Goal: Task Accomplishment & Management: Manage account settings

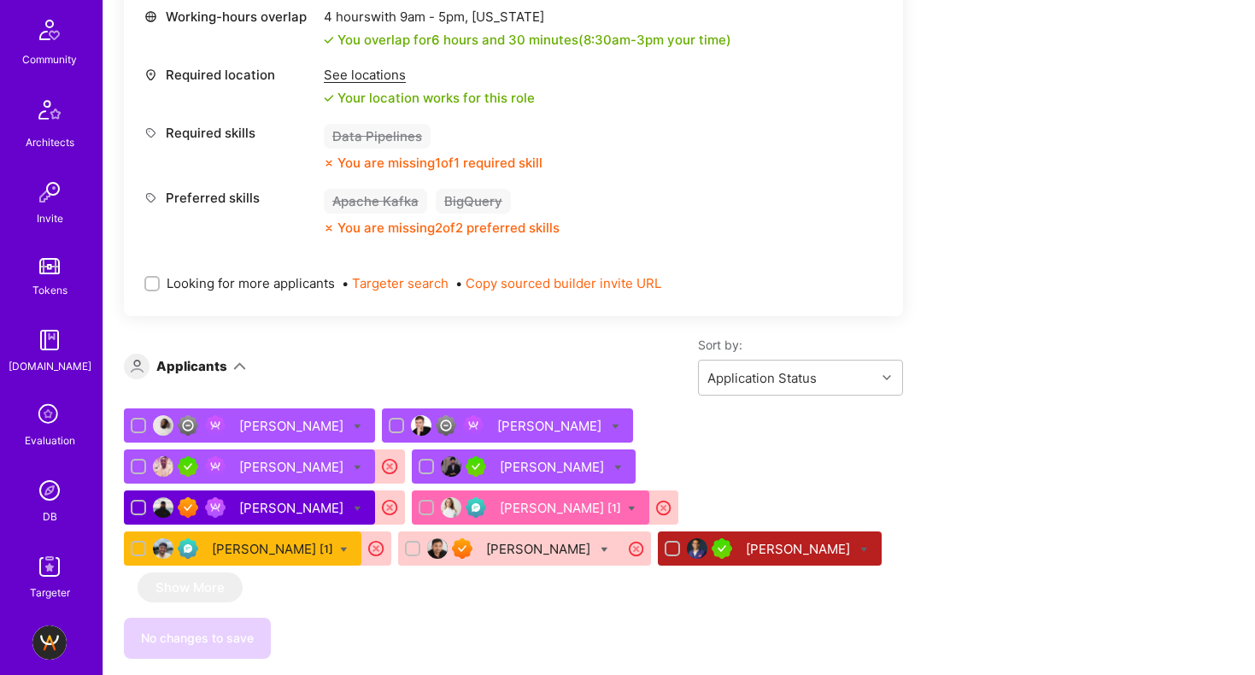
scroll to position [891, 0]
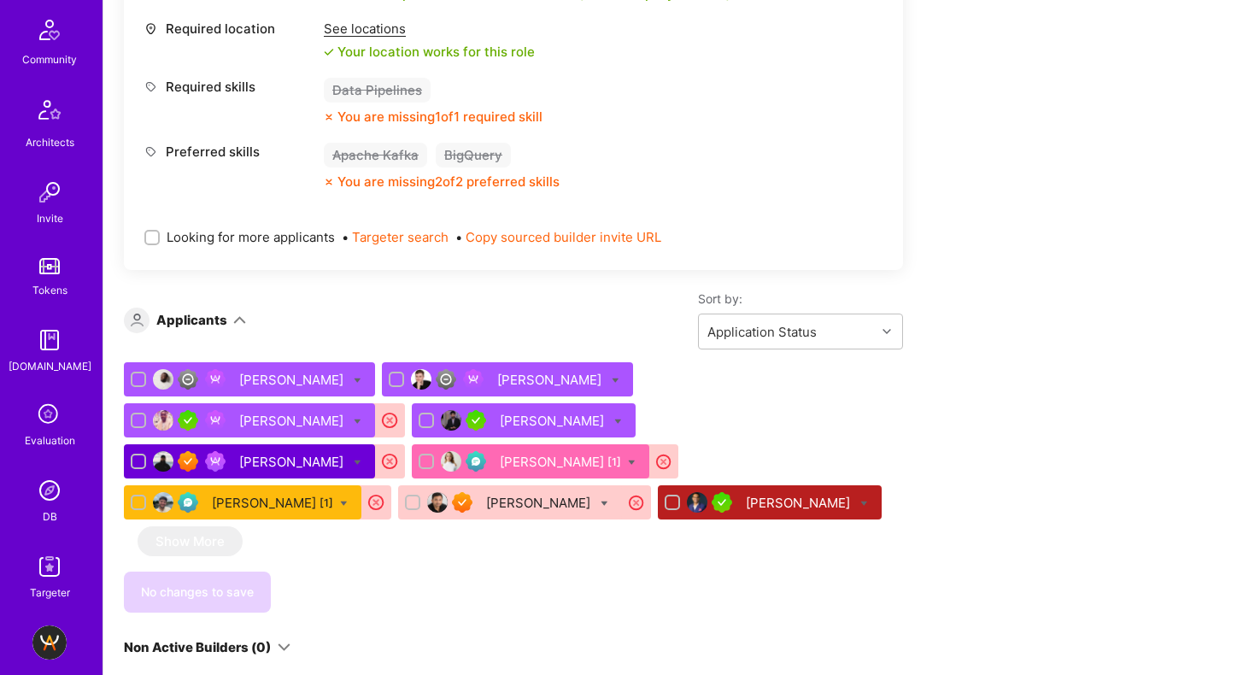
click at [615, 114] on div "Required skills Data Pipelines You are missing 1 of 1 required skill" at bounding box center [513, 102] width 738 height 48
click at [47, 637] on img at bounding box center [49, 643] width 34 height 34
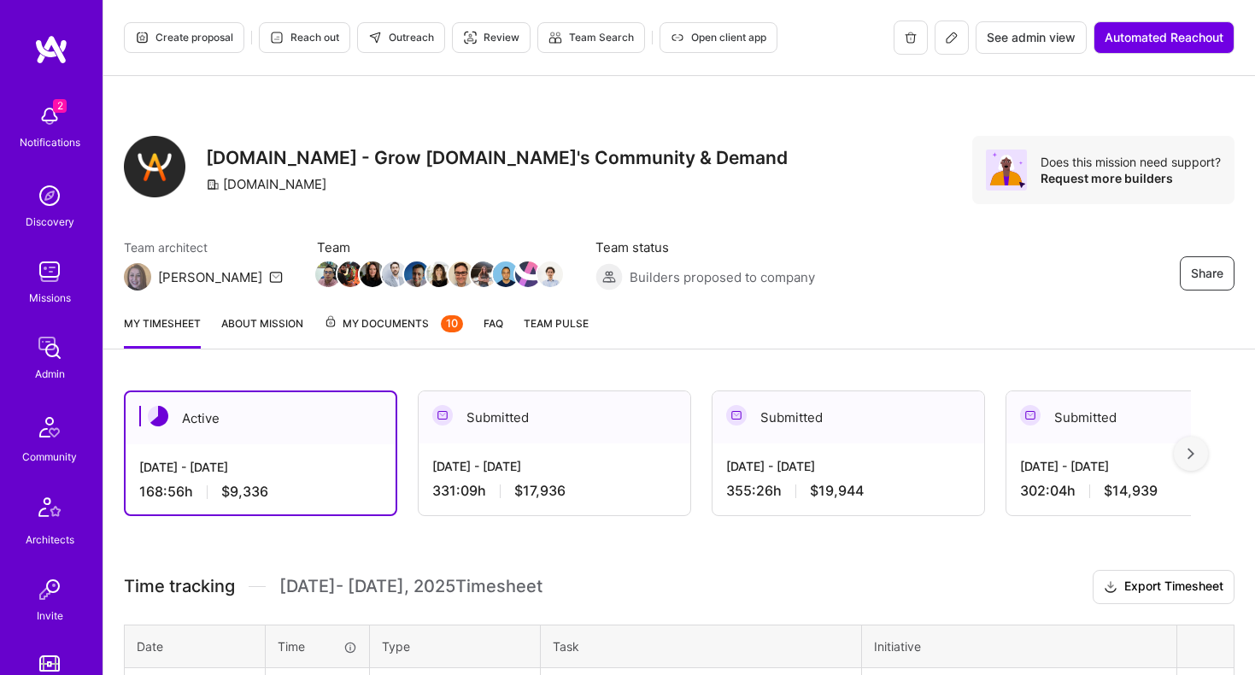
click at [589, 486] on div "331:09 h $17,936" at bounding box center [554, 491] width 244 height 18
click at [574, 452] on div "[DATE] - [DATE] 331:09 h $17,936" at bounding box center [555, 479] width 272 height 70
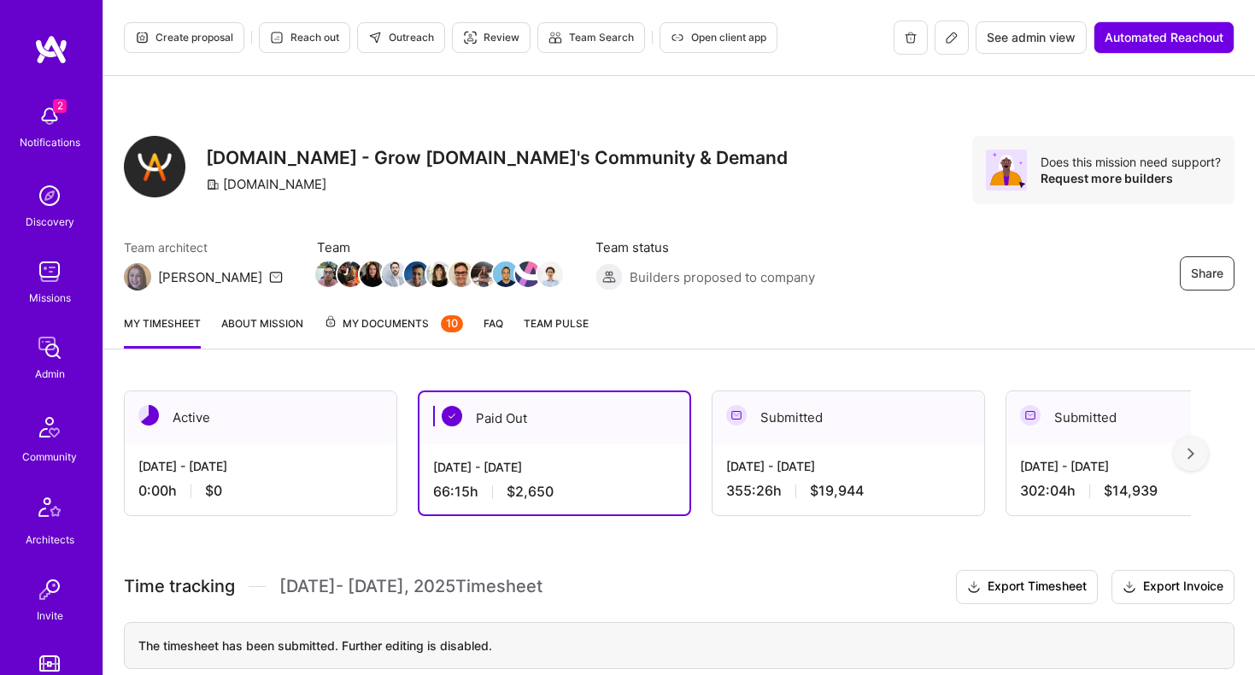
click at [743, 452] on div "[DATE] - [DATE] 355:26 h $19,944" at bounding box center [849, 479] width 272 height 70
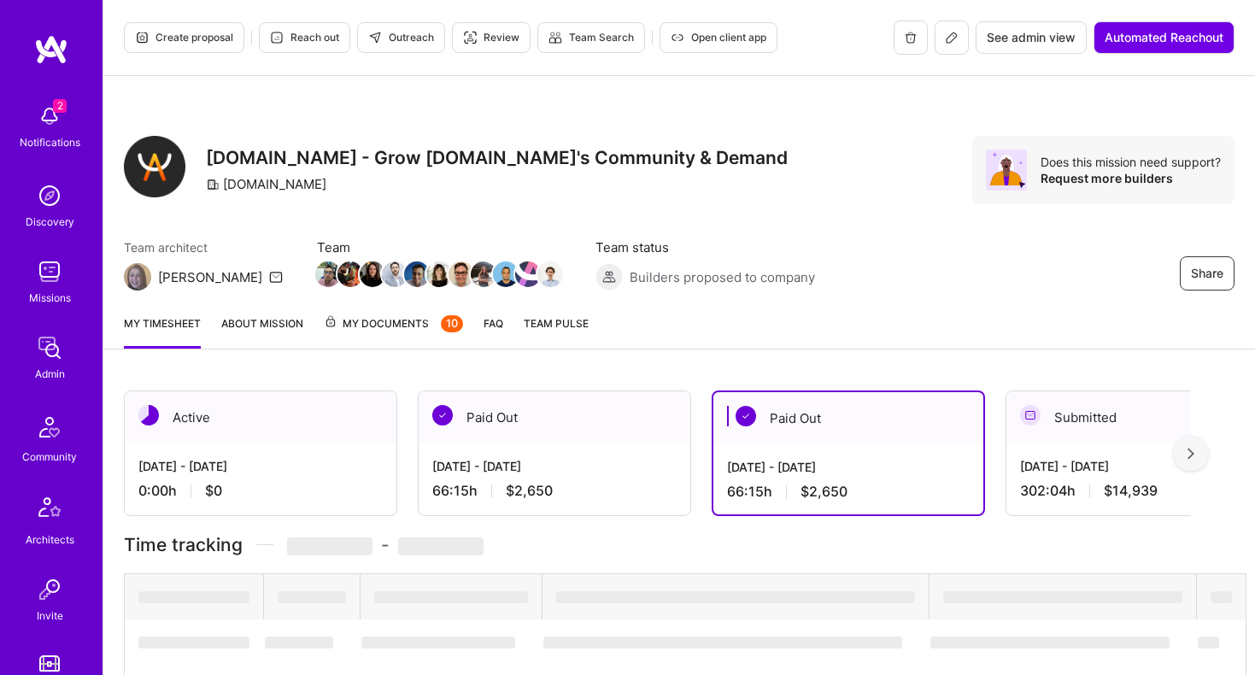
click at [1070, 445] on div "[DATE] - [DATE] 302:04 h $14,939" at bounding box center [1143, 479] width 272 height 70
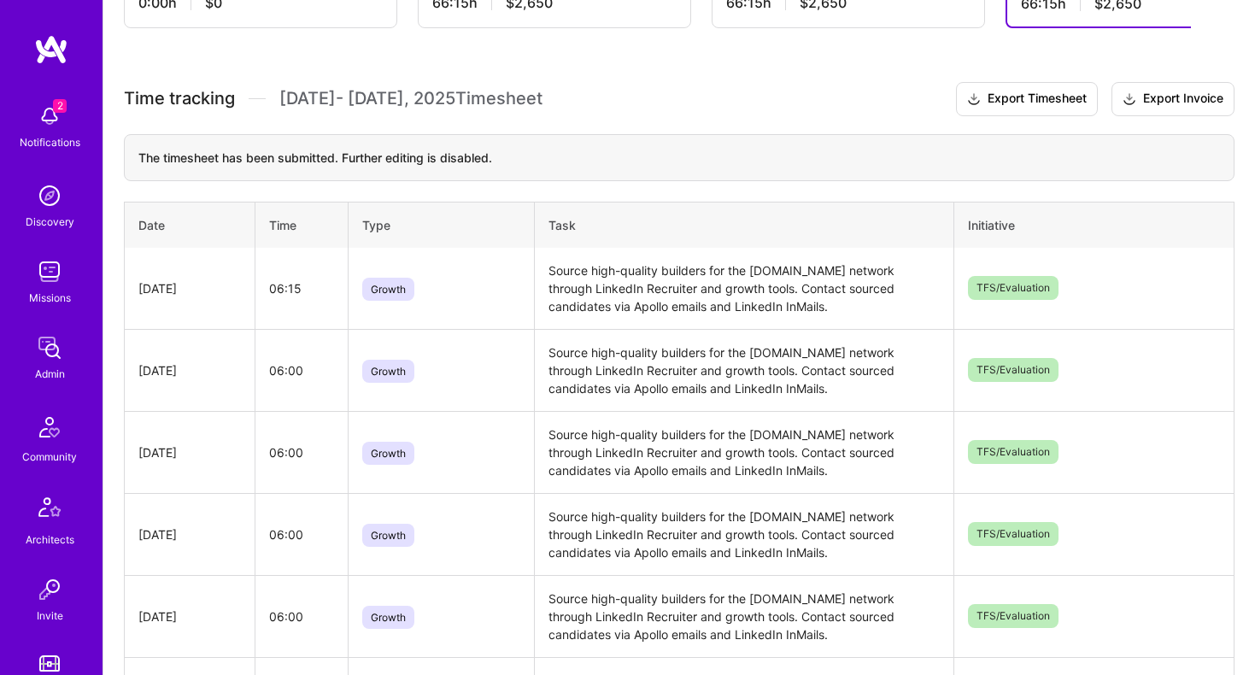
scroll to position [139, 0]
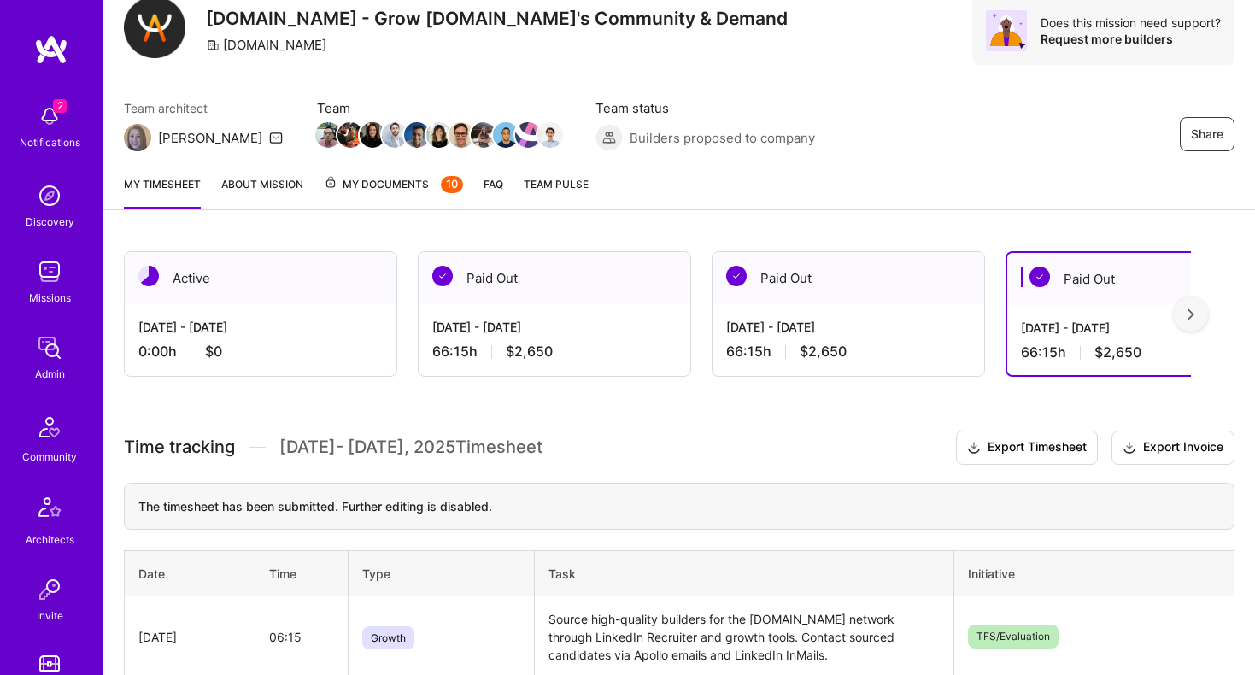
click at [396, 189] on span "My Documents 10" at bounding box center [393, 184] width 139 height 19
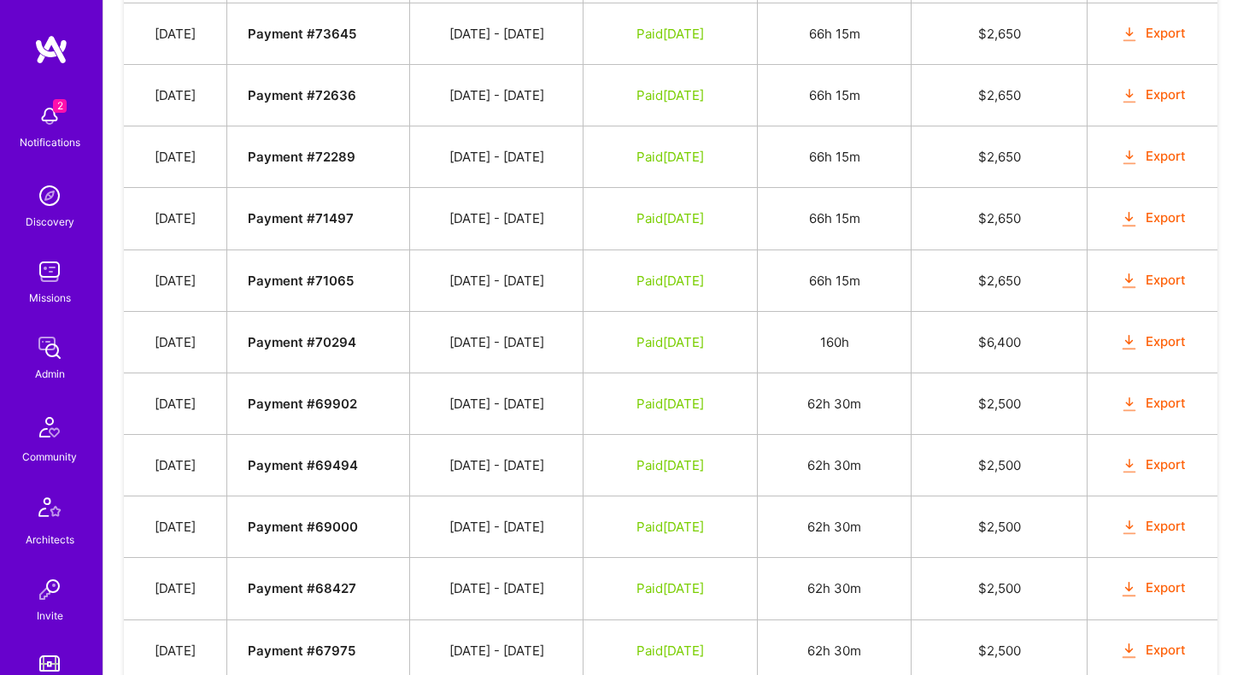
scroll to position [3133, 0]
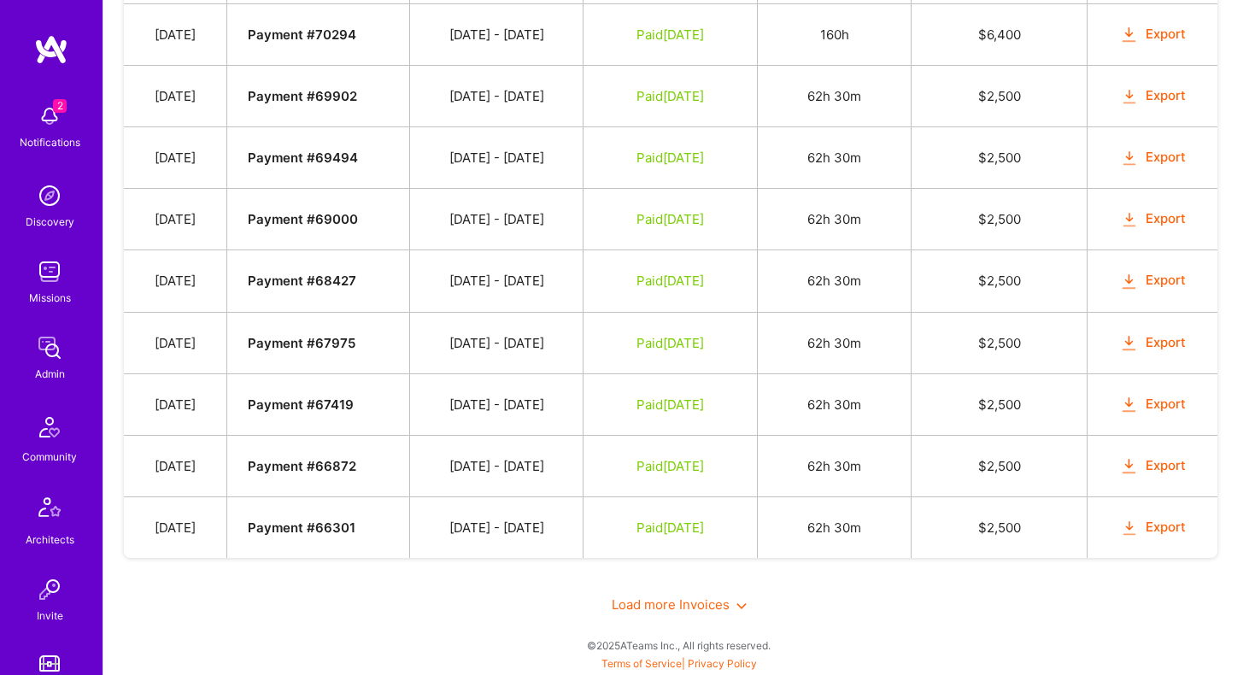
click at [703, 599] on span "Load more Invoices" at bounding box center [679, 605] width 135 height 16
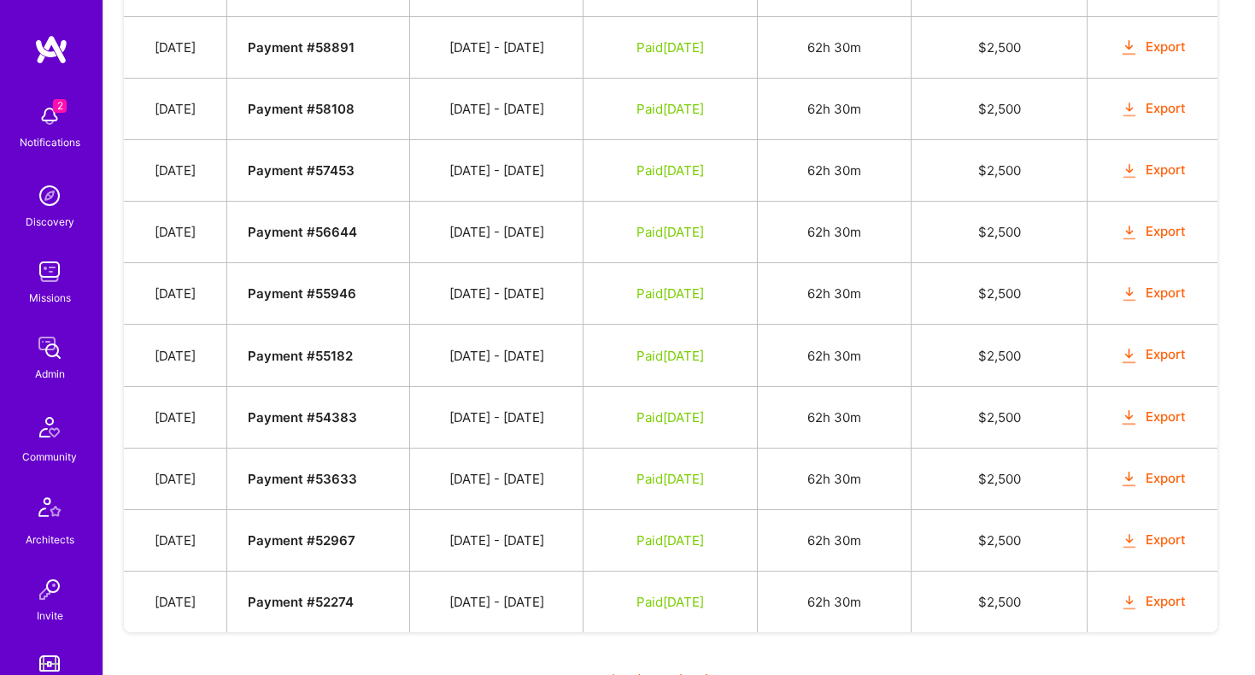
scroll to position [4367, 0]
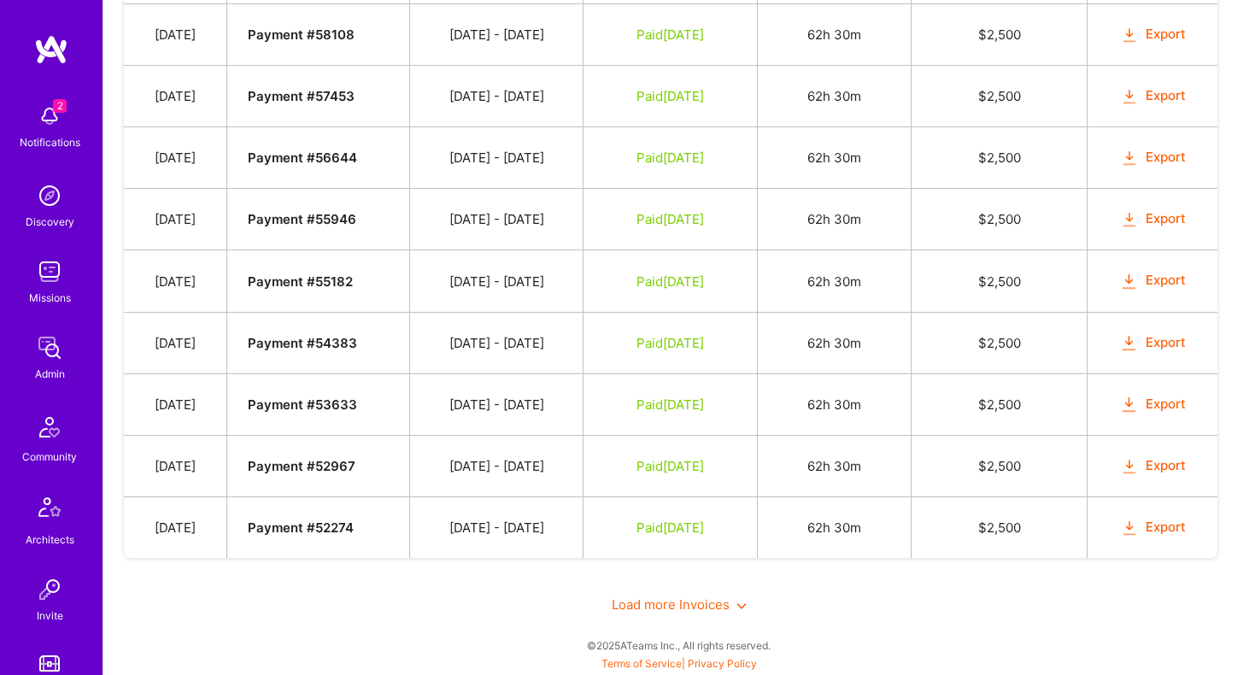
click at [653, 592] on div "Load more Invoices" at bounding box center [679, 604] width 1111 height 59
click at [670, 604] on span "Load more Invoices" at bounding box center [679, 605] width 135 height 16
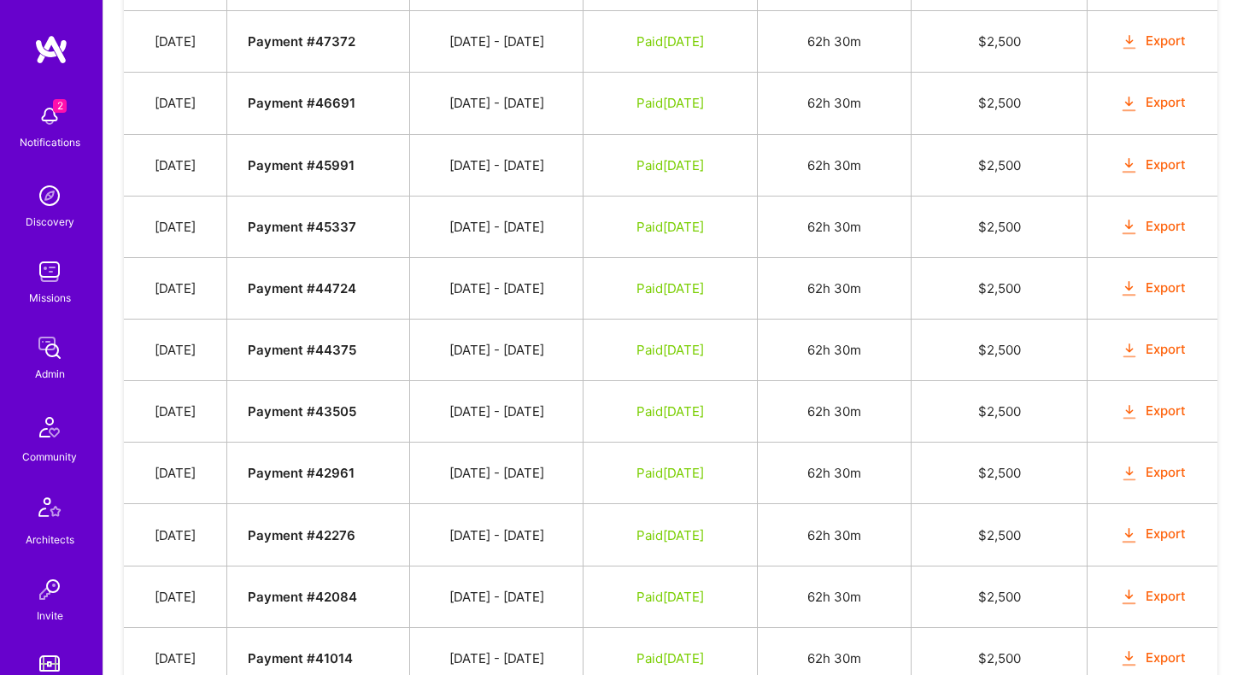
scroll to position [5601, 0]
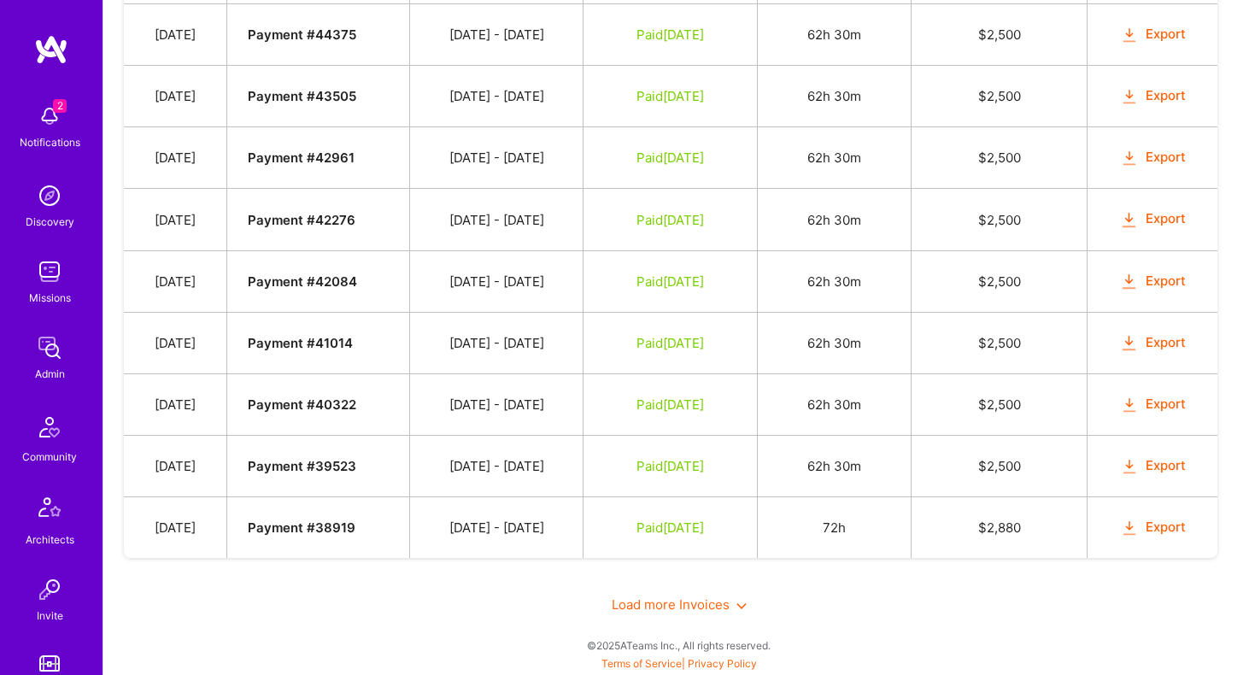
click at [671, 595] on div "Load more Invoices" at bounding box center [679, 604] width 1111 height 59
click at [670, 605] on span "Load more Invoices" at bounding box center [679, 605] width 135 height 16
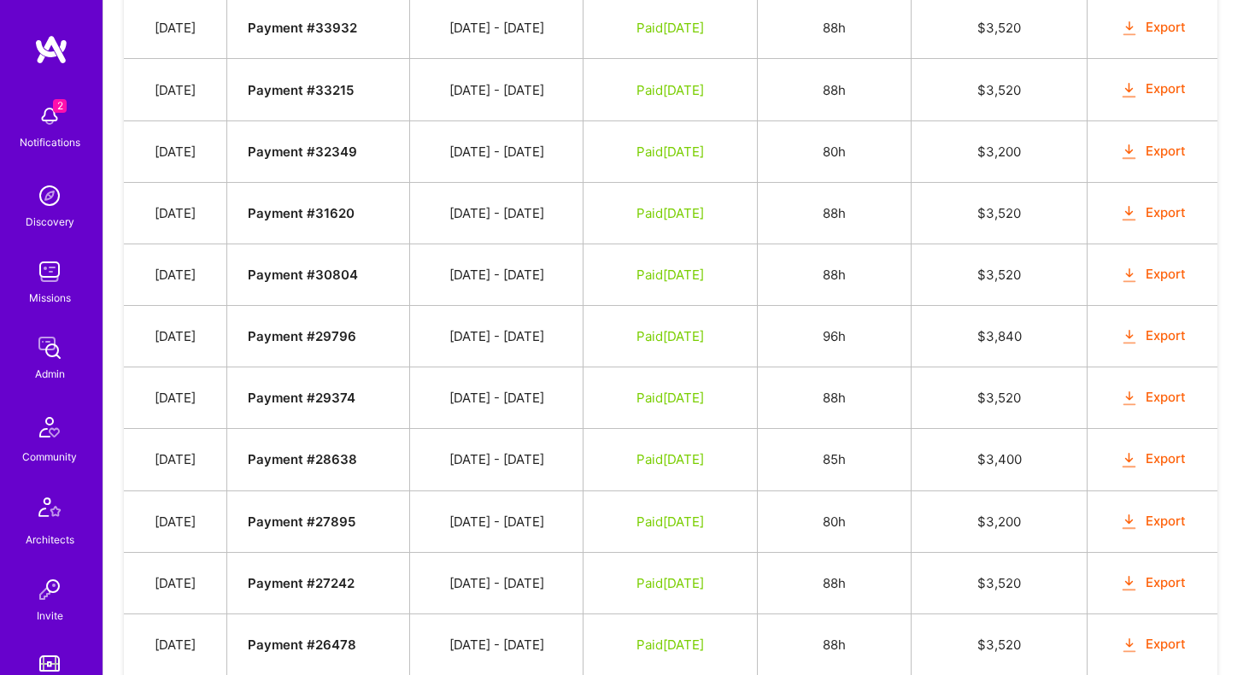
scroll to position [6834, 0]
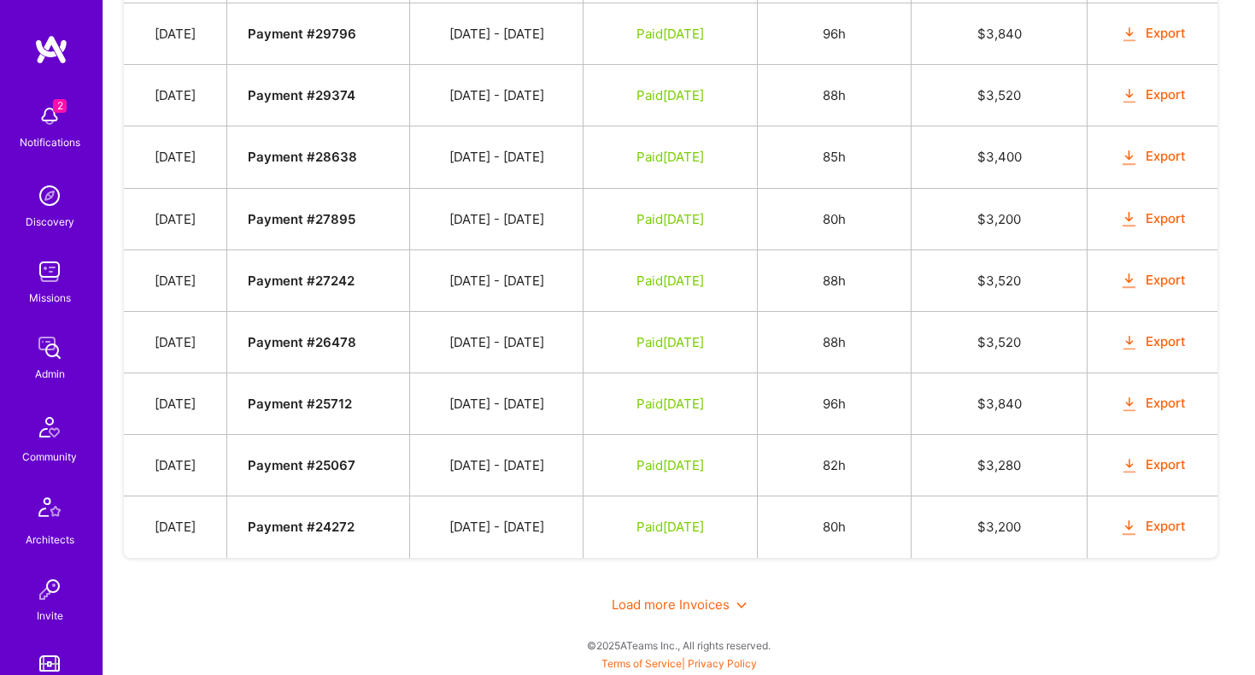
click at [708, 607] on span "Load more Invoices" at bounding box center [679, 605] width 135 height 16
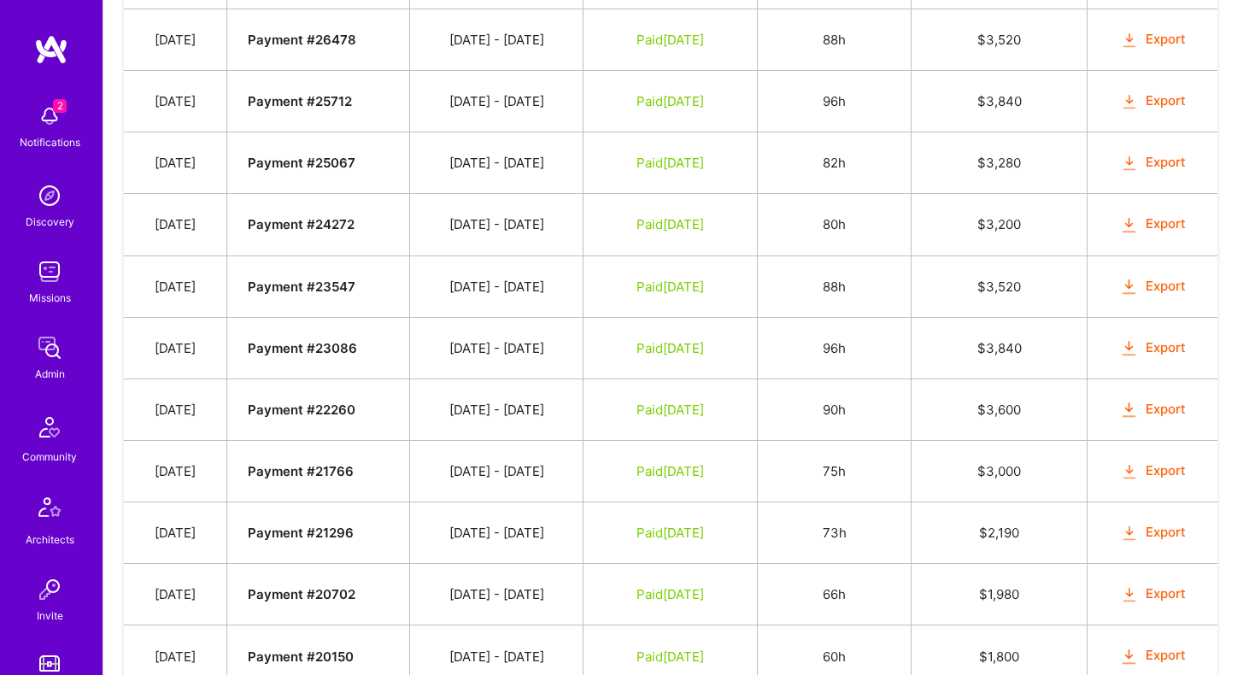
scroll to position [7638, 0]
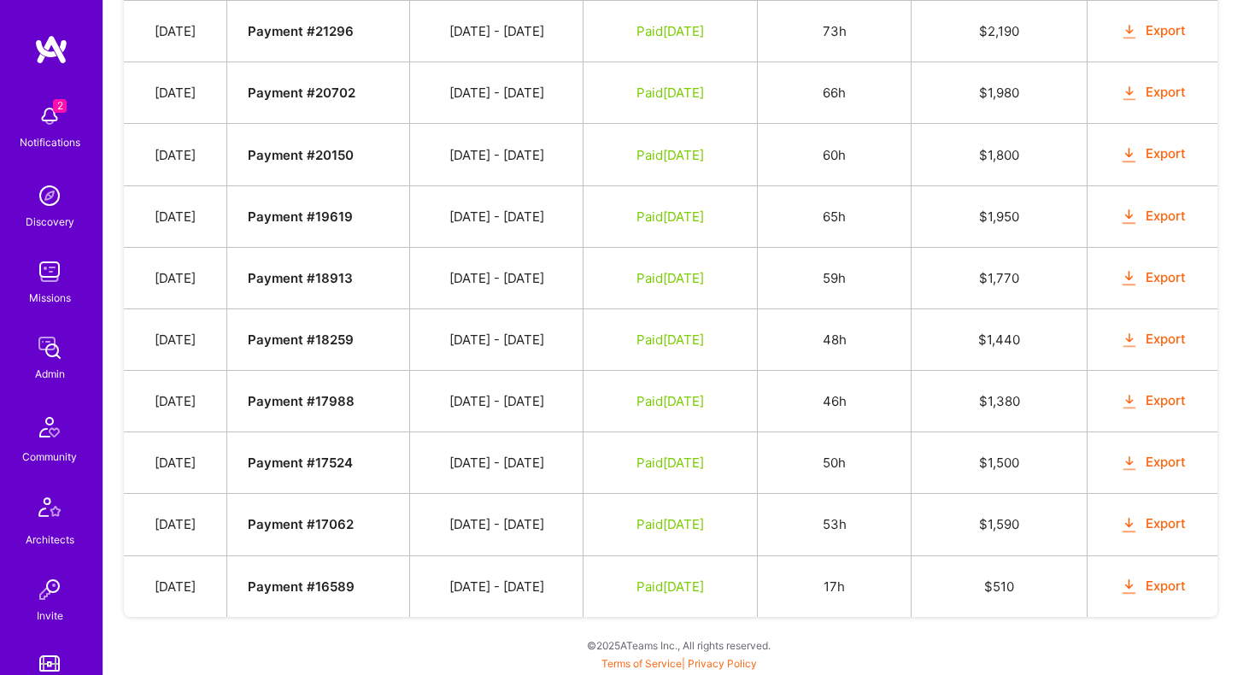
click at [697, 602] on td "Paid [DATE]" at bounding box center [671, 587] width 174 height 62
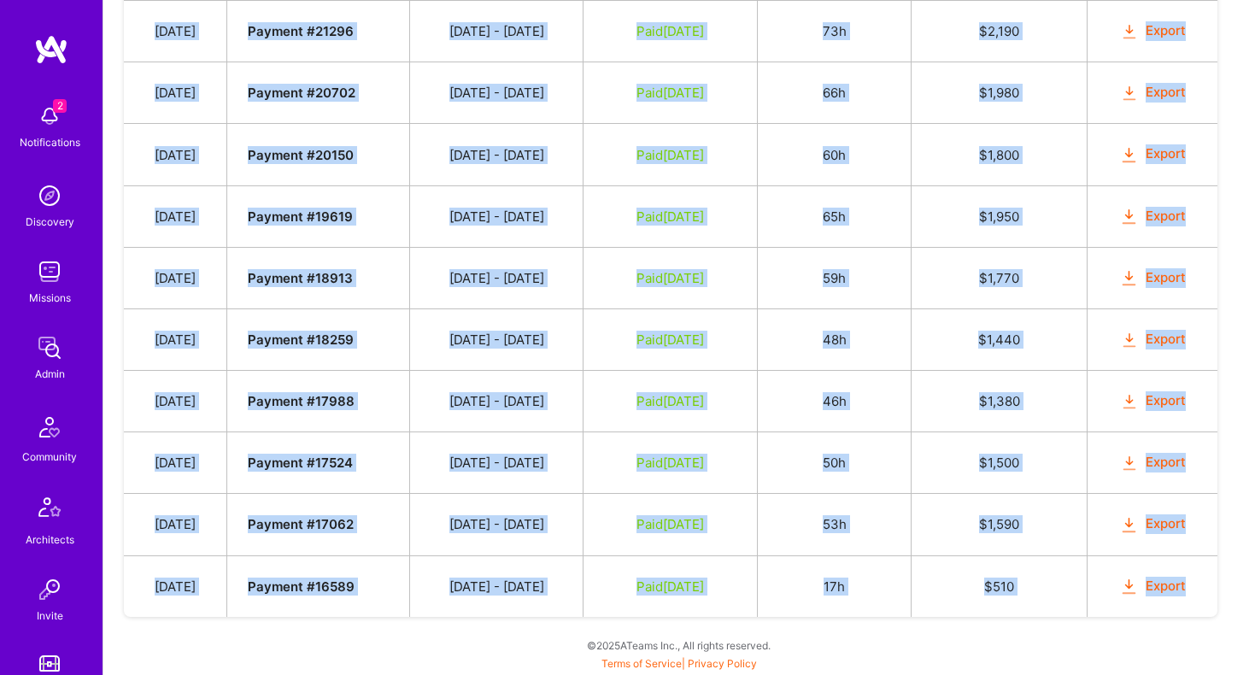
drag, startPoint x: 156, startPoint y: 389, endPoint x: 1203, endPoint y: 603, distance: 1068.5
copy tbody "Date Invoice # Invoice Period Invoice Status Total Hours Total Payment [DATE] P…"
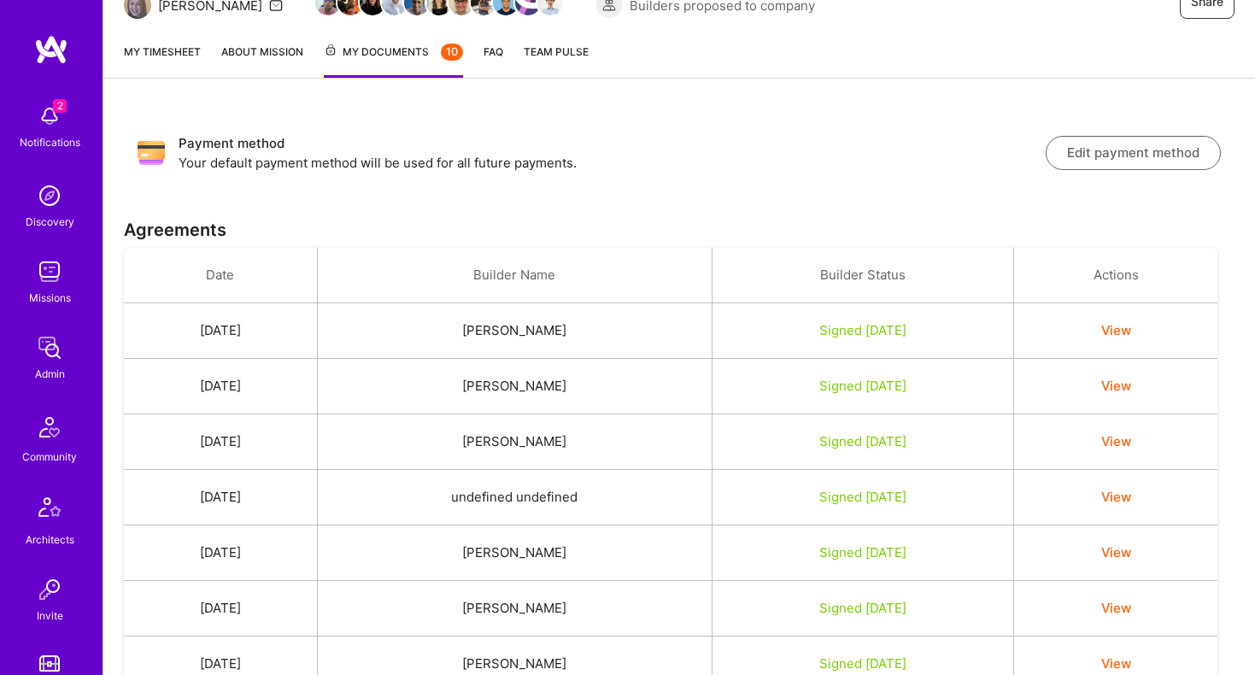
scroll to position [0, 0]
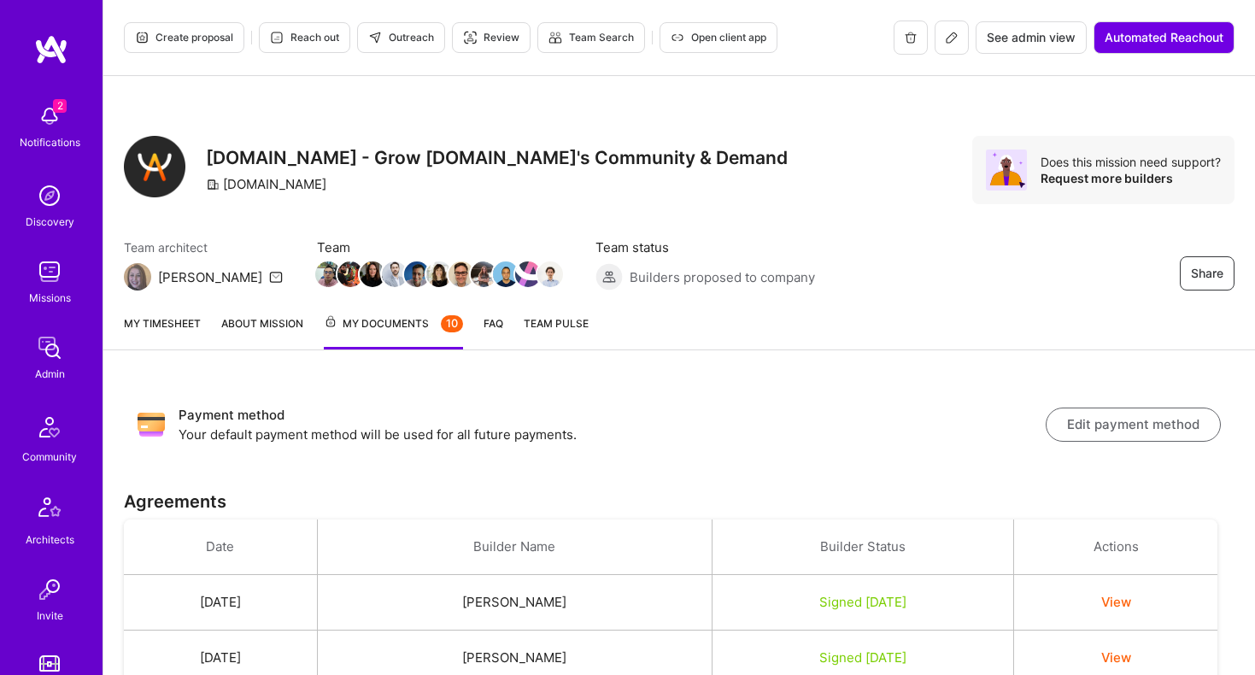
click at [132, 338] on link "My timesheet" at bounding box center [162, 332] width 77 height 35
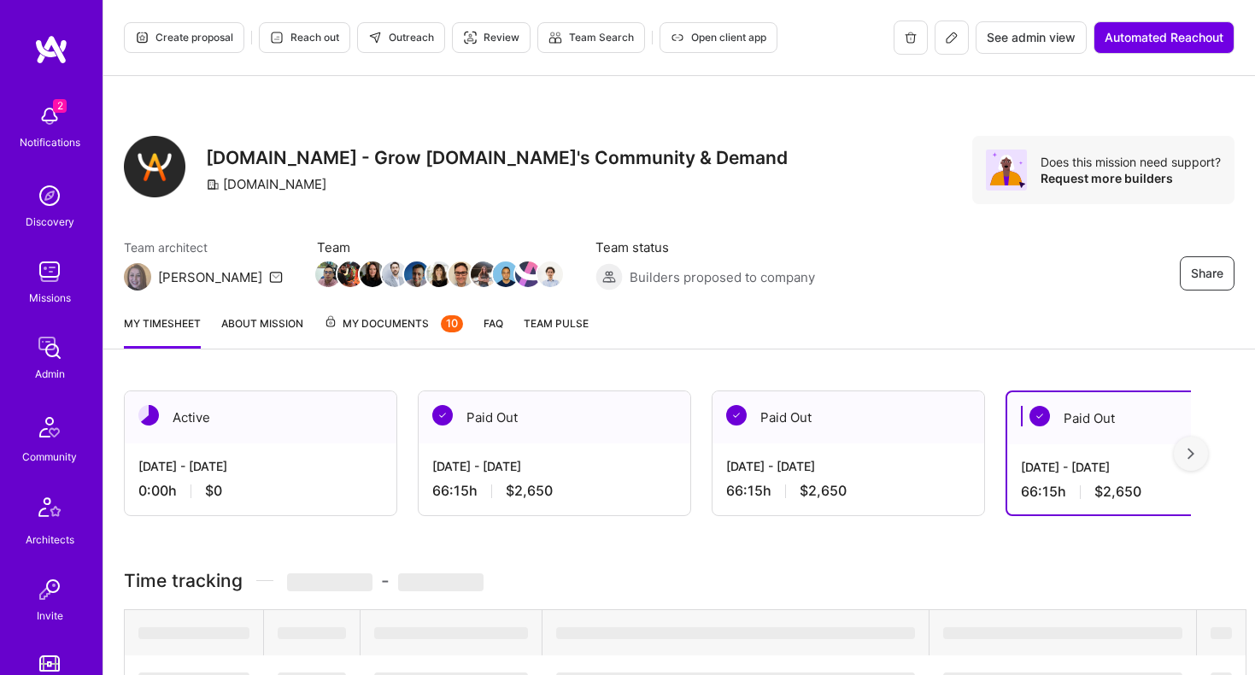
scroll to position [328, 0]
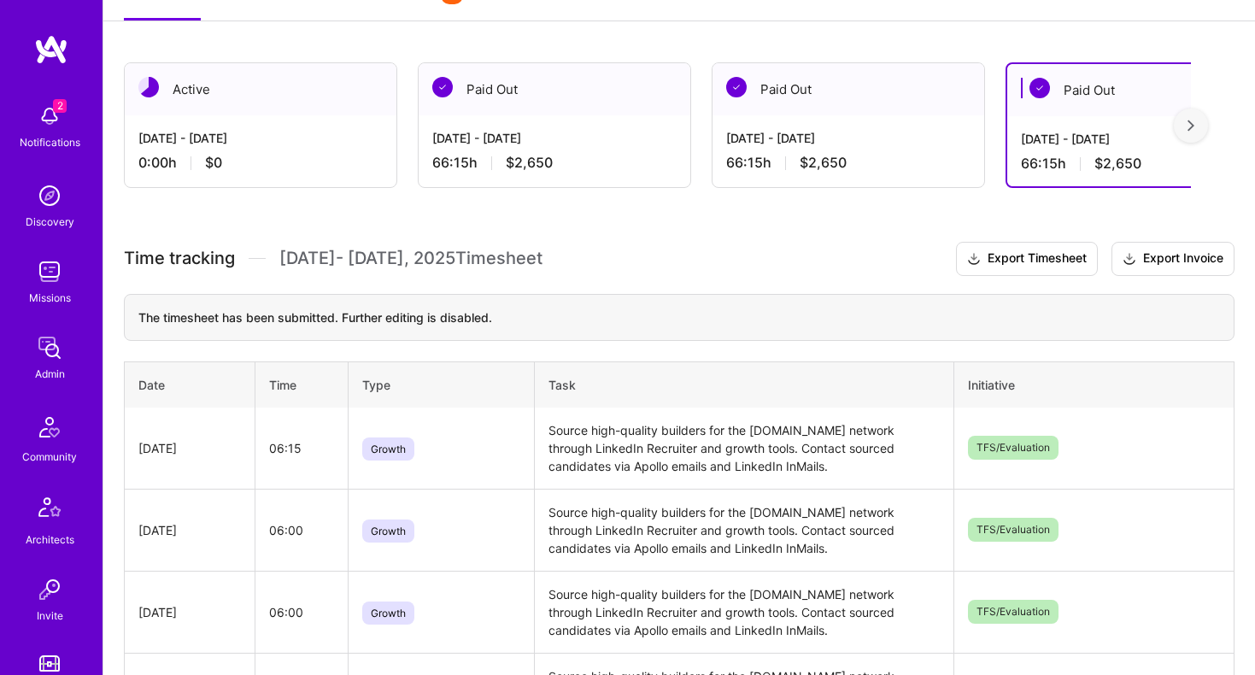
click at [230, 131] on div "[DATE] - [DATE]" at bounding box center [260, 138] width 244 height 18
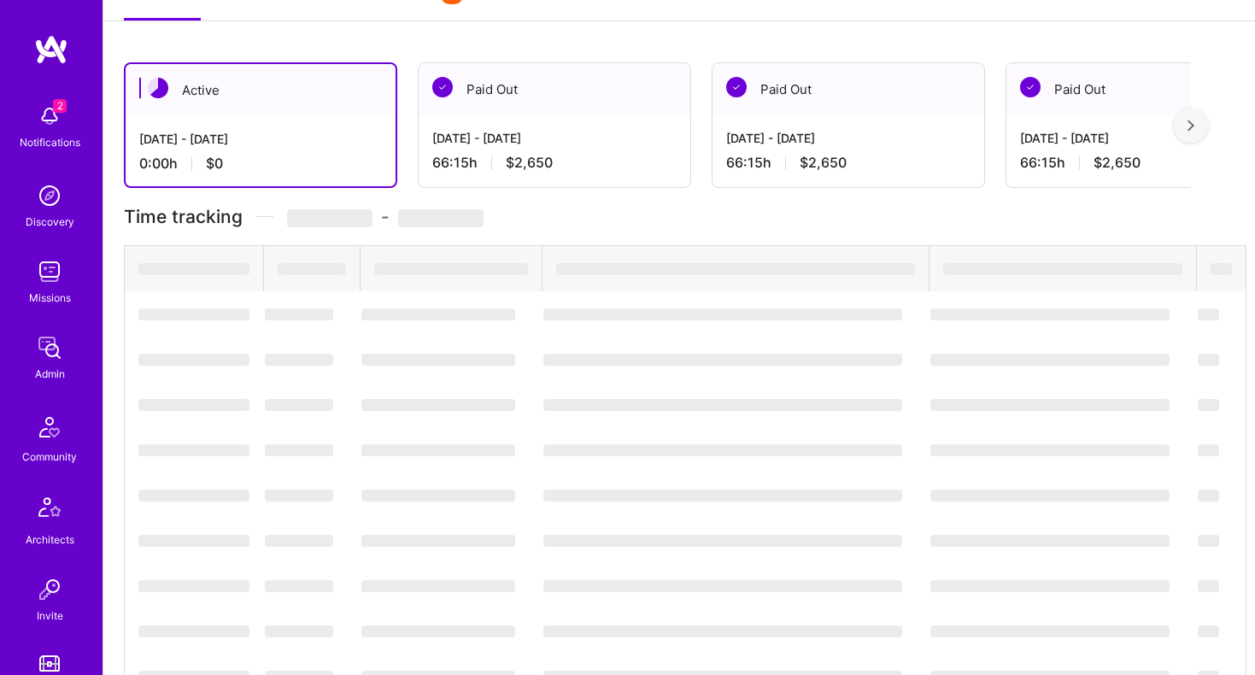
scroll to position [191, 0]
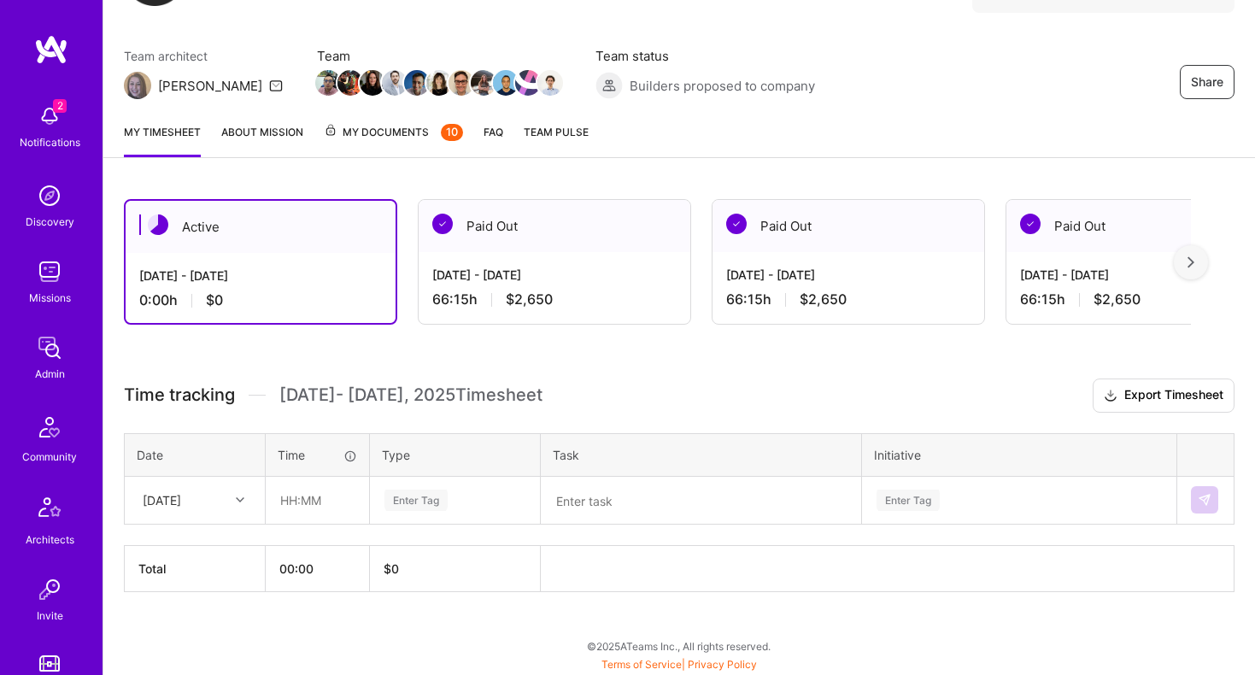
click at [470, 263] on div "[DATE] - [DATE] 66:15 h $2,650" at bounding box center [555, 287] width 272 height 70
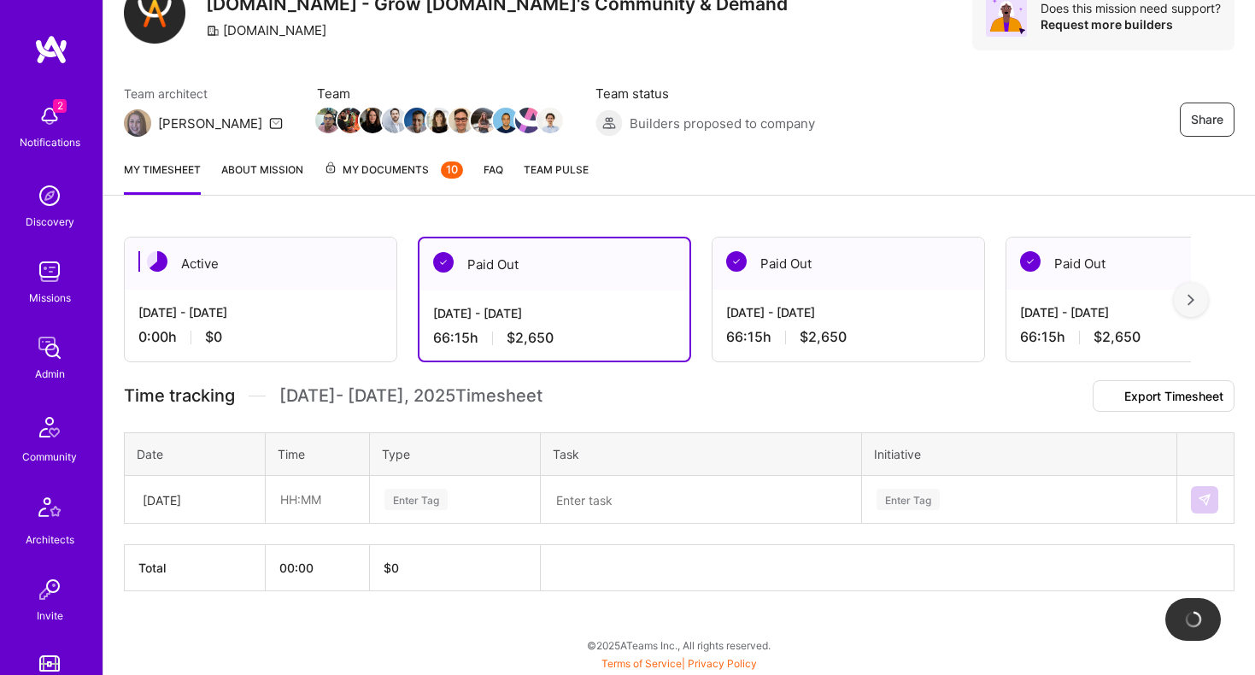
scroll to position [328, 0]
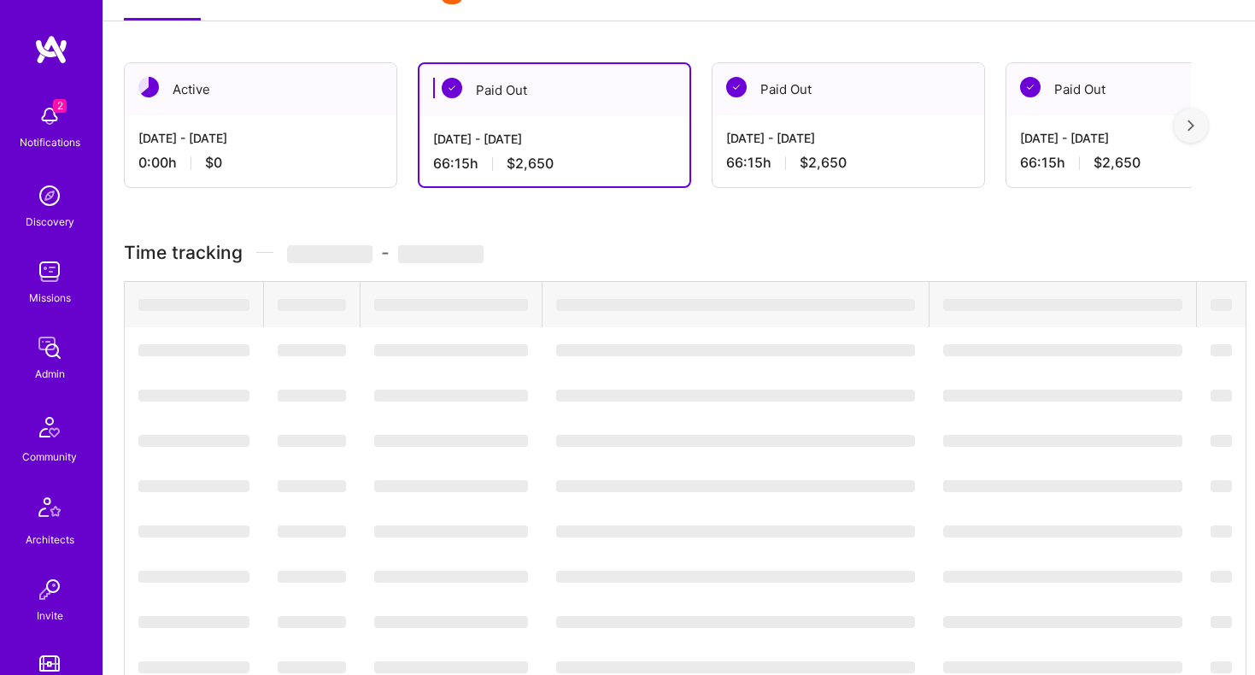
drag, startPoint x: 376, startPoint y: 266, endPoint x: 332, endPoint y: 267, distance: 43.6
click at [332, 267] on div "Time tracking ‌ - ‌ ‌ ‌ ‌ ‌ ‌ ‌ ‌ ‌ ‌ ‌ ‌ ‌ ‌ ‌ ‌ ‌ ‌ ‌ ‌ ‌ ‌ ‌ ‌ ‌ ‌ ‌ ‌ ‌ ‌ ‌…" at bounding box center [679, 511] width 1111 height 539
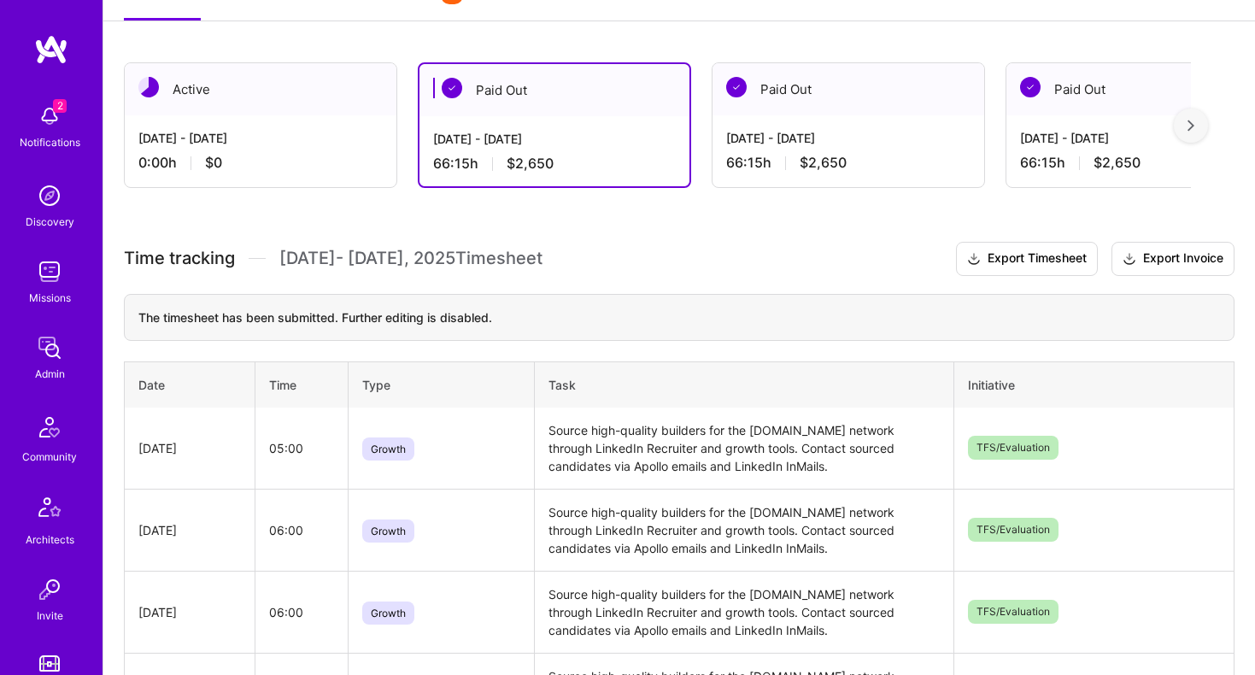
click at [316, 162] on div "0:00 h $0" at bounding box center [260, 163] width 244 height 18
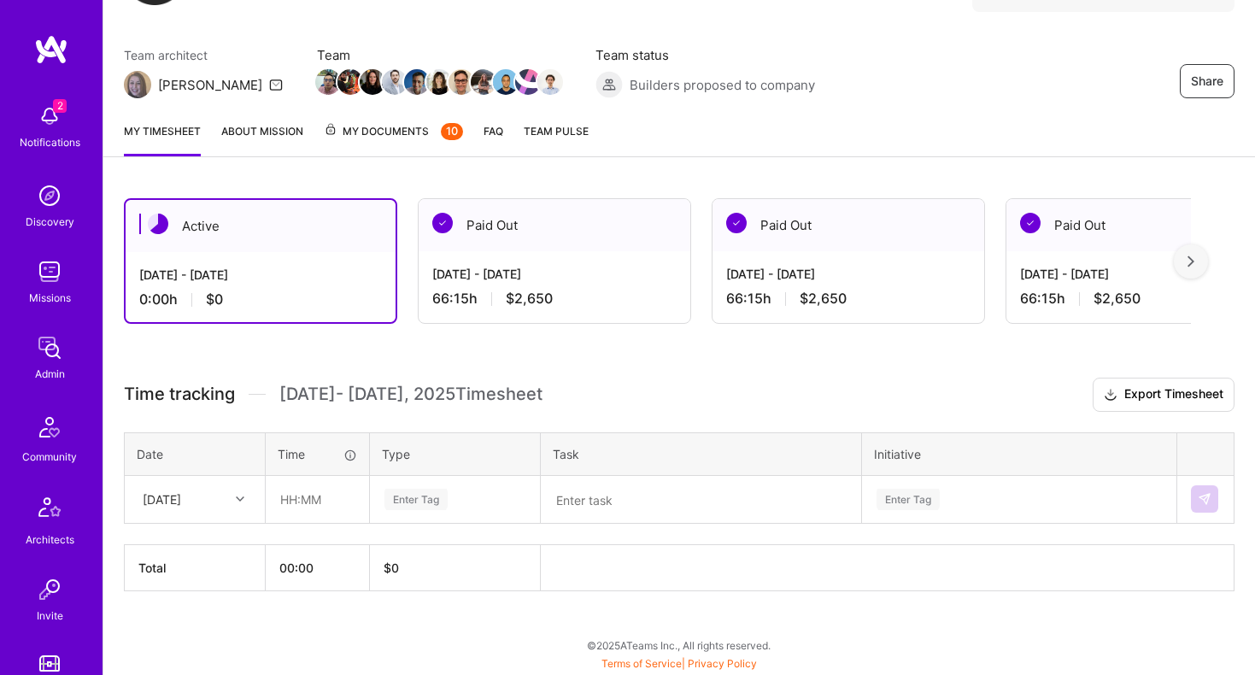
scroll to position [191, 0]
click at [181, 502] on div "[DATE]" at bounding box center [162, 500] width 38 height 18
click at [295, 354] on div "Active [DATE] - [DATE] 0:00 h $0 Paid Out [DATE] - [DATE] 66:15 h $2,650 Paid O…" at bounding box center [679, 427] width 1152 height 497
click at [229, 498] on div at bounding box center [242, 500] width 26 height 22
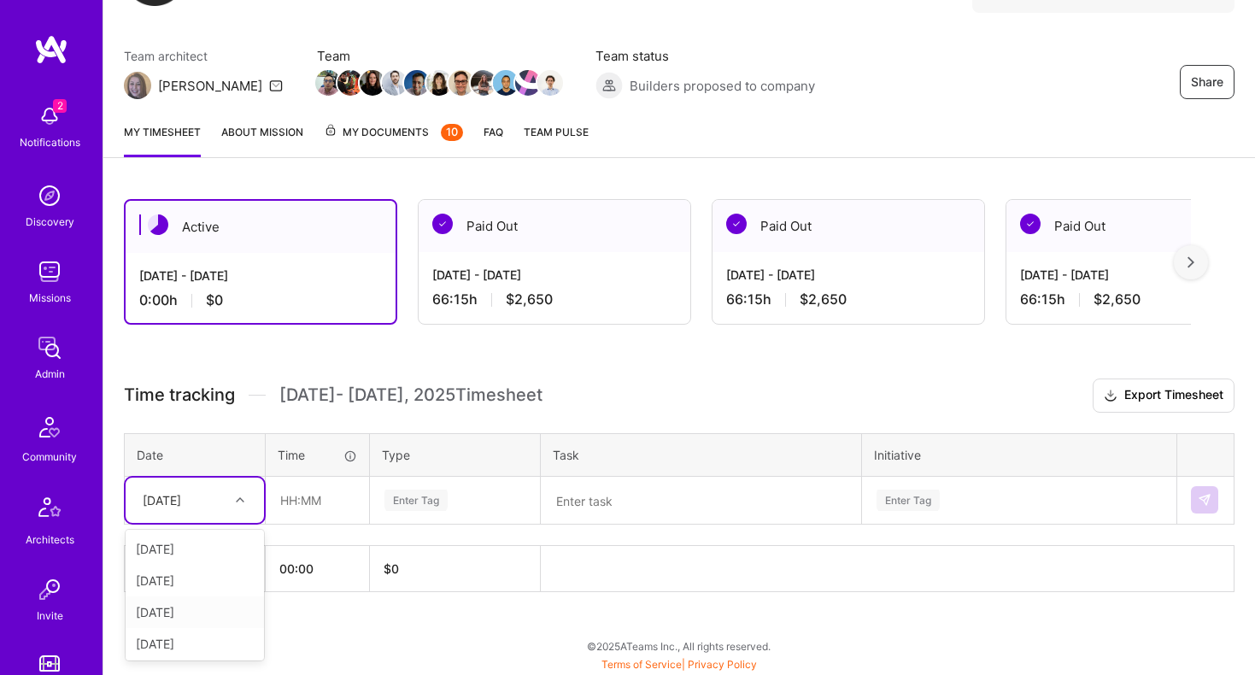
click at [167, 606] on div "[DATE]" at bounding box center [195, 613] width 138 height 32
click at [320, 508] on input "text" at bounding box center [318, 500] width 102 height 45
type input "06:00"
click at [425, 514] on div "Enter Tag" at bounding box center [455, 500] width 168 height 44
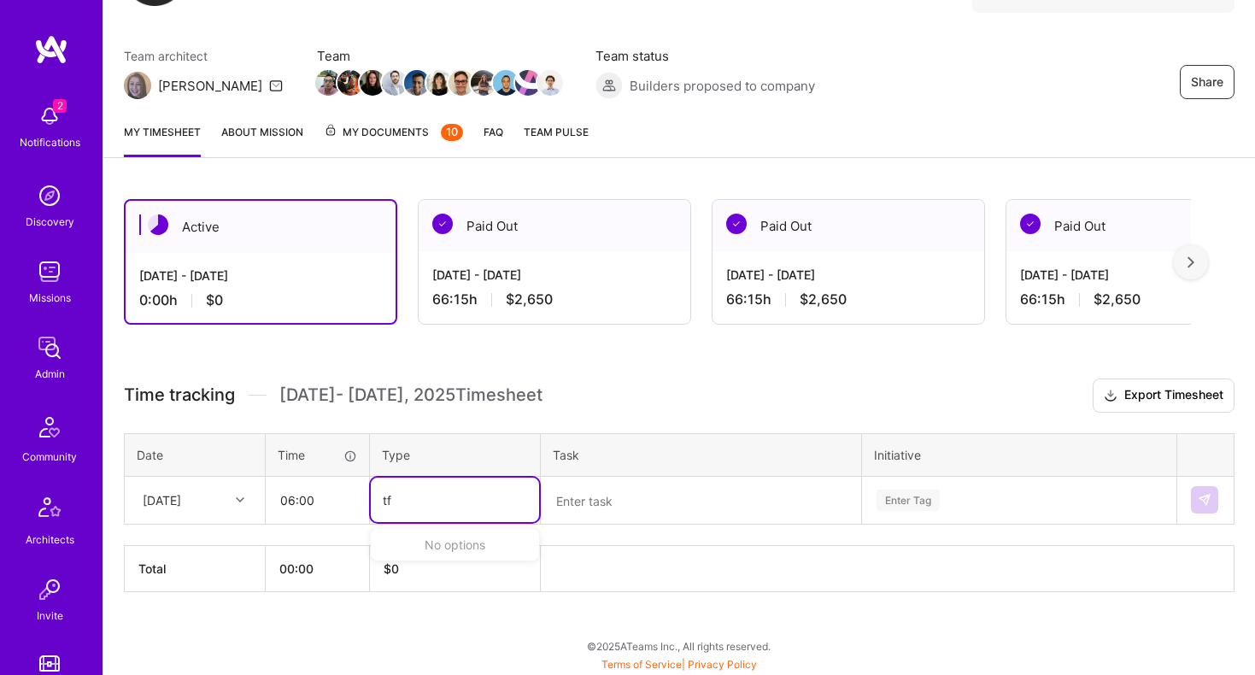
type input "t"
type input "gro"
click at [429, 571] on div "Growth" at bounding box center [455, 556] width 168 height 40
click at [597, 508] on textarea at bounding box center [701, 501] width 317 height 44
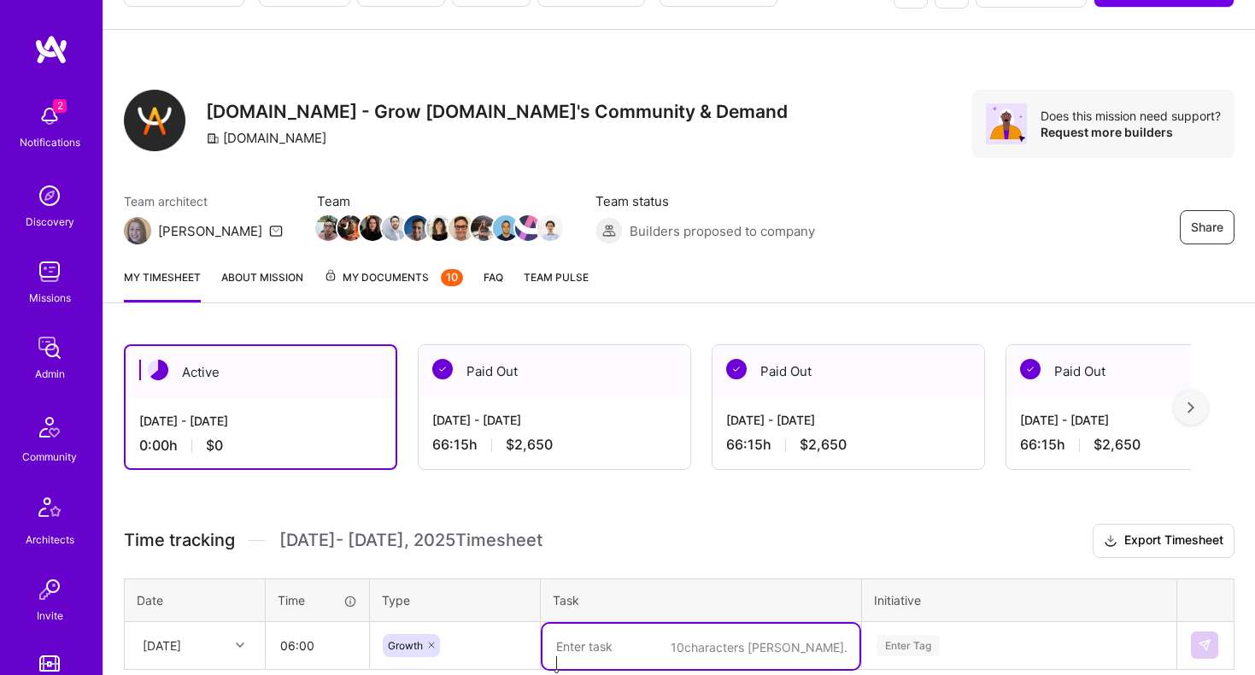
scroll to position [28, 0]
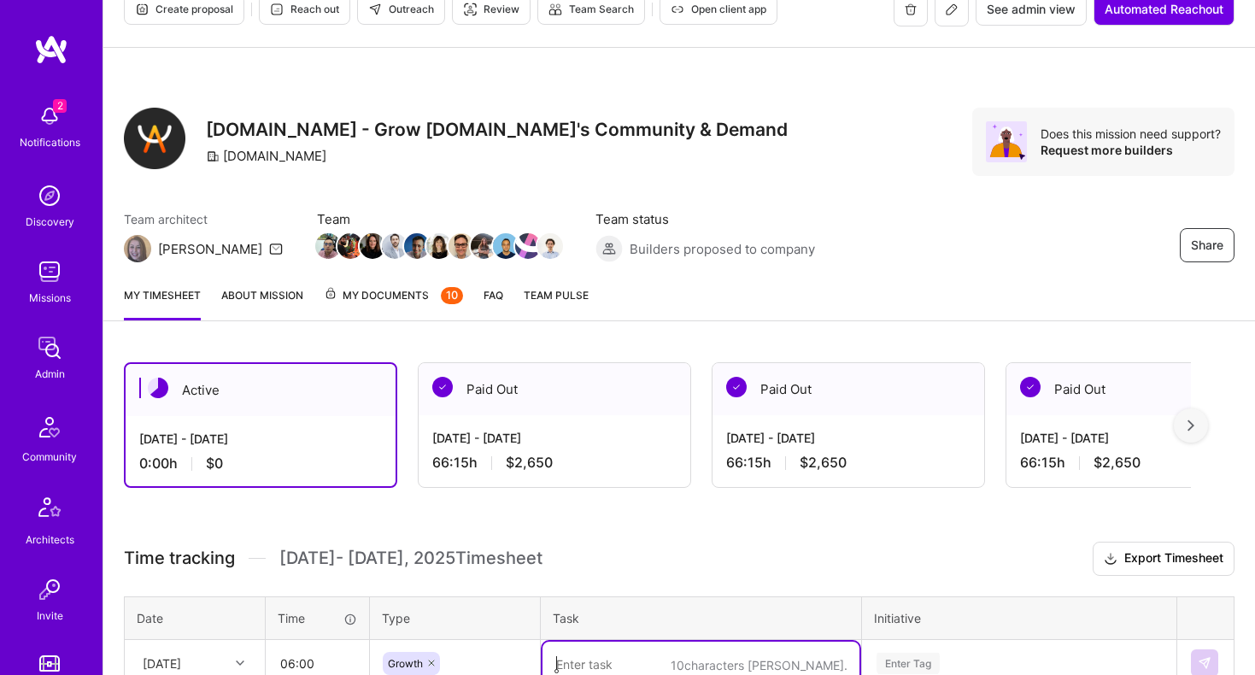
click at [177, 295] on link "My timesheet" at bounding box center [162, 303] width 77 height 34
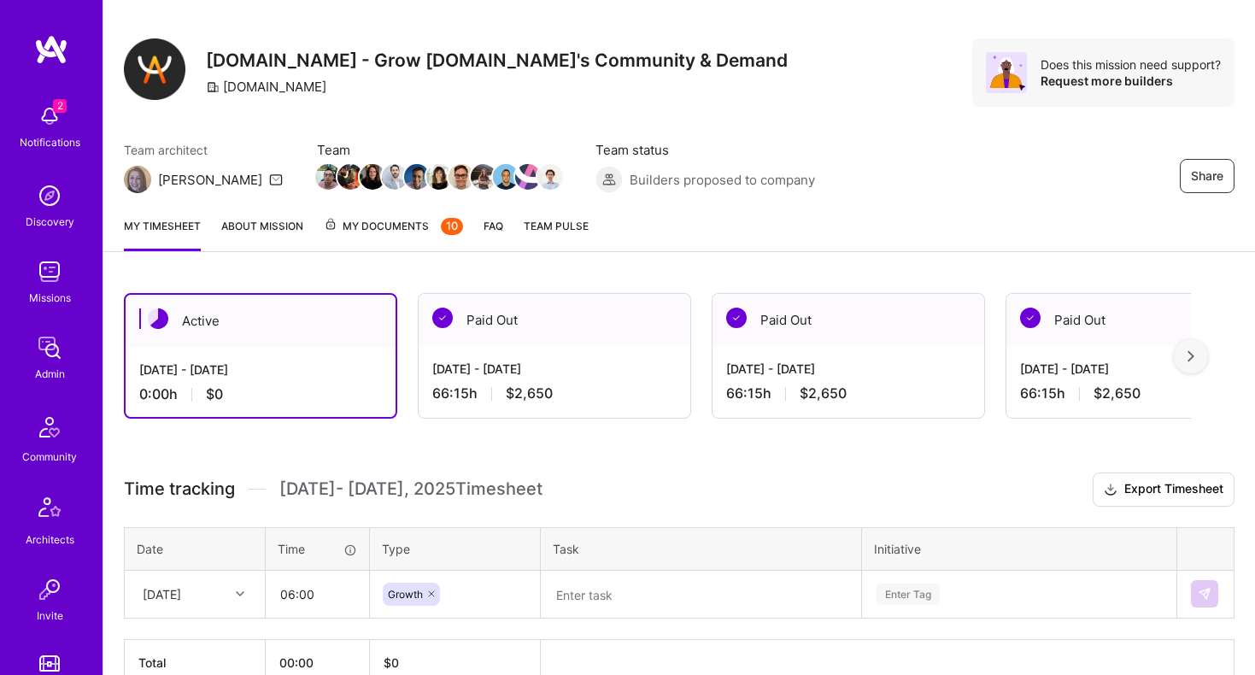
scroll to position [191, 0]
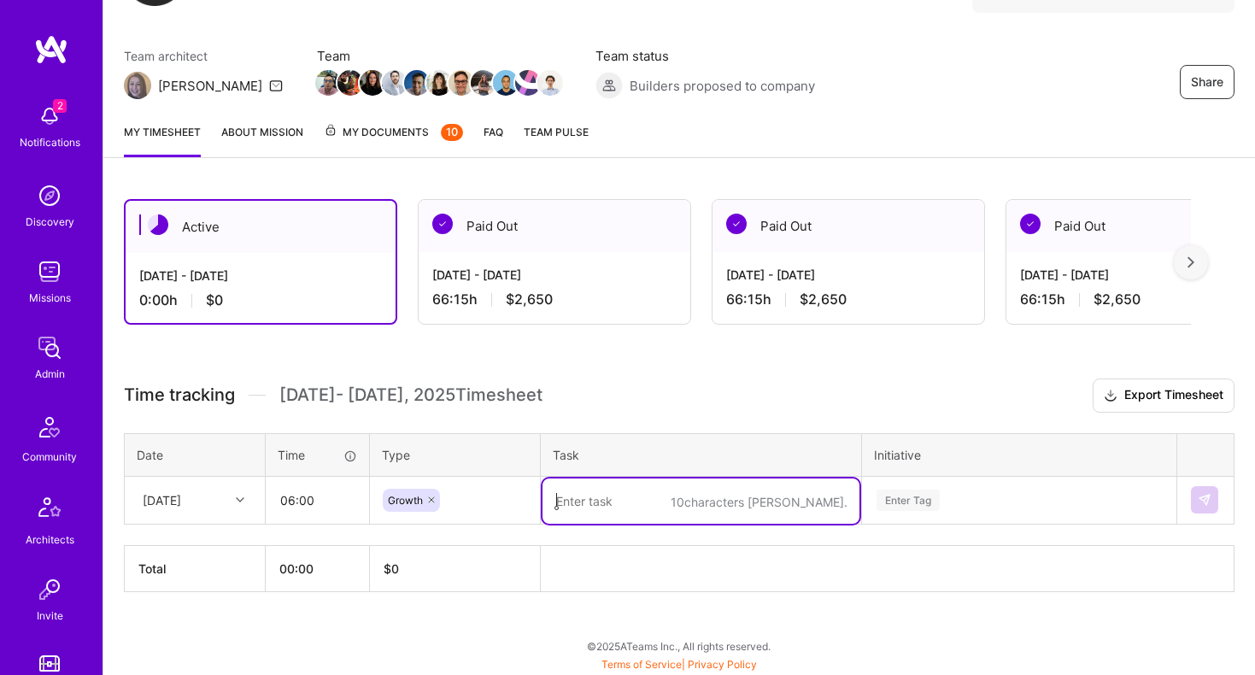
click at [573, 505] on textarea at bounding box center [701, 501] width 317 height 45
paste textarea "Source high-quality builders for the [DOMAIN_NAME] network through LinkedIn Rec…"
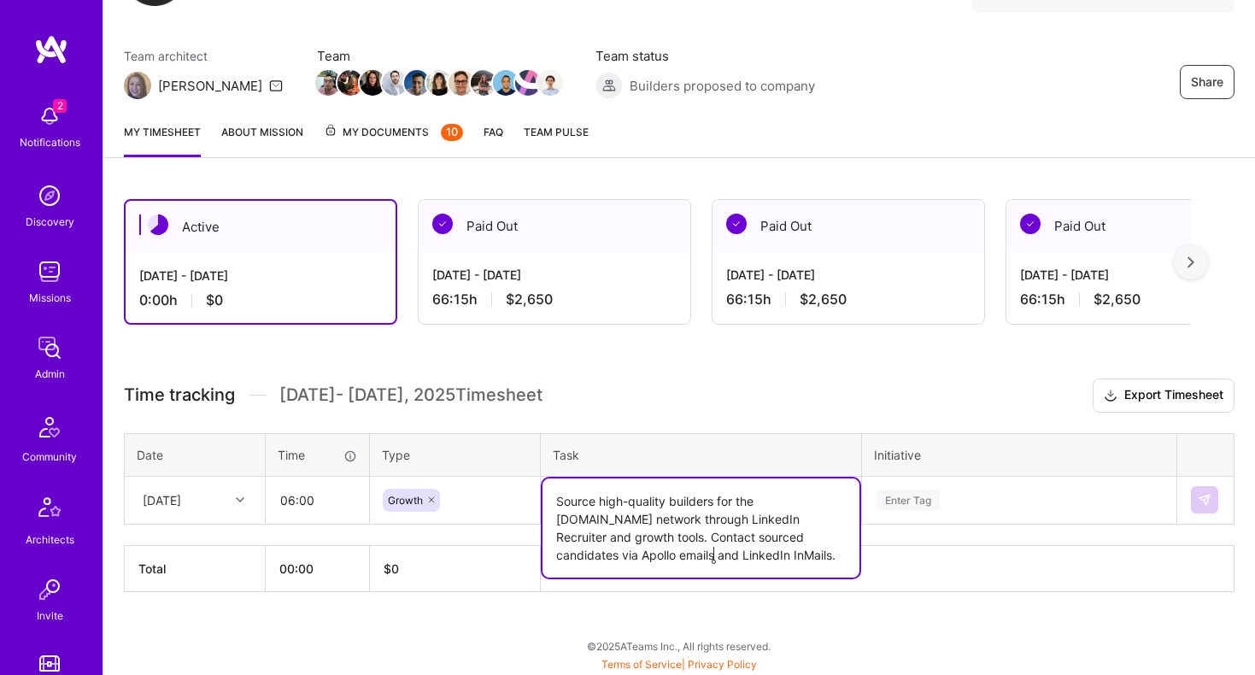
click at [656, 540] on textarea "Source high-quality builders for the [DOMAIN_NAME] network through LinkedIn Rec…" at bounding box center [701, 528] width 317 height 99
type textarea "Source high-quality builders for the [DOMAIN_NAME] network through LinkedIn Rec…"
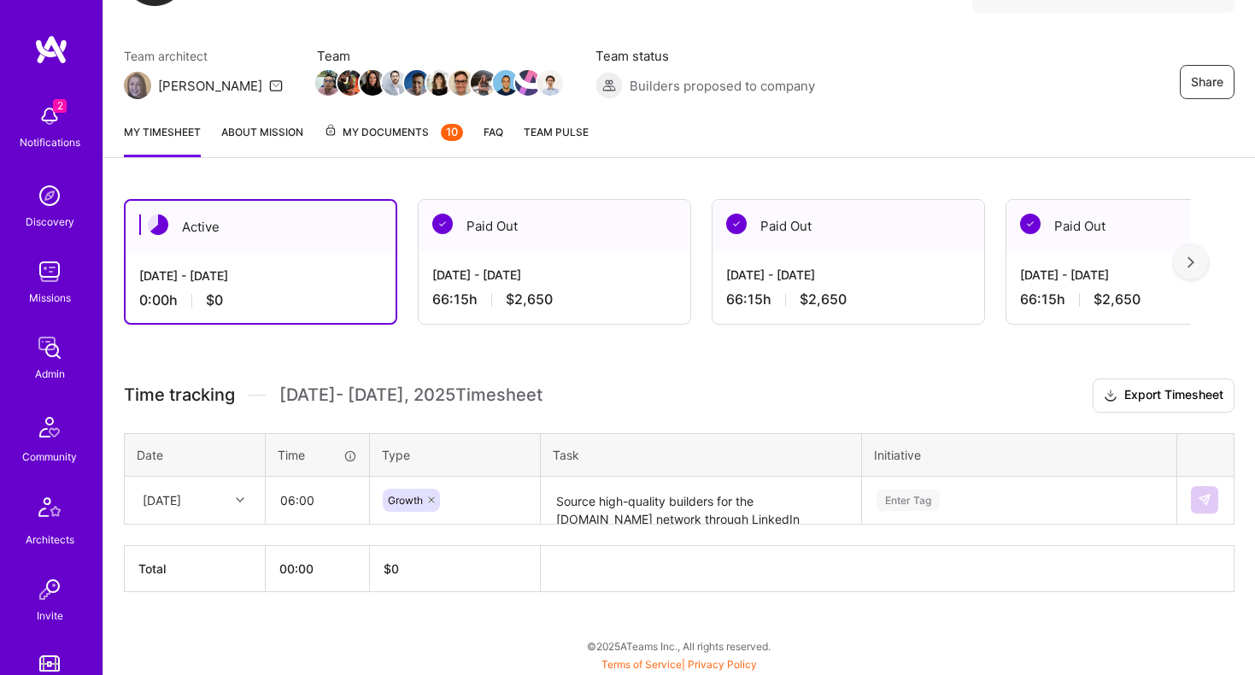
click at [714, 393] on h3 "Time tracking [DATE] - [DATE] Timesheet Export Timesheet" at bounding box center [679, 396] width 1111 height 34
click at [898, 494] on div "Enter Tag" at bounding box center [1019, 500] width 313 height 44
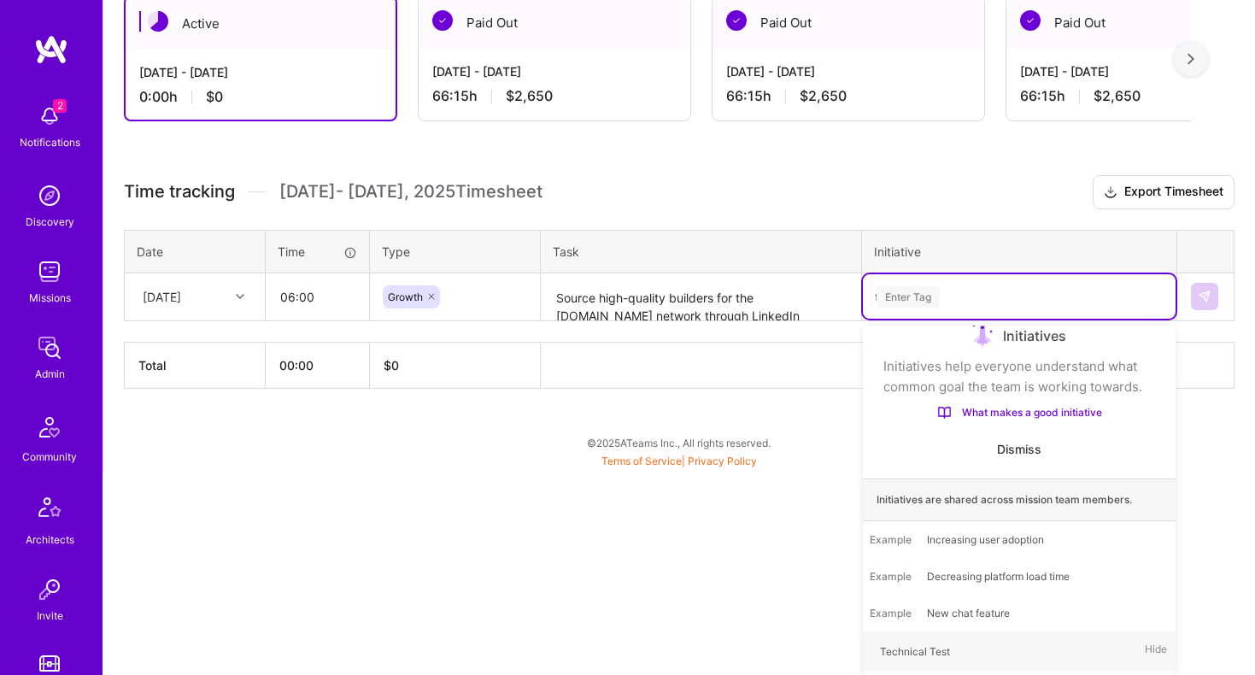
scroll to position [0, 0]
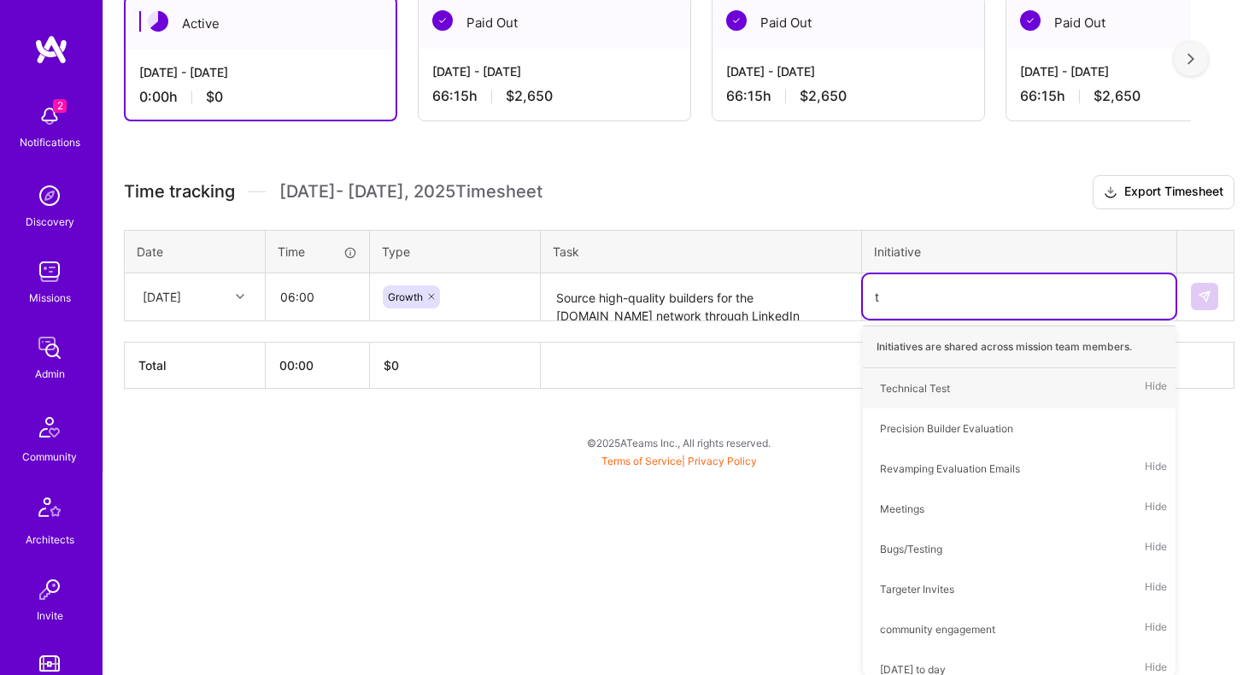
type input "tf"
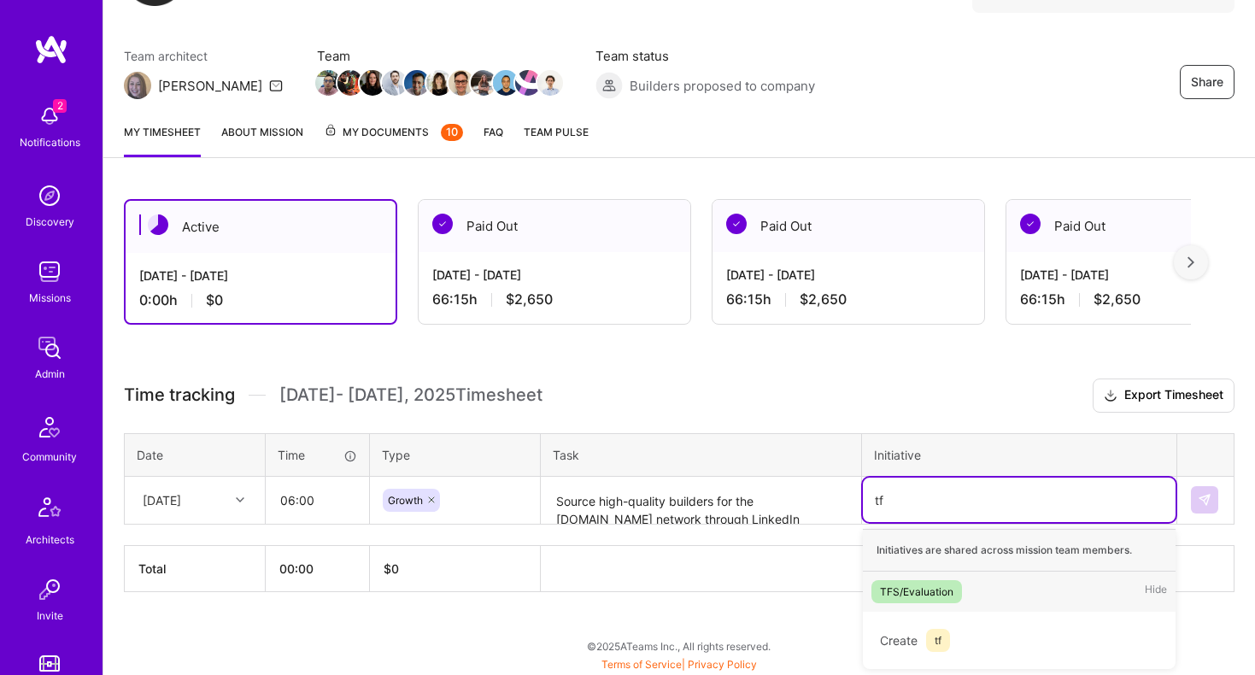
click at [928, 587] on div "TFS/Evaluation" at bounding box center [917, 592] width 74 height 18
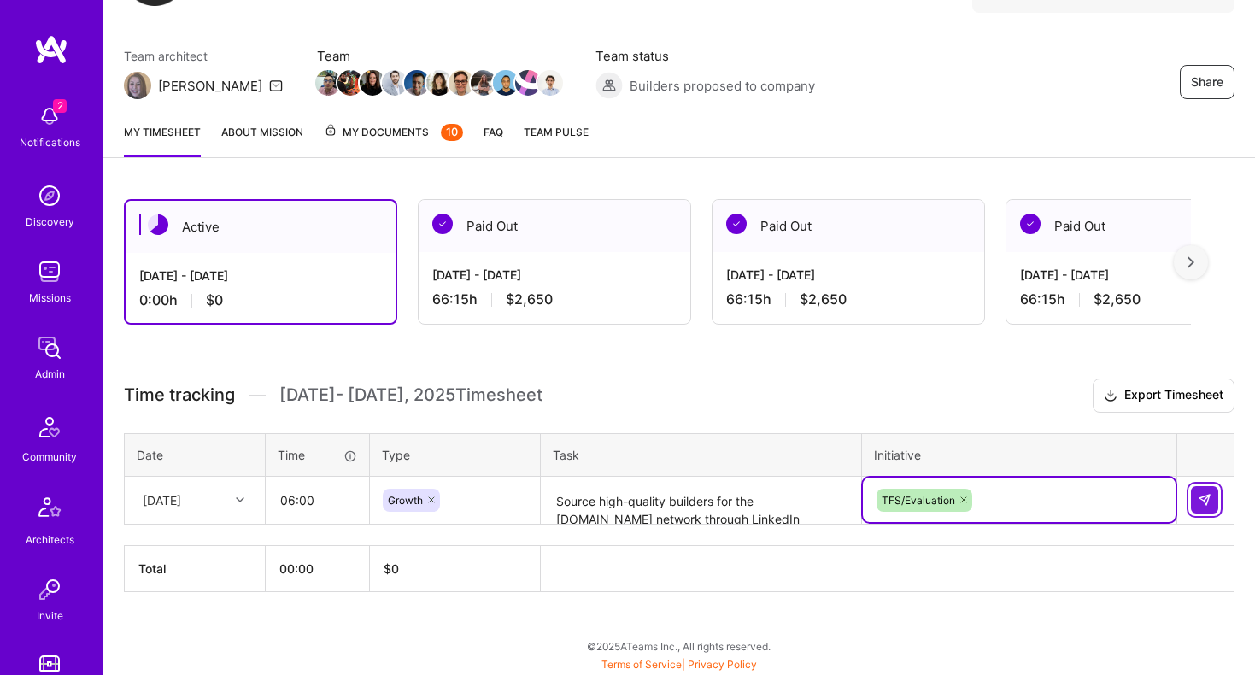
click at [1202, 496] on img at bounding box center [1205, 500] width 14 height 14
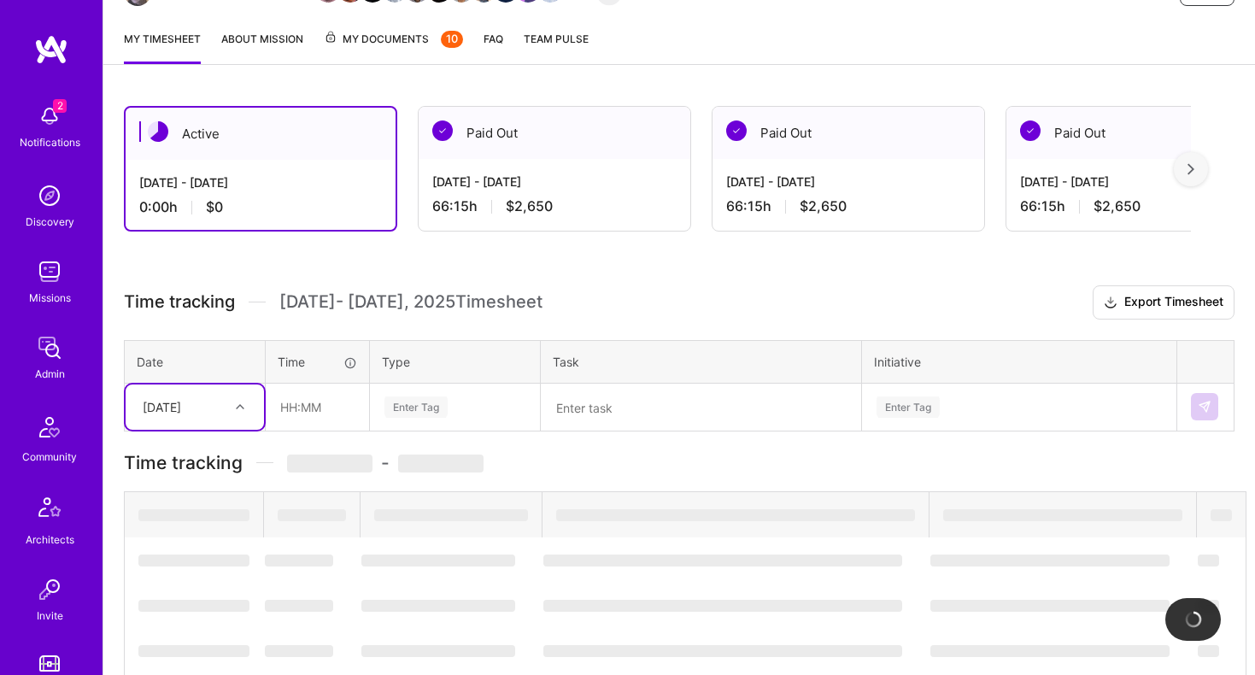
scroll to position [242, 0]
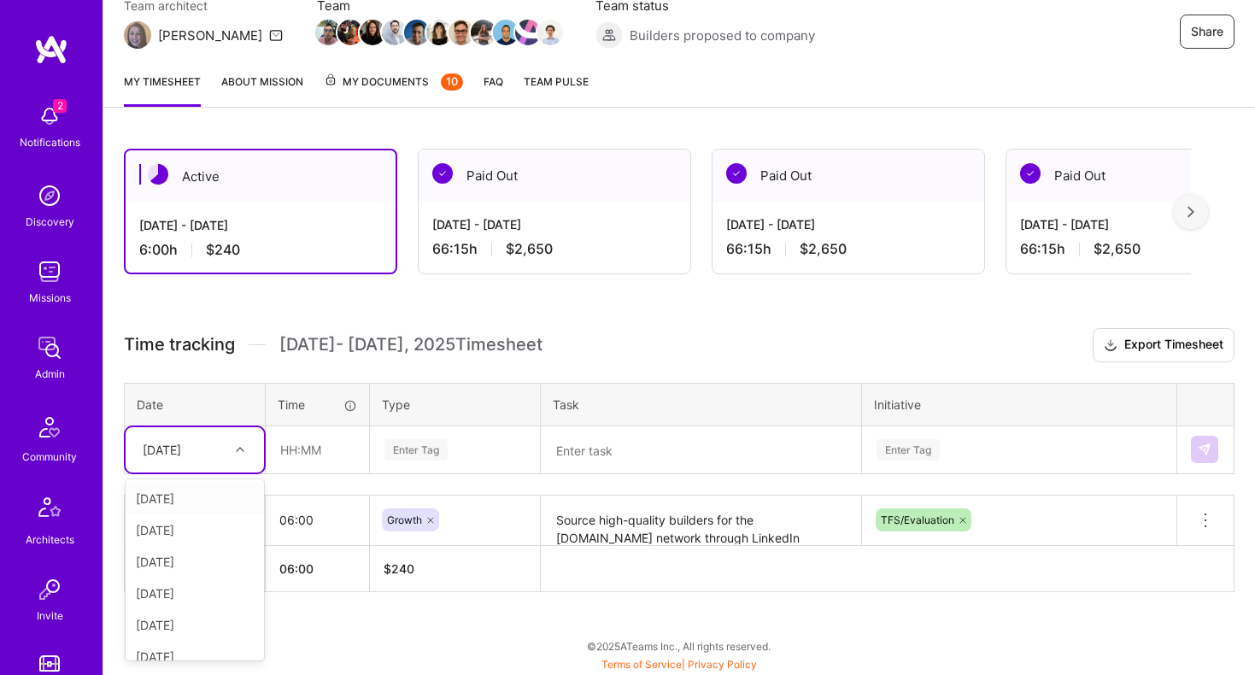
click at [226, 445] on div "[DATE]" at bounding box center [181, 450] width 95 height 28
click at [153, 563] on div "[DATE]" at bounding box center [195, 562] width 138 height 32
click at [314, 456] on input "text" at bounding box center [318, 449] width 102 height 45
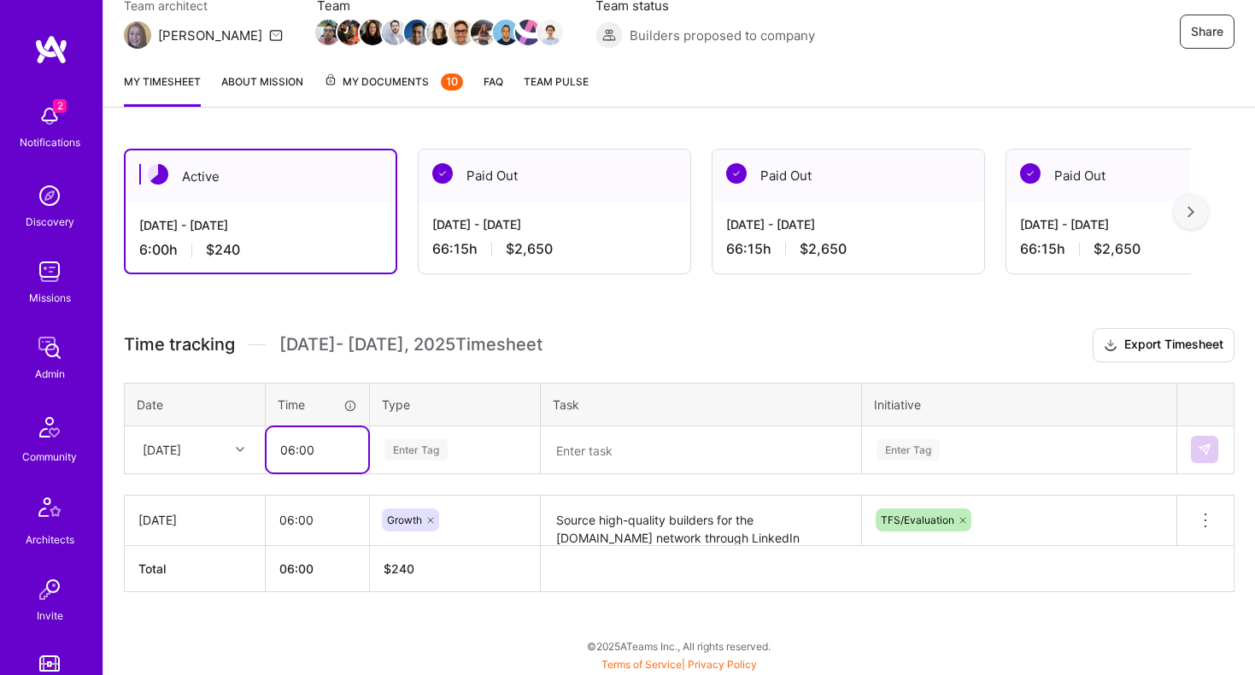
type input "06:00"
click at [432, 446] on div "Enter Tag" at bounding box center [416, 450] width 63 height 26
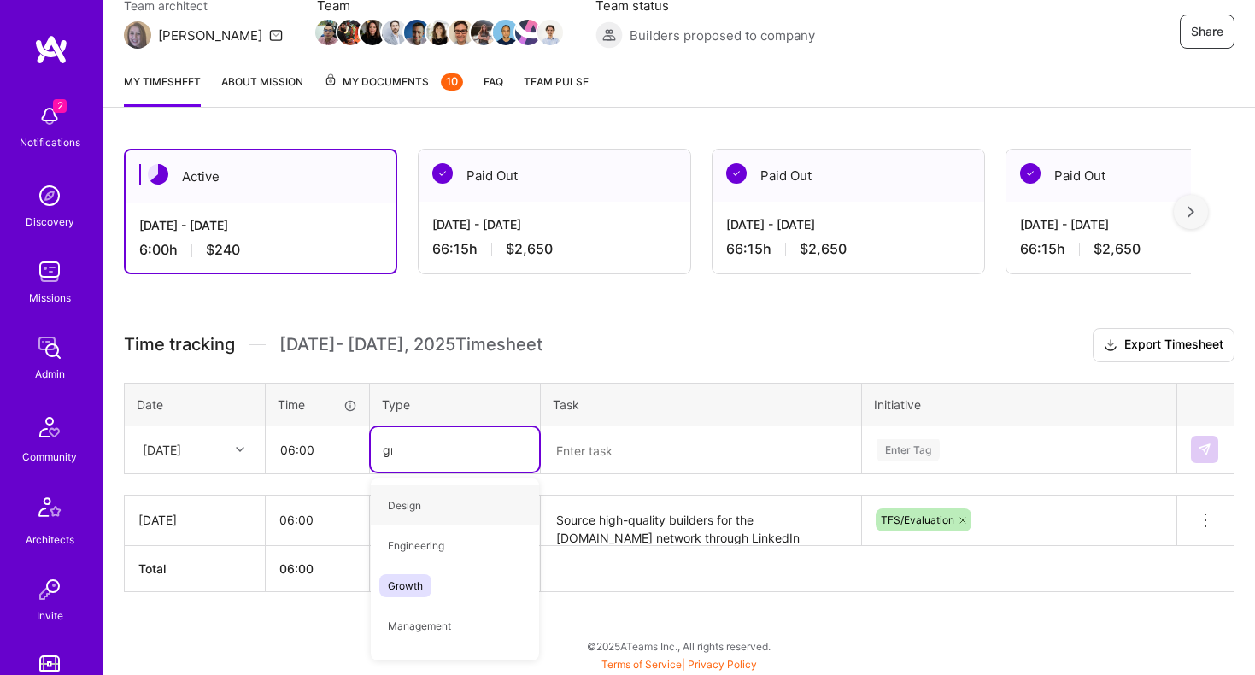
type input "gro"
click at [405, 504] on span "Growth" at bounding box center [405, 505] width 52 height 23
click at [603, 467] on textarea at bounding box center [701, 450] width 317 height 45
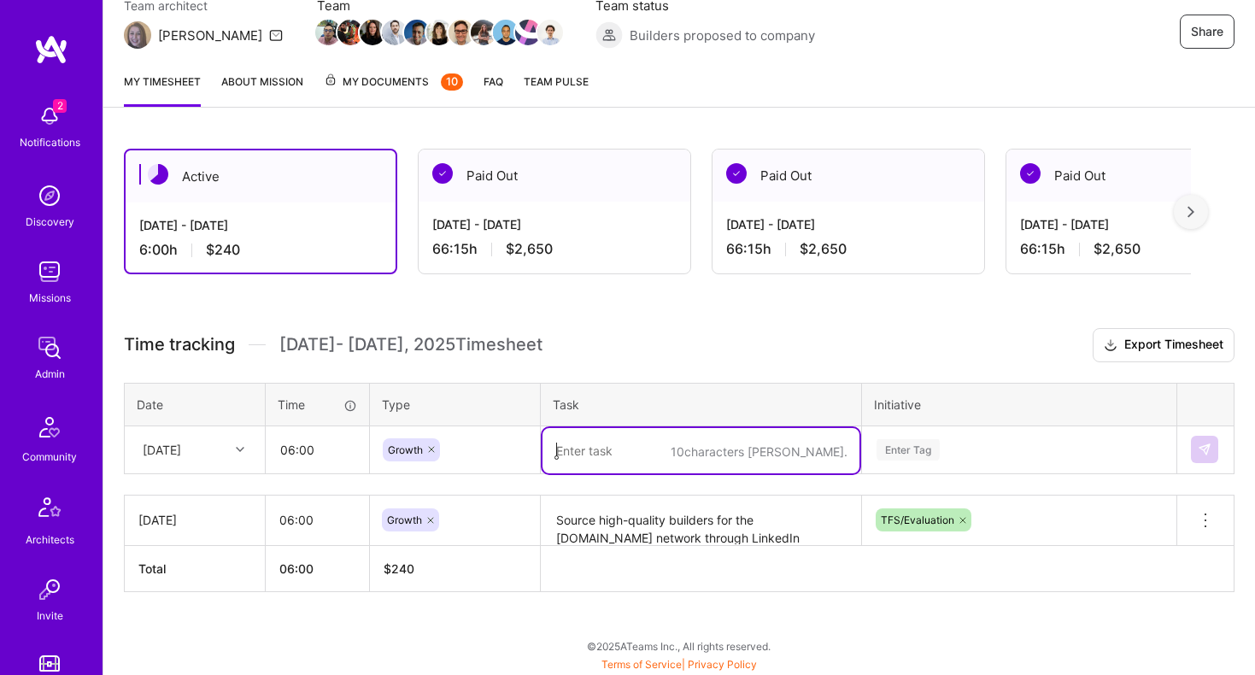
paste textarea "Source high-quality builders for the [DOMAIN_NAME] network through LinkedIn Rec…"
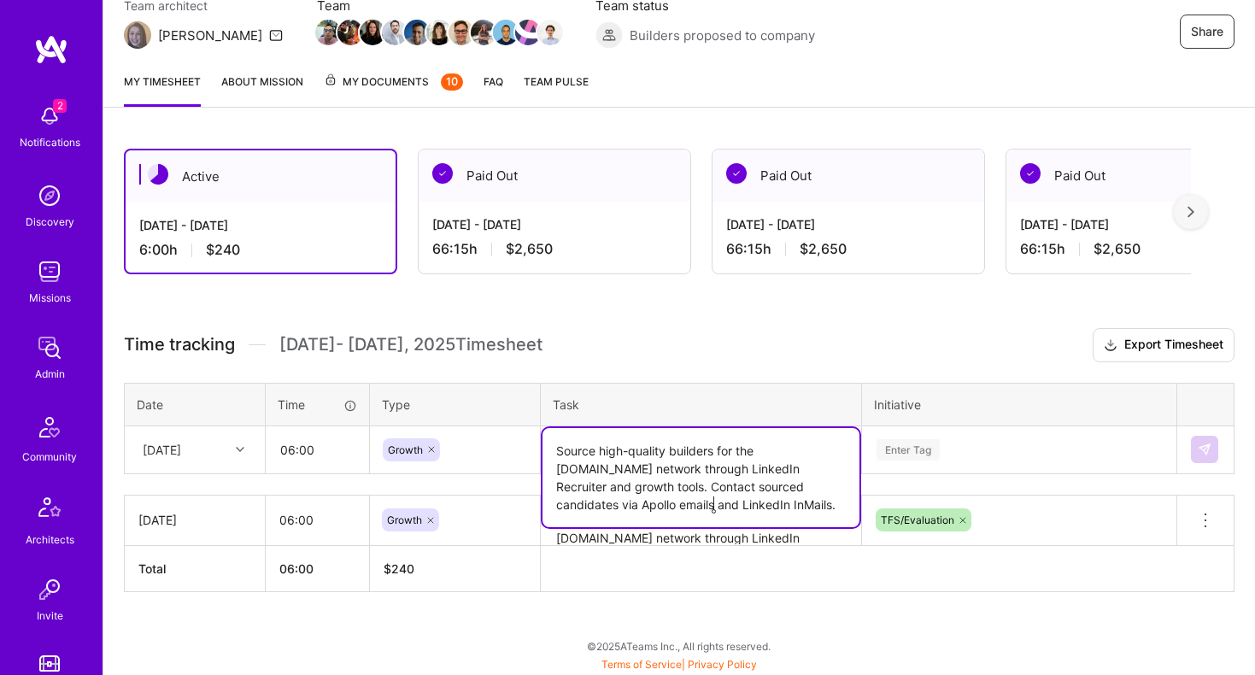
type textarea "Source high-quality builders for the [DOMAIN_NAME] network through LinkedIn Rec…"
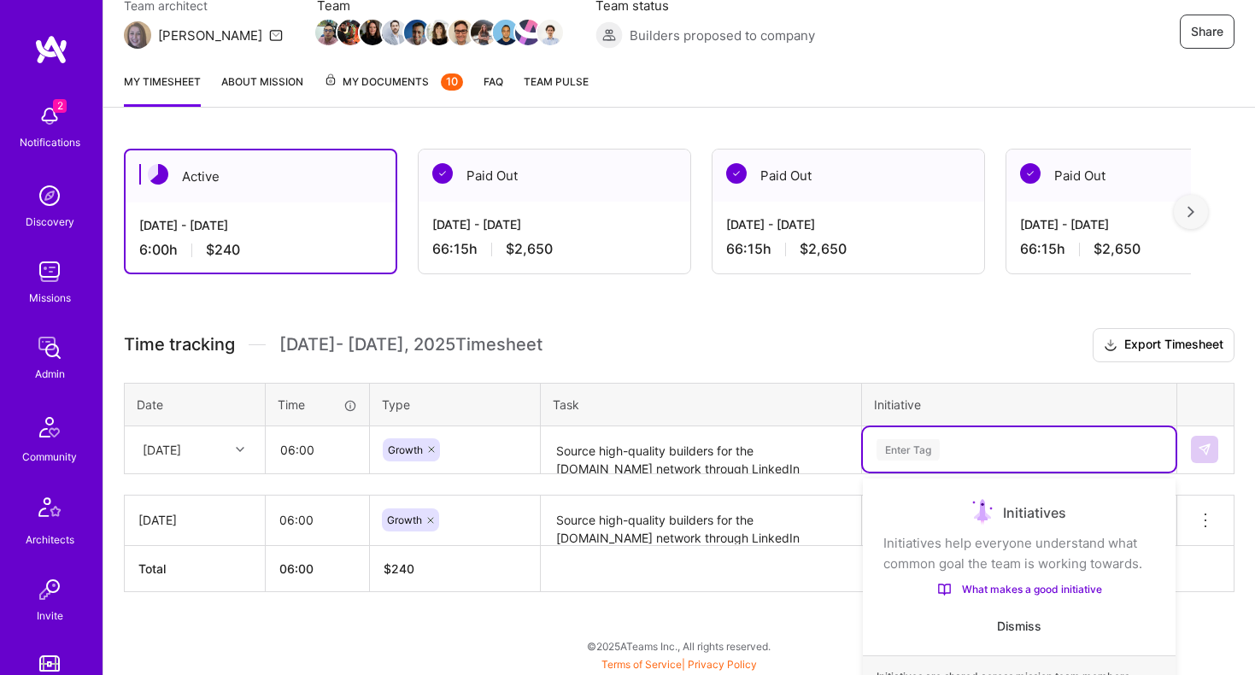
click at [908, 439] on div "option TFS/Evaluation, selected. option Technical Test focused, 1 of 61. 61 res…" at bounding box center [1019, 449] width 313 height 44
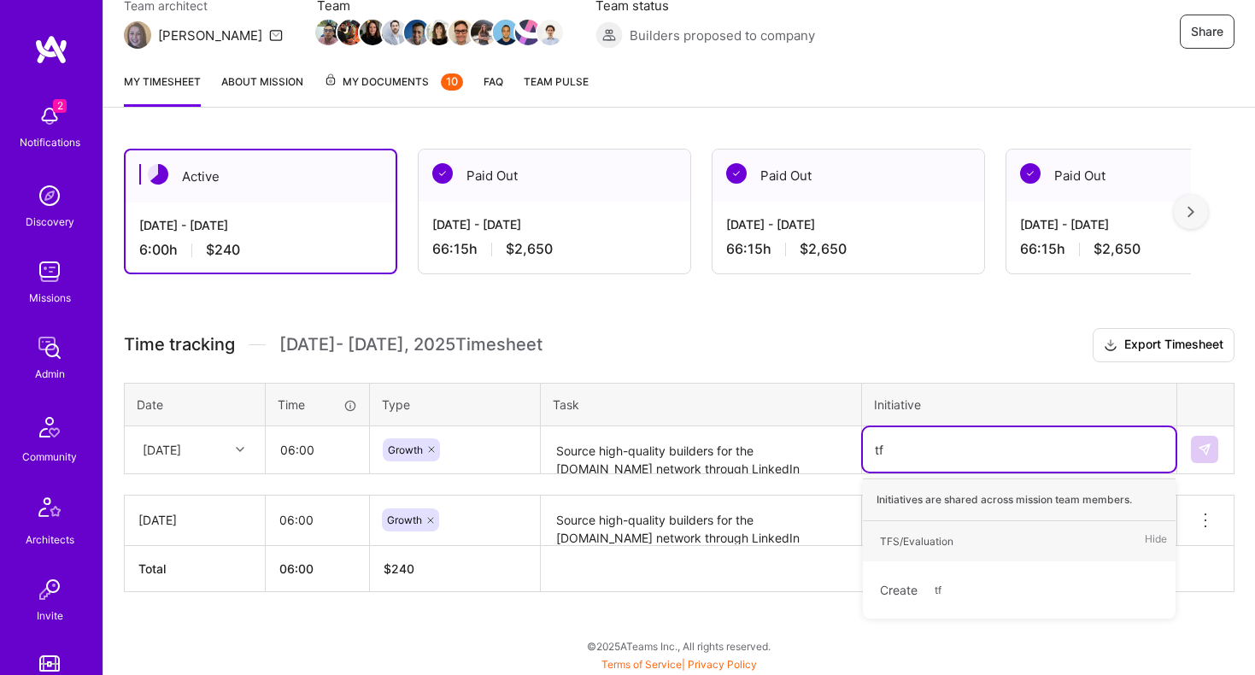
type input "tfs"
click at [909, 541] on div "TFS/Evaluation" at bounding box center [917, 541] width 74 height 18
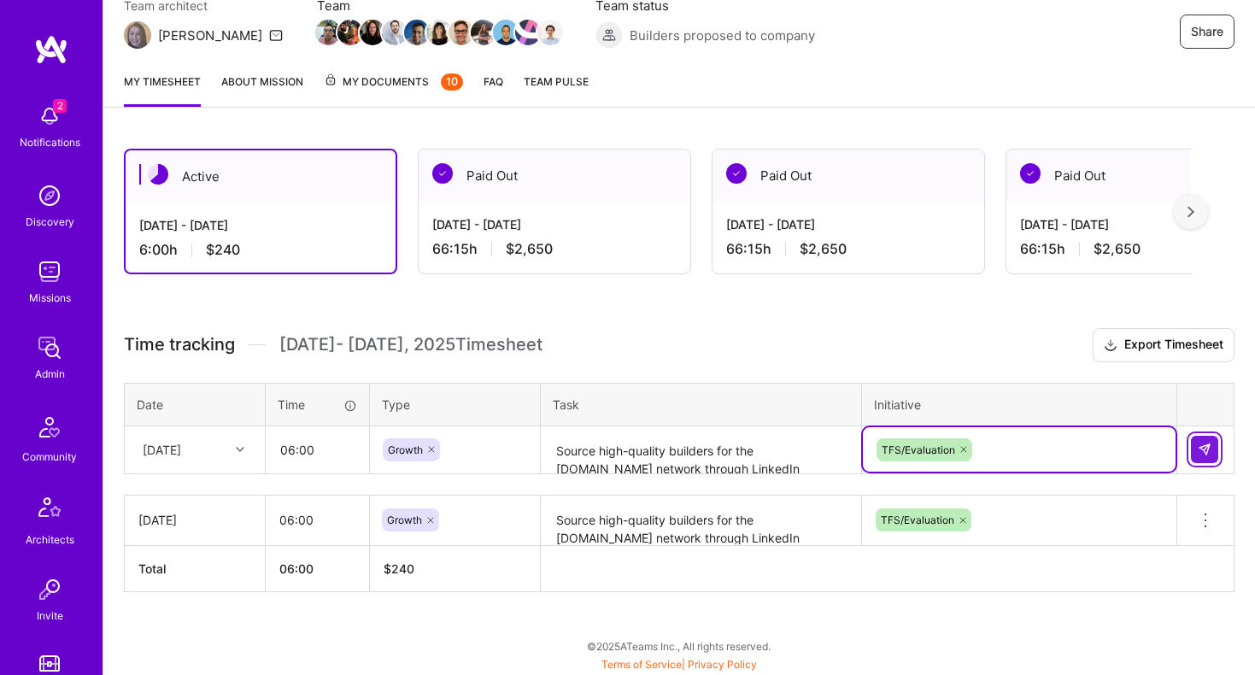
click at [1208, 443] on img at bounding box center [1205, 450] width 14 height 14
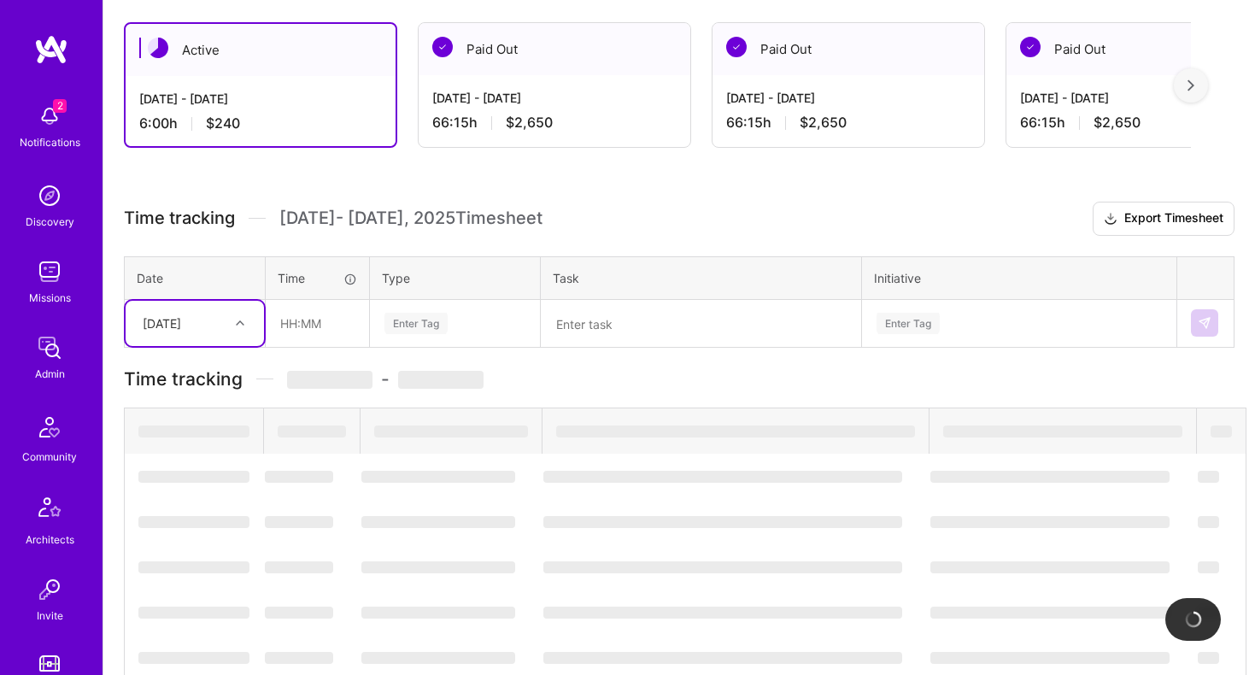
scroll to position [292, 0]
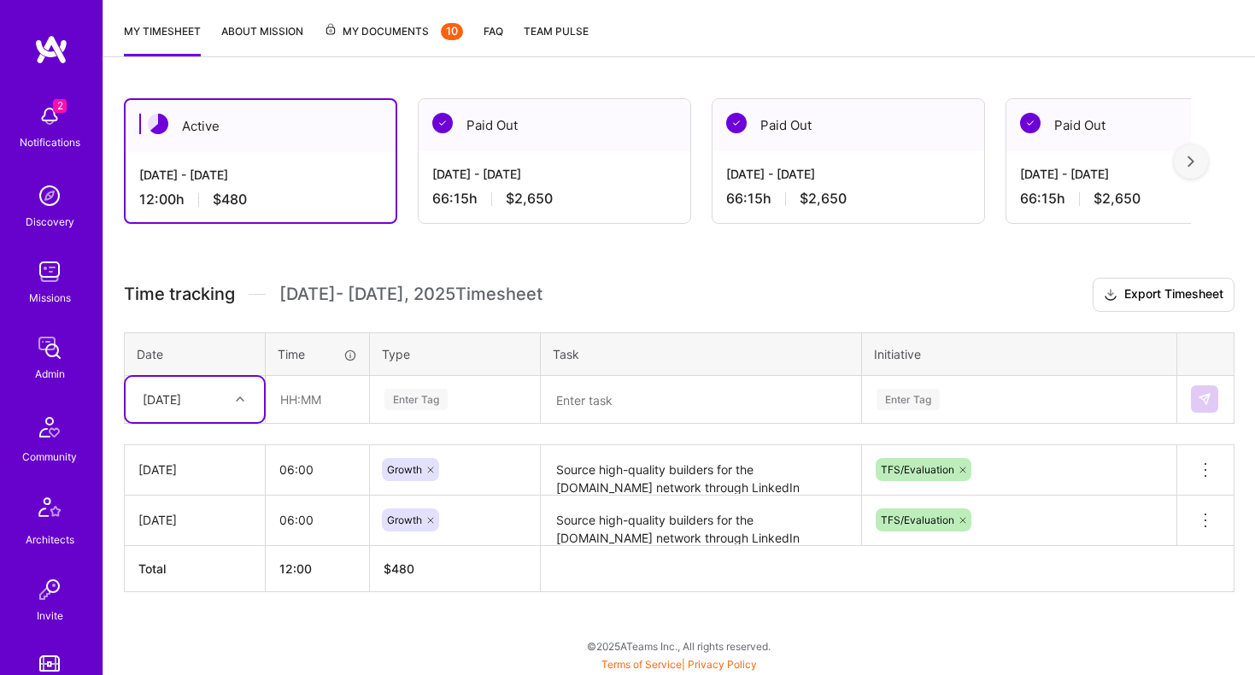
click at [181, 394] on div "[DATE]" at bounding box center [162, 400] width 38 height 18
click at [173, 526] on div "[DATE]" at bounding box center [195, 527] width 138 height 32
click at [323, 406] on input "text" at bounding box center [318, 399] width 102 height 45
type input "06:00"
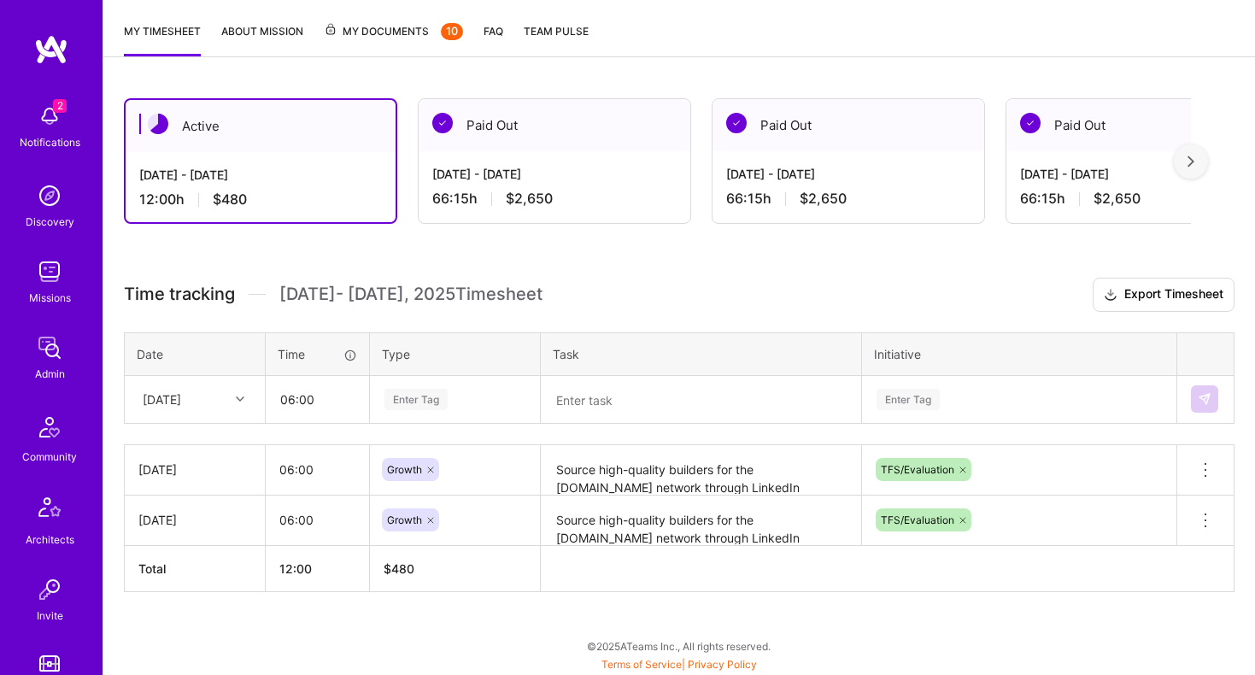
click at [438, 395] on div "Enter Tag" at bounding box center [416, 399] width 63 height 26
type input "gro"
click at [459, 393] on div "gro" at bounding box center [455, 399] width 144 height 21
click at [459, 393] on div "Enter Tag" at bounding box center [455, 399] width 144 height 21
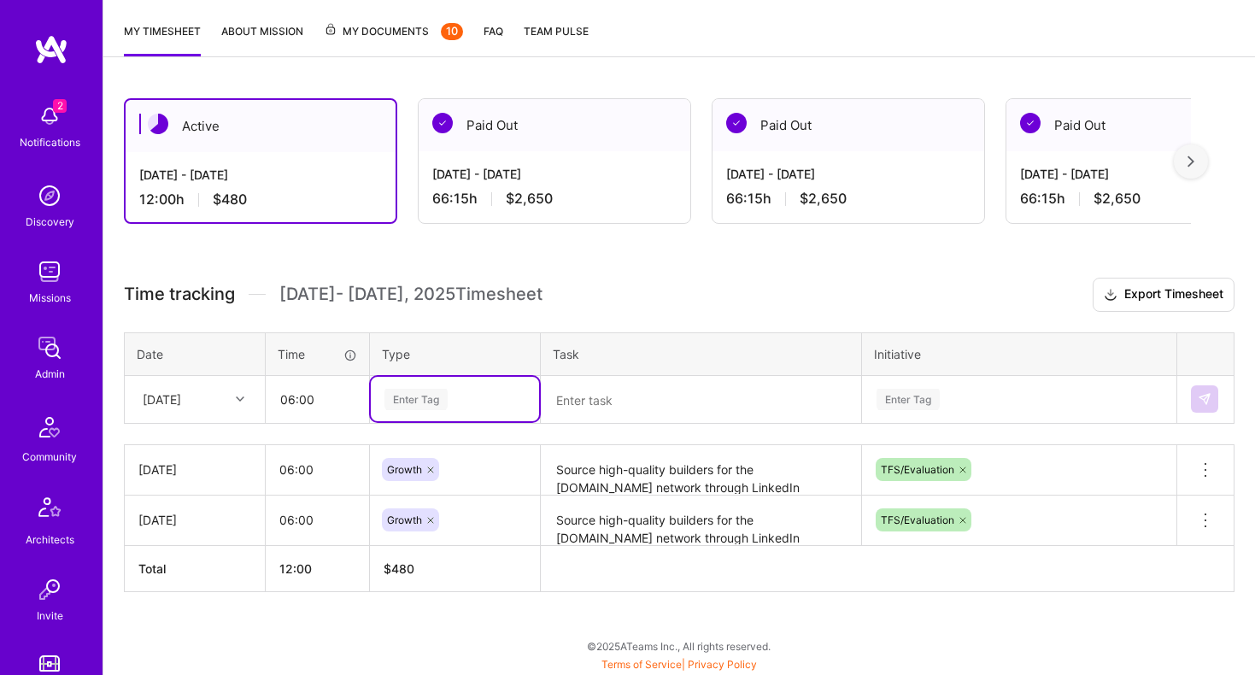
click at [459, 393] on div "Enter Tag" at bounding box center [455, 399] width 144 height 21
type input "gro"
click at [407, 444] on span "Growth" at bounding box center [405, 455] width 52 height 23
click at [576, 389] on textarea at bounding box center [701, 400] width 317 height 45
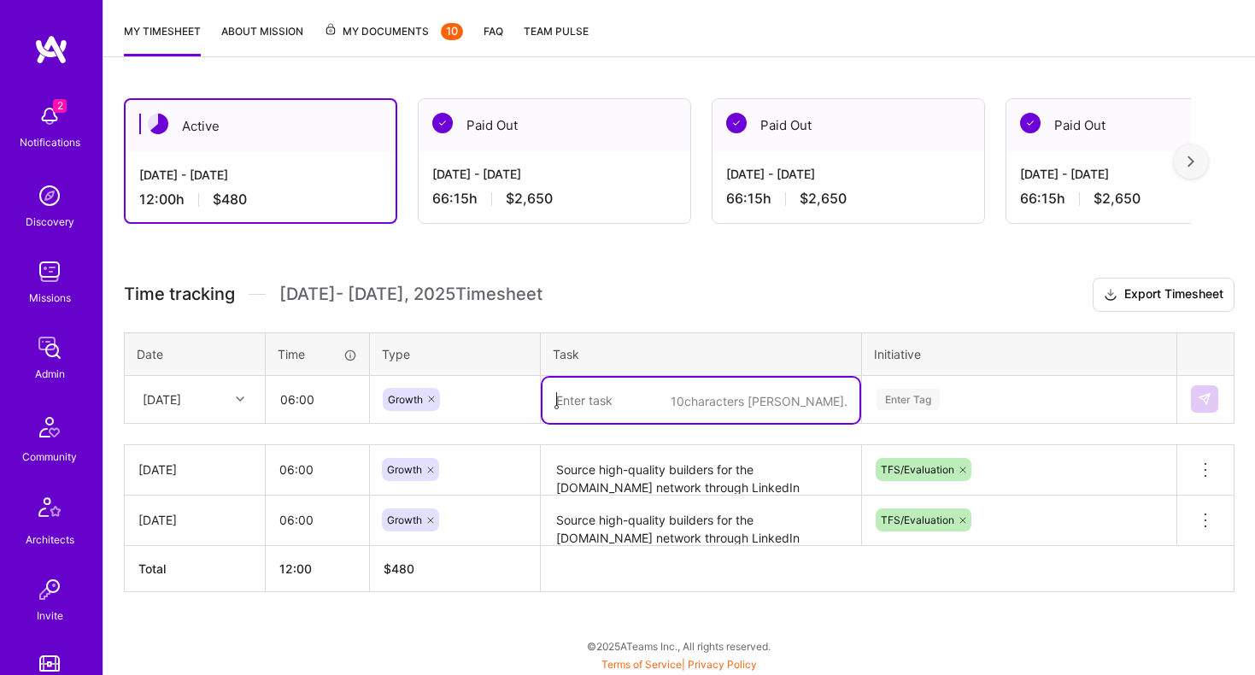
click at [649, 473] on textarea "Source high-quality builders for the [DOMAIN_NAME] network through LinkedIn Rec…" at bounding box center [701, 470] width 317 height 47
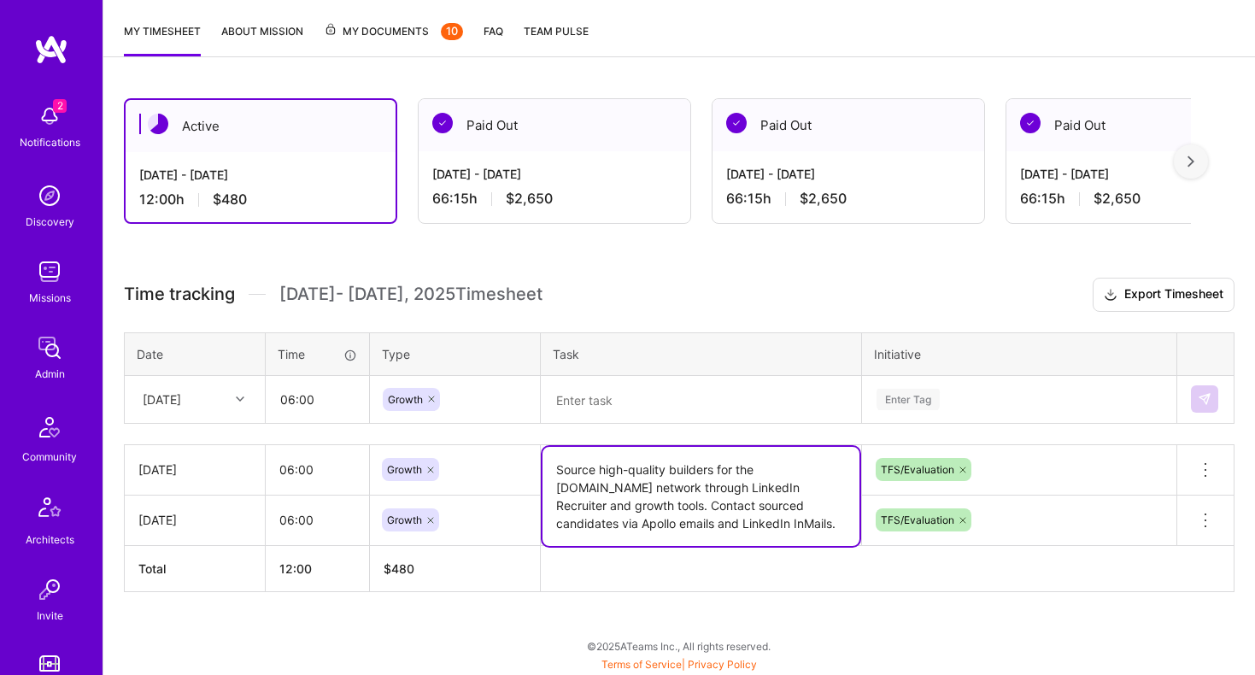
click at [649, 473] on textarea "Source high-quality builders for the [DOMAIN_NAME] network through LinkedIn Rec…" at bounding box center [701, 496] width 317 height 99
click at [657, 486] on textarea "Source high-quality builders for the [DOMAIN_NAME] network through LinkedIn Rec…" at bounding box center [701, 496] width 317 height 99
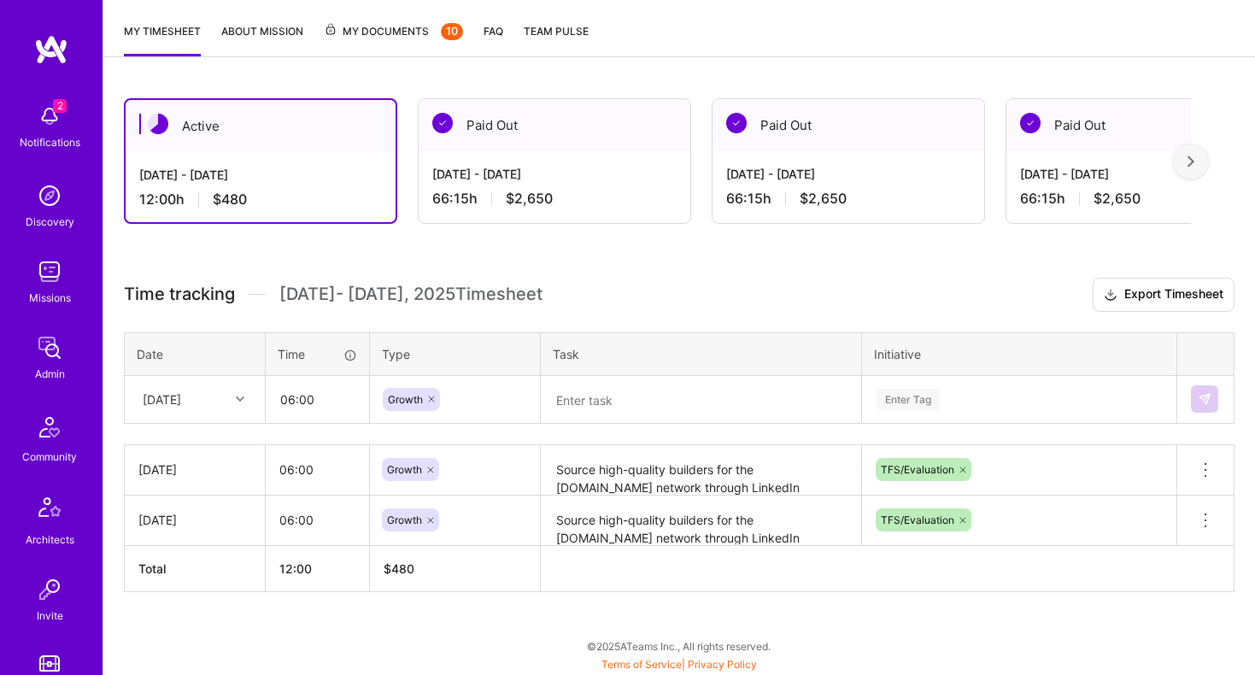
click at [644, 232] on div "Active [DATE] - [DATE] 12:00 h $480 Paid Out [DATE] - [DATE] 66:15 h $2,650 Pai…" at bounding box center [679, 377] width 1152 height 598
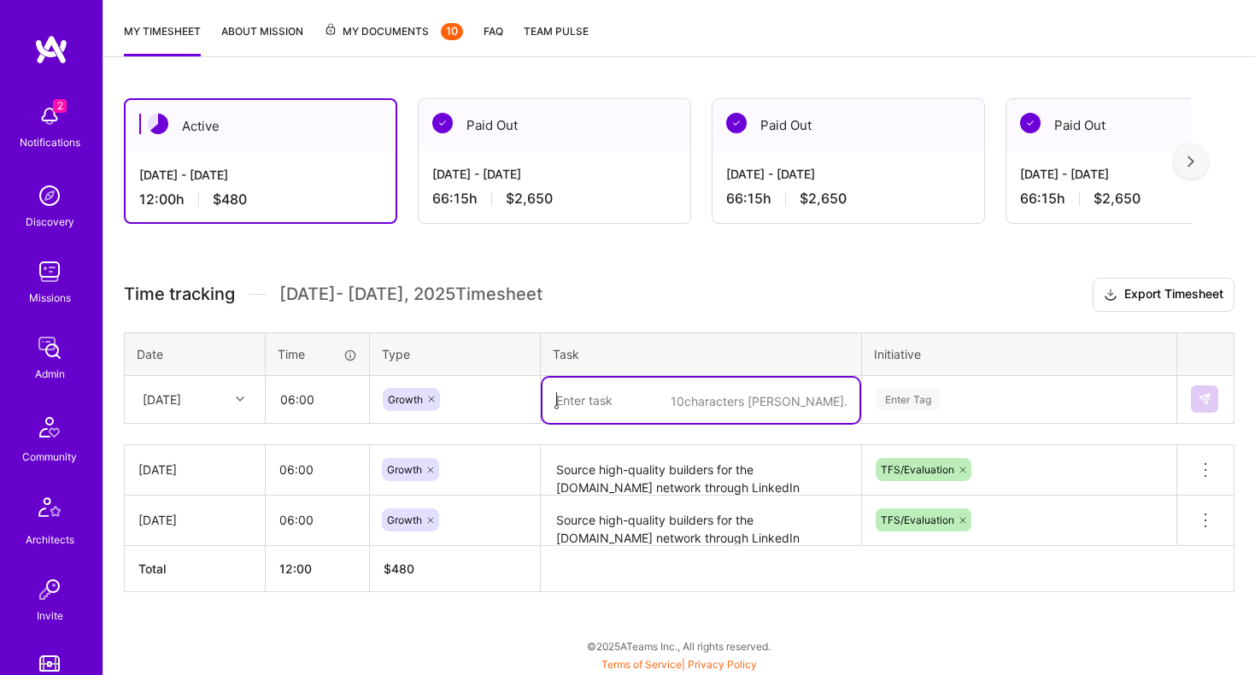
click at [609, 378] on textarea at bounding box center [701, 400] width 317 height 45
click at [605, 388] on textarea at bounding box center [701, 400] width 317 height 45
paste textarea "Source high-quality builders for the [DOMAIN_NAME] network through LinkedIn Rec…"
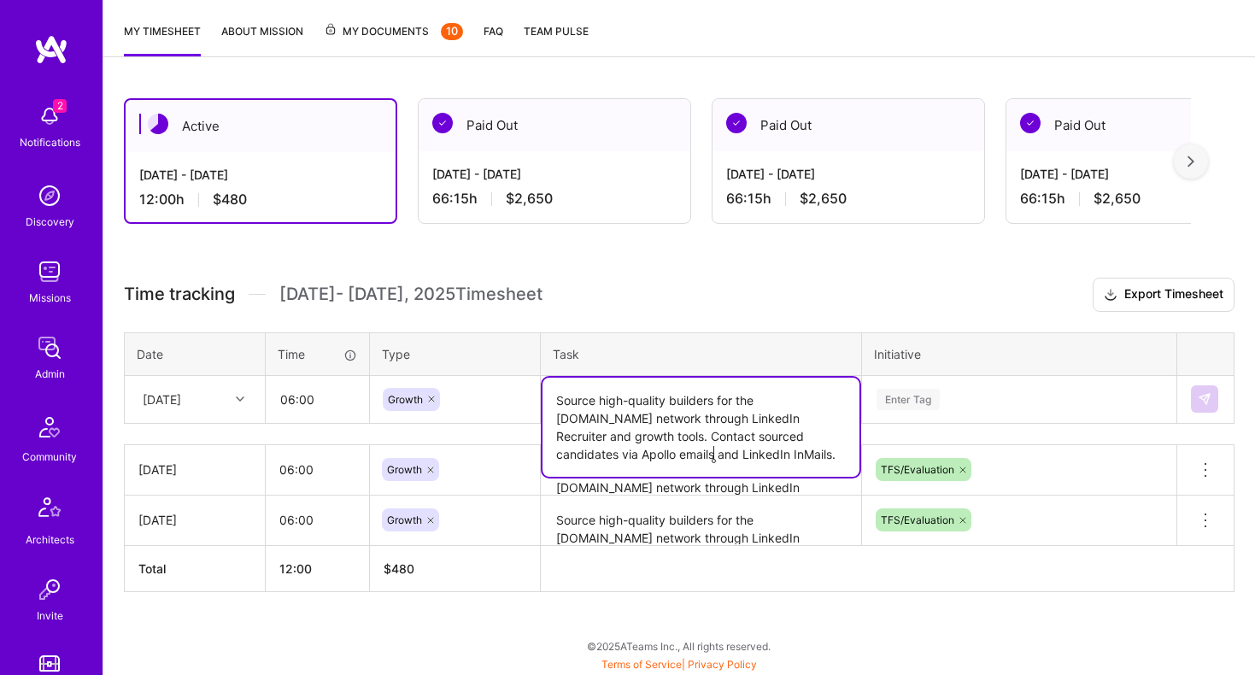
type textarea "Source high-quality builders for the [DOMAIN_NAME] network through LinkedIn Rec…"
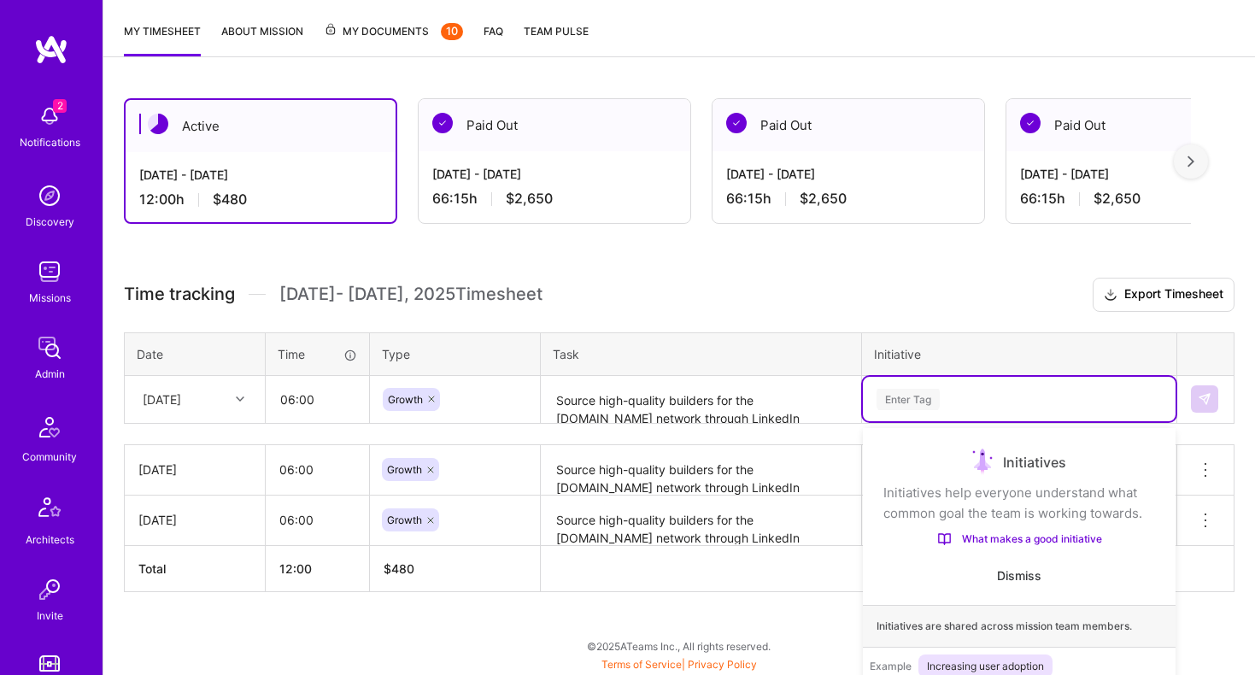
click at [912, 391] on div "option TFS/Evaluation, selected. option Technical Test focused, 1 of 61. 61 res…" at bounding box center [1019, 399] width 313 height 44
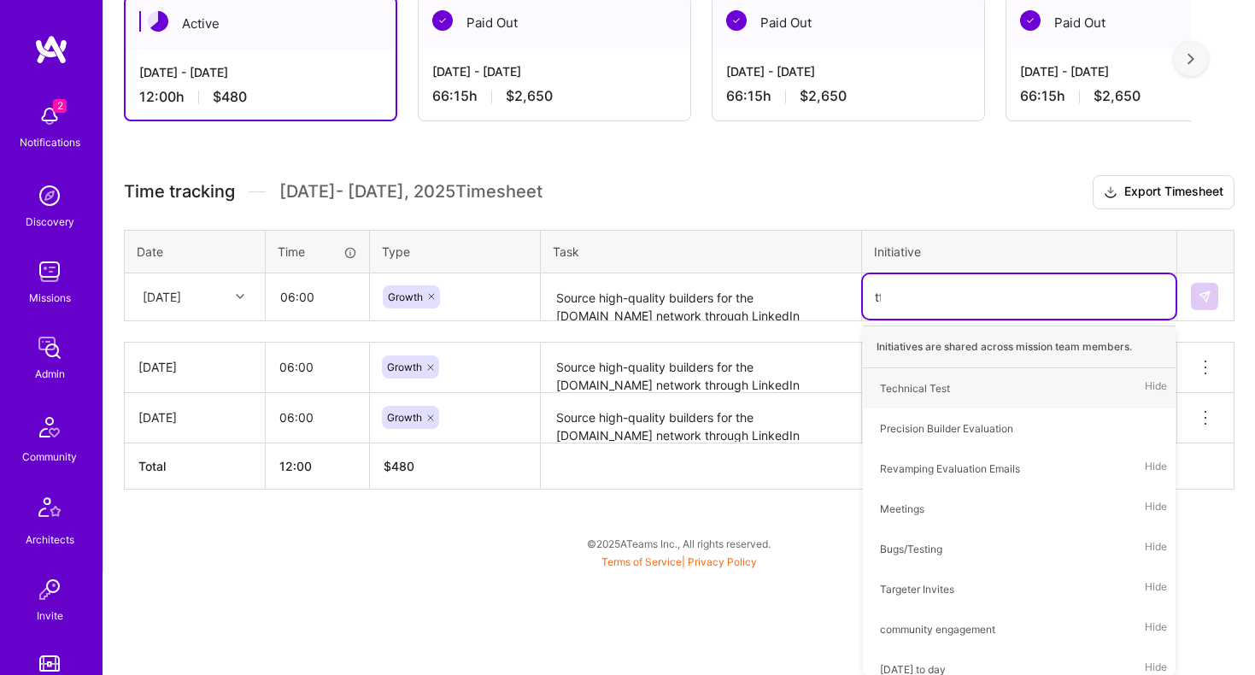
scroll to position [292, 0]
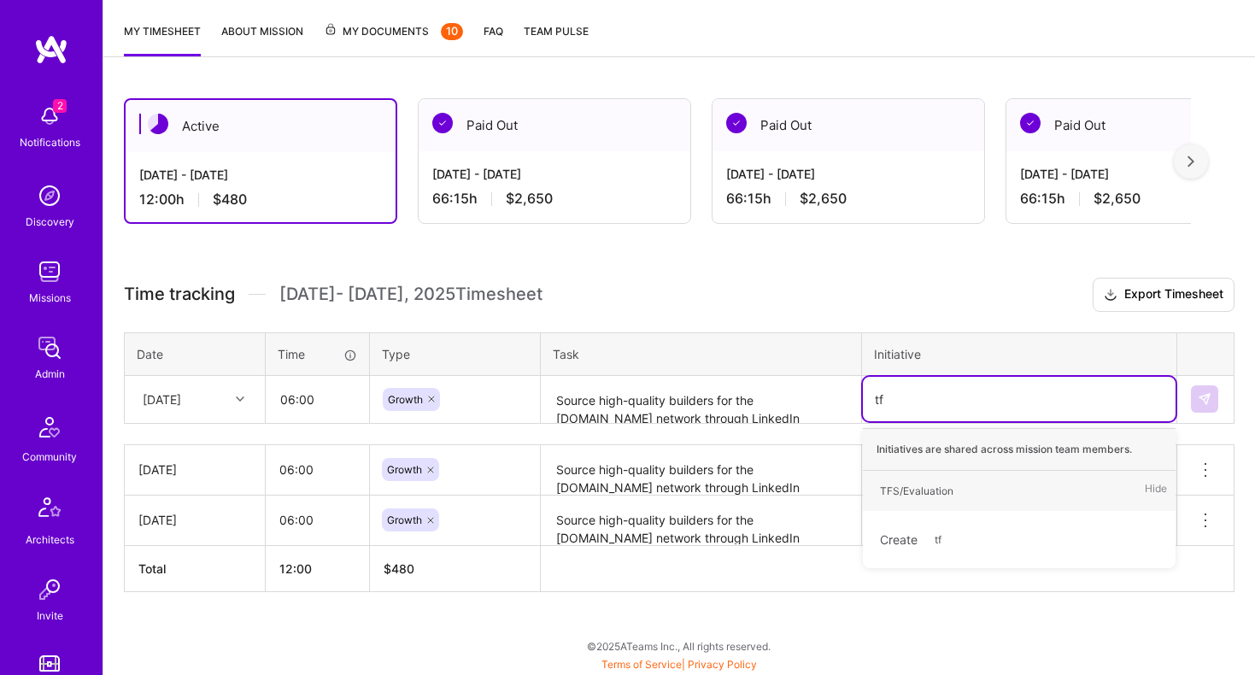
type input "tfs"
click at [922, 490] on div "TFS/Evaluation" at bounding box center [917, 491] width 74 height 18
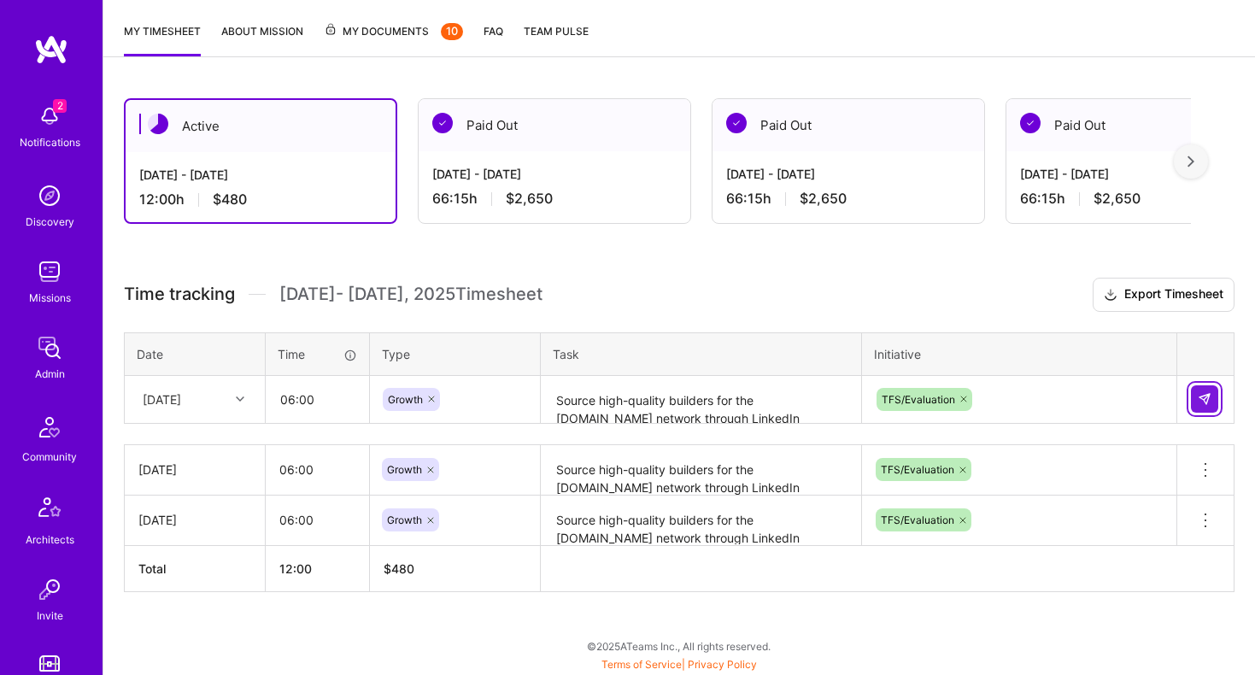
click at [1198, 397] on img at bounding box center [1205, 399] width 14 height 14
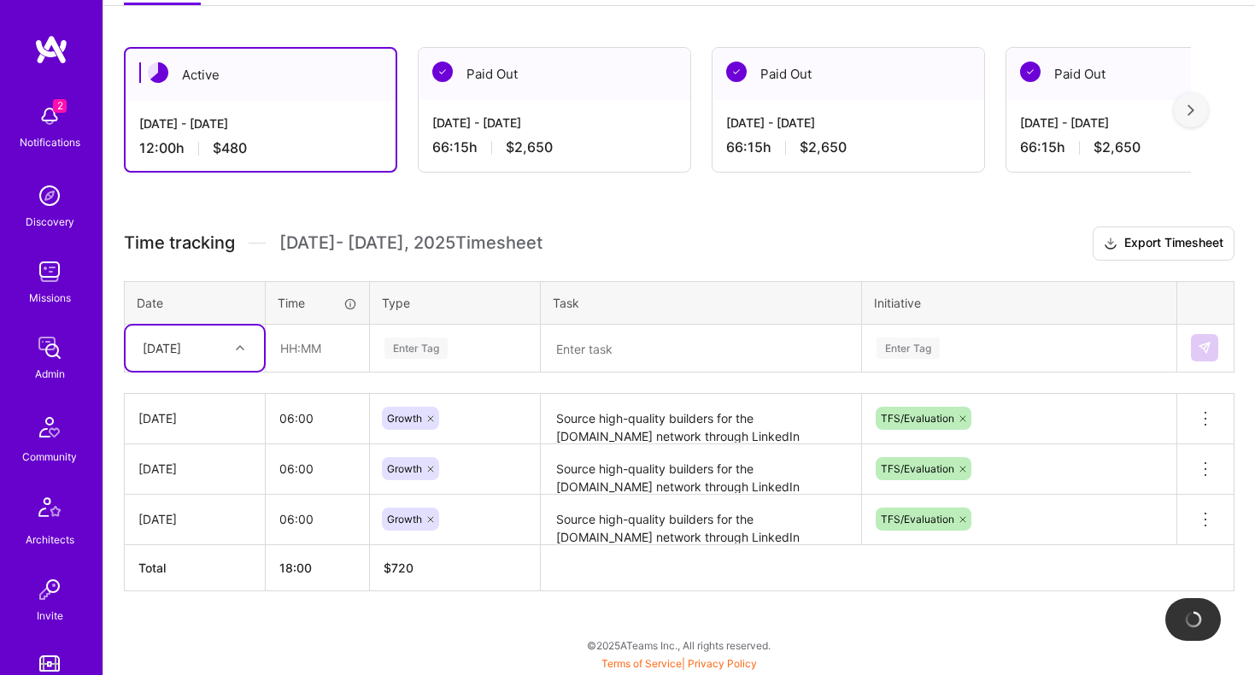
scroll to position [332, 0]
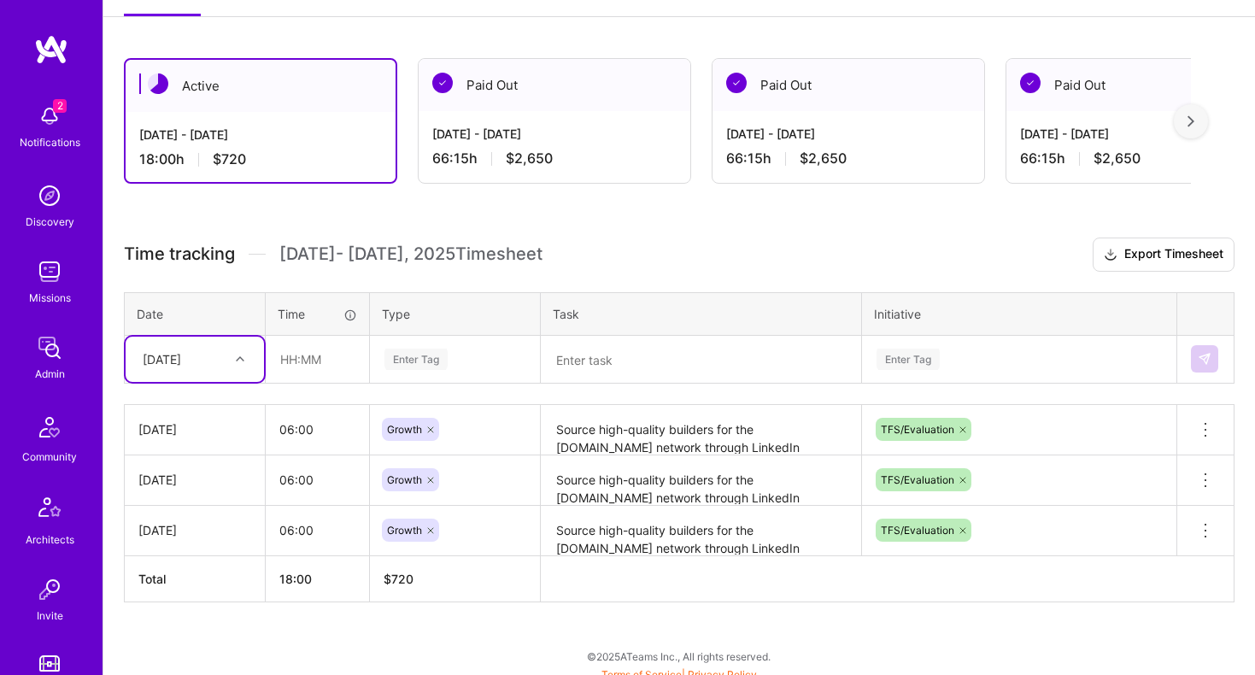
click at [181, 362] on div "[DATE]" at bounding box center [162, 359] width 38 height 18
click at [256, 272] on div "Time tracking [DATE] - [DATE] Timesheet Export Timesheet Date Time Type Task In…" at bounding box center [679, 420] width 1111 height 365
click at [191, 348] on div "[DATE]" at bounding box center [181, 359] width 95 height 28
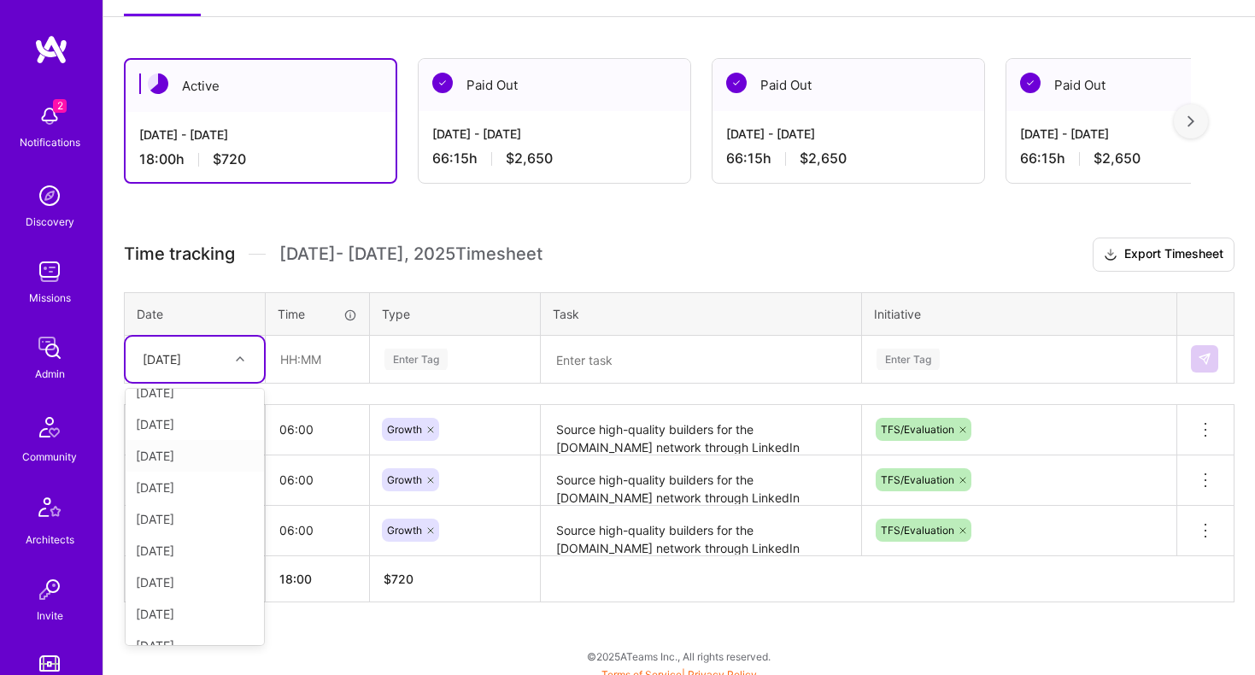
click at [184, 449] on div "[DATE]" at bounding box center [195, 456] width 138 height 32
click at [324, 370] on input "text" at bounding box center [318, 359] width 102 height 45
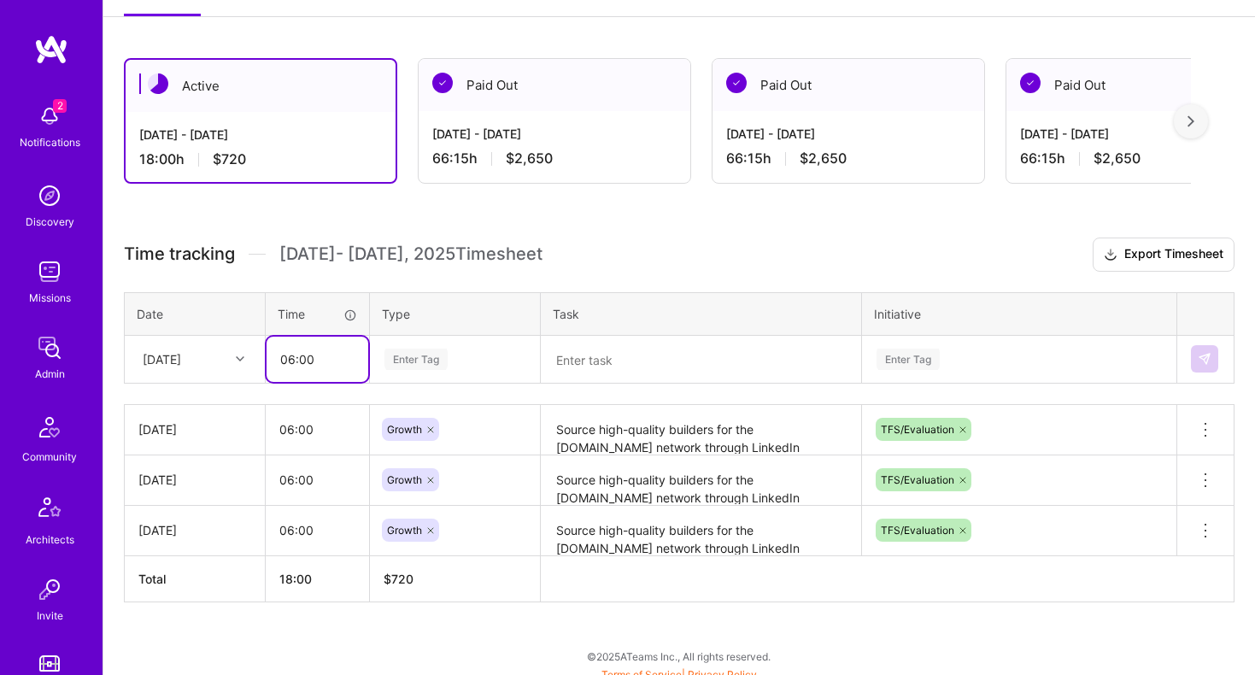
type input "06:00"
click at [446, 354] on div "Enter Tag" at bounding box center [416, 359] width 63 height 26
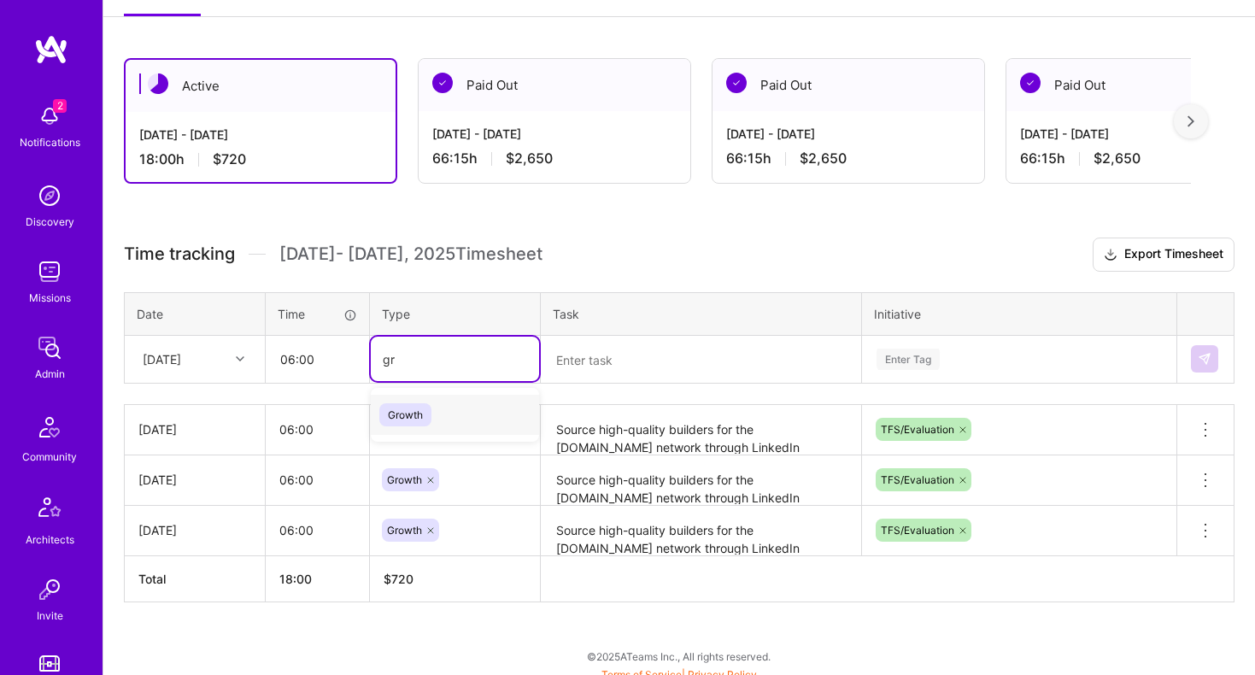
type input "gro"
click at [417, 406] on span "Growth" at bounding box center [405, 414] width 52 height 23
click at [617, 364] on textarea at bounding box center [701, 360] width 317 height 45
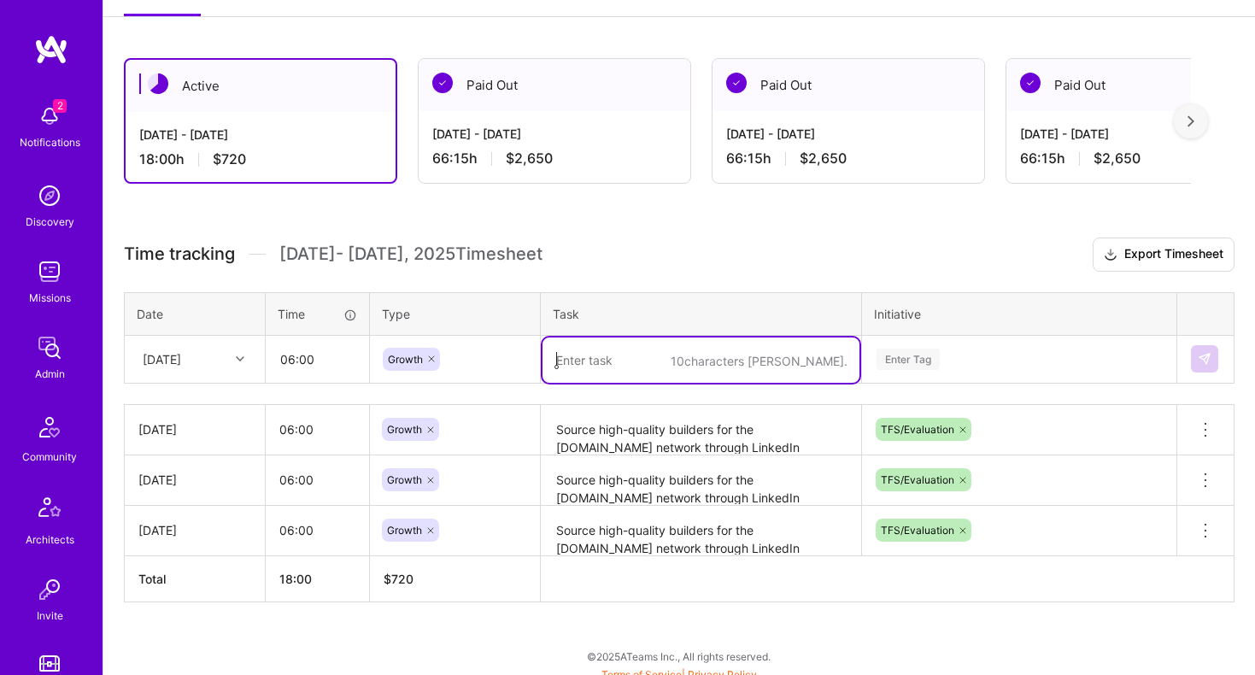
paste textarea "Source high-quality builders for the [DOMAIN_NAME] network through LinkedIn Rec…"
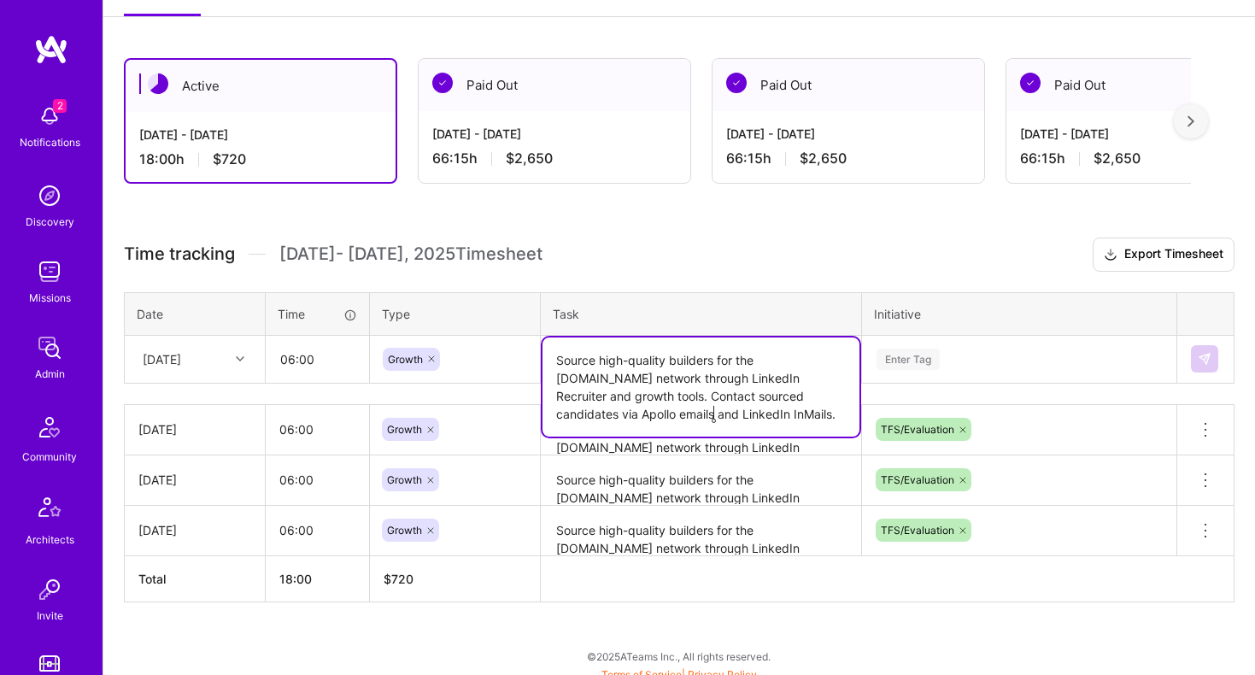
type textarea "Source high-quality builders for the [DOMAIN_NAME] network through LinkedIn Rec…"
click at [897, 340] on div "Enter Tag" at bounding box center [1019, 359] width 313 height 44
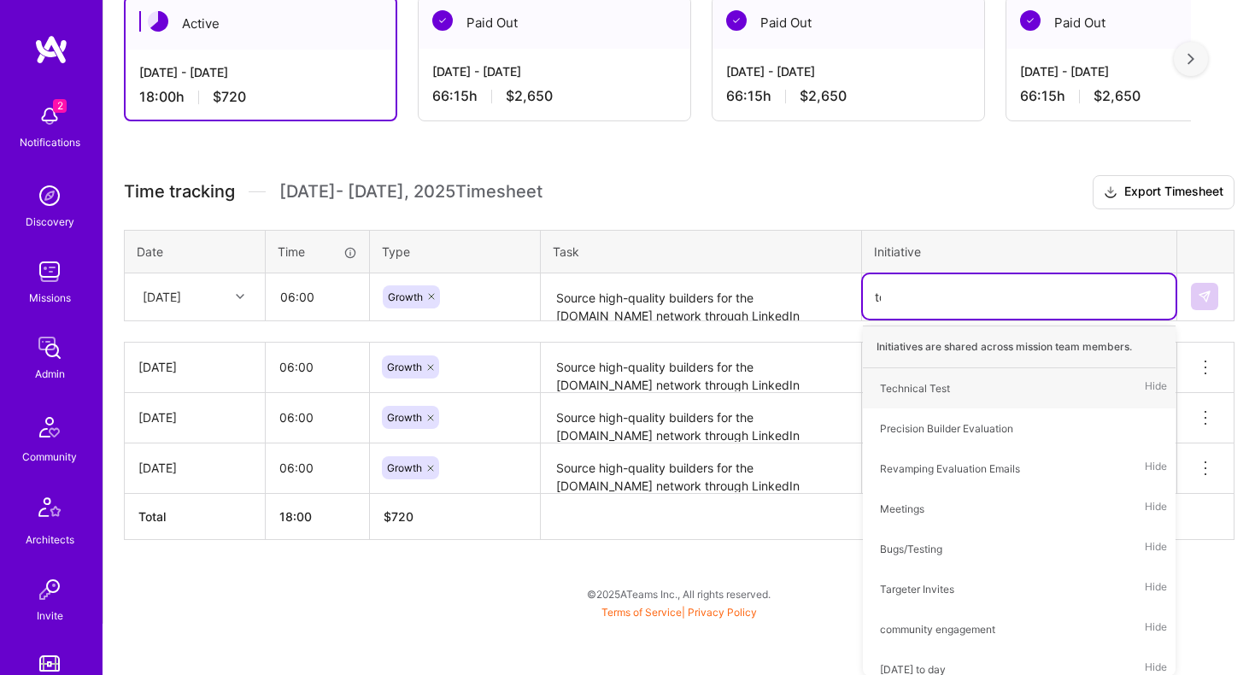
scroll to position [343, 0]
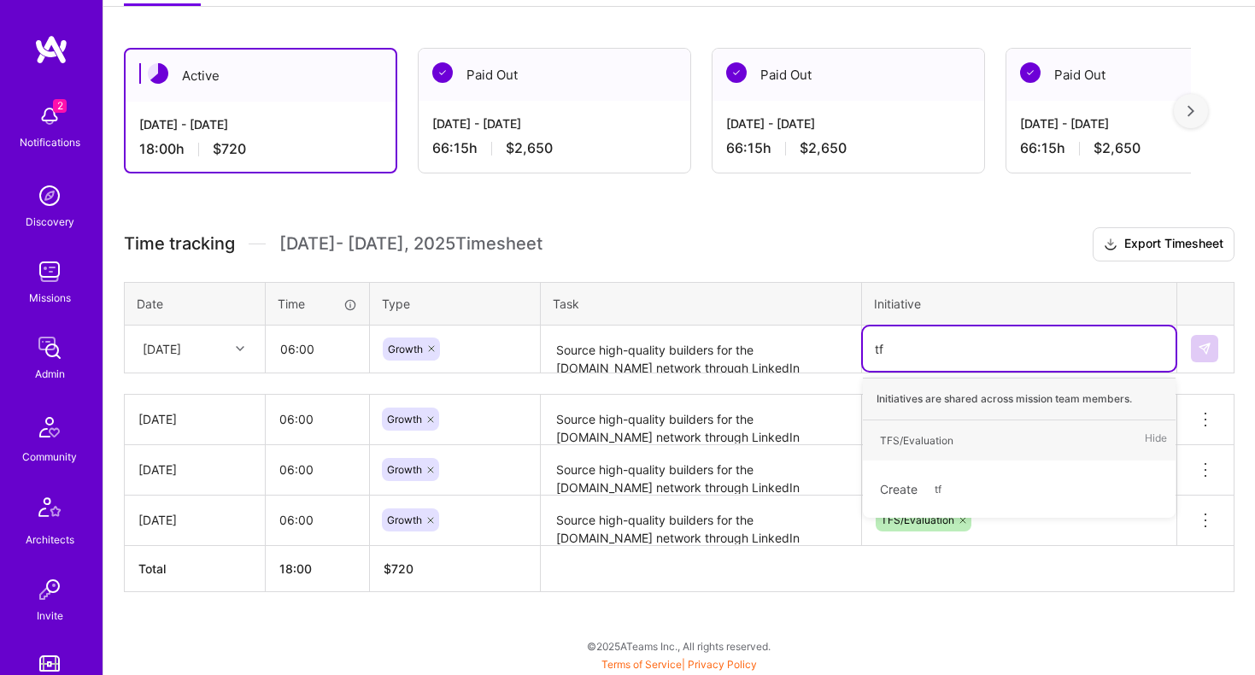
type input "tfs"
click at [915, 434] on div "TFS/Evaluation" at bounding box center [917, 441] width 74 height 18
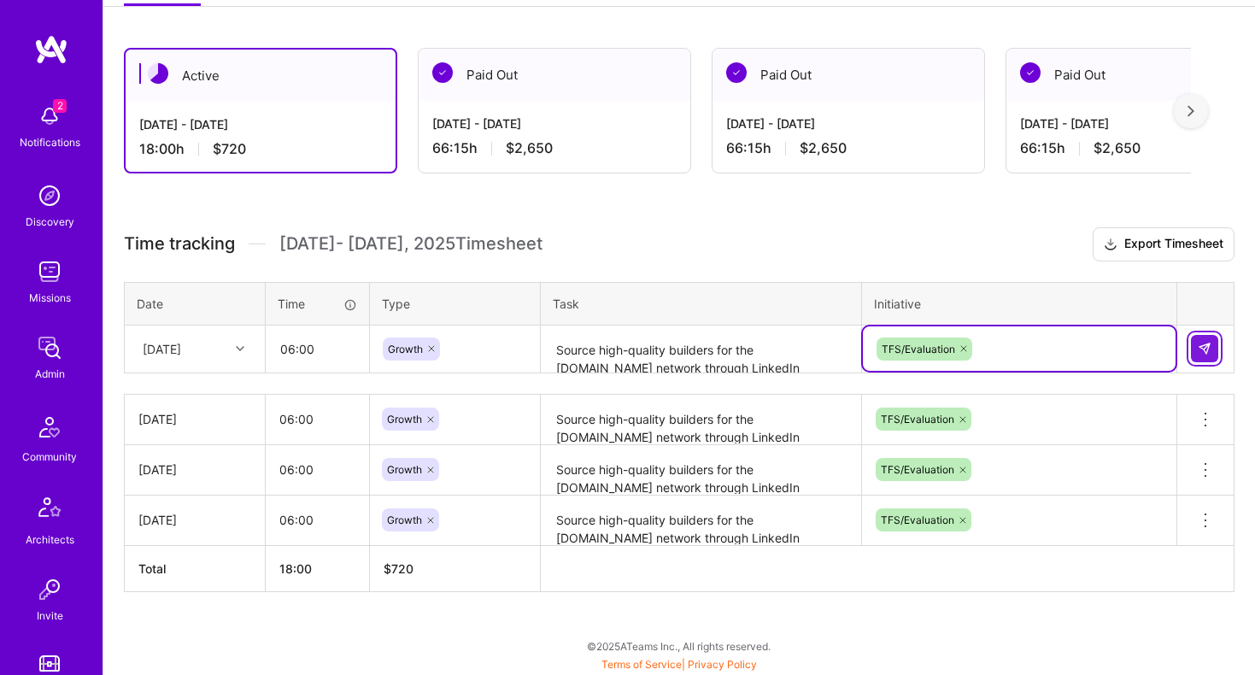
click at [1204, 355] on img at bounding box center [1205, 349] width 14 height 14
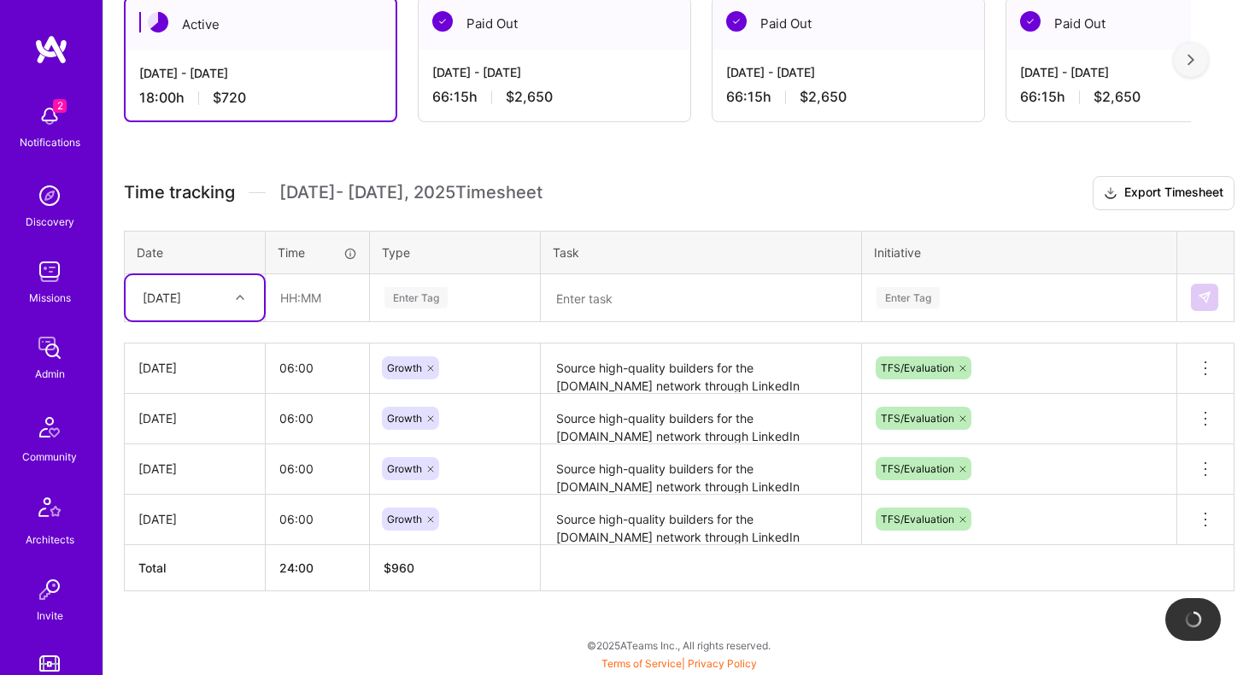
scroll to position [393, 0]
click at [221, 333] on div "Time tracking [DATE] - [DATE] Timesheet Export Timesheet Date Time Type Task In…" at bounding box center [679, 384] width 1111 height 415
click at [218, 306] on div "[DATE]" at bounding box center [181, 299] width 95 height 28
click at [174, 359] on div "[DATE]" at bounding box center [195, 355] width 138 height 32
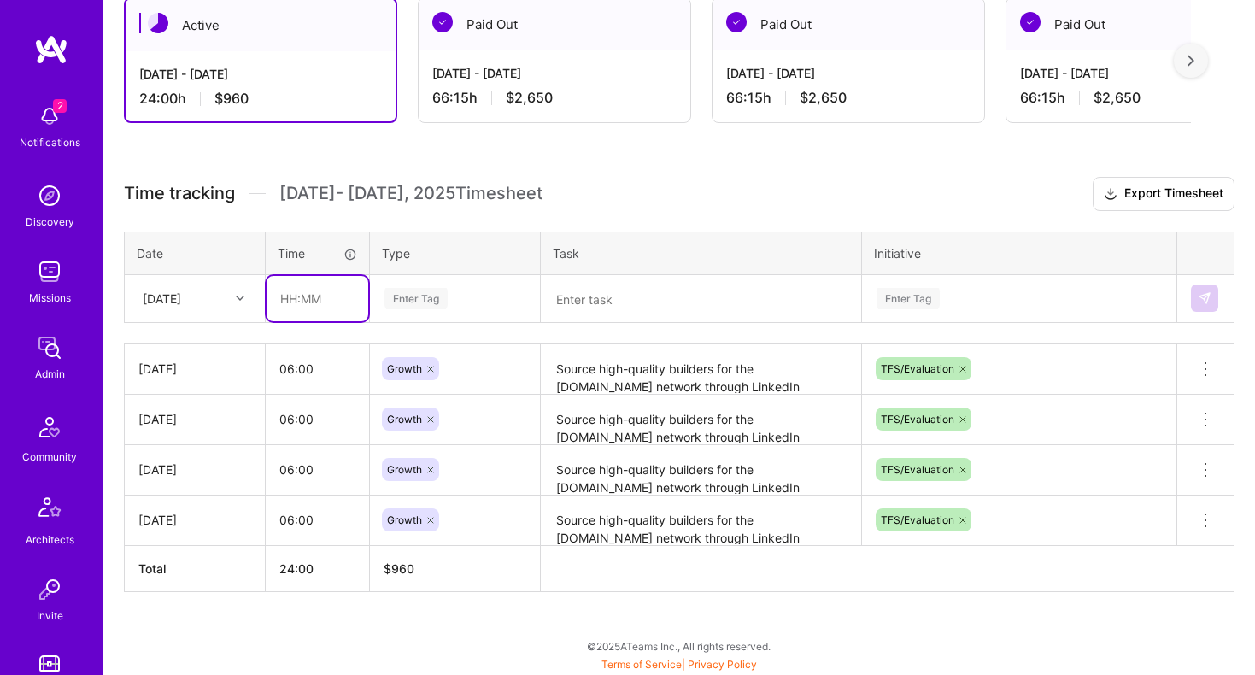
click at [315, 308] on input "text" at bounding box center [318, 298] width 102 height 45
type input "06:00"
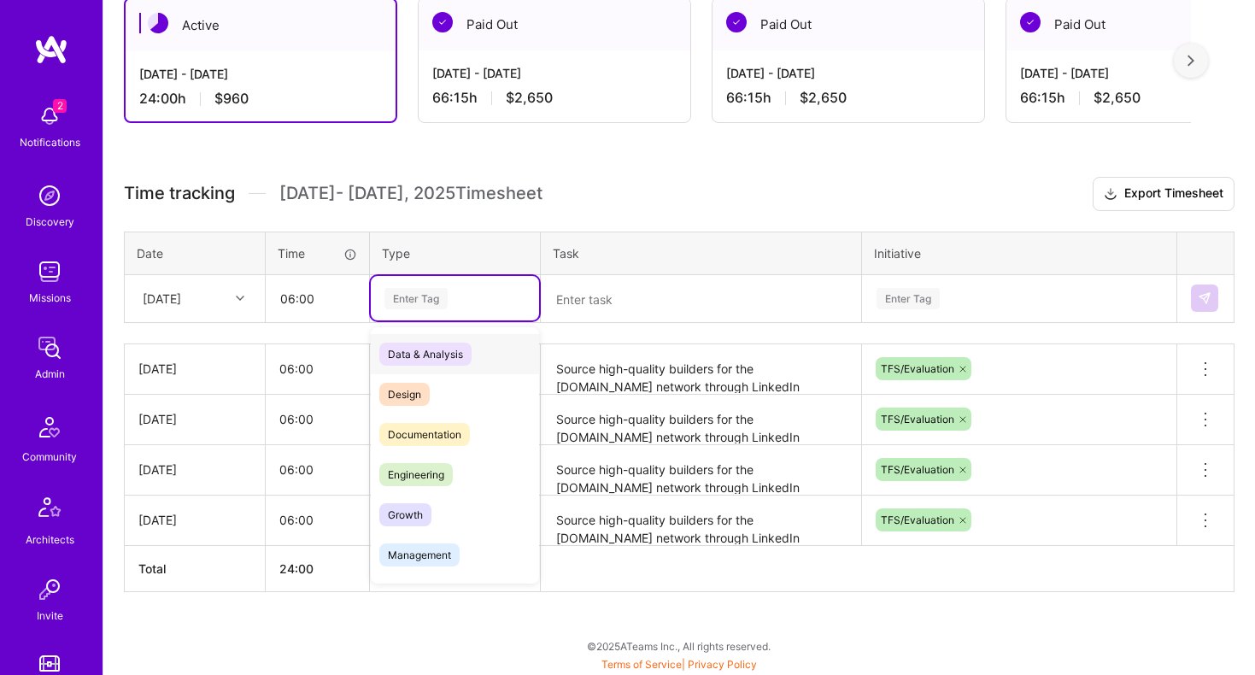
click at [424, 312] on div "Enter Tag" at bounding box center [455, 298] width 168 height 44
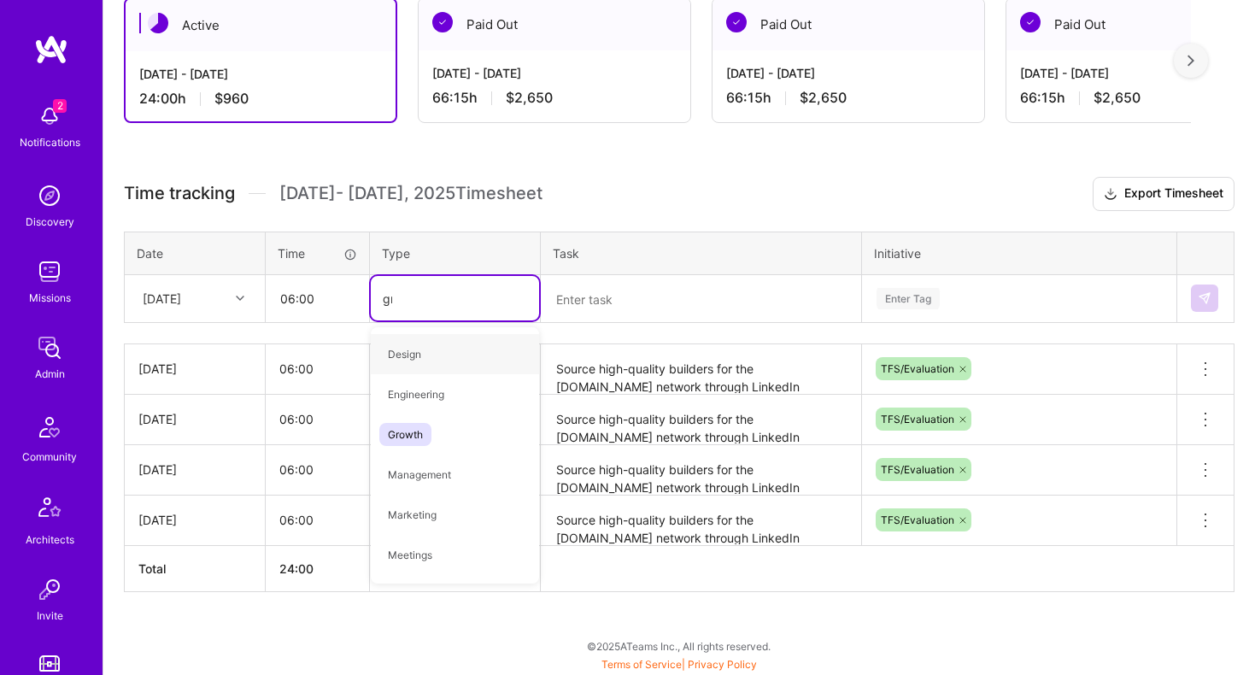
type input "gro"
click at [385, 362] on span "Growth" at bounding box center [405, 354] width 52 height 23
click at [673, 280] on textarea at bounding box center [701, 299] width 317 height 45
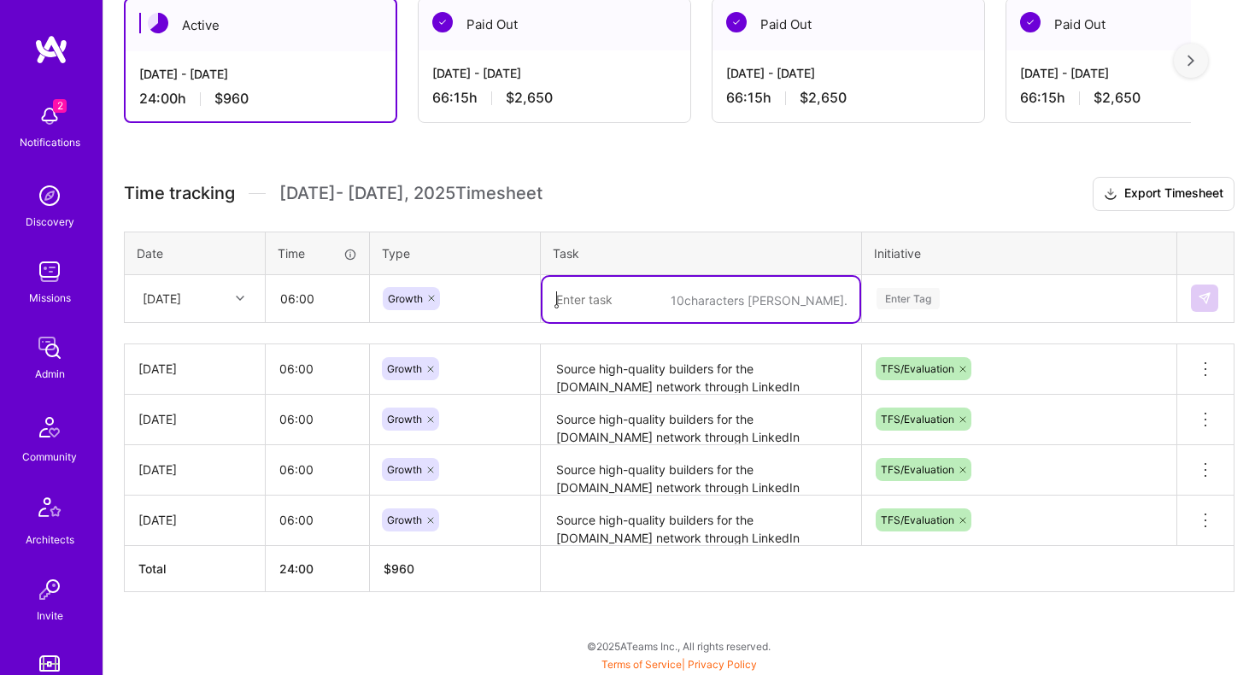
paste textarea "Source high-quality builders for the [DOMAIN_NAME] network through LinkedIn Rec…"
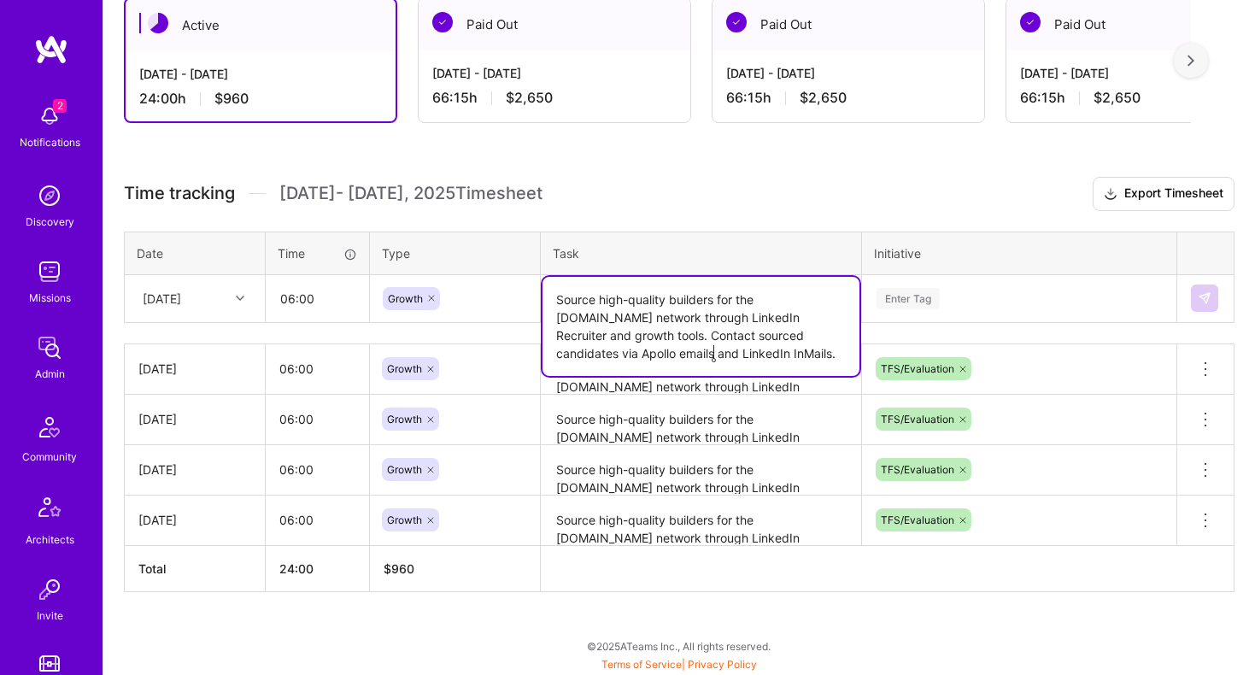
type textarea "Source high-quality builders for the [DOMAIN_NAME] network through LinkedIn Rec…"
click at [876, 291] on input "text" at bounding box center [876, 299] width 2 height 18
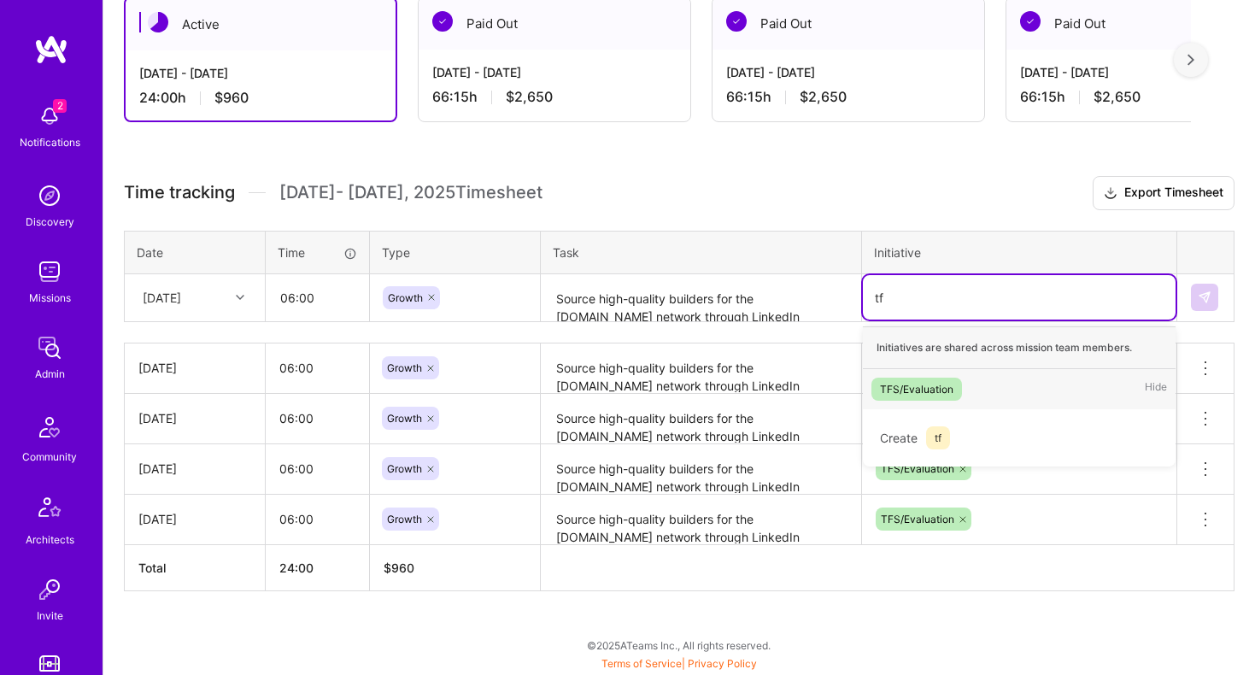
scroll to position [393, 0]
type input "tfs"
click at [922, 385] on div "TFS/Evaluation" at bounding box center [917, 390] width 74 height 18
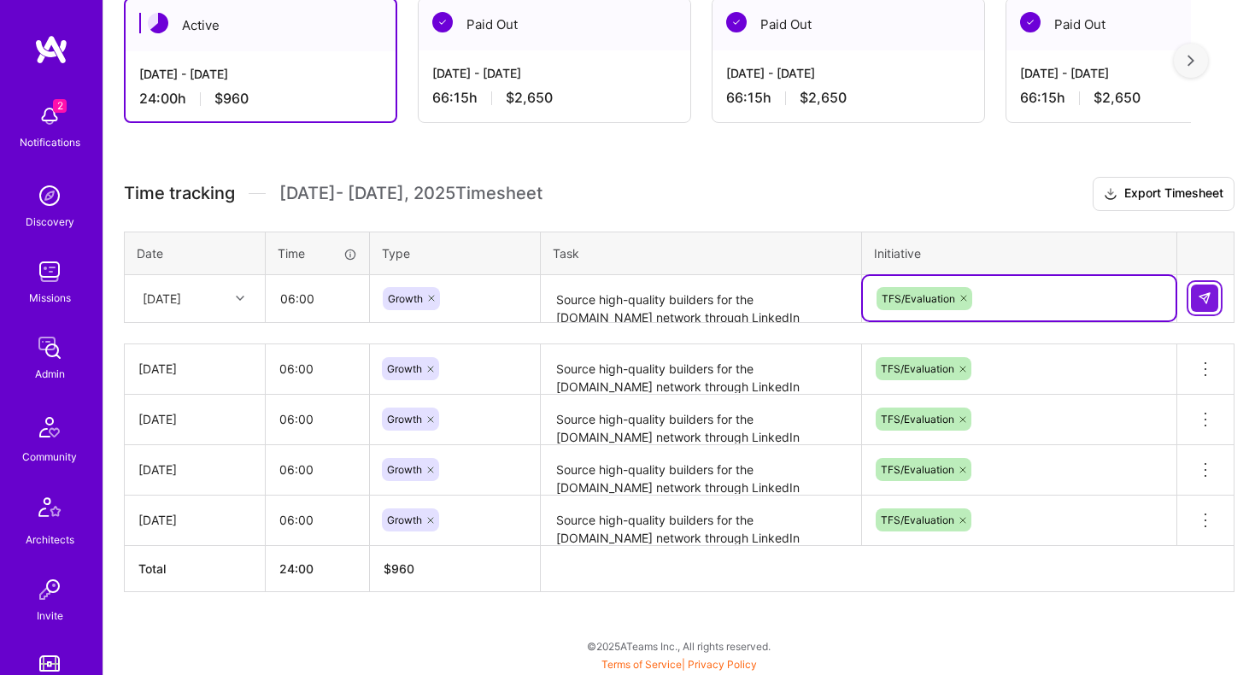
click at [1197, 293] on button at bounding box center [1204, 298] width 27 height 27
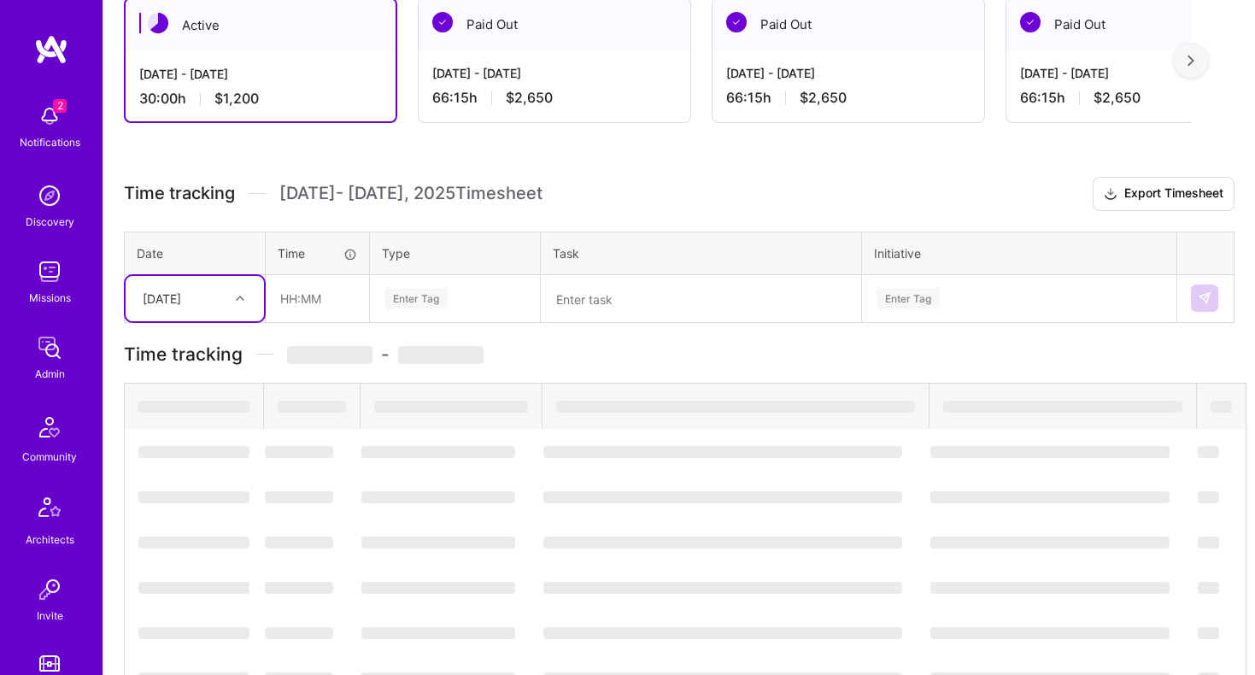
scroll to position [444, 0]
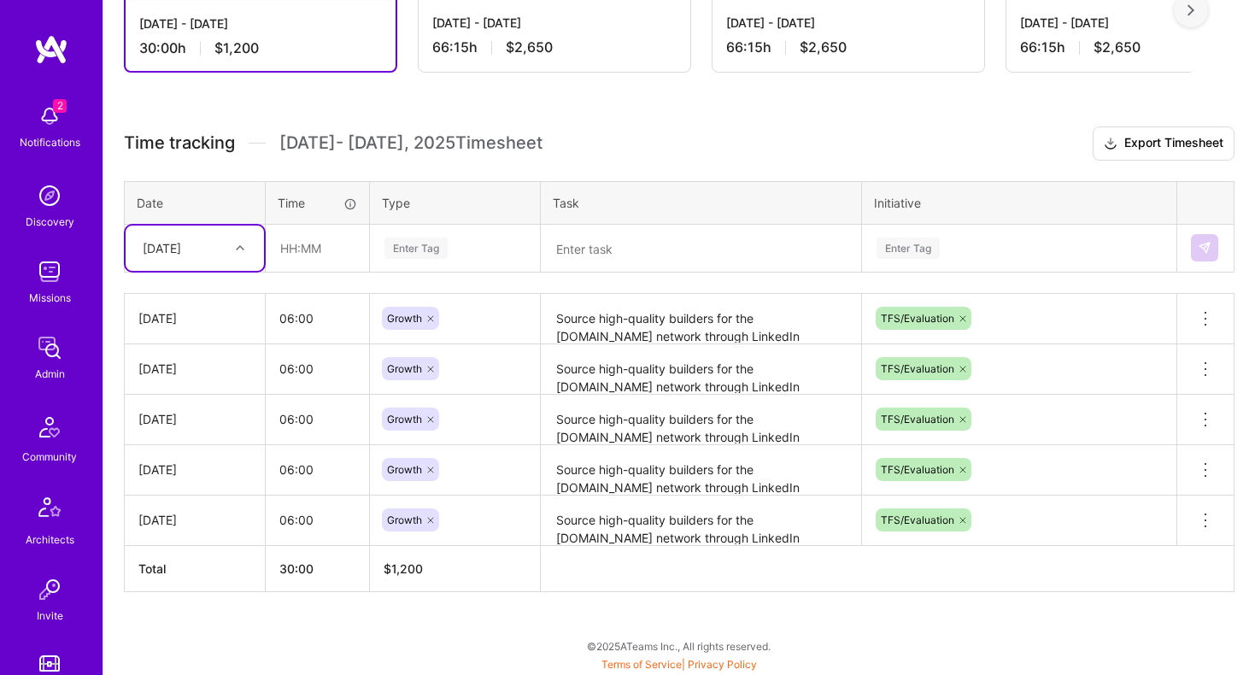
click at [211, 266] on div "[DATE]" at bounding box center [195, 248] width 138 height 45
click at [180, 427] on div "[DATE]" at bounding box center [195, 429] width 138 height 32
click at [317, 247] on input "text" at bounding box center [318, 248] width 102 height 45
type input "06:00"
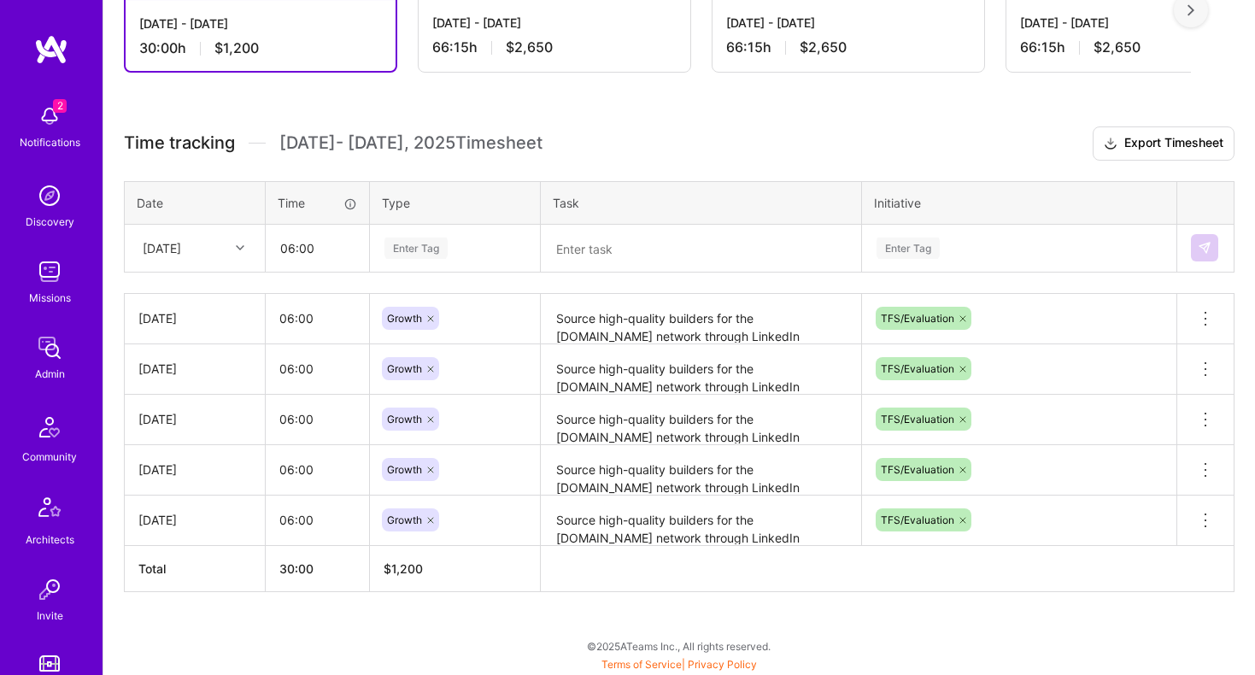
click at [440, 247] on div "Enter Tag" at bounding box center [416, 248] width 63 height 26
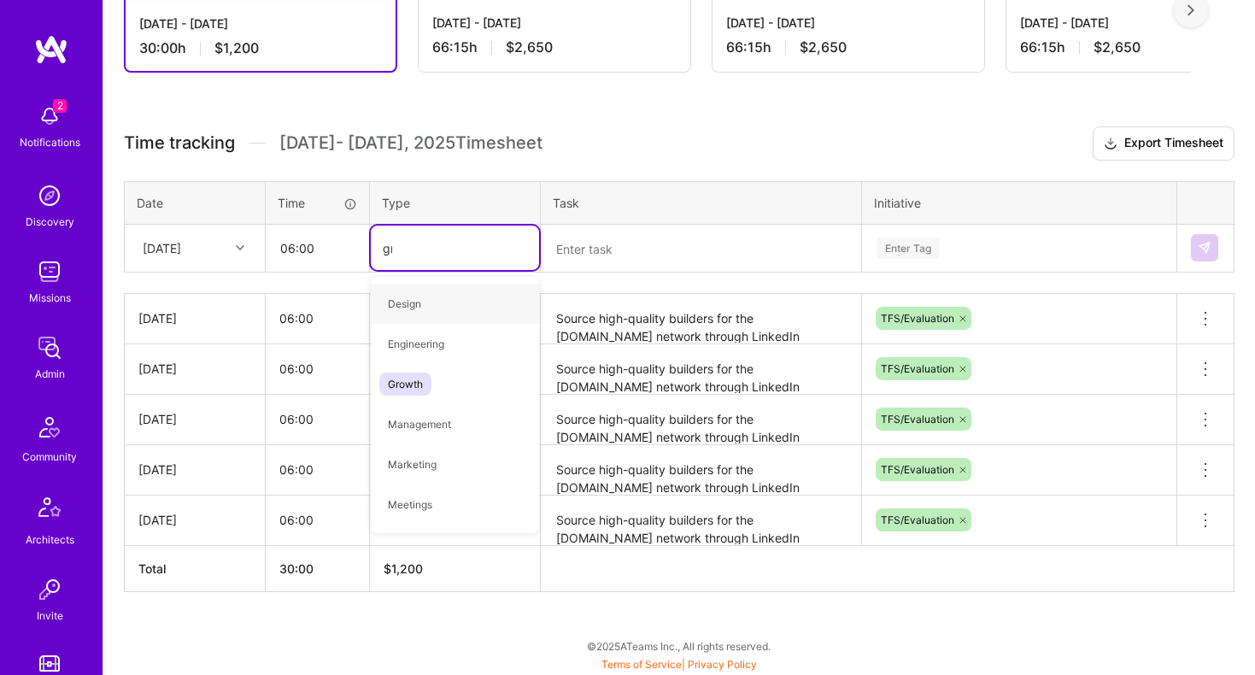
type input "gro"
drag, startPoint x: 409, startPoint y: 303, endPoint x: 424, endPoint y: 295, distance: 16.4
click at [409, 303] on span "Growth" at bounding box center [405, 303] width 52 height 23
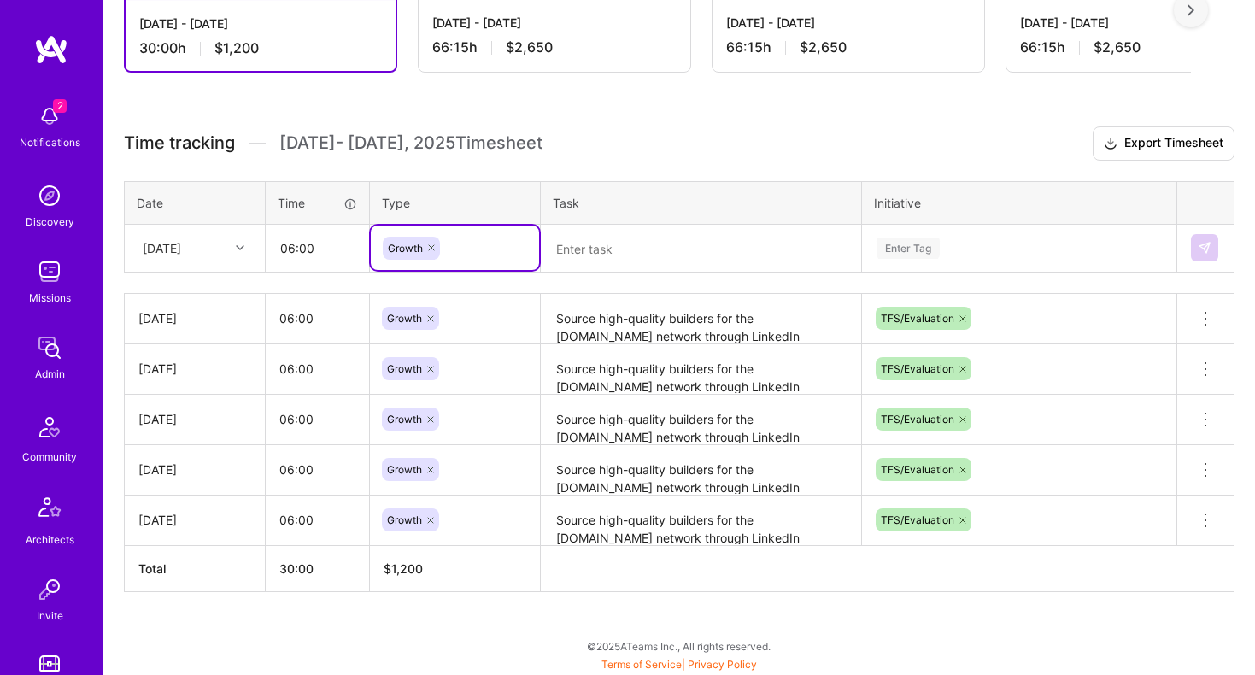
click at [614, 241] on textarea at bounding box center [701, 248] width 317 height 45
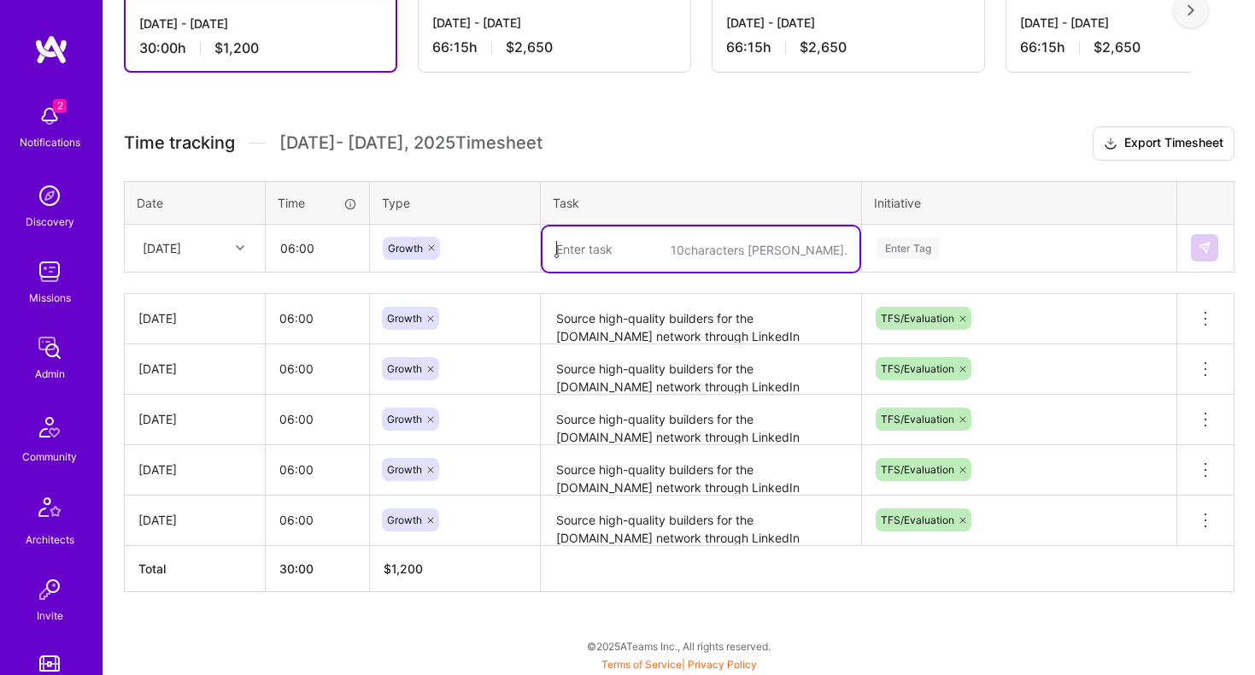
paste textarea "Source high-quality builders for the [DOMAIN_NAME] network through LinkedIn Rec…"
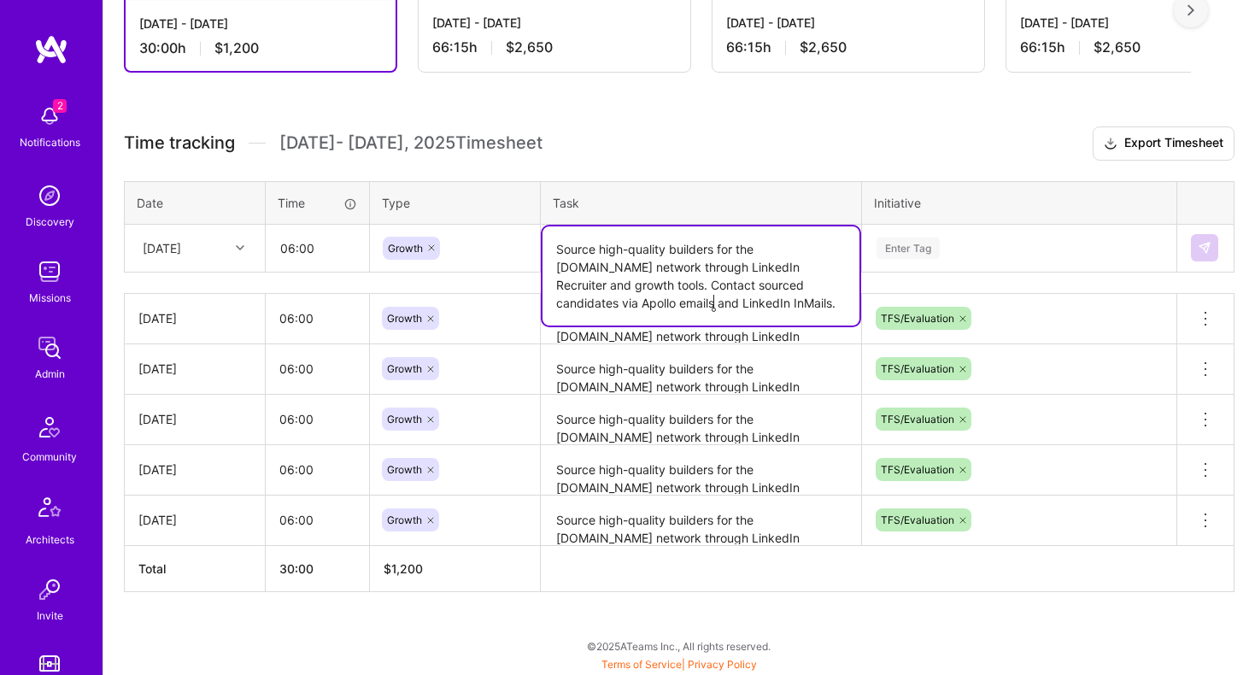
type textarea "Source high-quality builders for the [DOMAIN_NAME] network through LinkedIn Rec…"
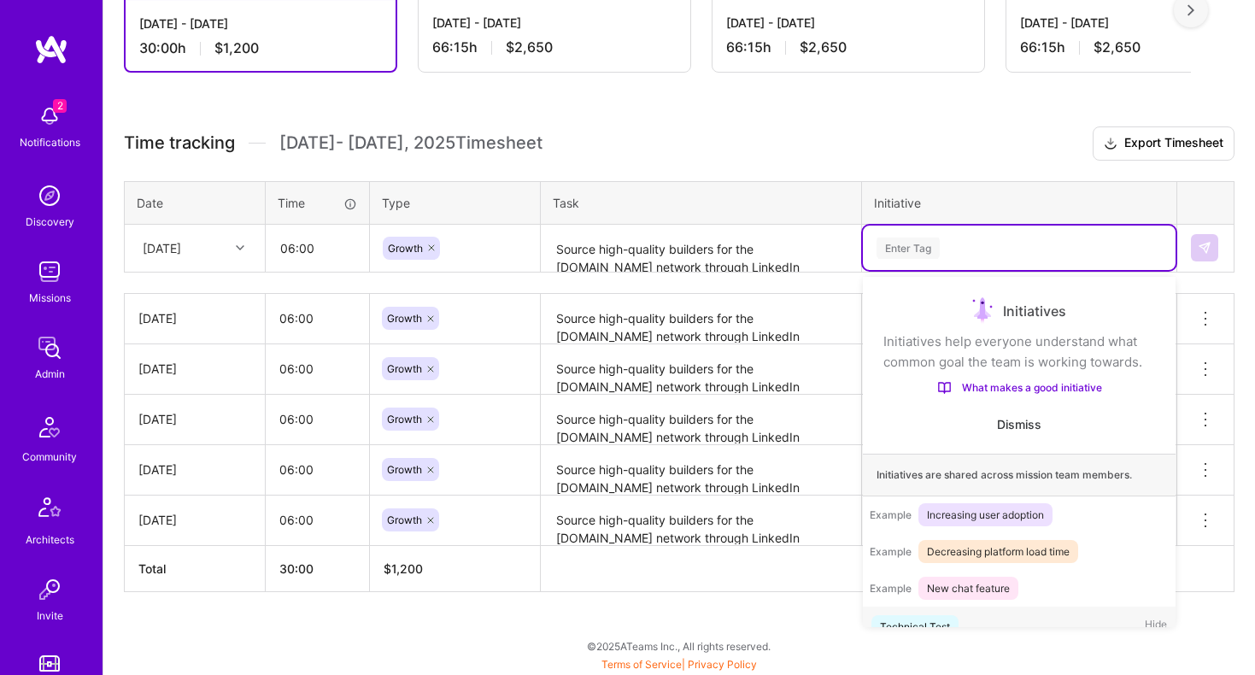
click at [916, 250] on div "Enter Tag" at bounding box center [908, 248] width 63 height 26
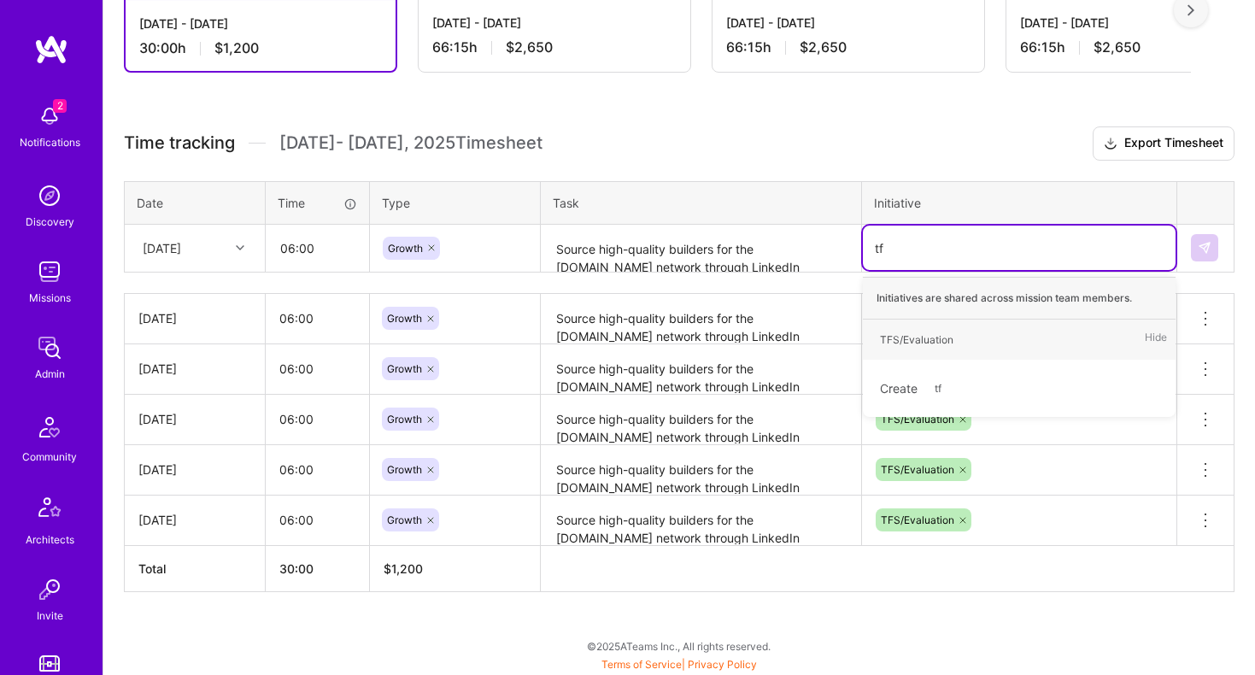
type input "tfs"
click at [929, 341] on div "TFS/Evaluation" at bounding box center [917, 340] width 74 height 18
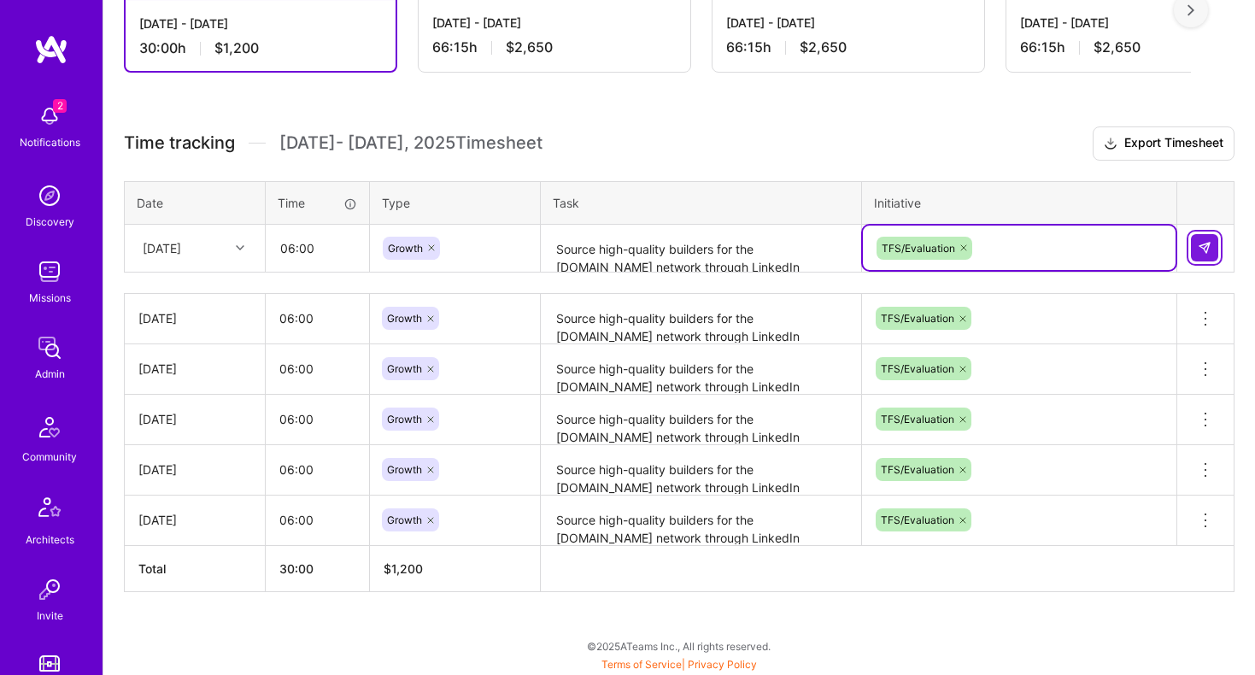
click at [1192, 254] on button at bounding box center [1204, 247] width 27 height 27
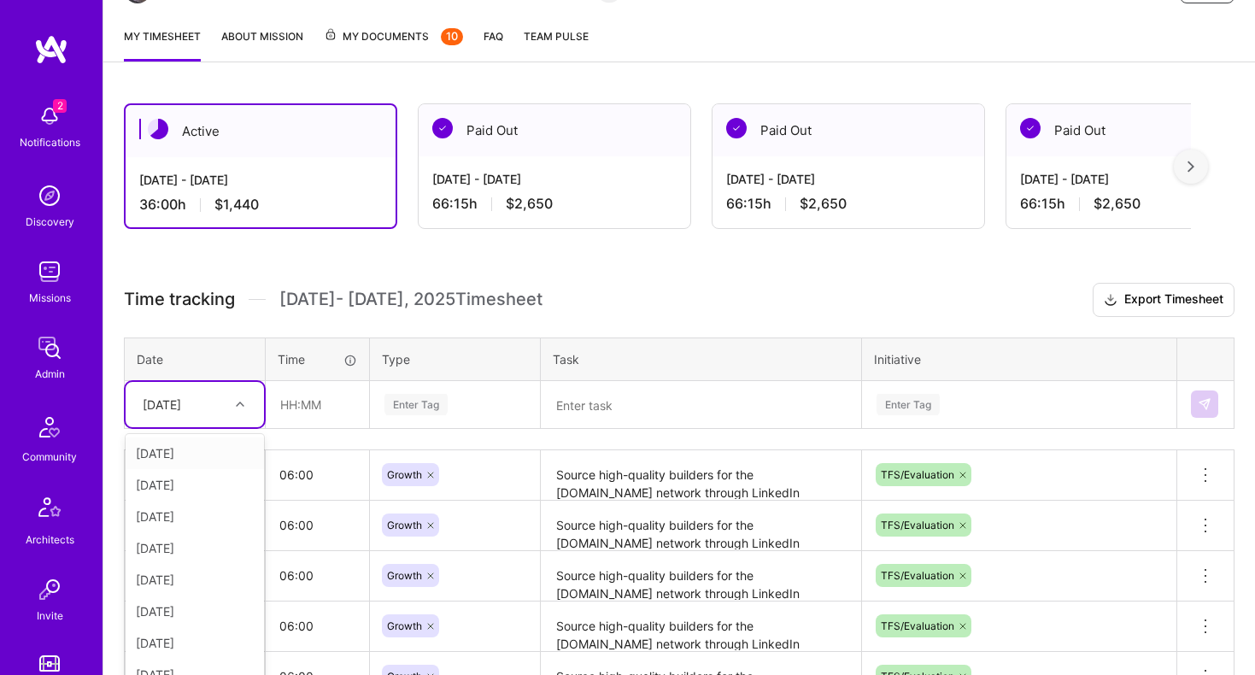
scroll to position [309, 0]
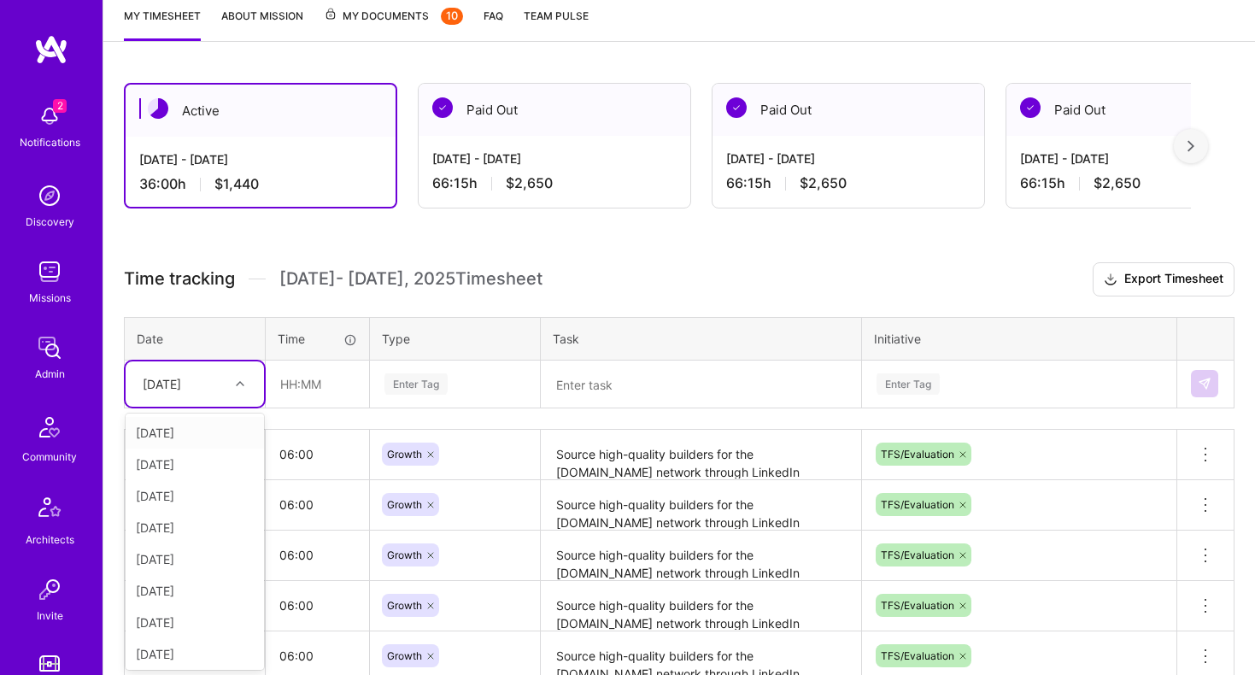
click at [183, 407] on div "option [DATE], selected. option [DATE] focused, 1 of 14. 13 results available. …" at bounding box center [195, 384] width 138 height 45
click at [297, 373] on input "text" at bounding box center [318, 383] width 102 height 45
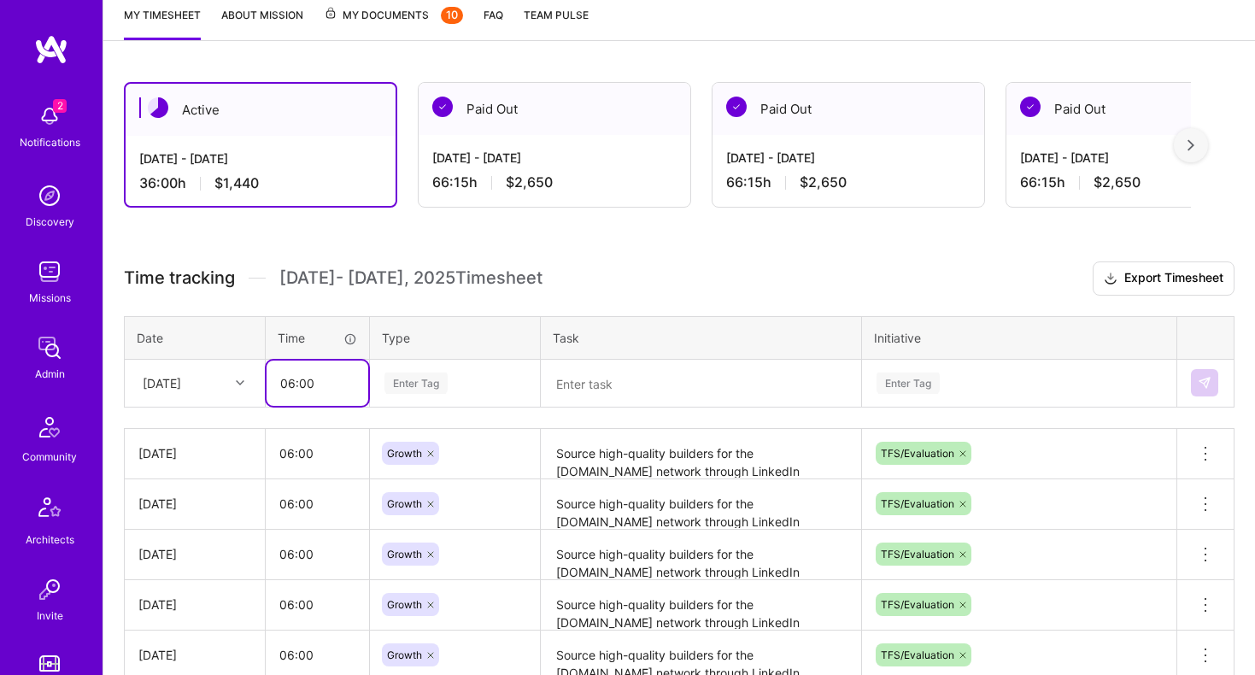
type input "06:00"
click at [397, 386] on div "Enter Tag" at bounding box center [416, 383] width 63 height 26
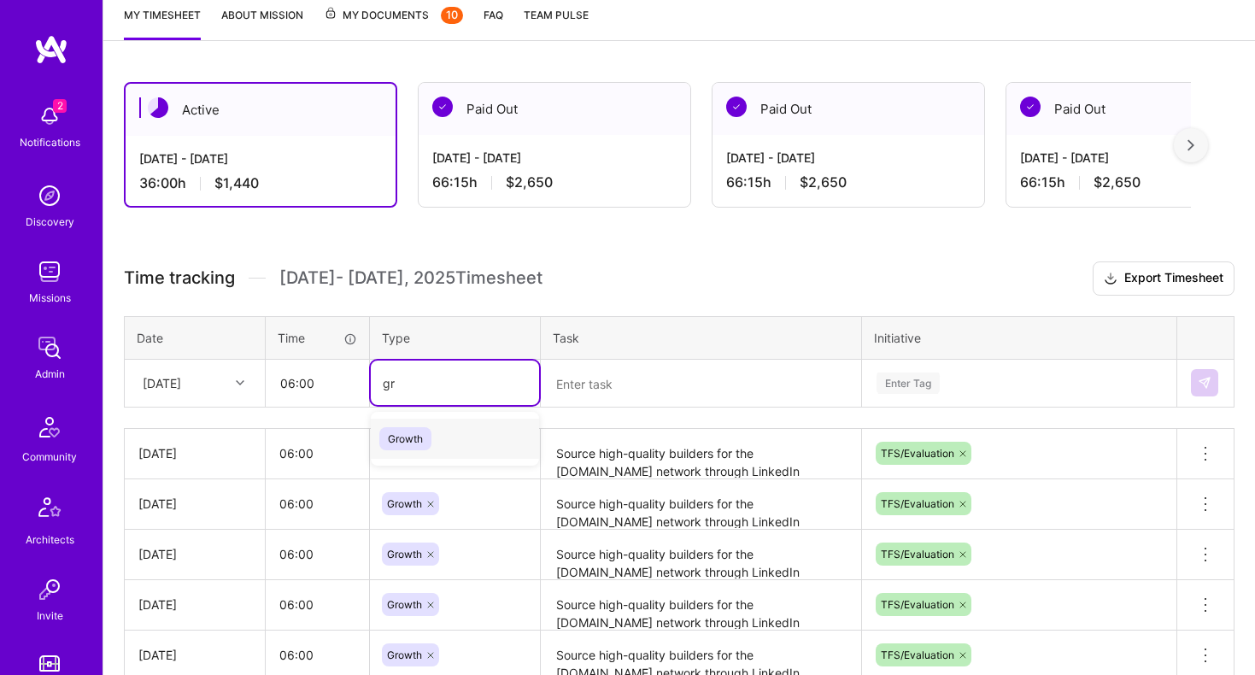
type input "gro"
click at [397, 430] on span "Growth" at bounding box center [405, 438] width 52 height 23
click at [632, 397] on textarea at bounding box center [701, 384] width 317 height 45
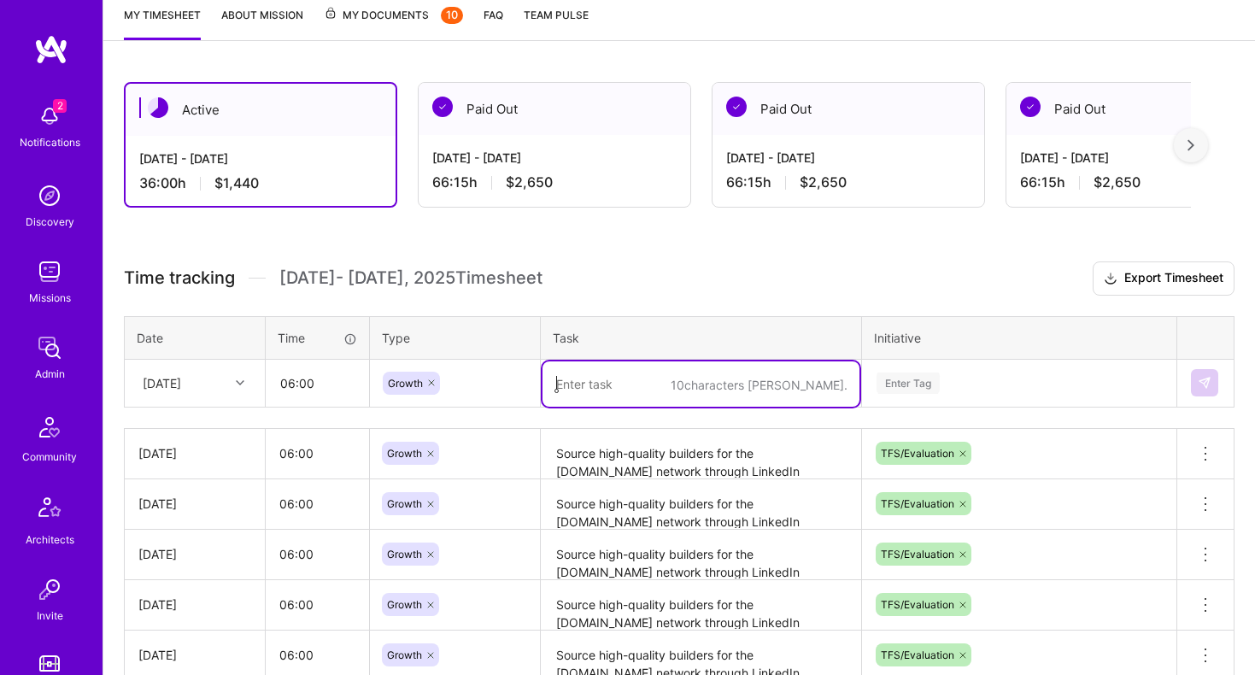
click at [607, 458] on textarea "Source high-quality builders for the [DOMAIN_NAME] network through LinkedIn Rec…" at bounding box center [701, 454] width 317 height 47
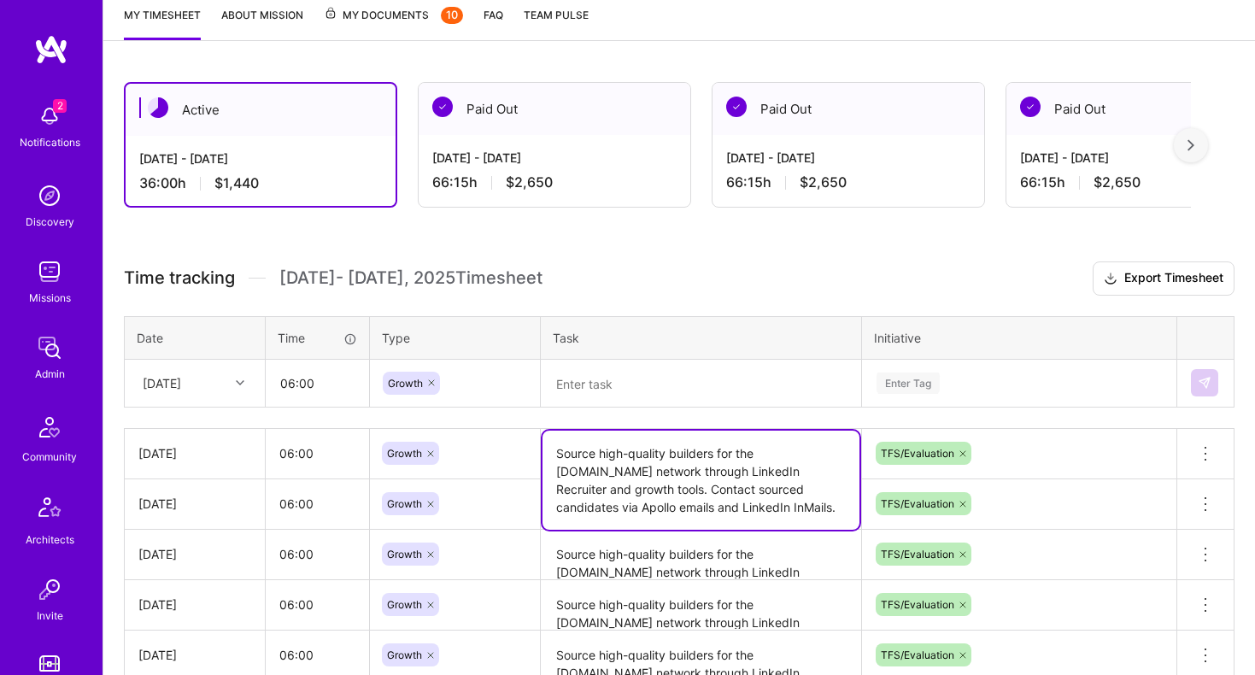
click at [607, 458] on textarea "Source high-quality builders for the [DOMAIN_NAME] network through LinkedIn Rec…" at bounding box center [701, 480] width 317 height 99
click at [579, 384] on textarea at bounding box center [701, 384] width 317 height 45
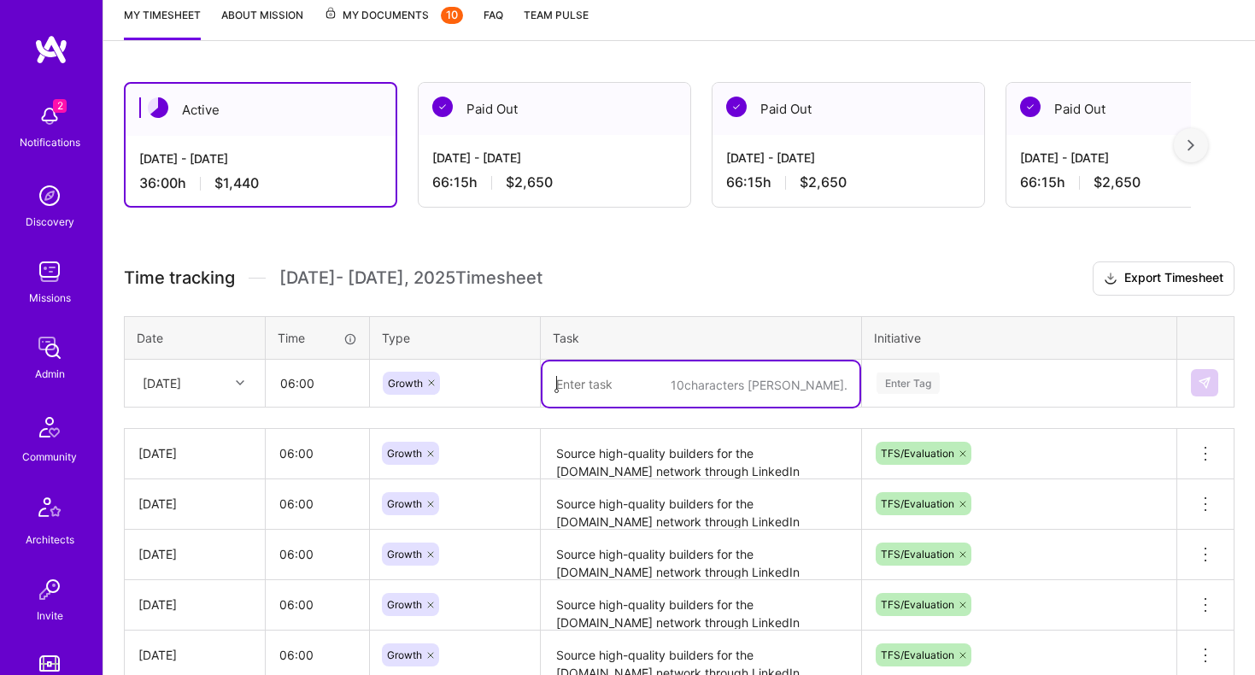
paste textarea "Source high-quality builders for the [DOMAIN_NAME] network through LinkedIn Rec…"
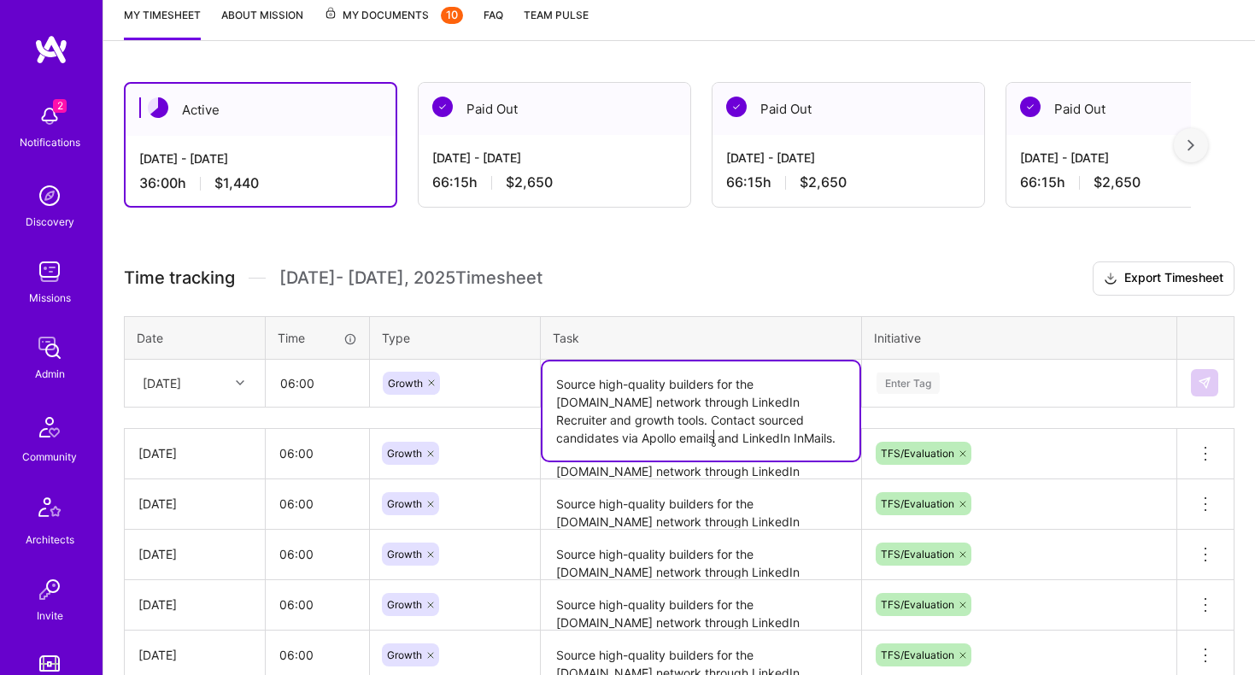
type textarea "Source high-quality builders for the [DOMAIN_NAME] network through LinkedIn Rec…"
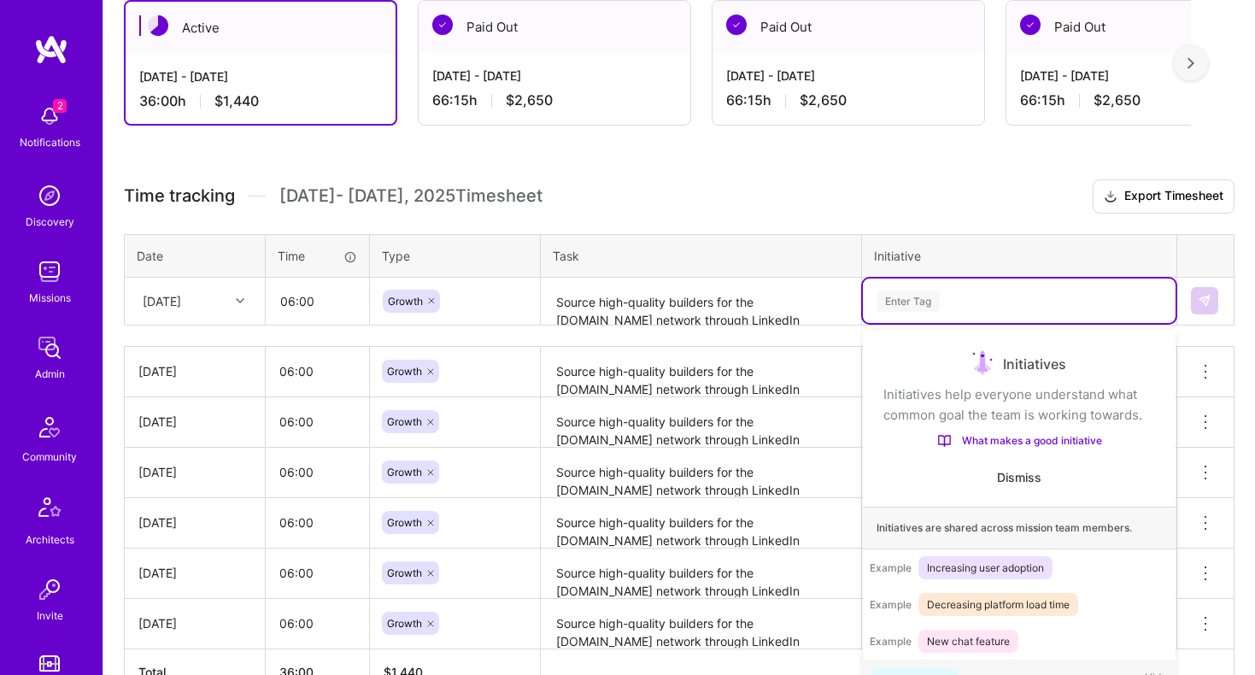
click at [926, 323] on div "option TFS/Evaluation, selected. option Technical Test focused, 1 of 61. 61 res…" at bounding box center [1019, 301] width 313 height 44
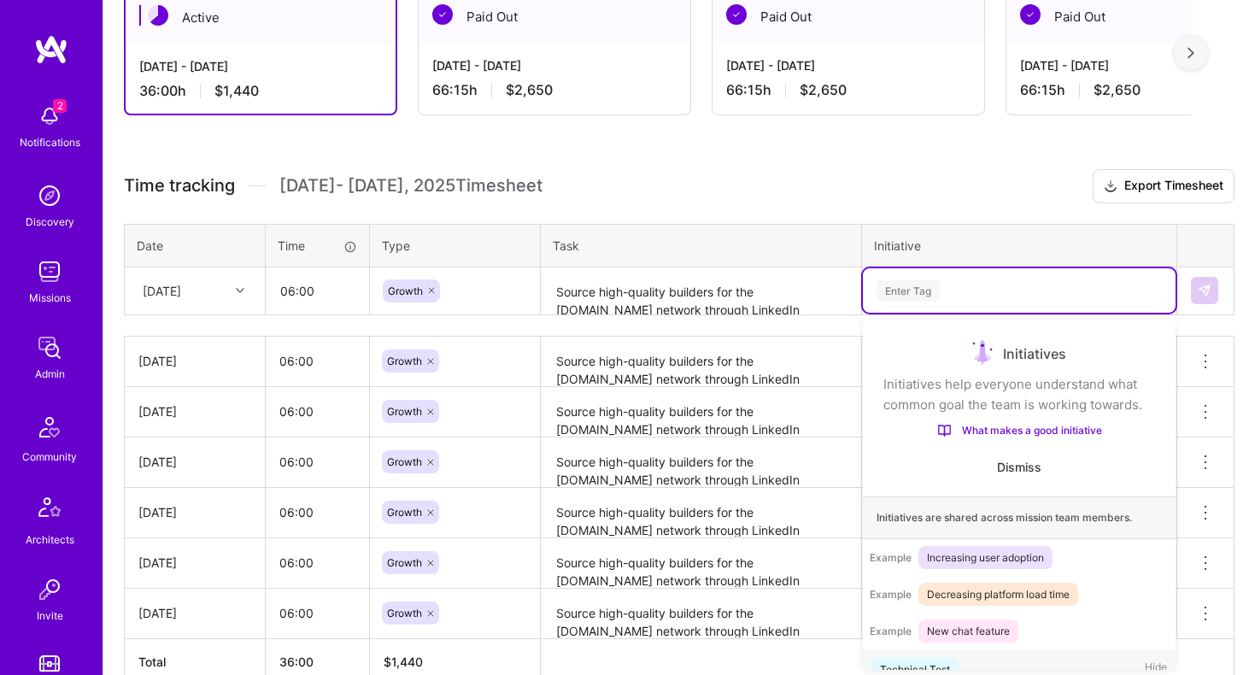
scroll to position [32, 0]
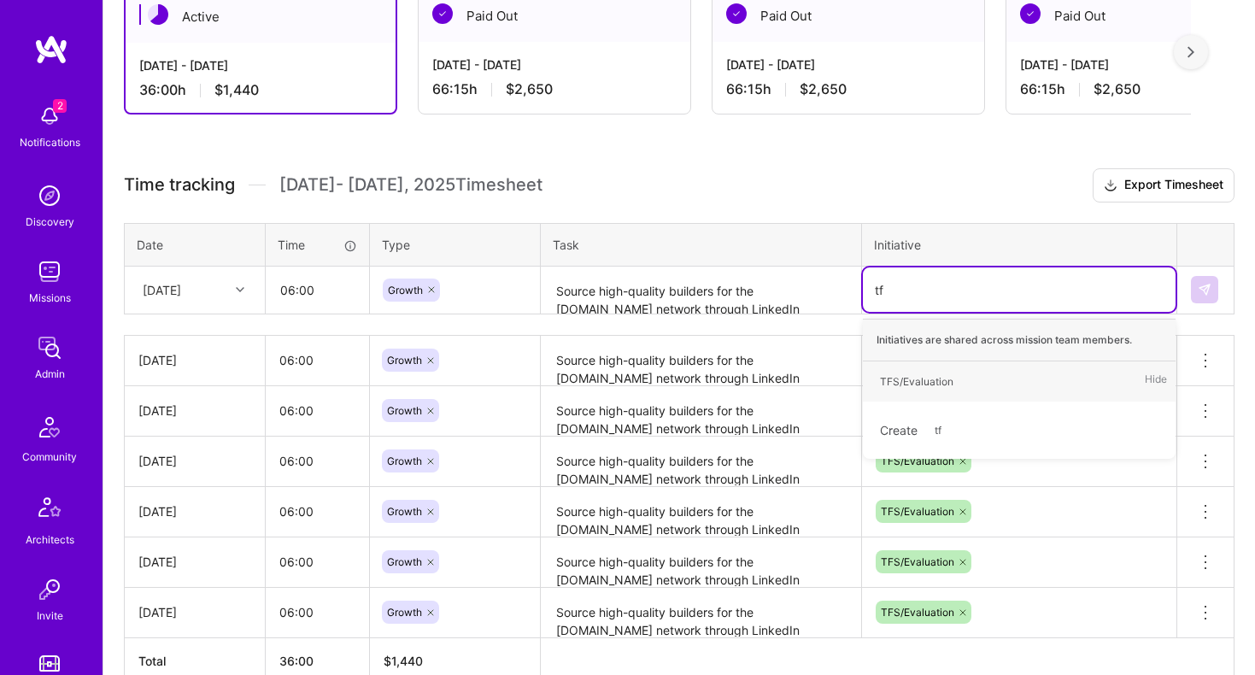
type input "tfs"
click at [942, 378] on div "TFS/Evaluation" at bounding box center [917, 382] width 74 height 18
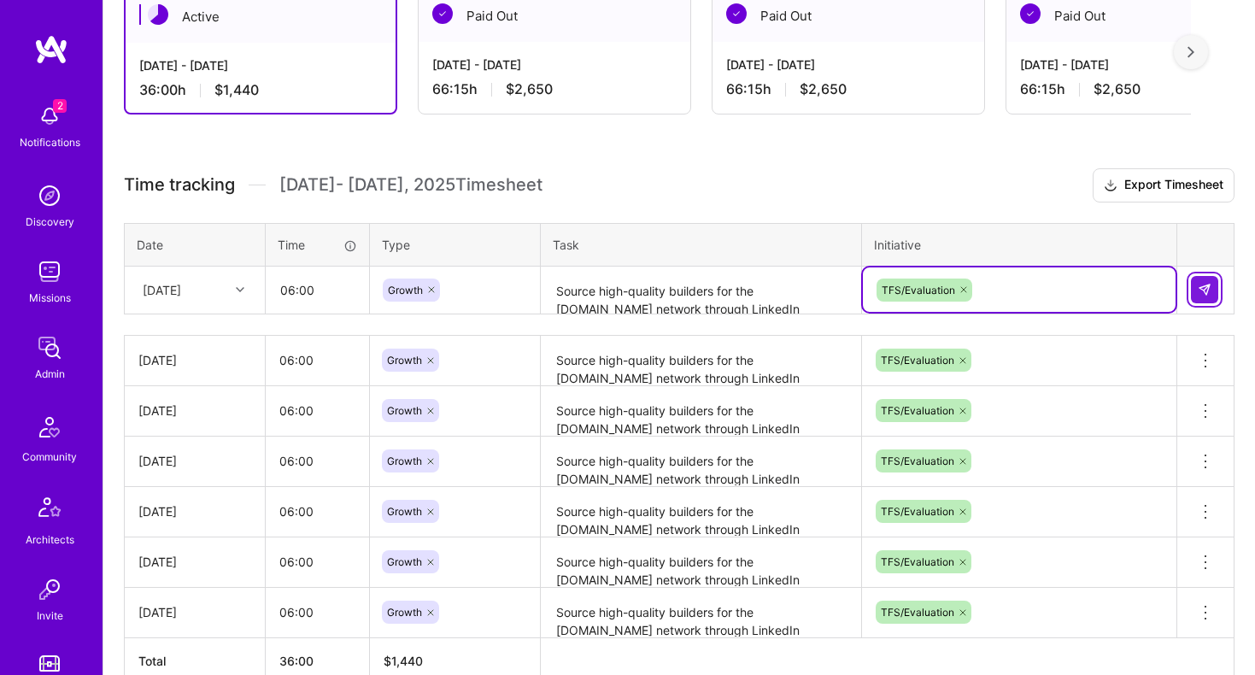
click at [1215, 287] on button at bounding box center [1204, 289] width 27 height 27
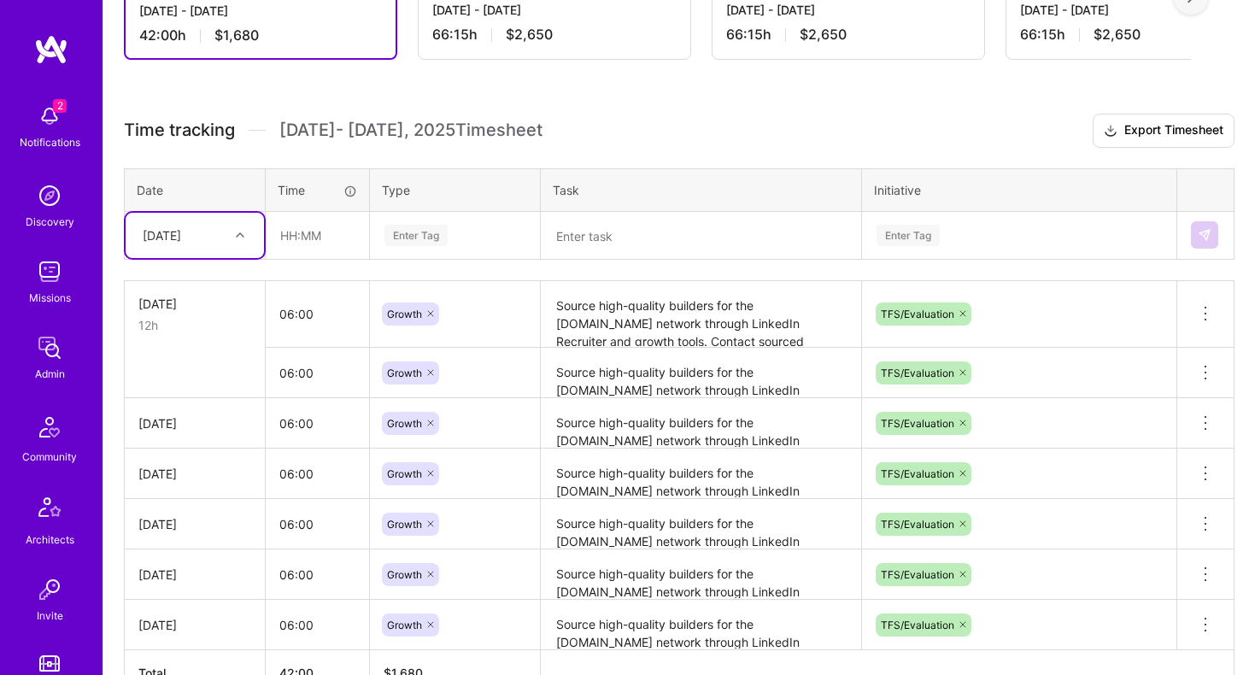
scroll to position [507, 0]
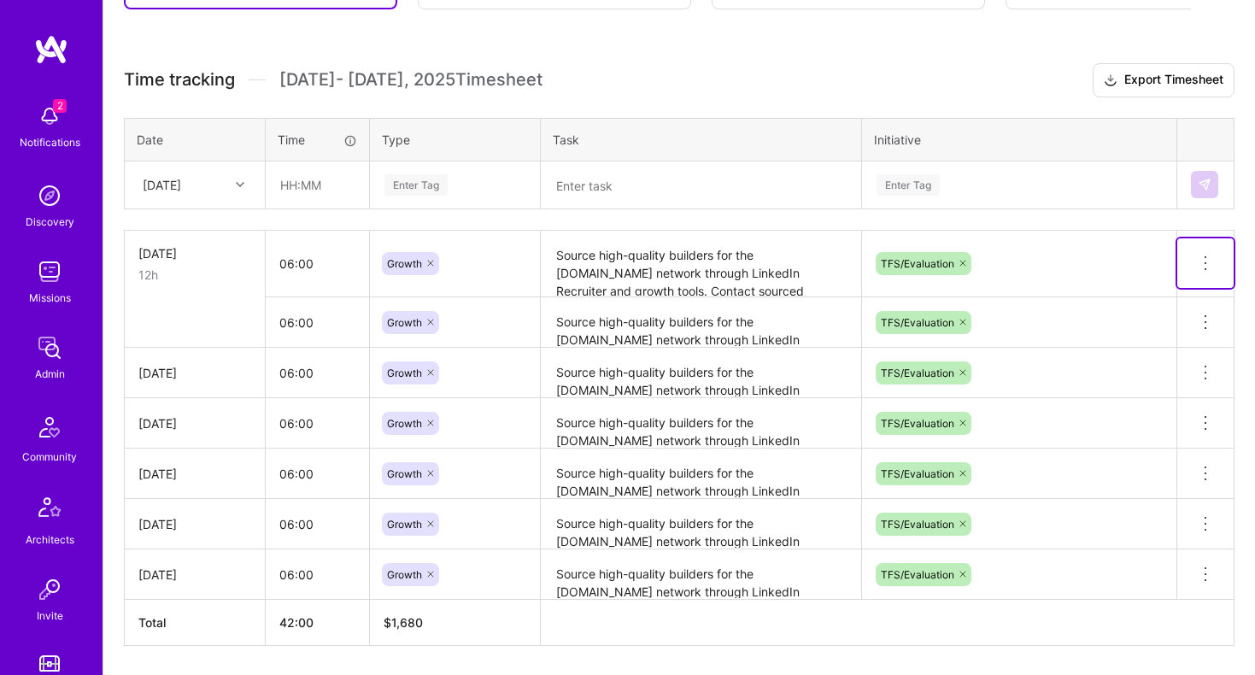
click at [1198, 263] on icon at bounding box center [1206, 263] width 21 height 21
click at [1164, 298] on button "Delete row" at bounding box center [1164, 293] width 89 height 42
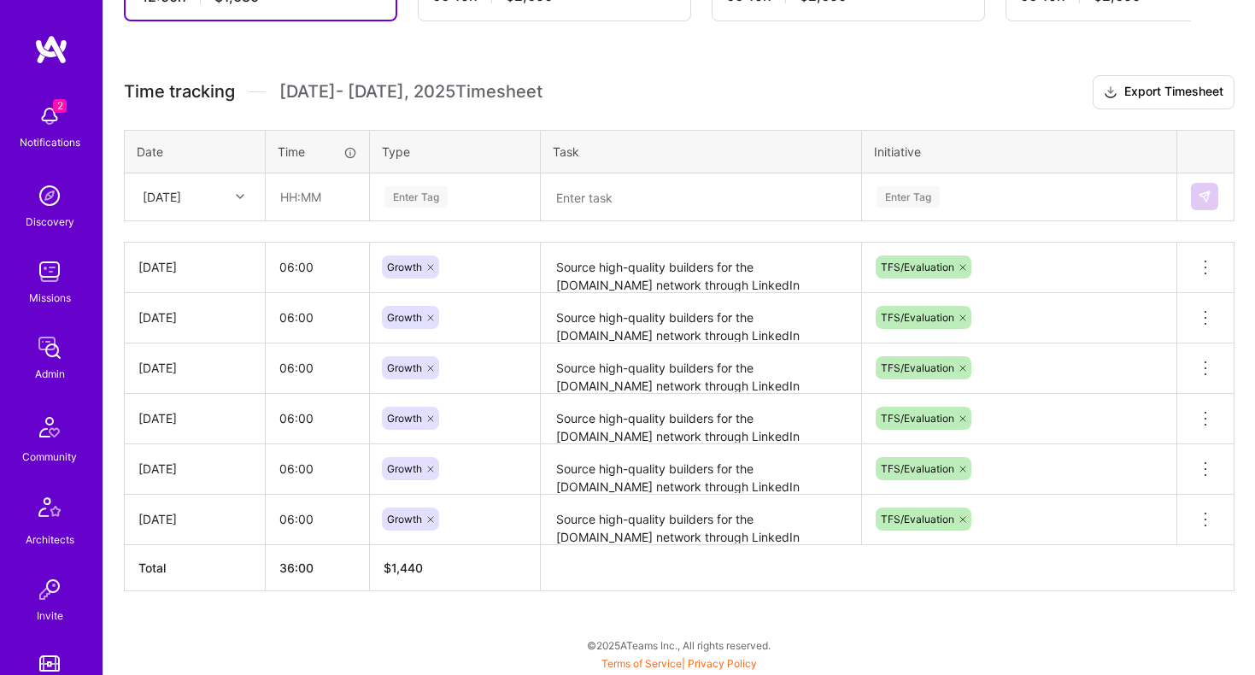
scroll to position [494, 0]
click at [145, 208] on div "[DATE]" at bounding box center [181, 198] width 95 height 28
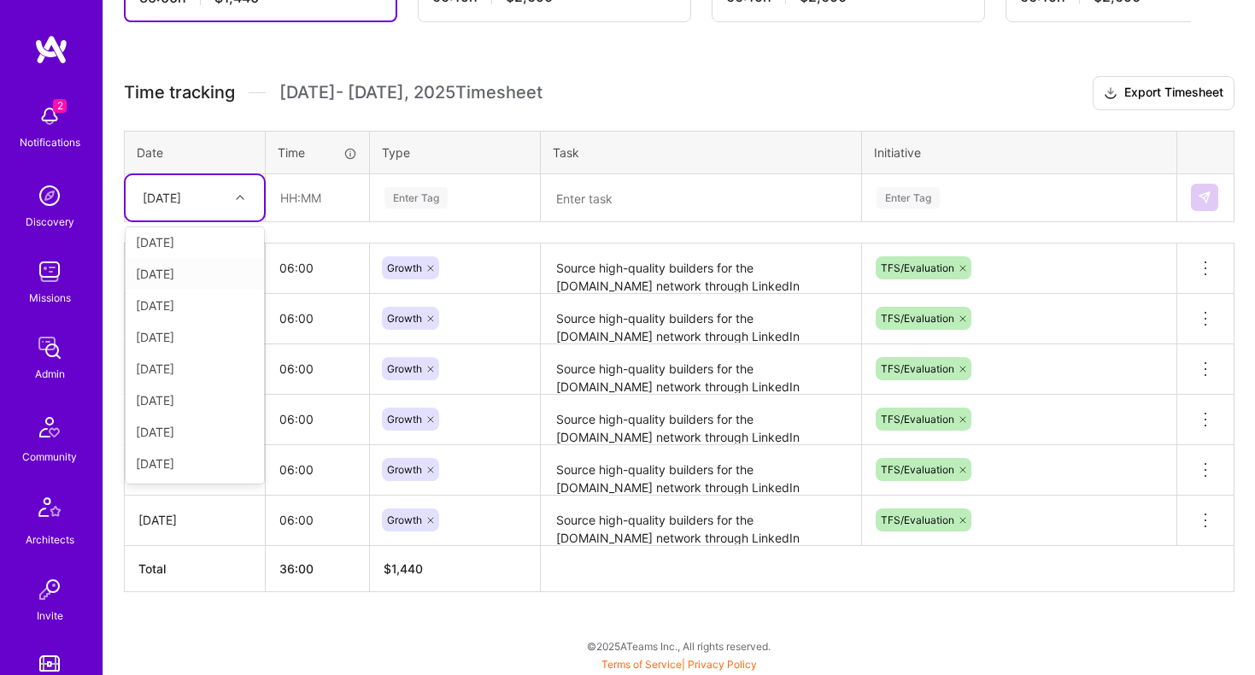
scroll to position [162, 0]
click at [173, 375] on div "[DATE]" at bounding box center [195, 370] width 138 height 32
click at [297, 212] on input "text" at bounding box center [318, 197] width 102 height 45
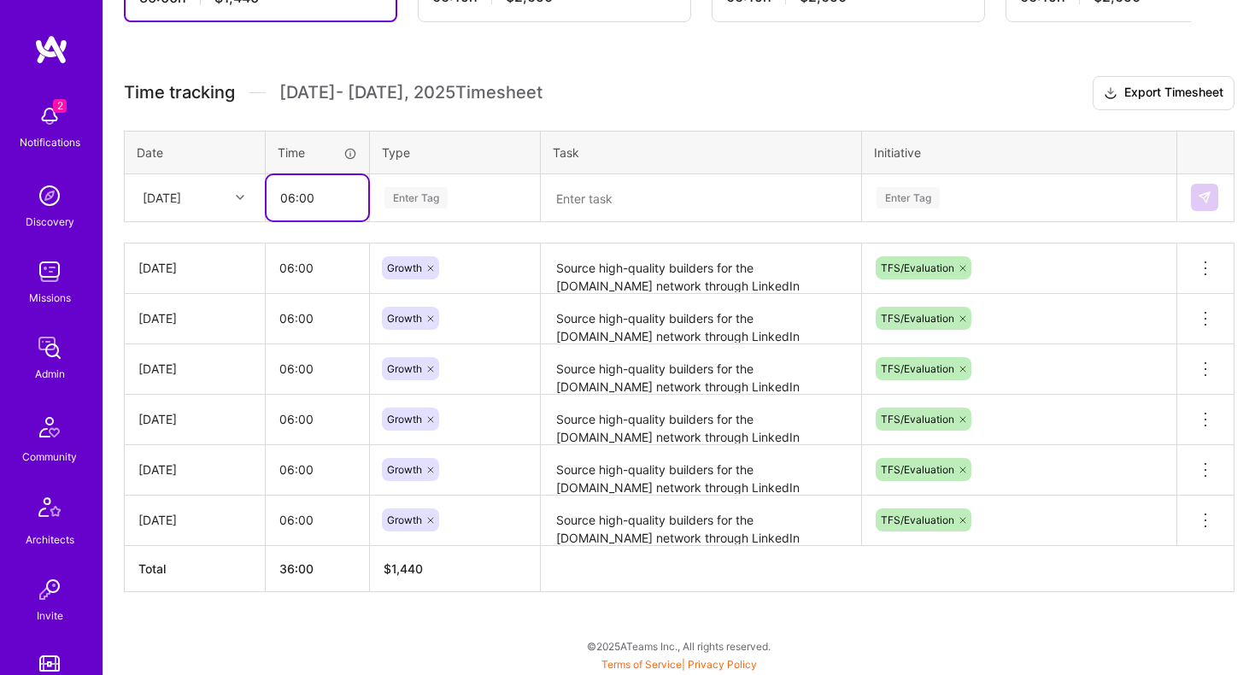
type input "06:00"
click at [432, 204] on div "Enter Tag" at bounding box center [416, 198] width 63 height 26
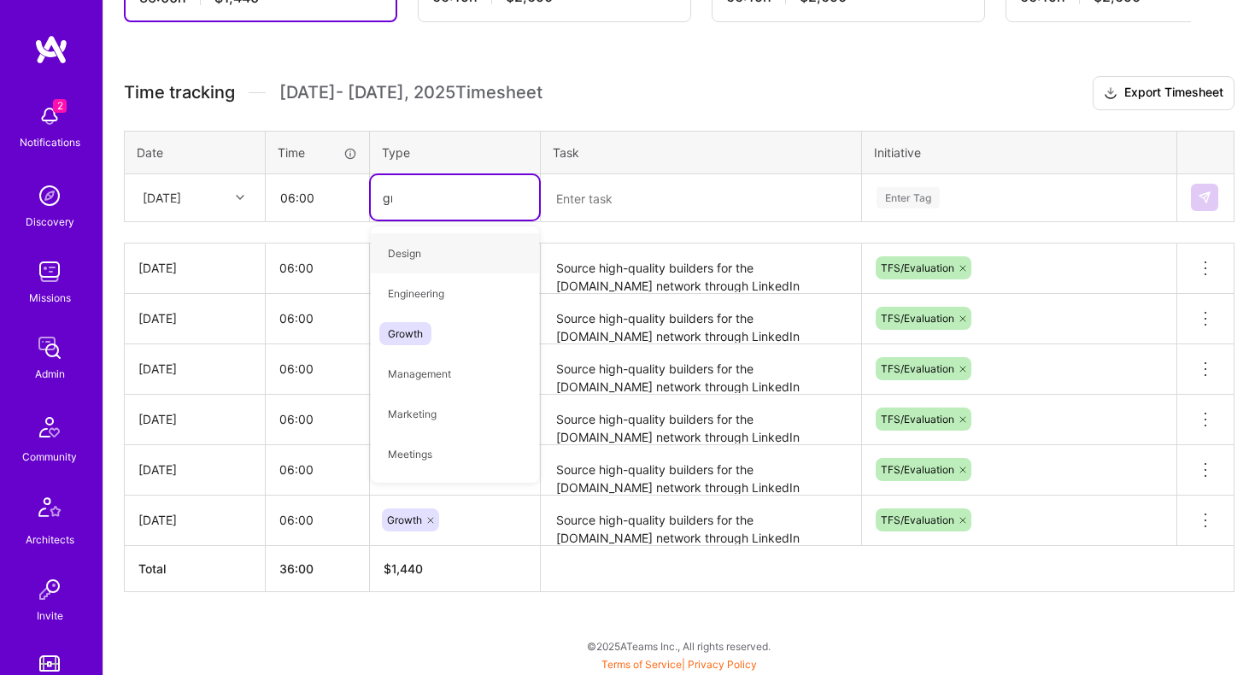
type input "gro"
click at [402, 257] on span "Growth" at bounding box center [405, 253] width 52 height 23
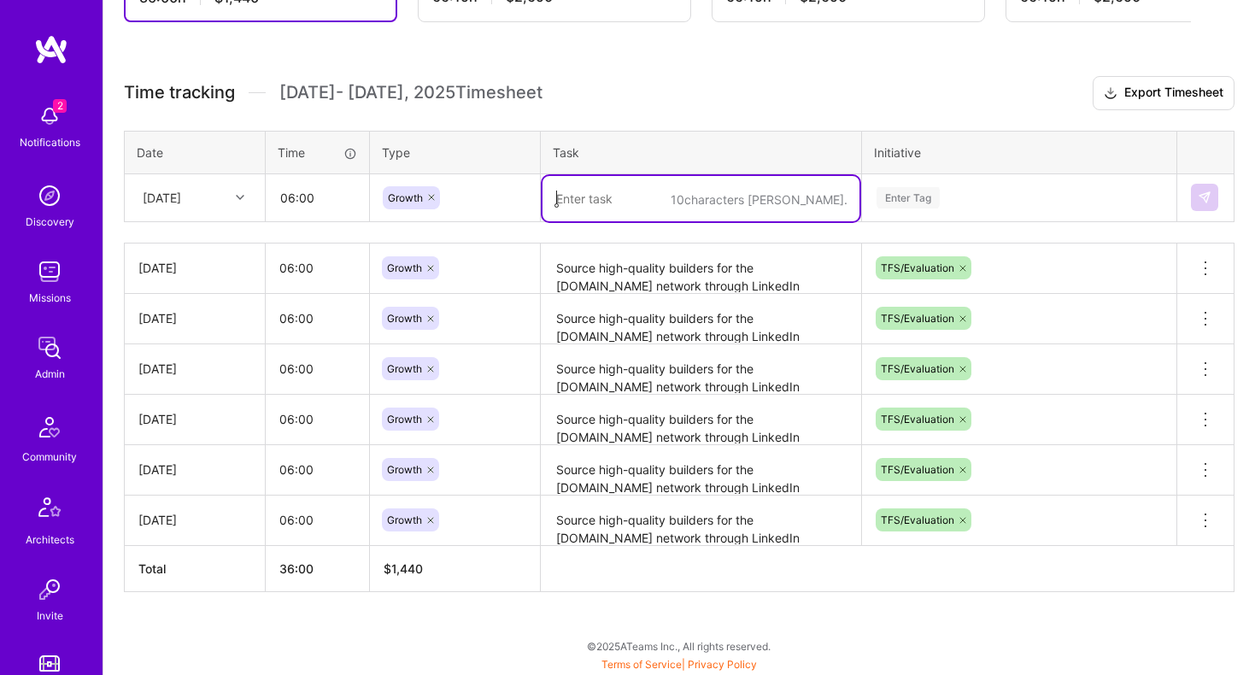
click at [650, 190] on textarea at bounding box center [701, 198] width 317 height 45
paste textarea "Source high-quality builders for the [DOMAIN_NAME] network through LinkedIn Rec…"
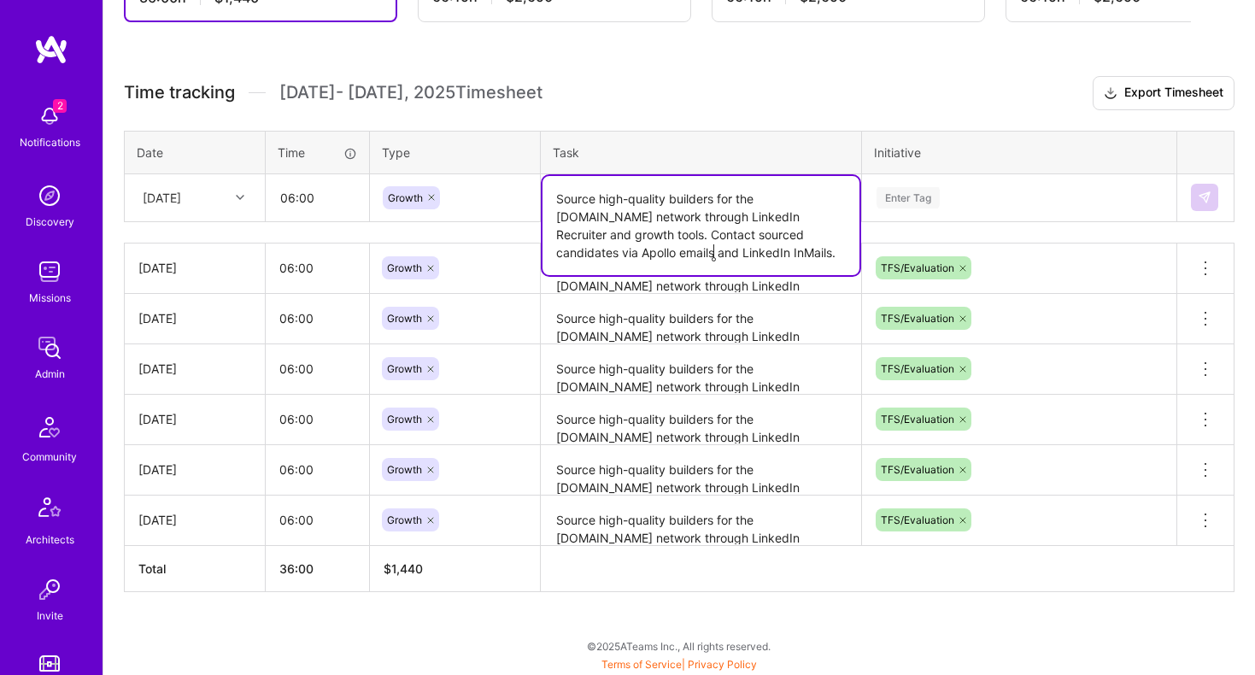
type textarea "Source high-quality builders for the [DOMAIN_NAME] network through LinkedIn Rec…"
click at [938, 197] on div "Enter Tag" at bounding box center [908, 198] width 63 height 26
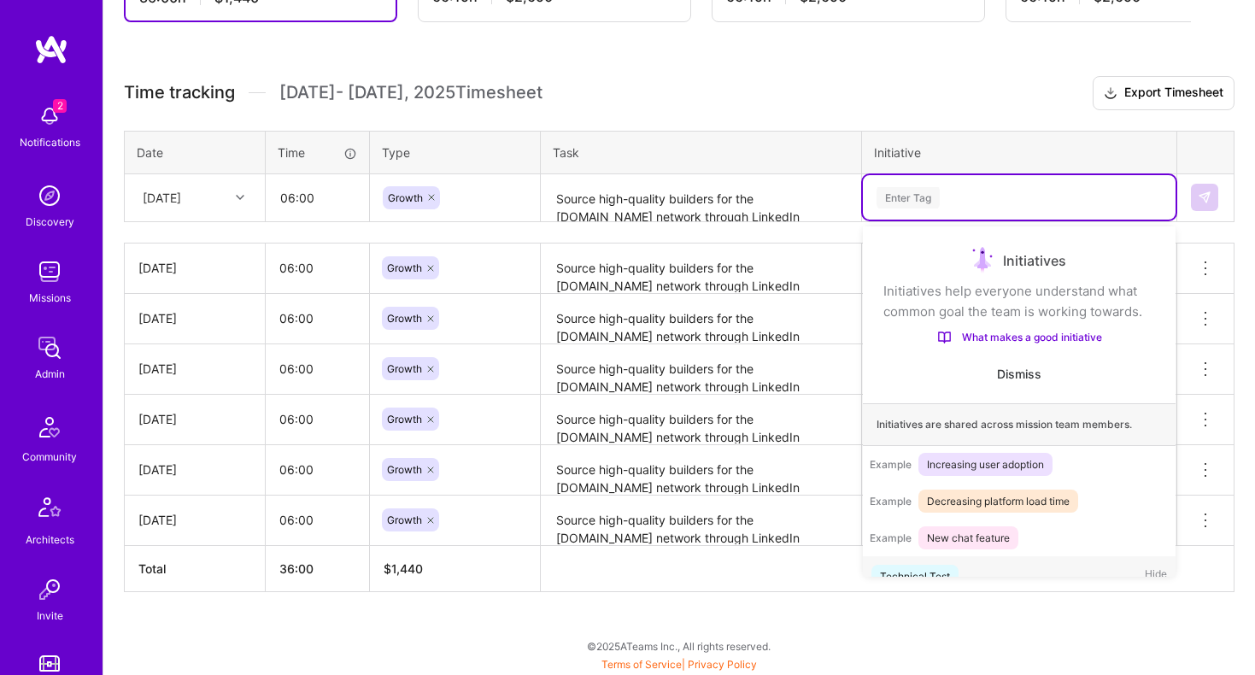
scroll to position [32, 0]
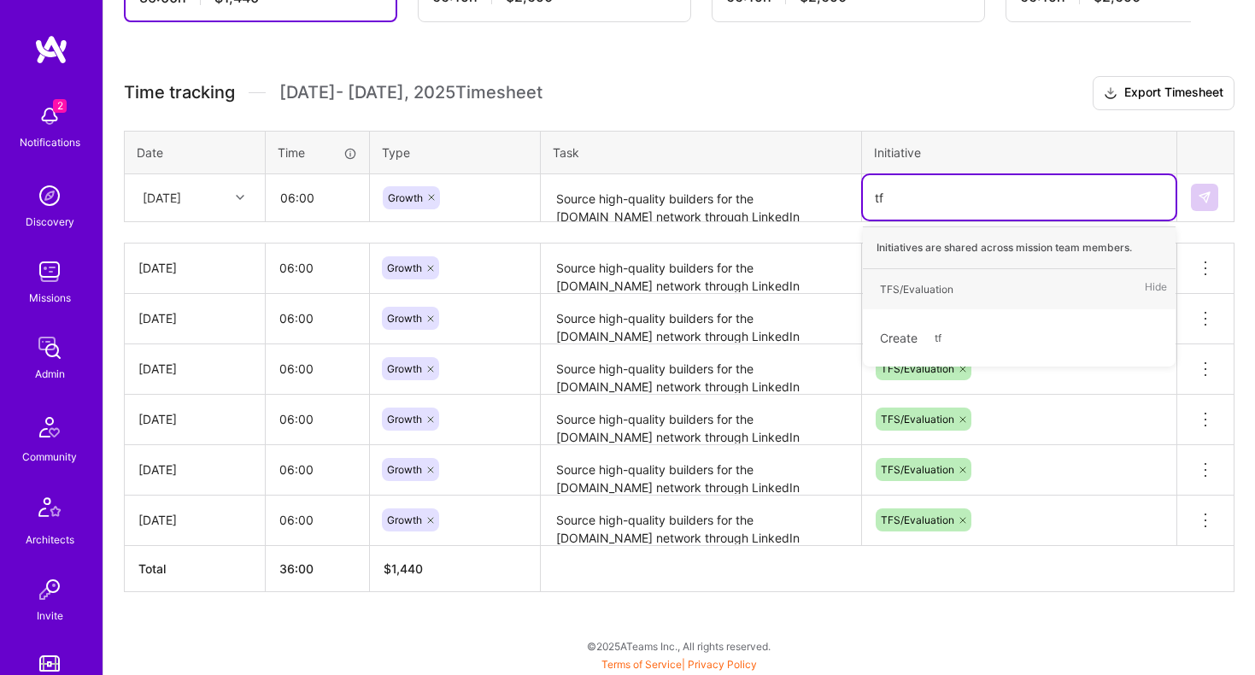
type input "tfs"
click at [914, 283] on div "TFS/Evaluation" at bounding box center [917, 289] width 74 height 18
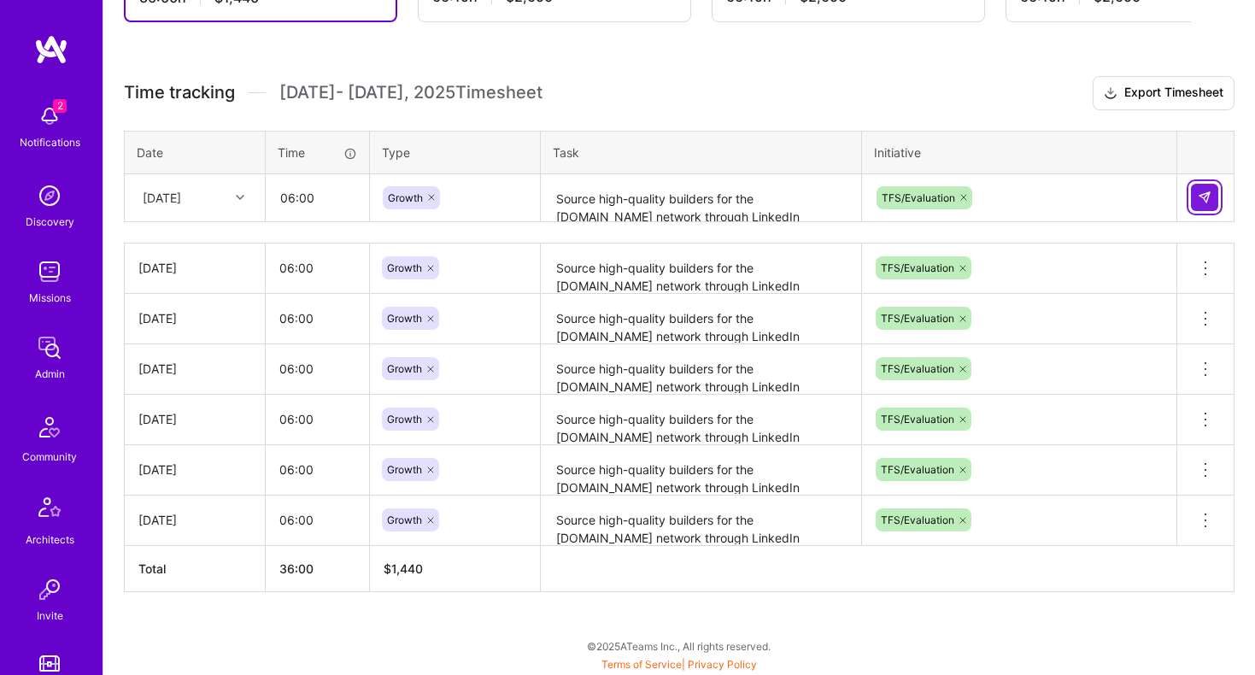
click at [1199, 205] on button at bounding box center [1204, 197] width 27 height 27
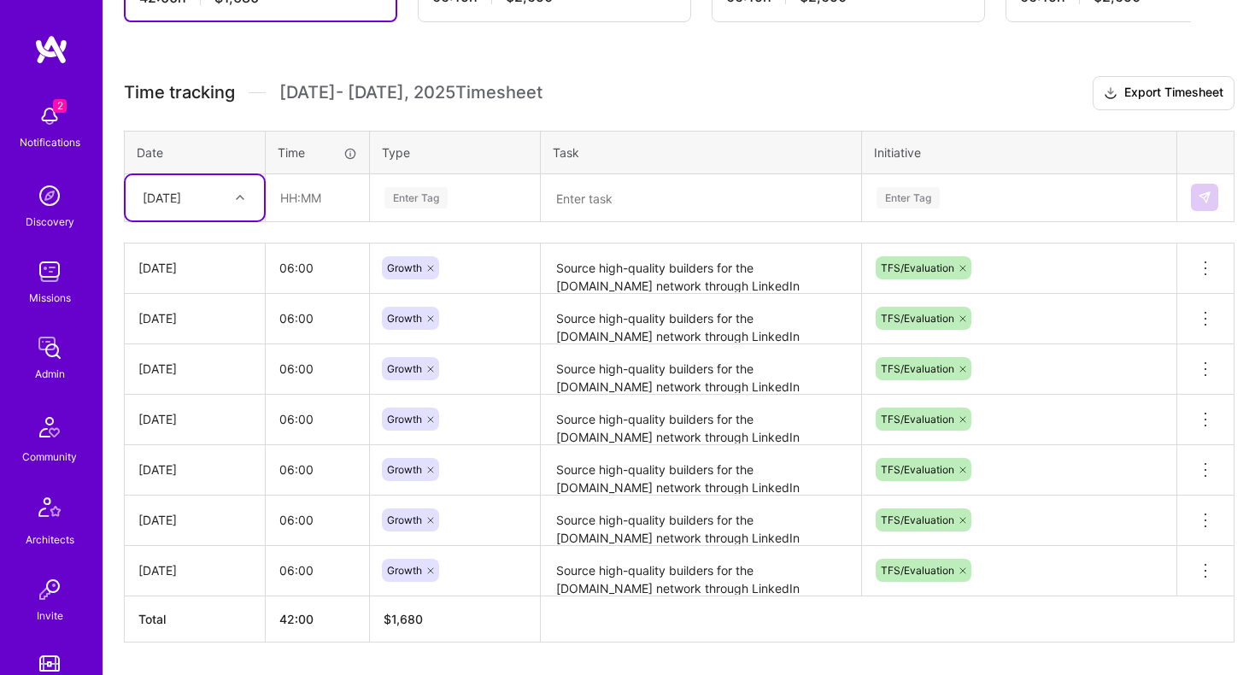
click at [217, 196] on div "[DATE]" at bounding box center [181, 198] width 95 height 28
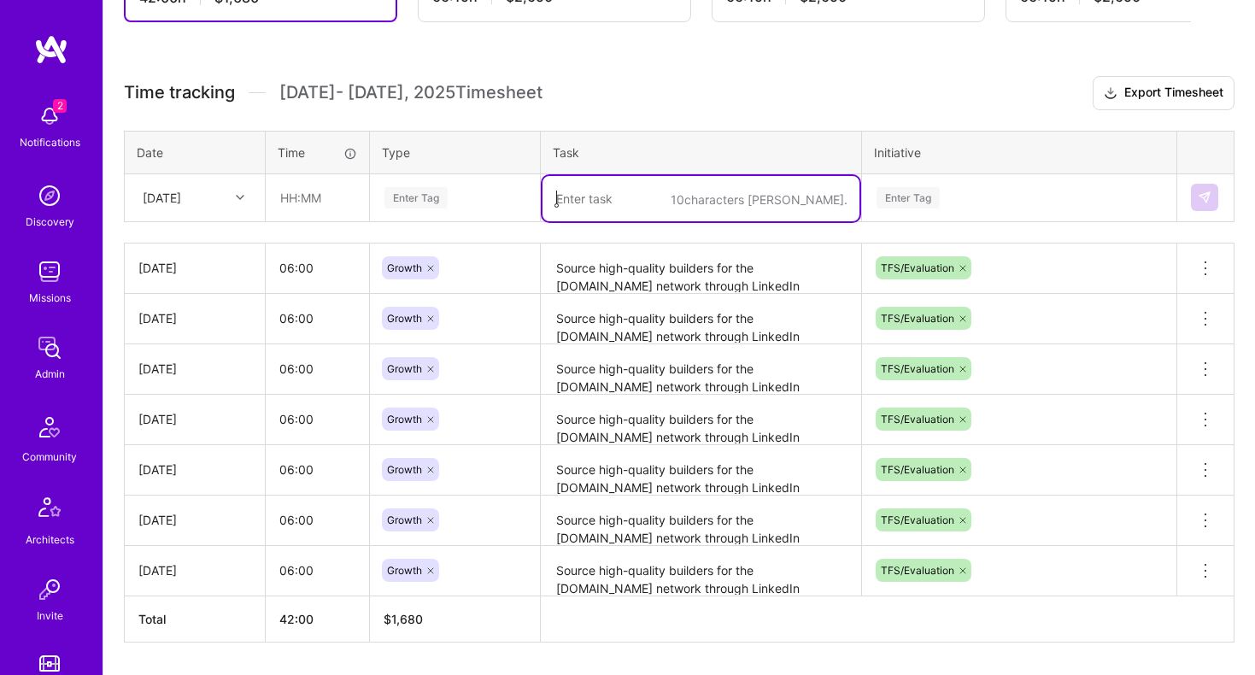
click at [563, 184] on textarea at bounding box center [701, 198] width 317 height 45
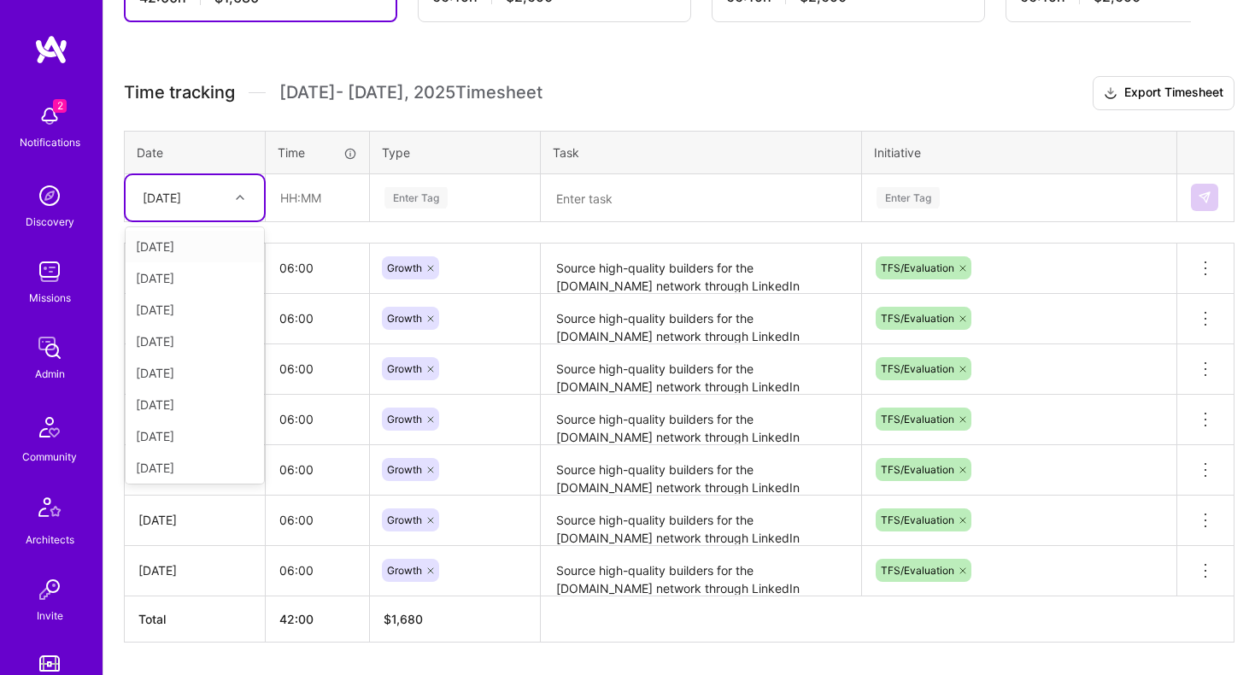
click at [181, 193] on div "[DATE]" at bounding box center [162, 198] width 38 height 18
click at [172, 401] on div "[DATE]" at bounding box center [195, 401] width 138 height 32
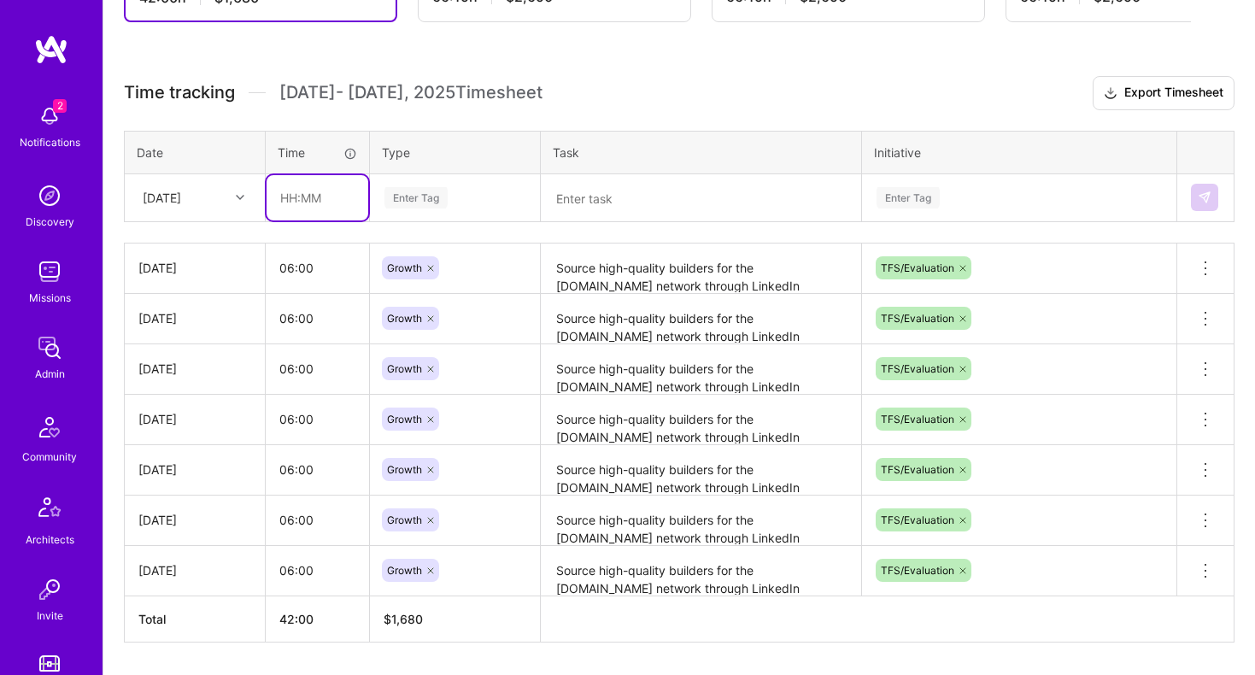
click at [313, 203] on input "text" at bounding box center [318, 197] width 102 height 45
type input "06:00"
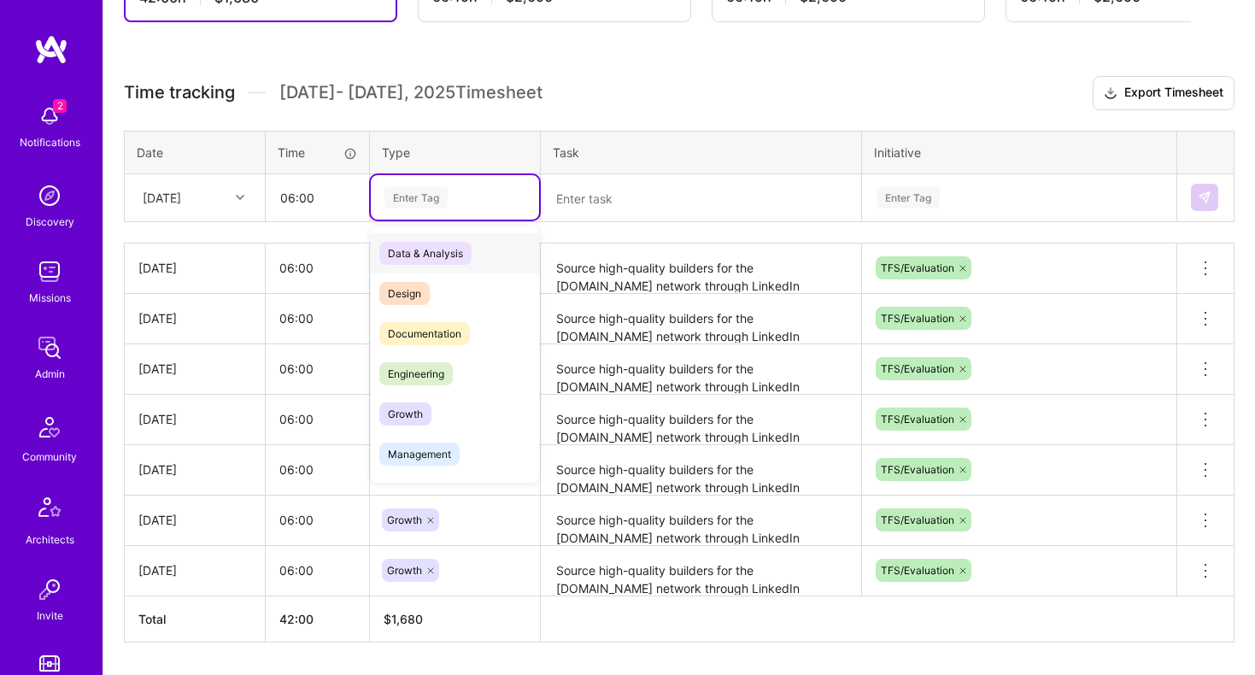
click at [406, 193] on div "Enter Tag" at bounding box center [416, 198] width 63 height 26
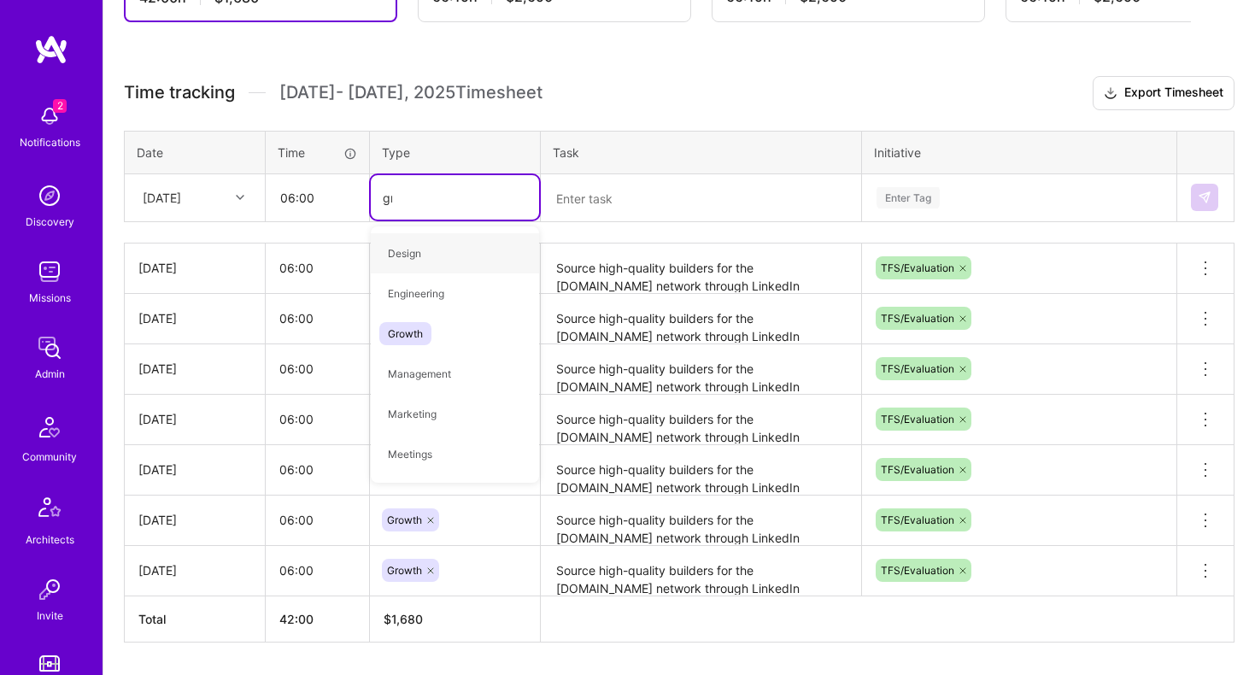
type input "gro"
click at [409, 256] on span "Growth" at bounding box center [405, 253] width 52 height 23
click at [644, 264] on textarea "Source high-quality builders for the [DOMAIN_NAME] network through LinkedIn Rec…" at bounding box center [701, 268] width 317 height 47
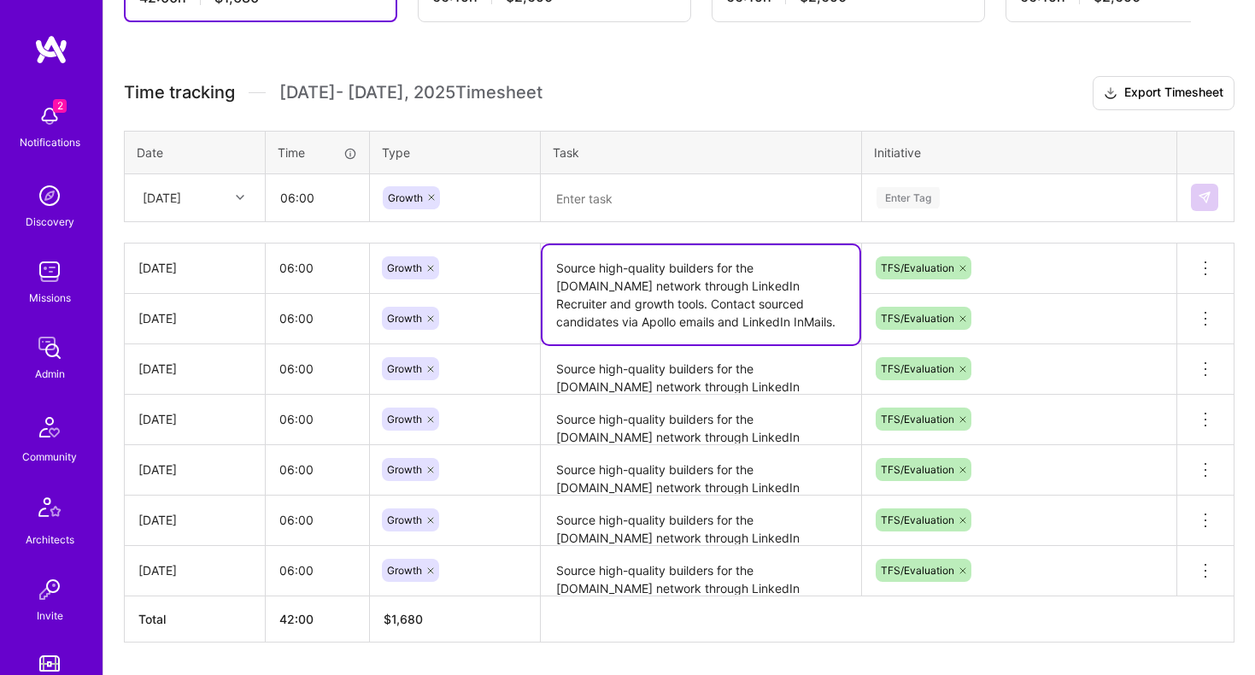
click at [644, 264] on textarea "Source high-quality builders for the [DOMAIN_NAME] network through LinkedIn Rec…" at bounding box center [701, 294] width 317 height 99
click at [631, 198] on textarea at bounding box center [701, 198] width 317 height 45
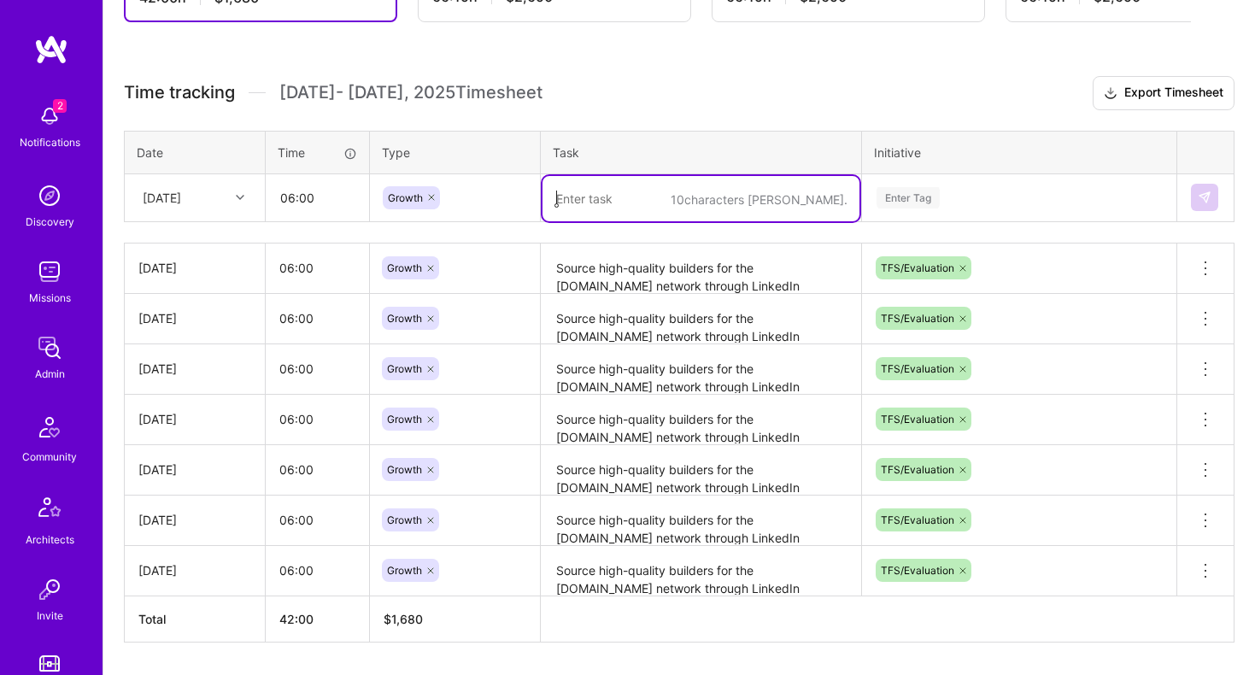
paste textarea "Source high-quality builders for the [DOMAIN_NAME] network through LinkedIn Rec…"
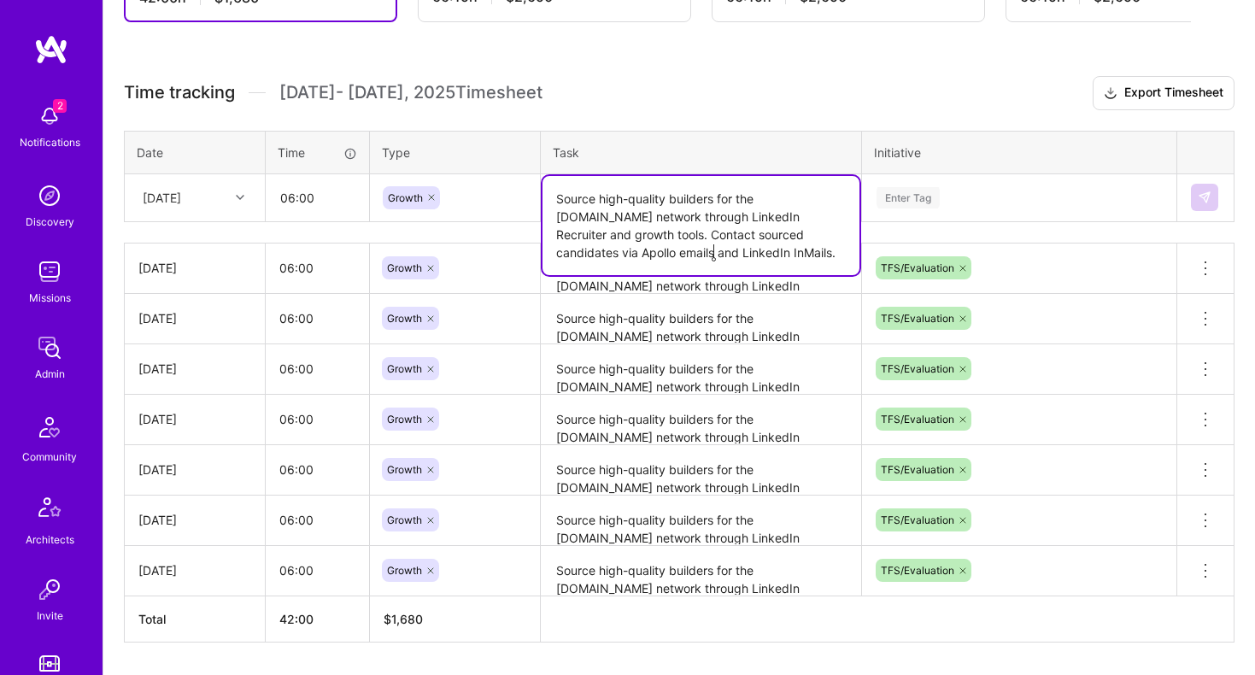
type textarea "Source high-quality builders for the [DOMAIN_NAME] network through LinkedIn Rec…"
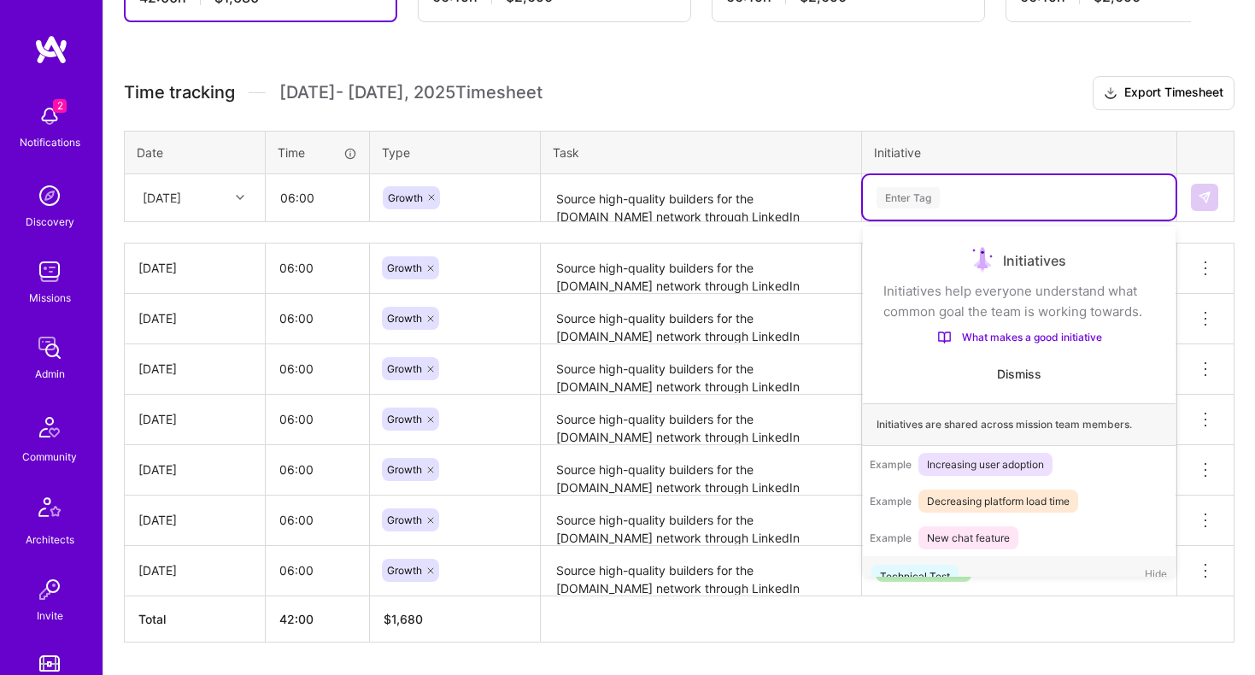
click at [915, 188] on div "Enter Tag" at bounding box center [908, 198] width 63 height 26
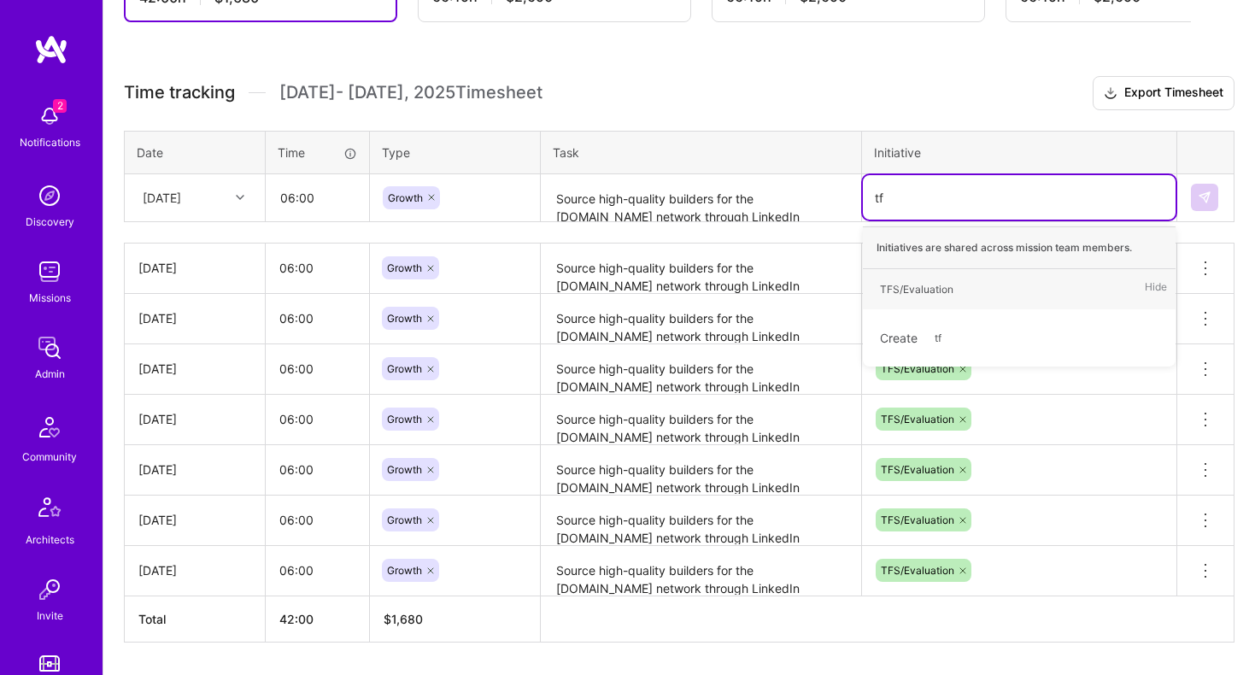
type input "tfs"
click at [904, 278] on span "TFS/Evaluation" at bounding box center [917, 289] width 91 height 23
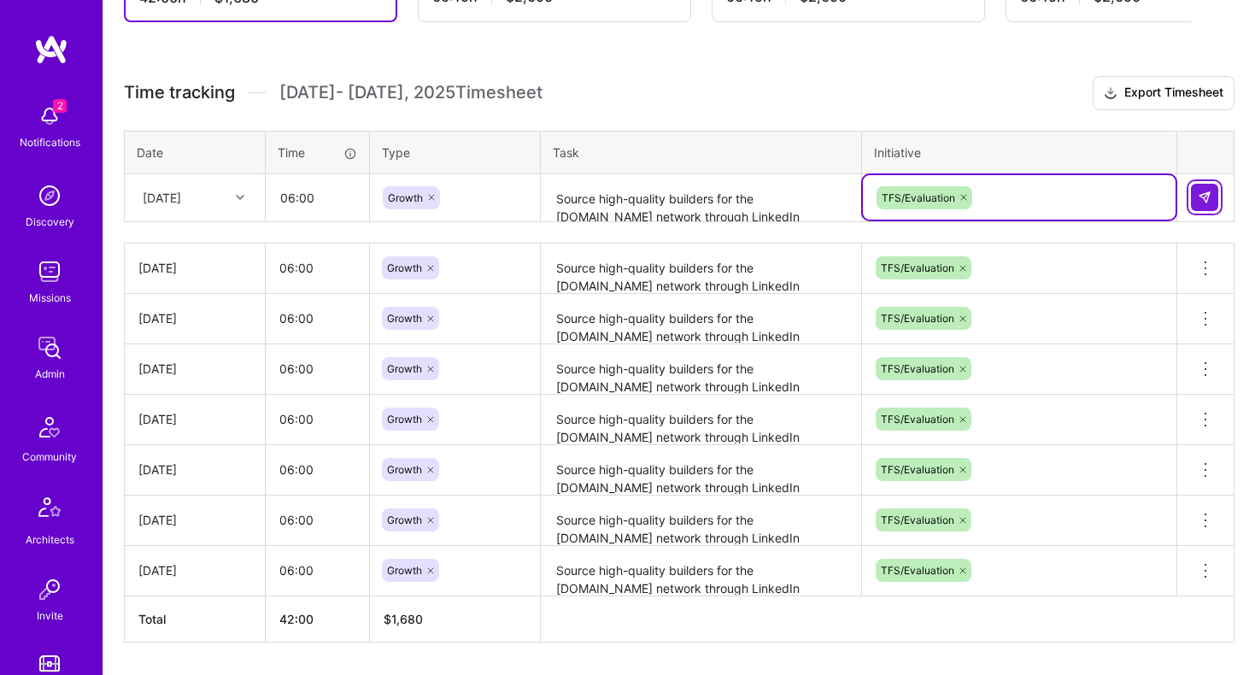
click at [1197, 196] on button at bounding box center [1204, 197] width 27 height 27
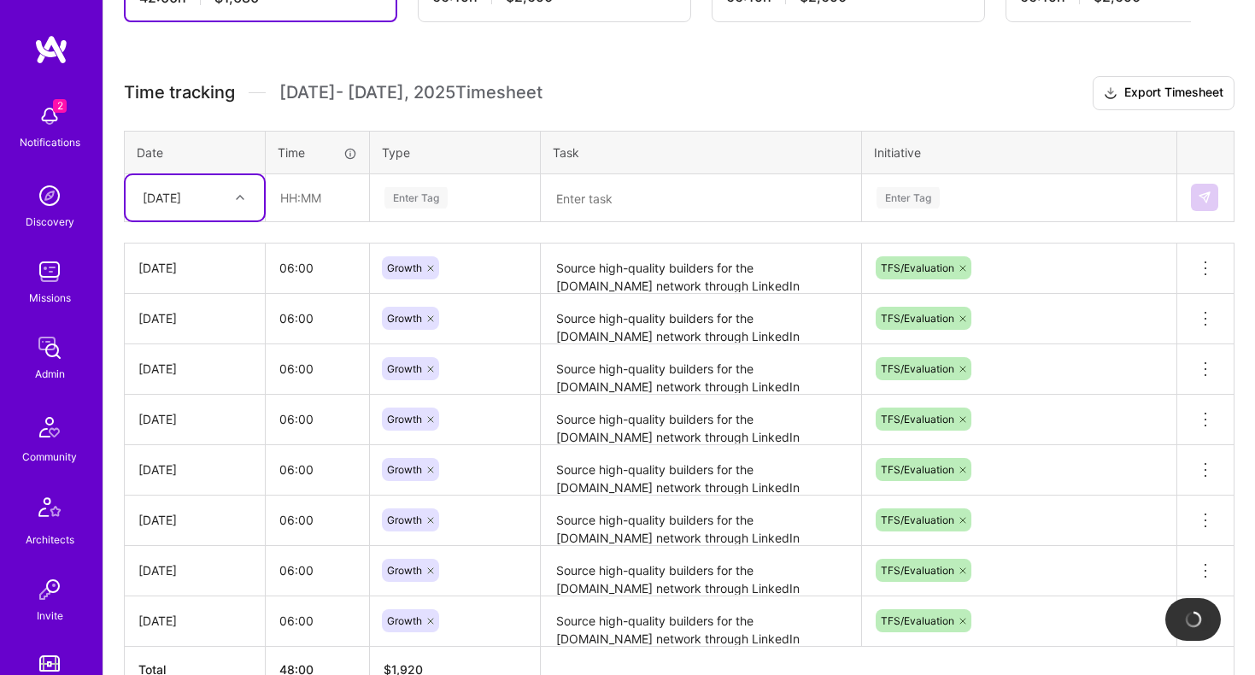
scroll to position [501, 0]
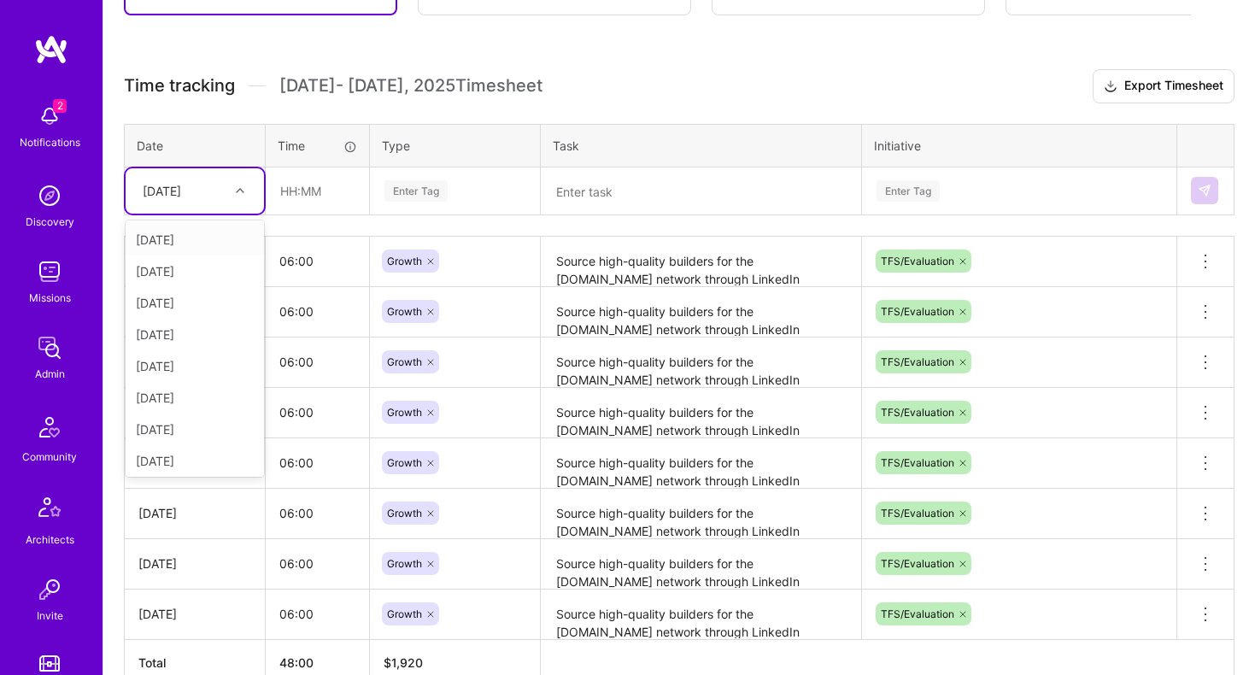
click at [172, 185] on div "[DATE]" at bounding box center [162, 191] width 38 height 18
click at [180, 430] on div "[DATE]" at bounding box center [195, 426] width 138 height 32
click at [318, 204] on input "text" at bounding box center [318, 190] width 102 height 45
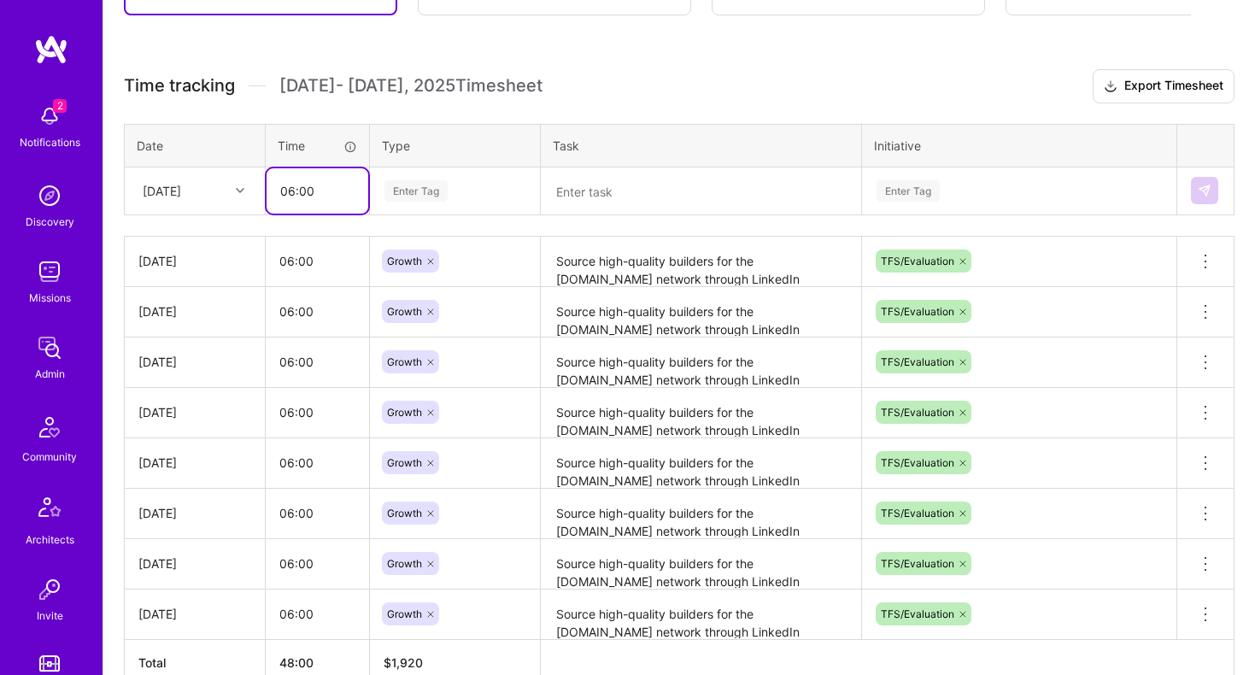
type input "06:00"
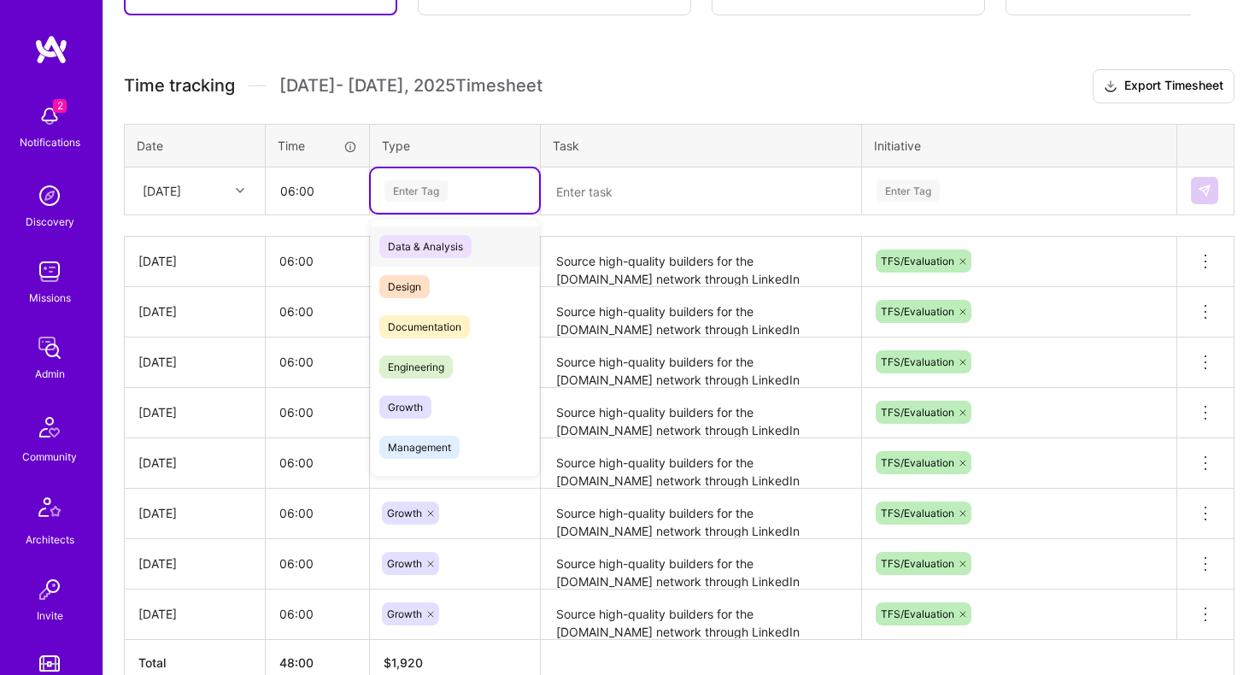
click at [459, 192] on div "Enter Tag" at bounding box center [455, 190] width 144 height 21
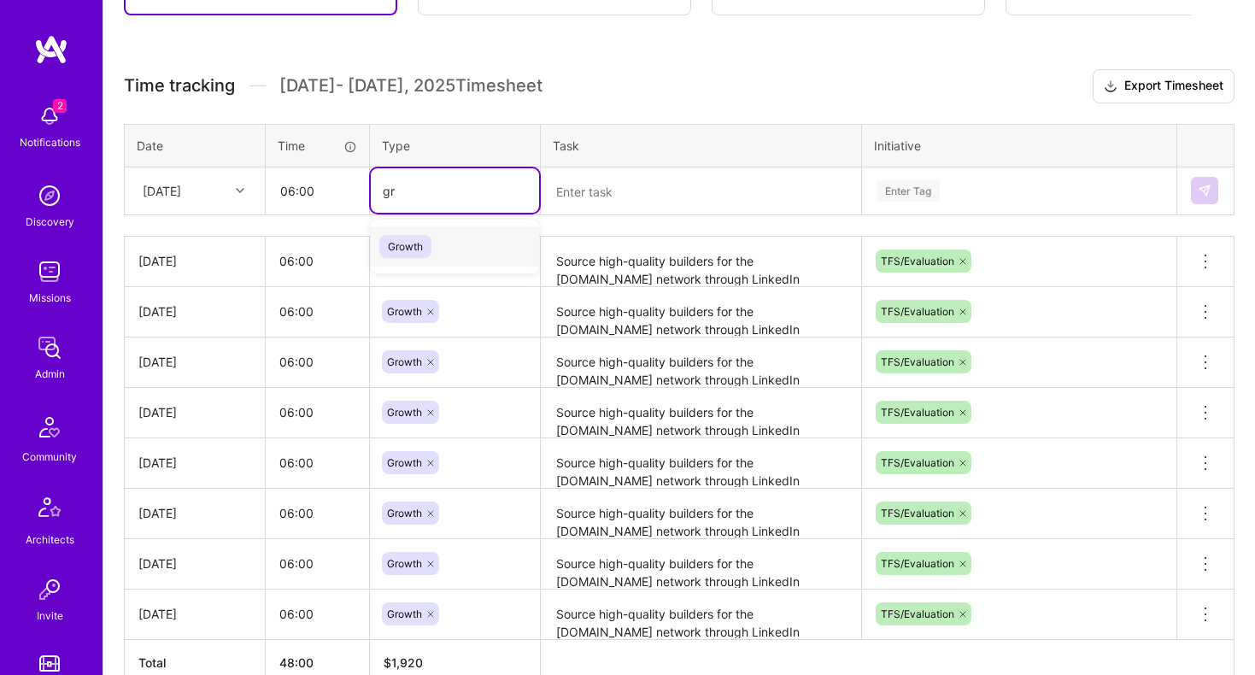
type input "gro"
click at [396, 244] on span "Growth" at bounding box center [405, 246] width 52 height 23
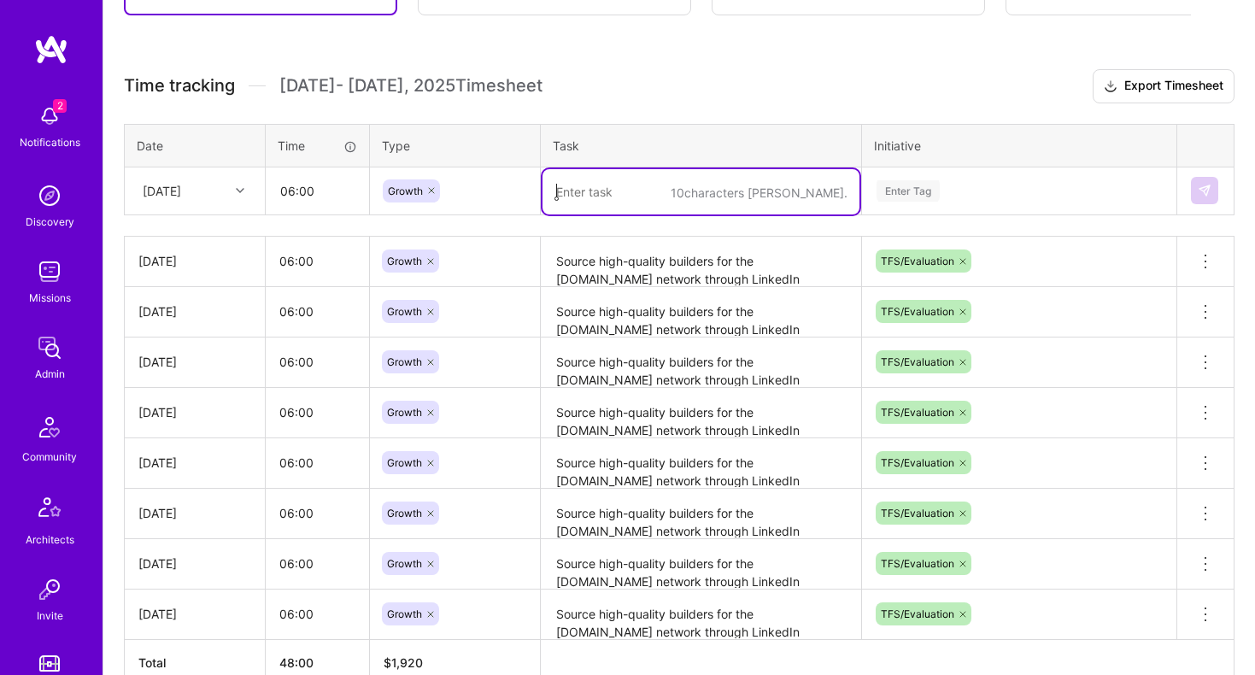
click at [616, 178] on textarea at bounding box center [701, 191] width 317 height 45
paste textarea "Source high-quality builders for the [DOMAIN_NAME] network through LinkedIn Rec…"
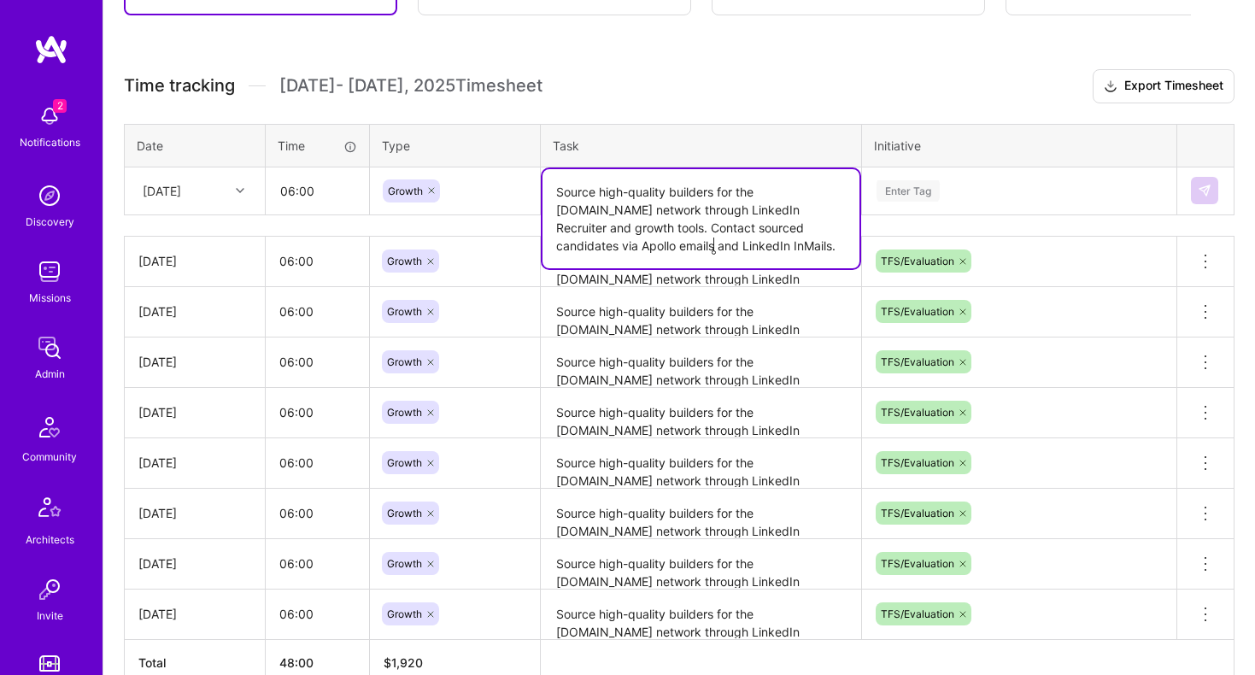
type textarea "Source high-quality builders for the [DOMAIN_NAME] network through LinkedIn Rec…"
click at [914, 190] on div "Enter Tag" at bounding box center [908, 191] width 63 height 26
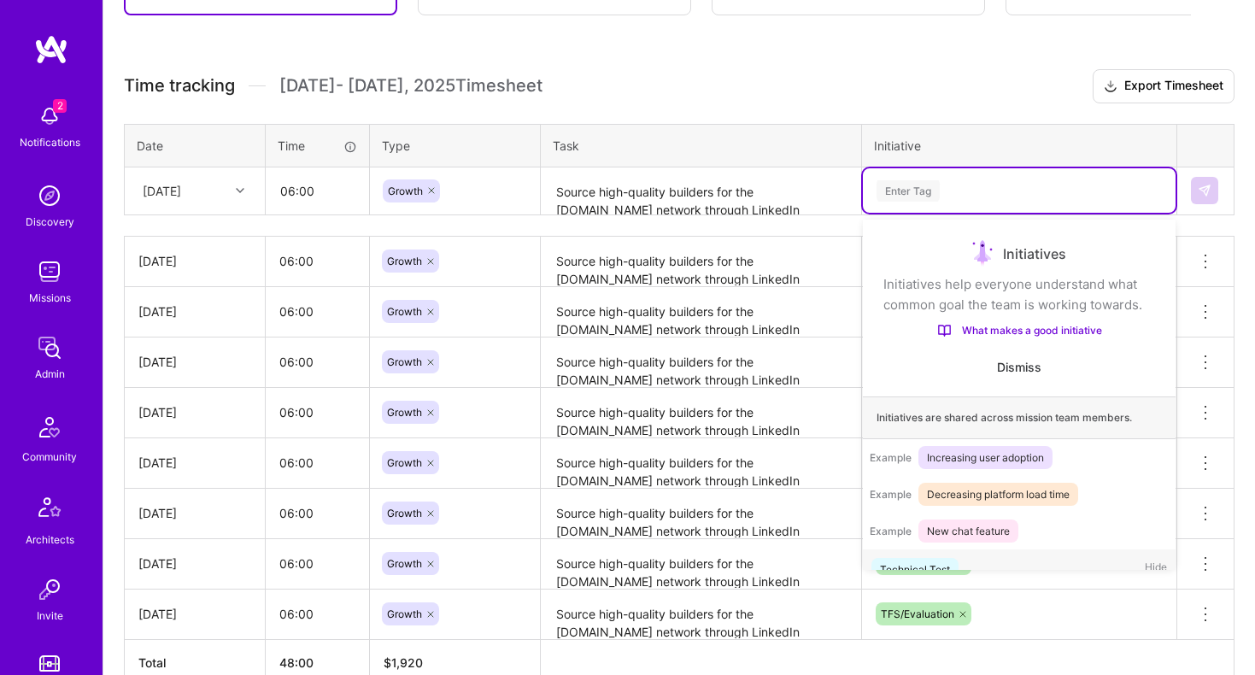
scroll to position [32, 0]
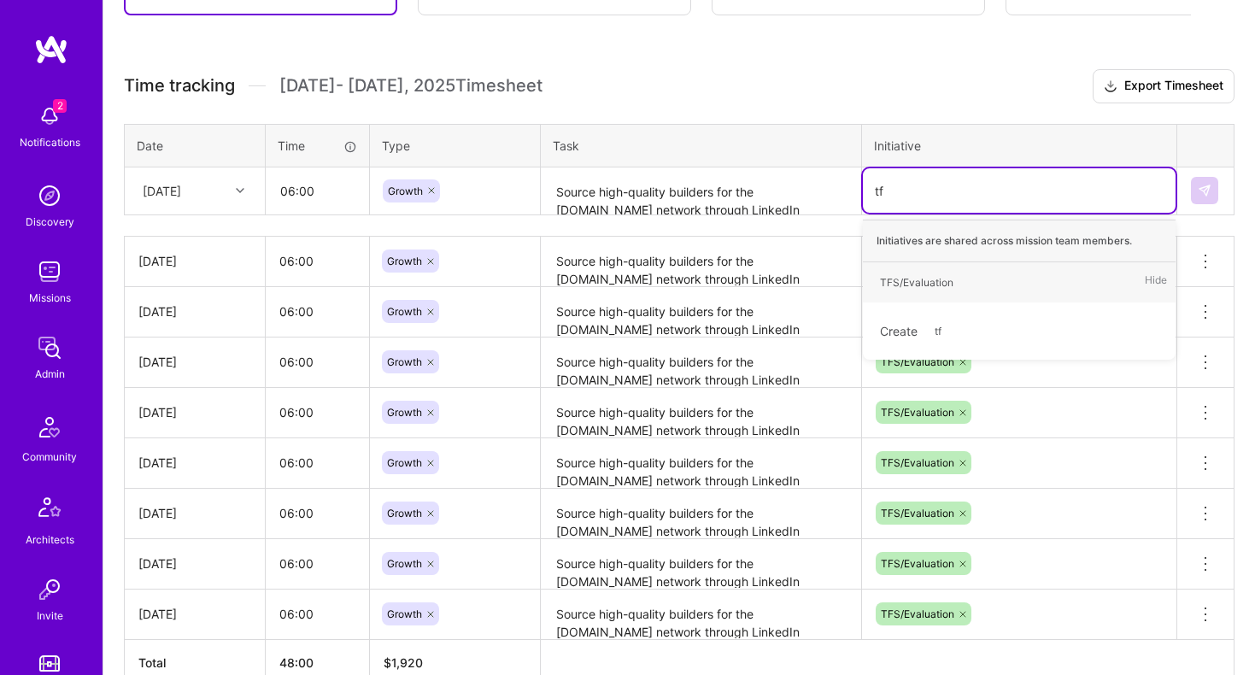
type input "tfs"
click at [917, 282] on div "TFS/Evaluation" at bounding box center [917, 282] width 74 height 18
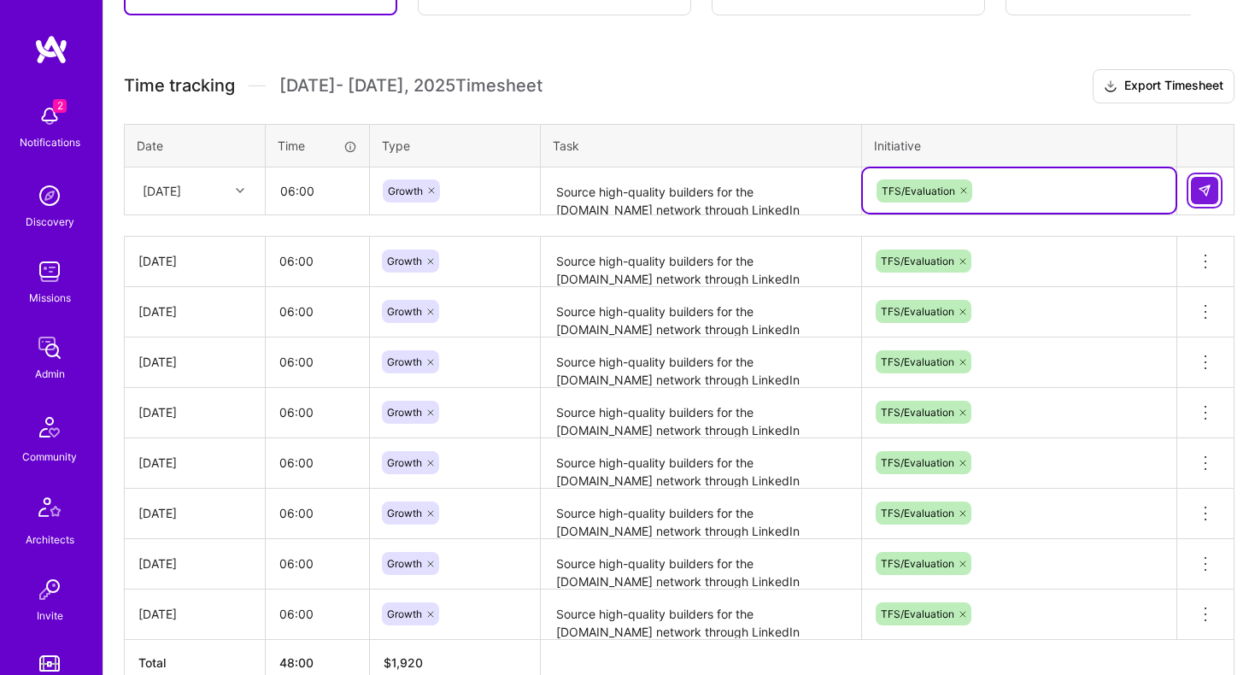
click at [1209, 191] on img at bounding box center [1205, 191] width 14 height 14
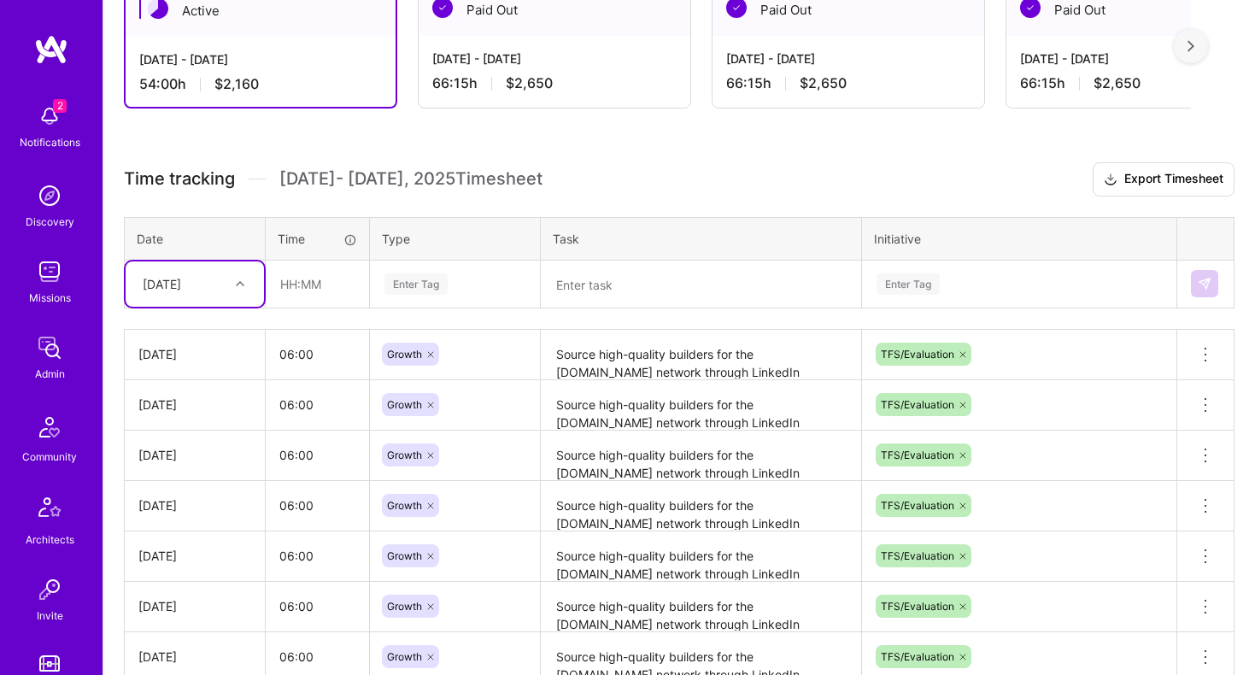
scroll to position [401, 0]
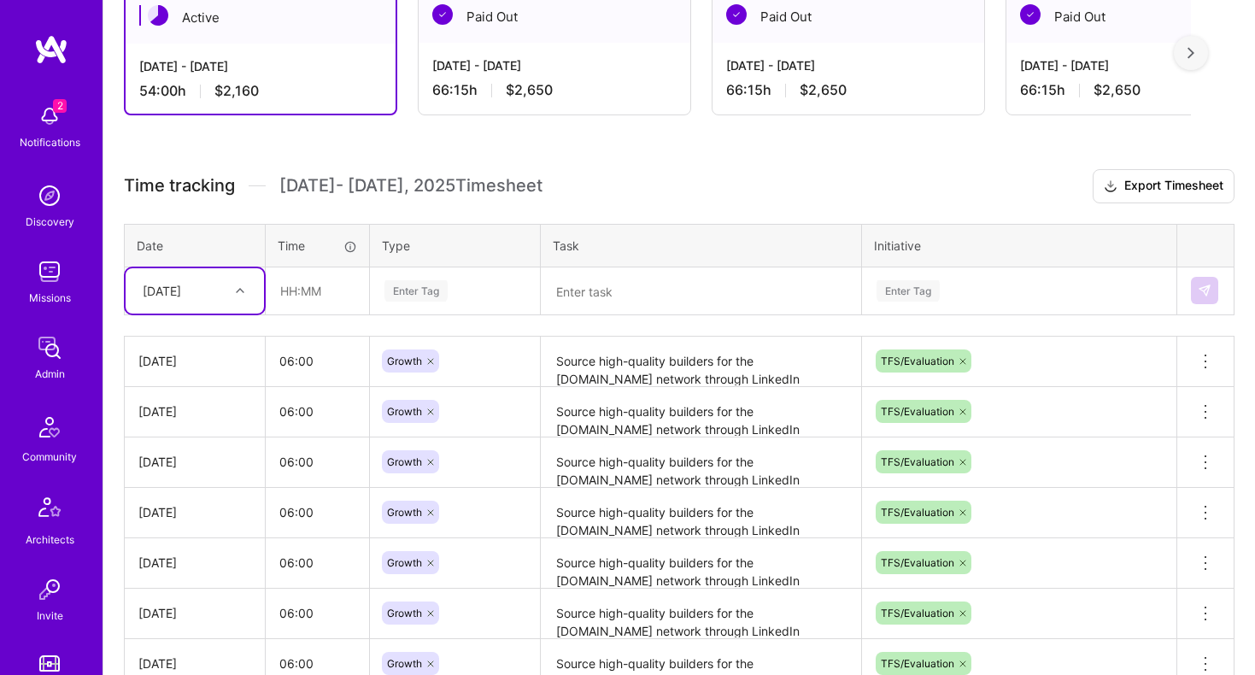
click at [219, 278] on div "[DATE]" at bounding box center [181, 291] width 95 height 28
drag, startPoint x: 186, startPoint y: 368, endPoint x: 183, endPoint y: 558, distance: 190.6
click at [183, 558] on div "[DATE] [DATE] [DATE] [DATE] [DATE] [DATE] [DATE] [DATE] [DATE] [DATE] [DATE] [D…" at bounding box center [195, 448] width 138 height 256
click at [183, 558] on div "[DATE]" at bounding box center [195, 558] width 138 height 32
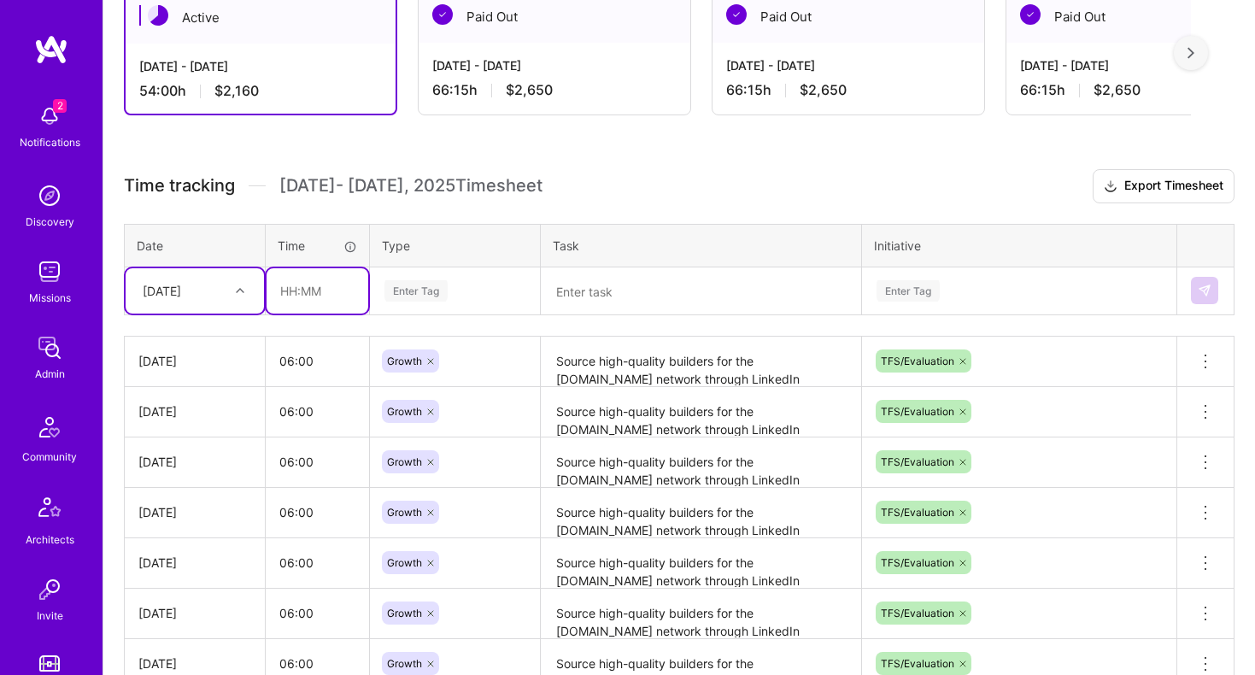
click at [305, 295] on input "text" at bounding box center [318, 290] width 102 height 45
type input "06:00"
click at [430, 282] on div "Enter Tag" at bounding box center [416, 291] width 63 height 26
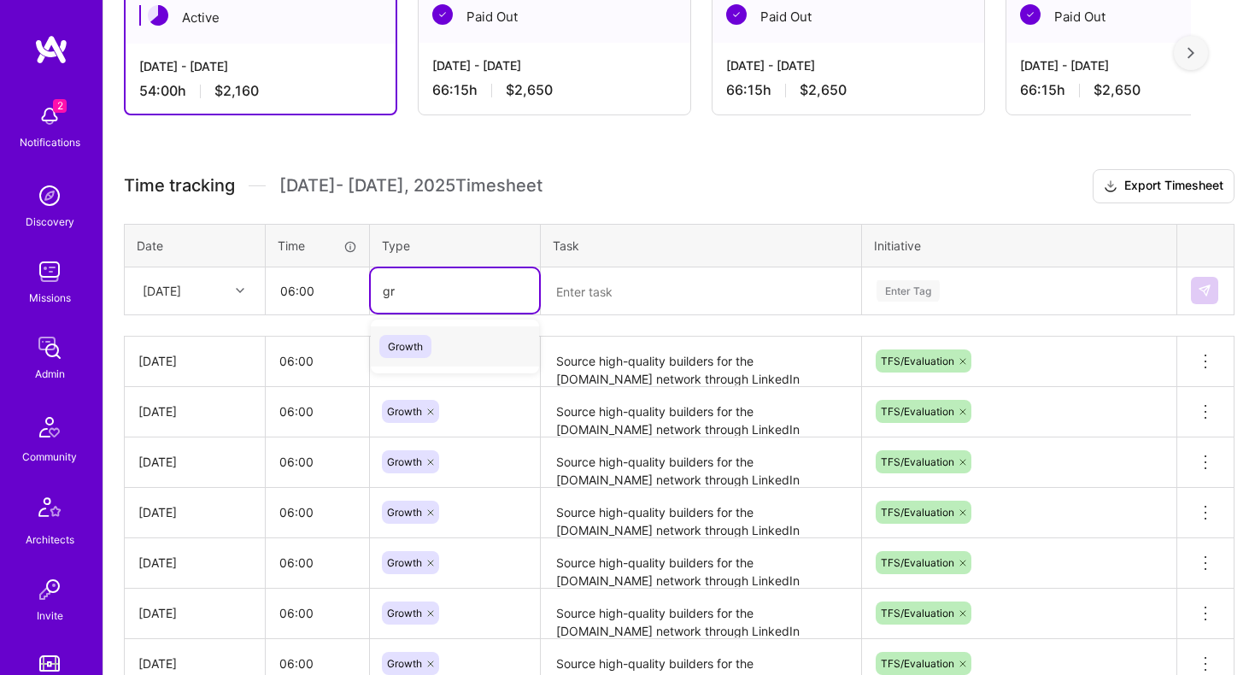
type input "gro"
drag, startPoint x: 415, startPoint y: 346, endPoint x: 568, endPoint y: 305, distance: 158.4
click at [419, 346] on span "Growth" at bounding box center [405, 346] width 52 height 23
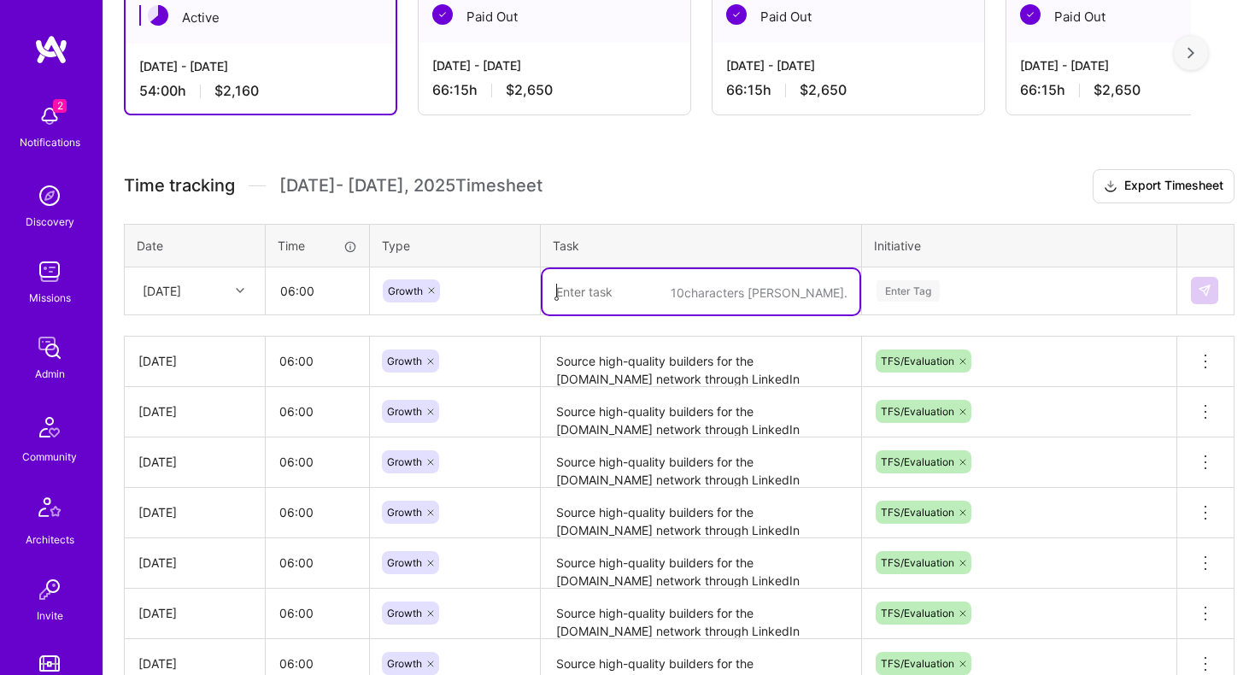
click at [579, 299] on textarea at bounding box center [701, 291] width 317 height 45
paste textarea "Source high-quality builders for the [DOMAIN_NAME] network through LinkedIn Rec…"
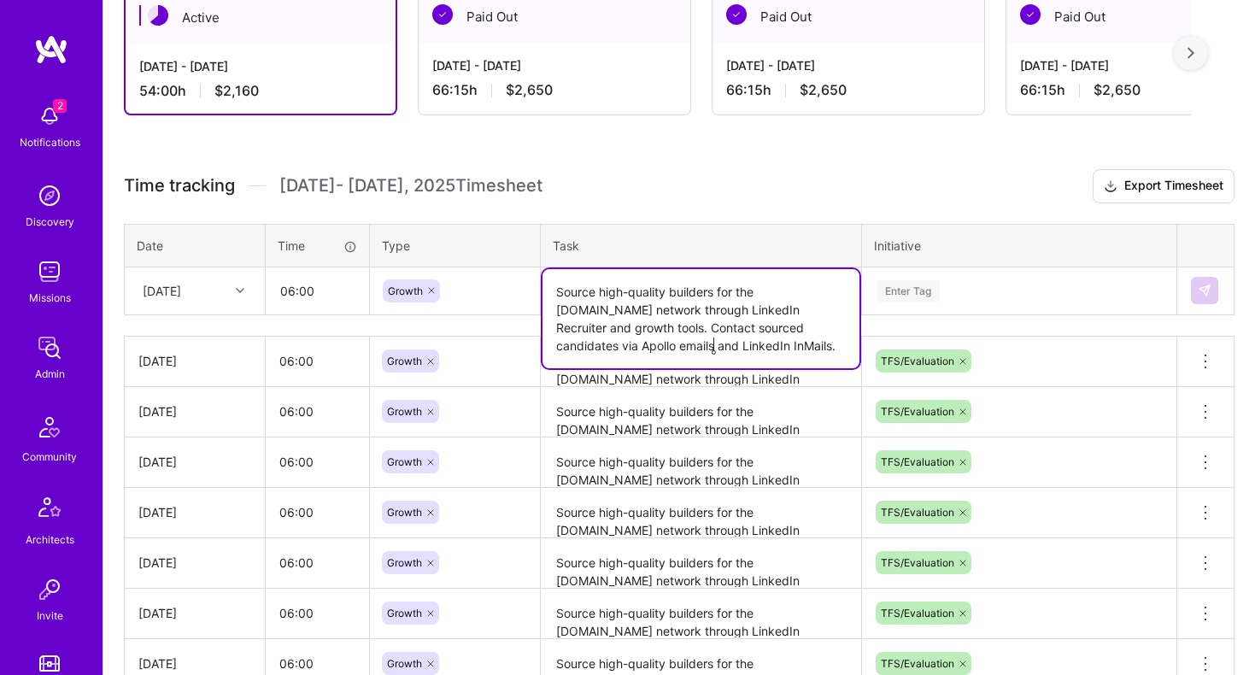
type textarea "Source high-quality builders for the [DOMAIN_NAME] network through LinkedIn Rec…"
click at [945, 279] on div "Enter Tag" at bounding box center [1019, 290] width 313 height 44
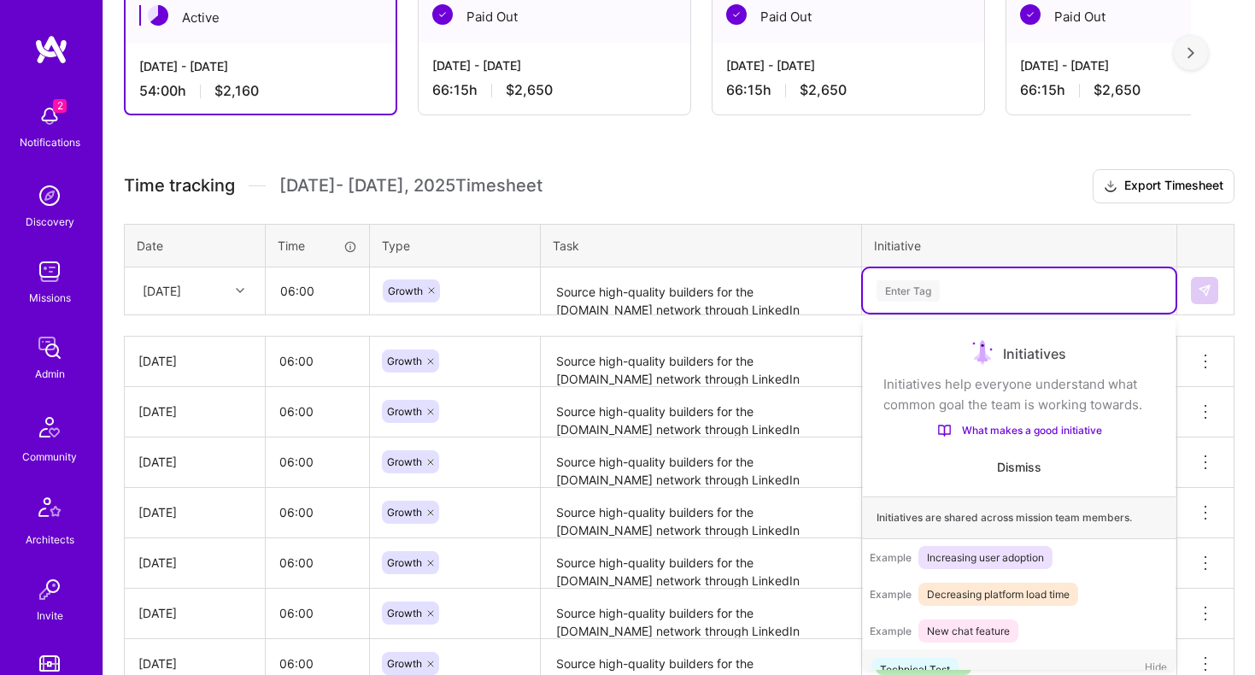
scroll to position [32, 0]
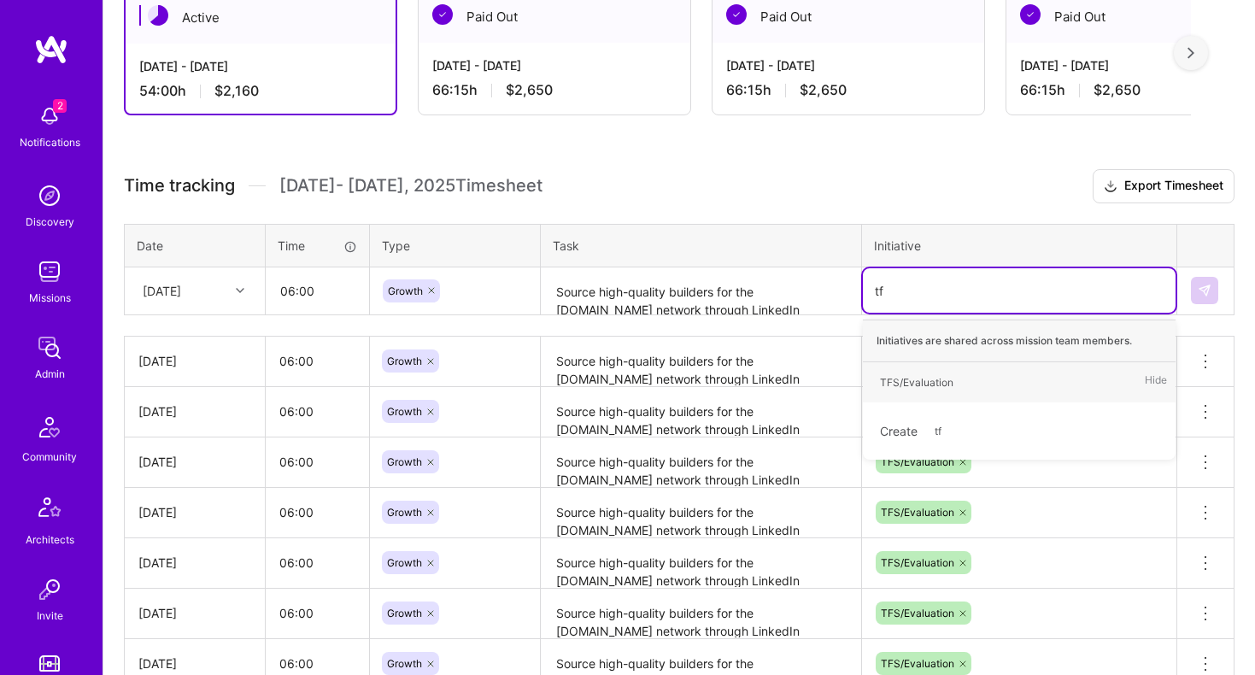
type input "tfs"
click at [919, 377] on div "TFS/Evaluation" at bounding box center [917, 382] width 74 height 18
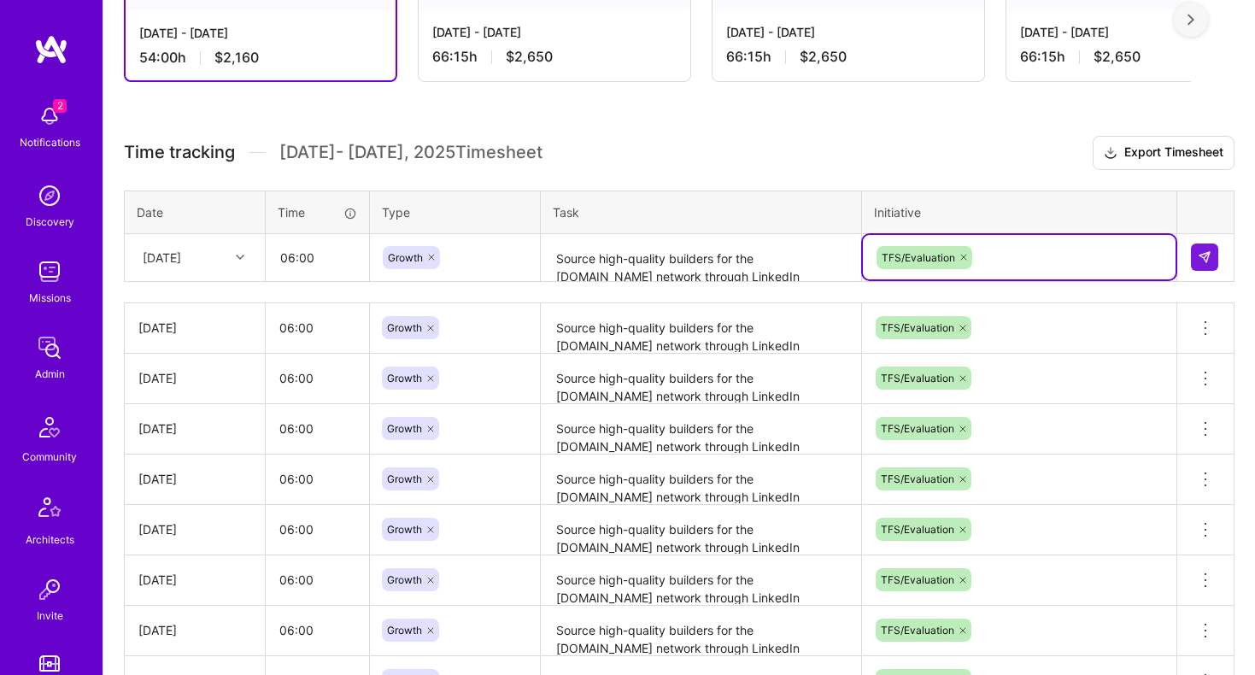
scroll to position [473, 0]
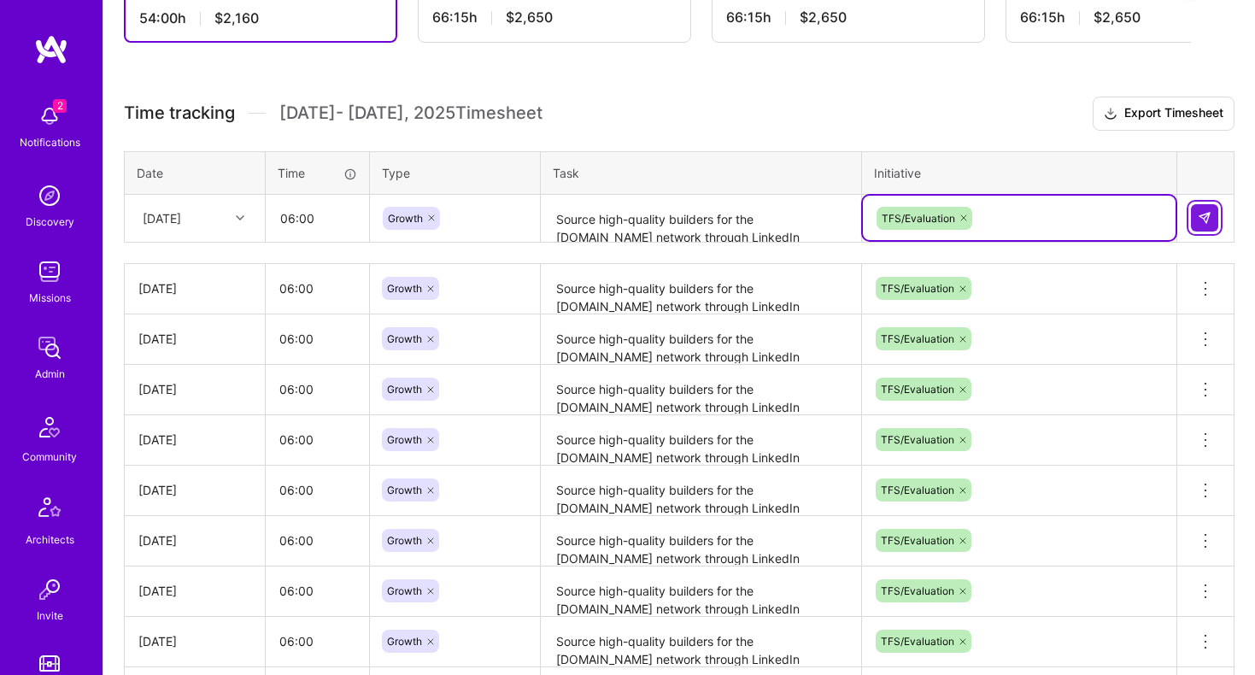
click at [1205, 209] on button at bounding box center [1204, 217] width 27 height 27
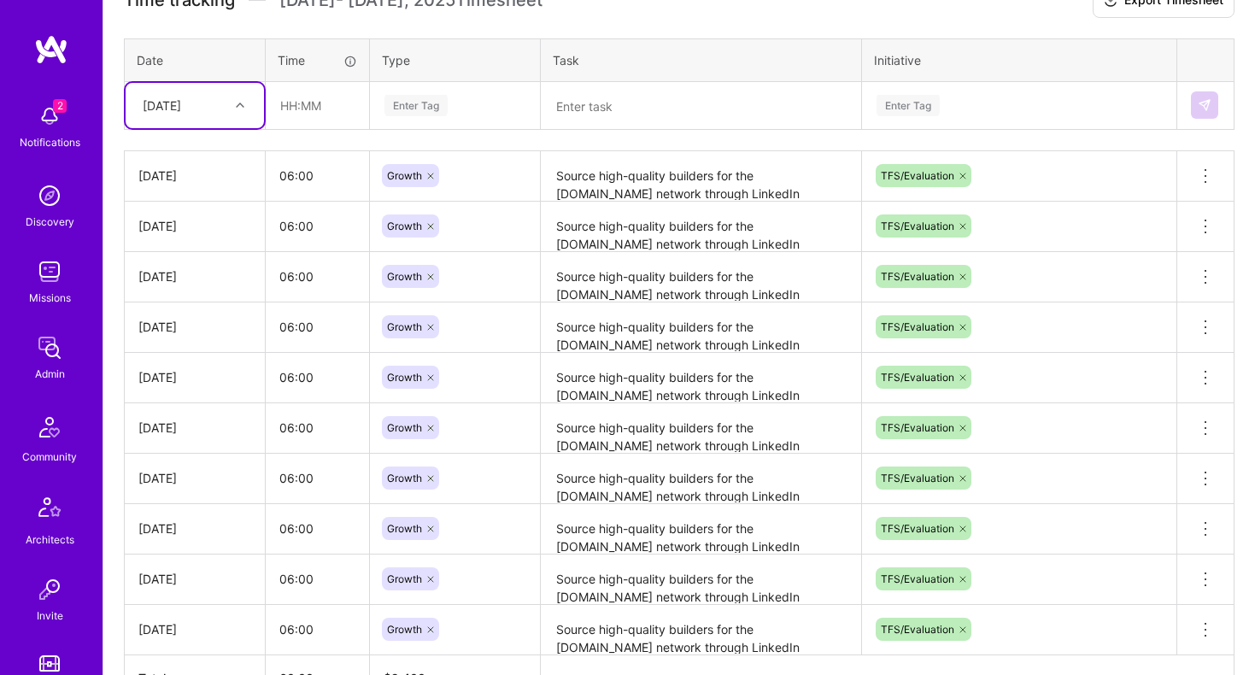
scroll to position [560, 0]
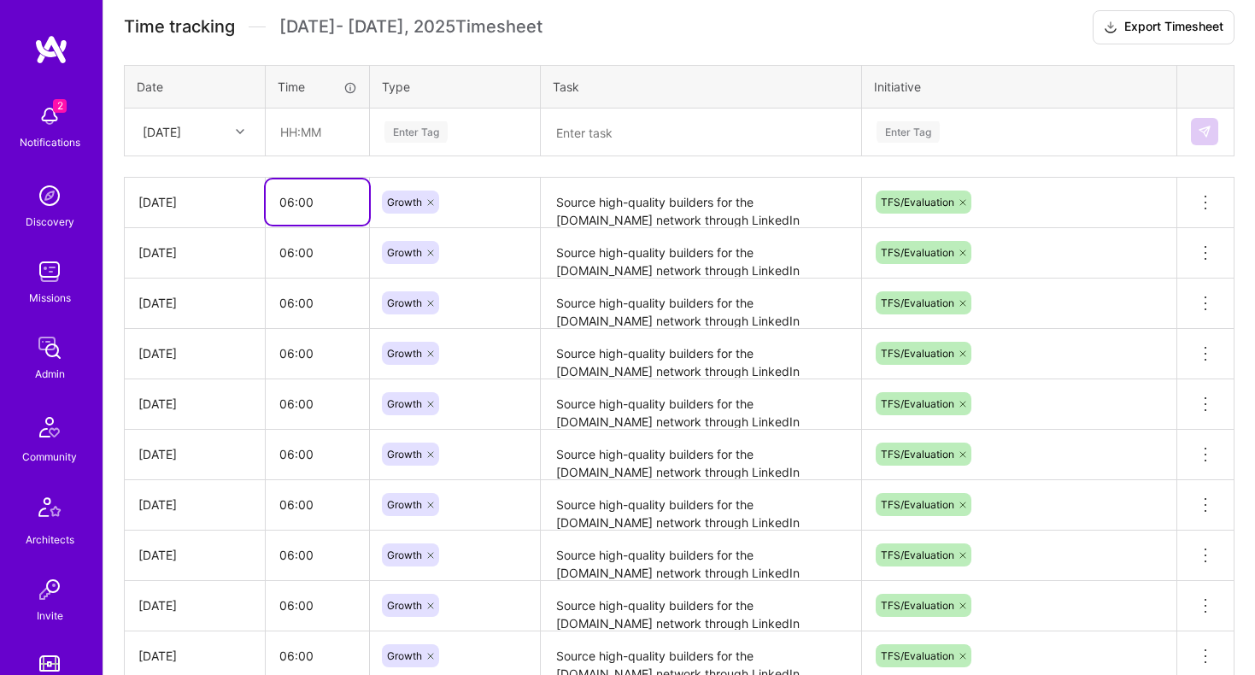
click at [291, 201] on input "06:00" at bounding box center [317, 201] width 103 height 45
click at [325, 206] on input "06:00" at bounding box center [317, 201] width 103 height 45
type input "07:00"
click at [292, 247] on input "06:00" at bounding box center [317, 252] width 103 height 45
type input "07:00"
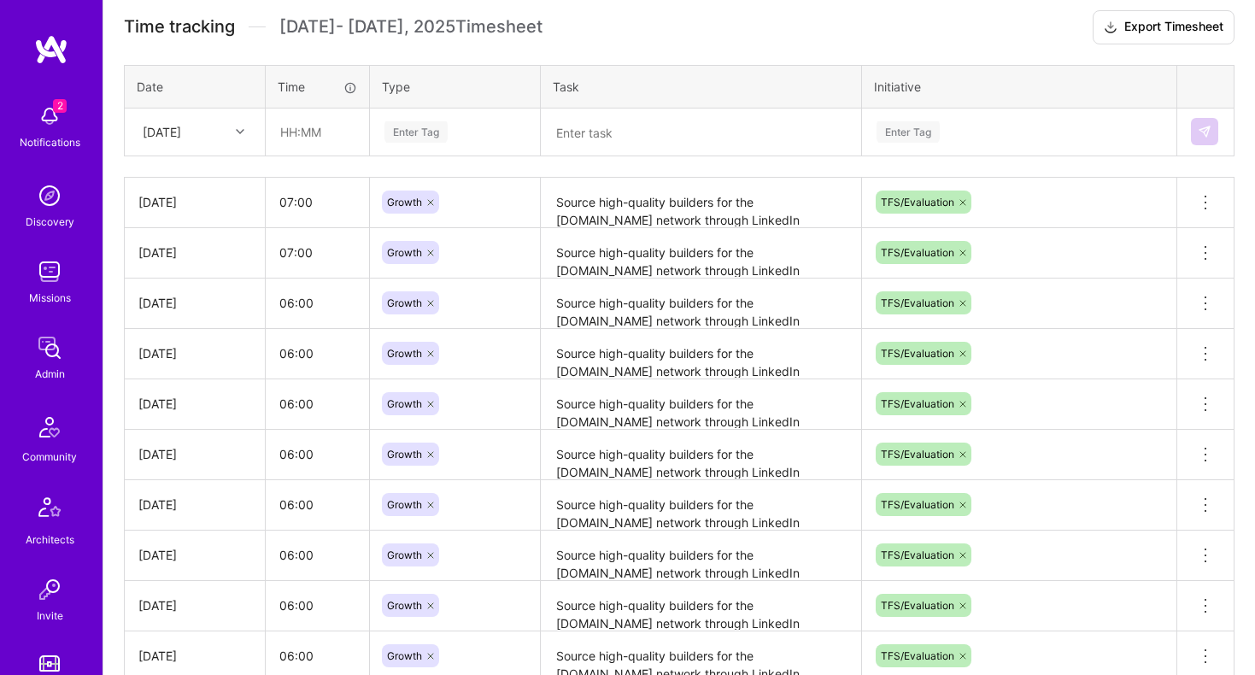
click at [440, 56] on div "Time tracking [DATE] - [DATE] Timesheet Export Timesheet Date Time Type Task In…" at bounding box center [679, 369] width 1111 height 718
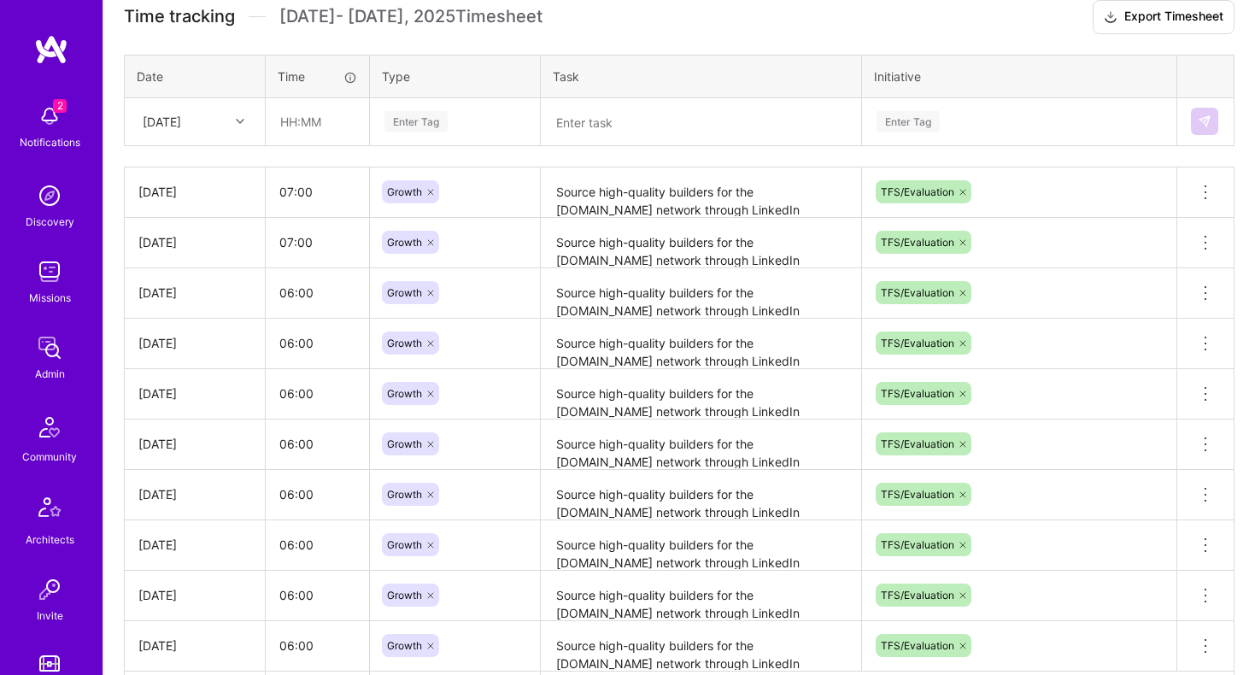
scroll to position [537, 0]
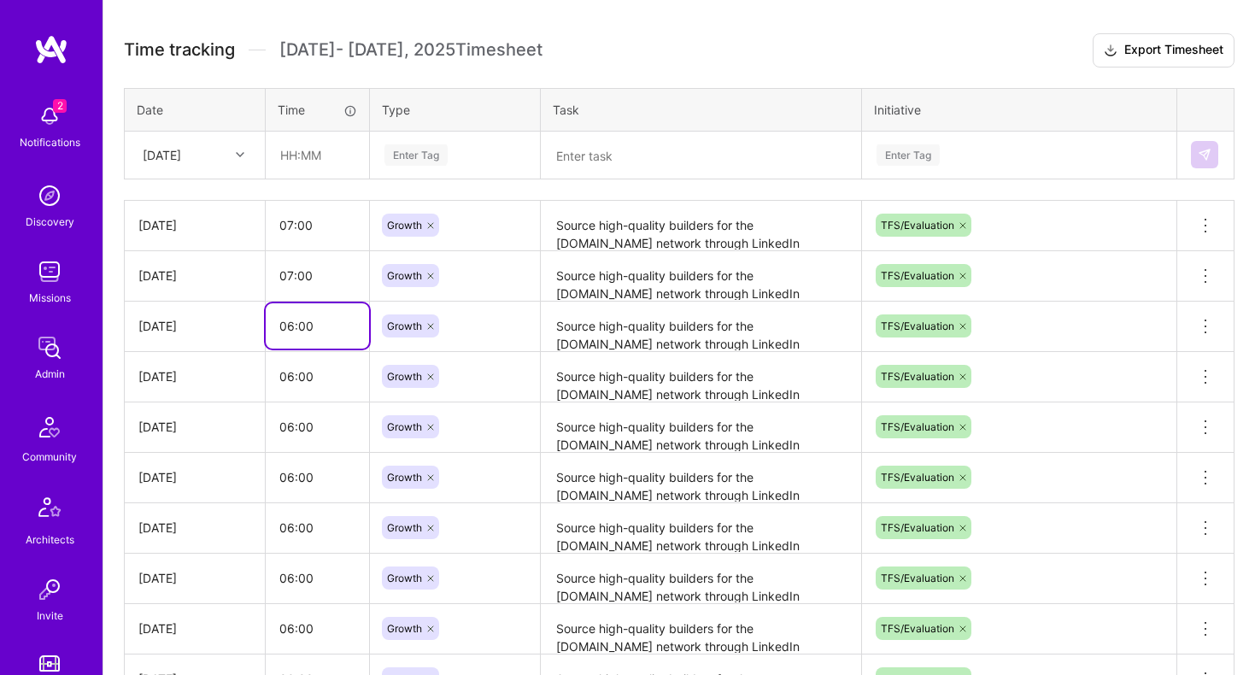
drag, startPoint x: 292, startPoint y: 326, endPoint x: 292, endPoint y: 346, distance: 19.7
click at [292, 327] on input "06:00" at bounding box center [317, 325] width 103 height 45
type input "07:00"
click at [292, 375] on input "06:00" at bounding box center [317, 376] width 103 height 45
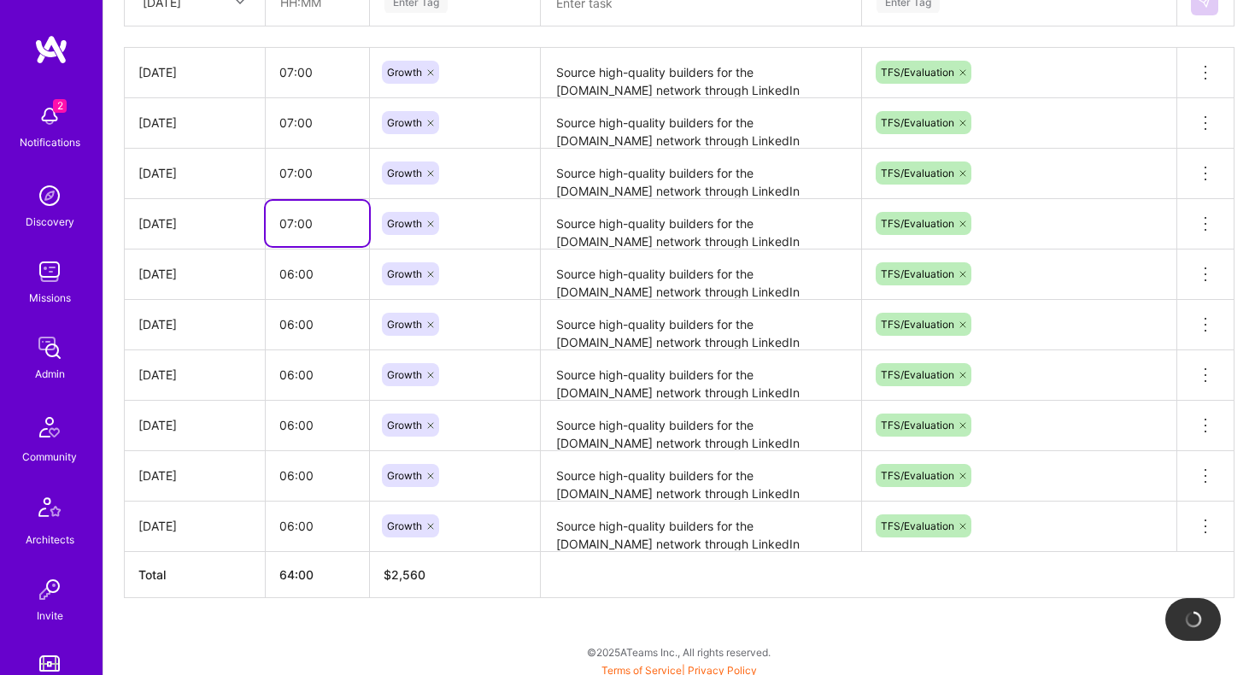
scroll to position [696, 0]
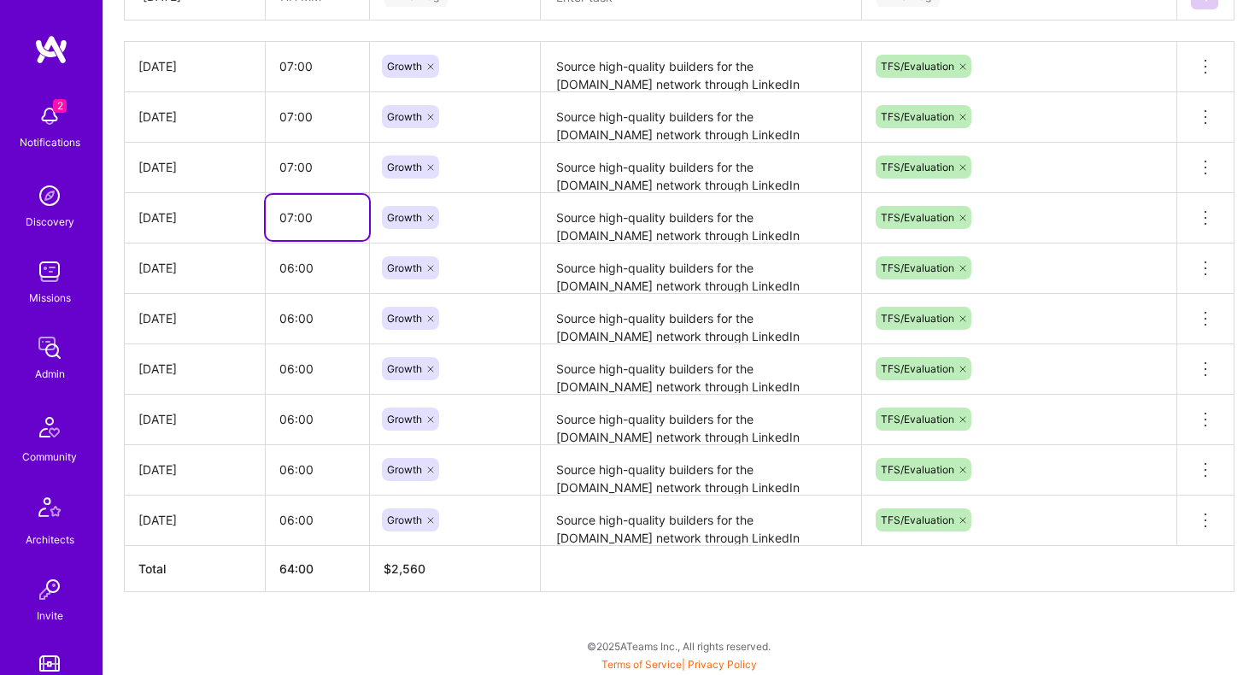
type input "07:00"
click at [355, 626] on div "Active [DATE] - [DATE] 63:00 h $2,520 Paid Out [DATE] - [DATE] 66:15 h $2,650 P…" at bounding box center [679, 175] width 1152 height 1002
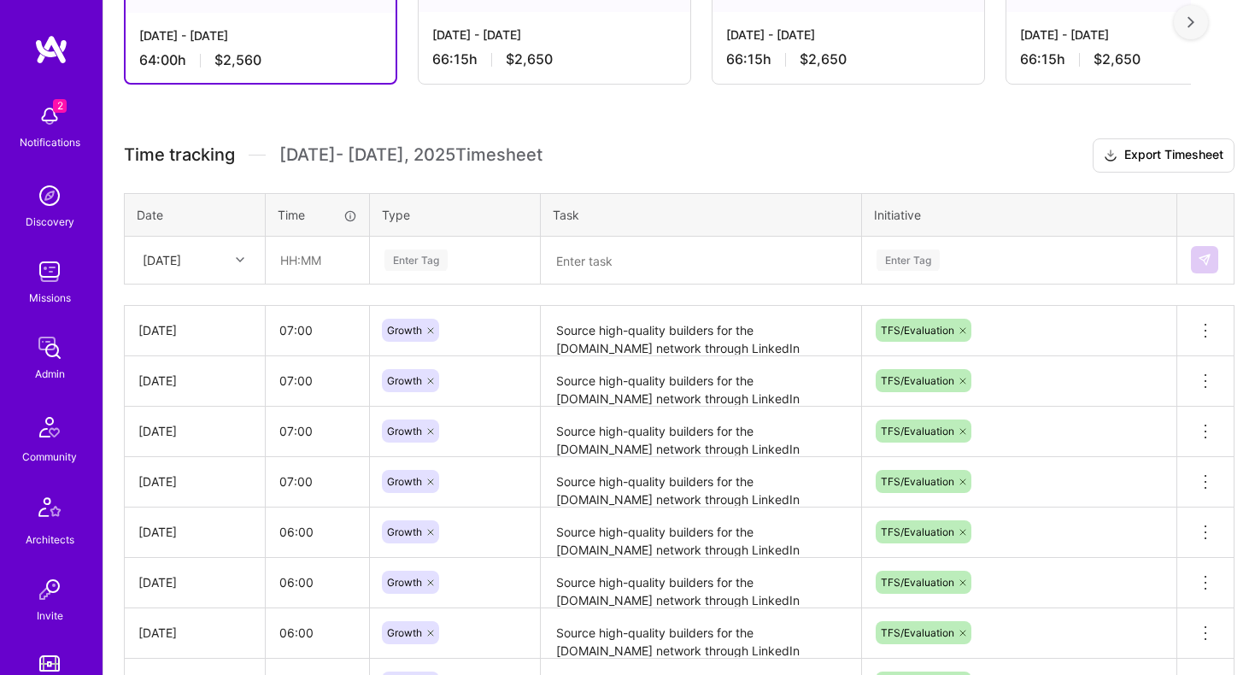
scroll to position [434, 0]
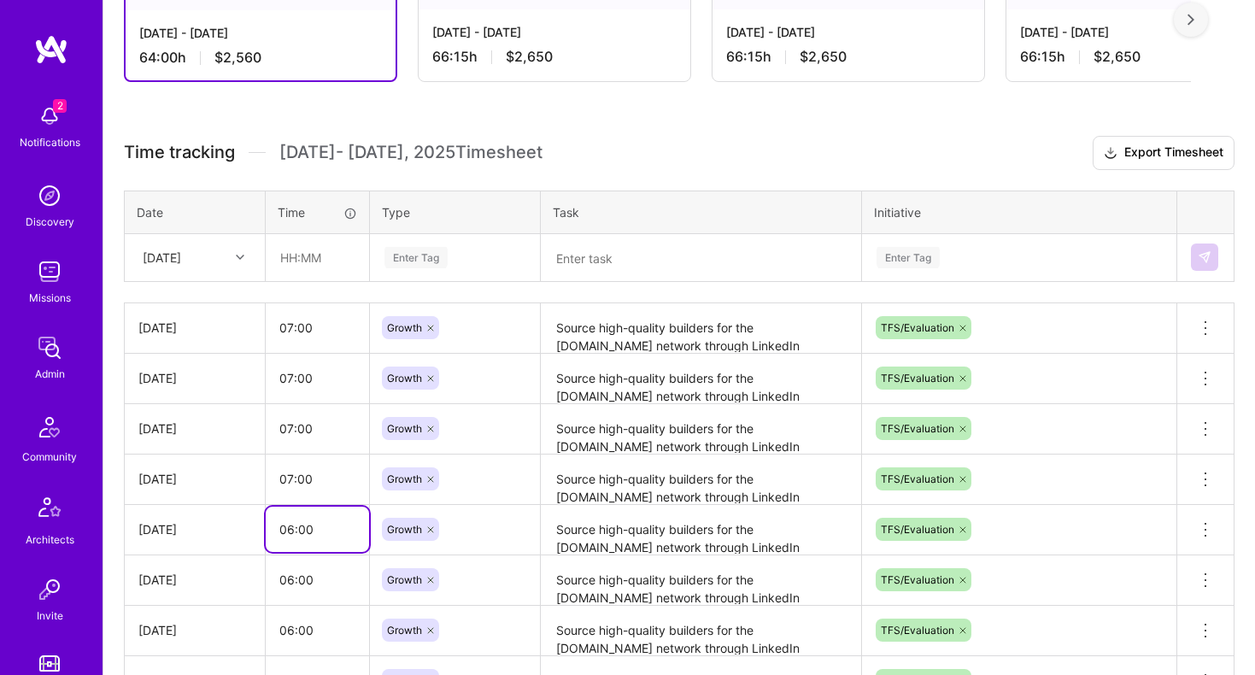
drag, startPoint x: 291, startPoint y: 520, endPoint x: 291, endPoint y: 538, distance: 17.9
click at [291, 521] on input "06:00" at bounding box center [317, 529] width 103 height 45
type input "07:00"
click at [668, 520] on textarea "Source high-quality builders for the [DOMAIN_NAME] network through LinkedIn Rec…" at bounding box center [701, 530] width 317 height 47
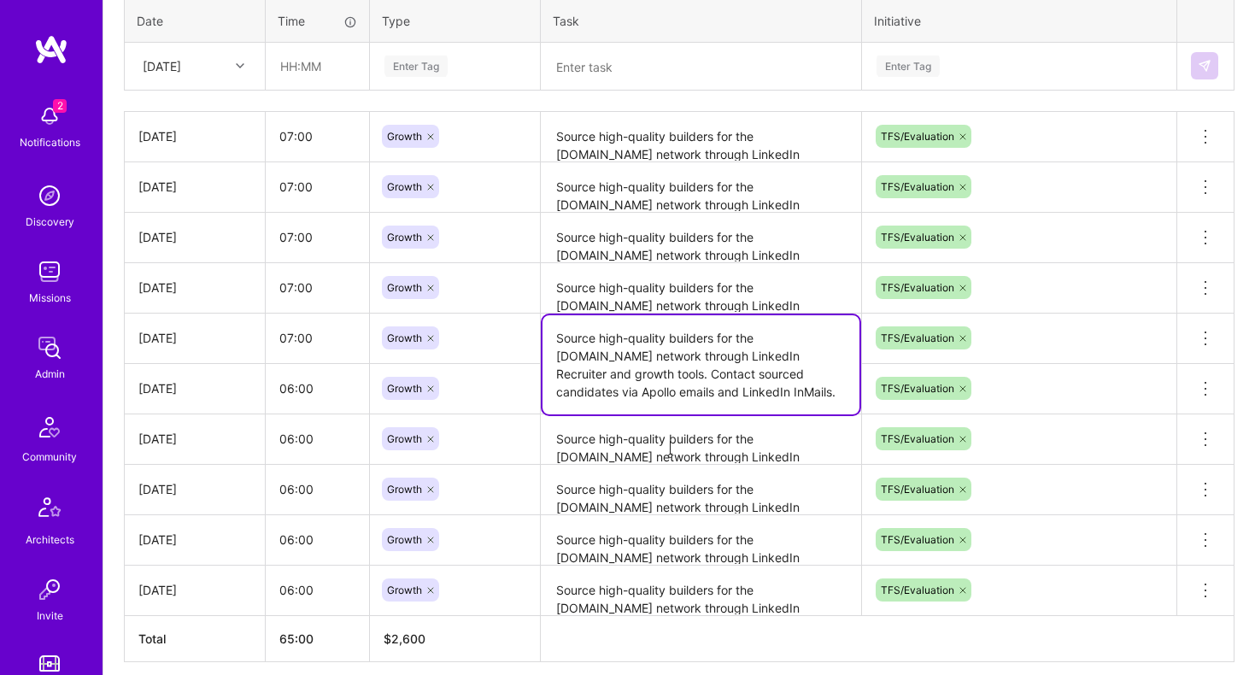
scroll to position [638, 0]
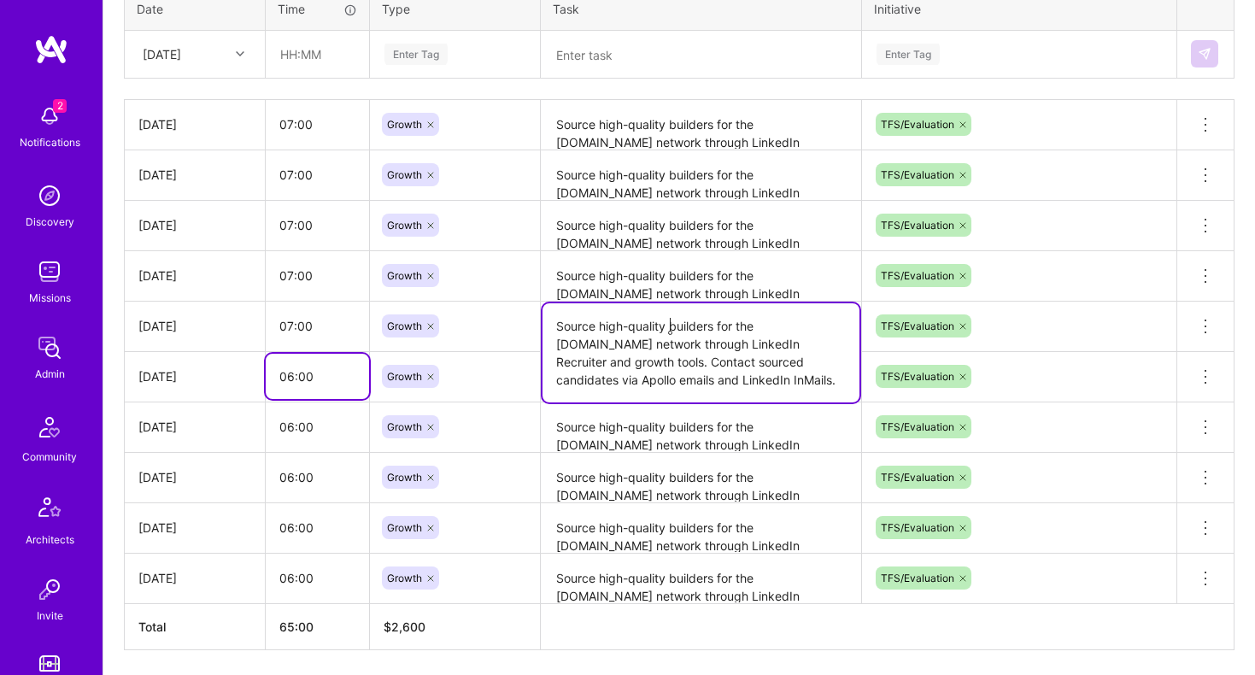
click at [330, 380] on input "06:00" at bounding box center [317, 376] width 103 height 45
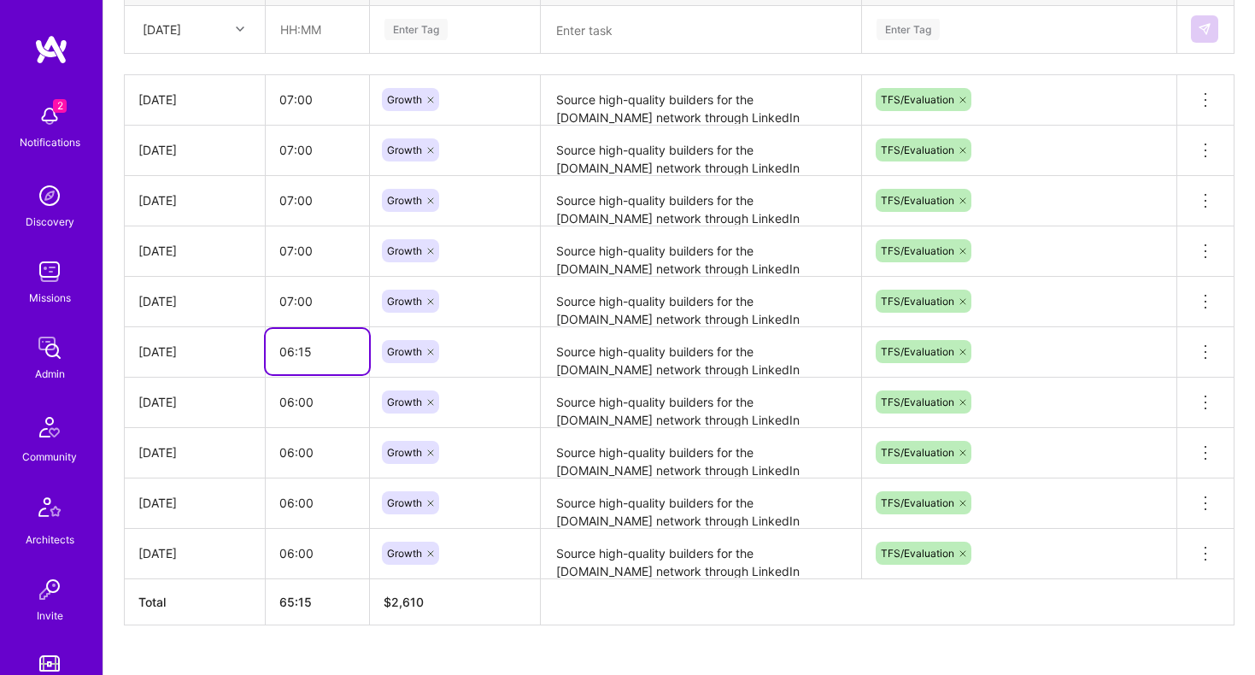
scroll to position [696, 0]
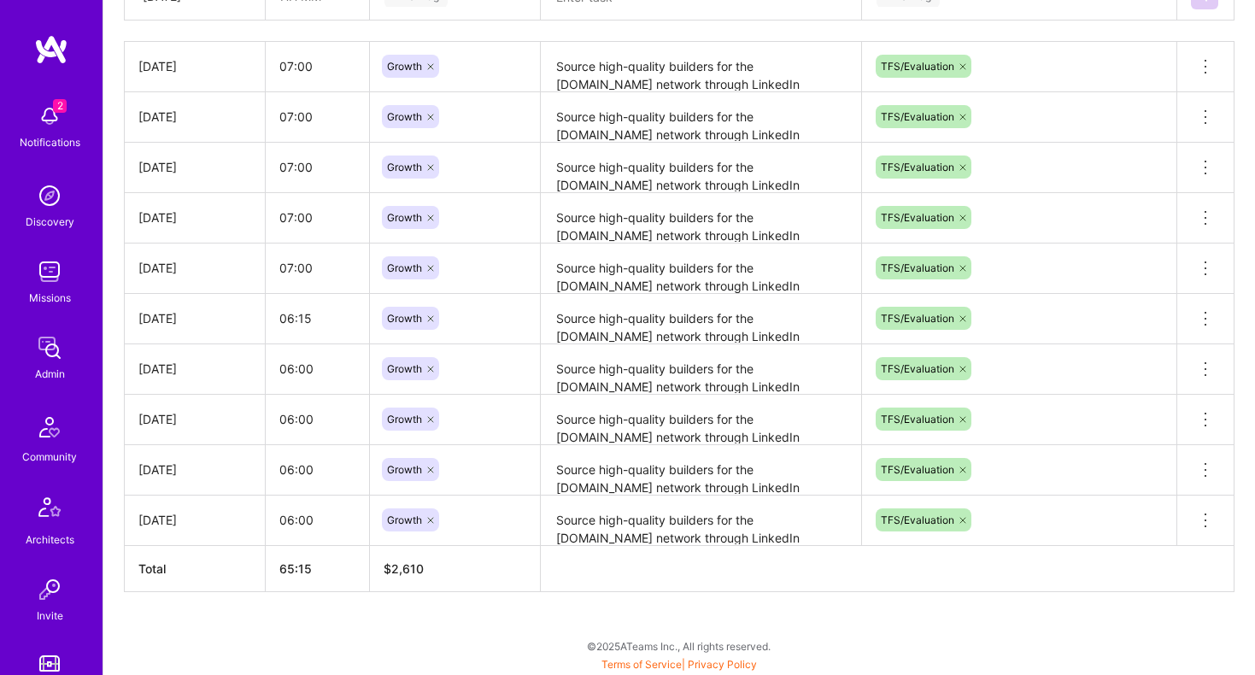
click at [389, 580] on th "$ 2,610" at bounding box center [455, 568] width 171 height 46
click at [329, 323] on input "06:15" at bounding box center [317, 318] width 103 height 45
type input "07:00"
click at [373, 614] on div "Active [DATE] - [DATE] 65:15 h $2,610 Paid Out [DATE] - [DATE] 66:15 h $2,650 P…" at bounding box center [679, 175] width 1152 height 1002
click at [322, 364] on input "06:00" at bounding box center [317, 368] width 103 height 45
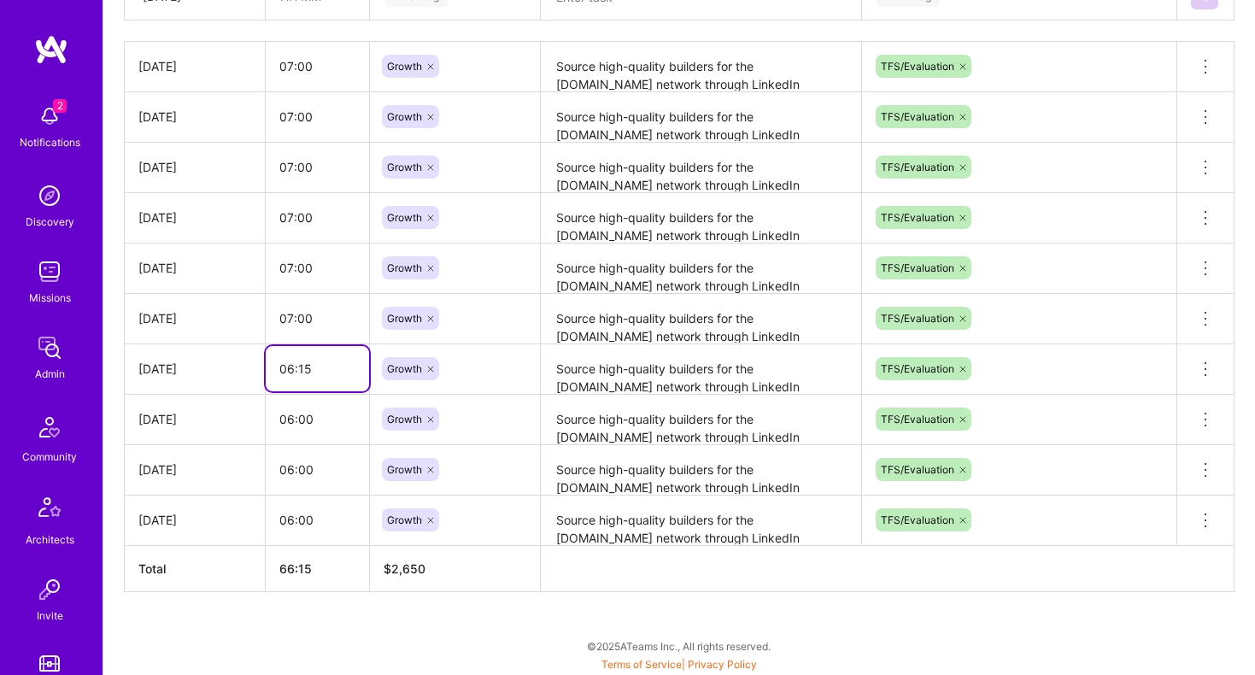
type input "06:15"
click at [284, 587] on th "66:15" at bounding box center [318, 568] width 104 height 46
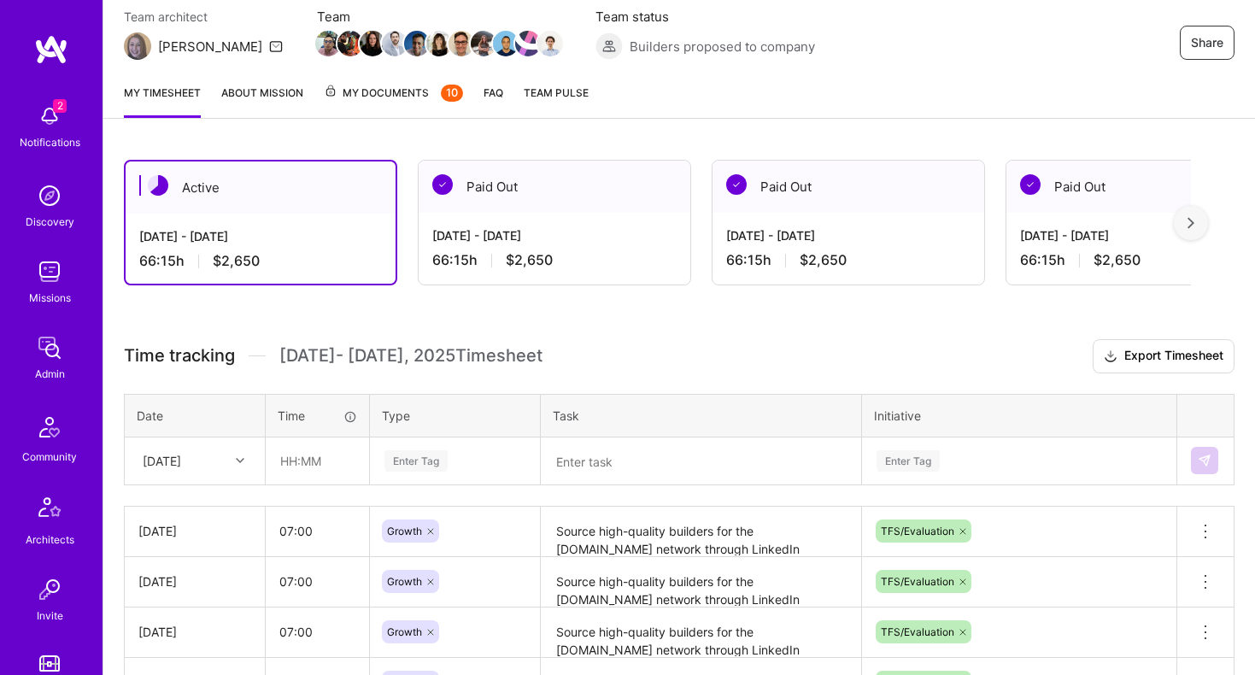
scroll to position [101, 0]
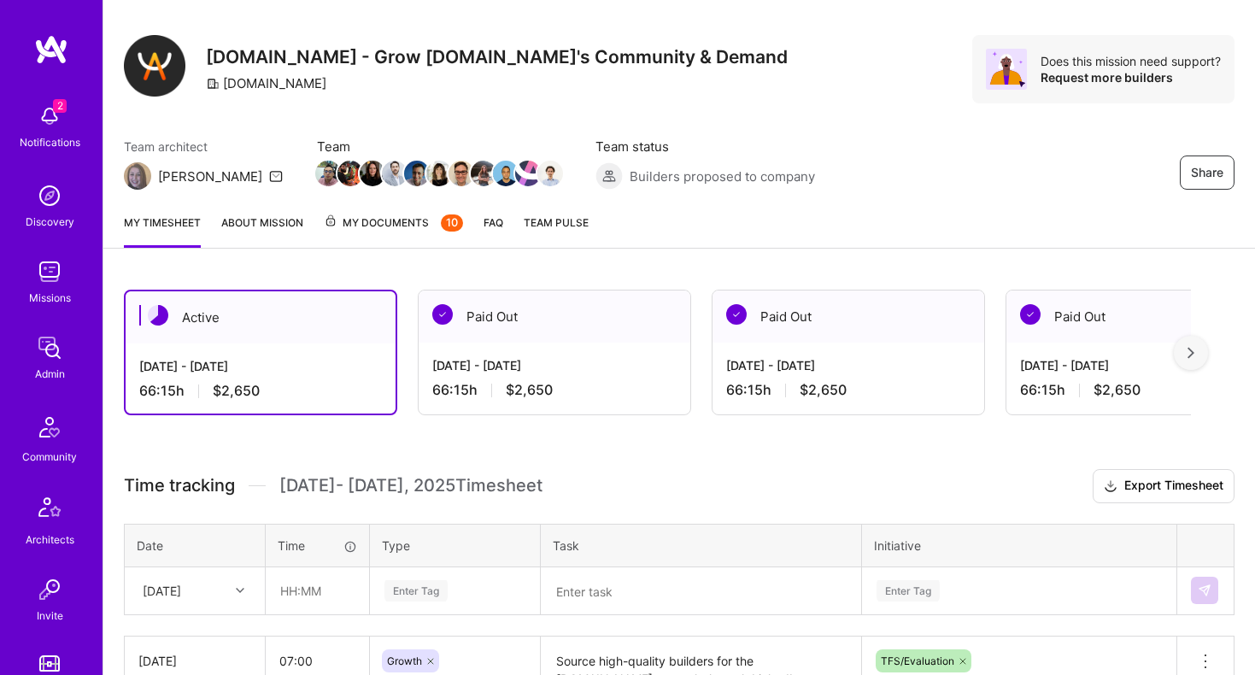
click at [426, 378] on div "[DATE] - [DATE] 66:15 h $2,650" at bounding box center [555, 378] width 272 height 70
click at [457, 377] on div "[DATE] - [DATE] 66:15 h $2,650" at bounding box center [555, 378] width 272 height 70
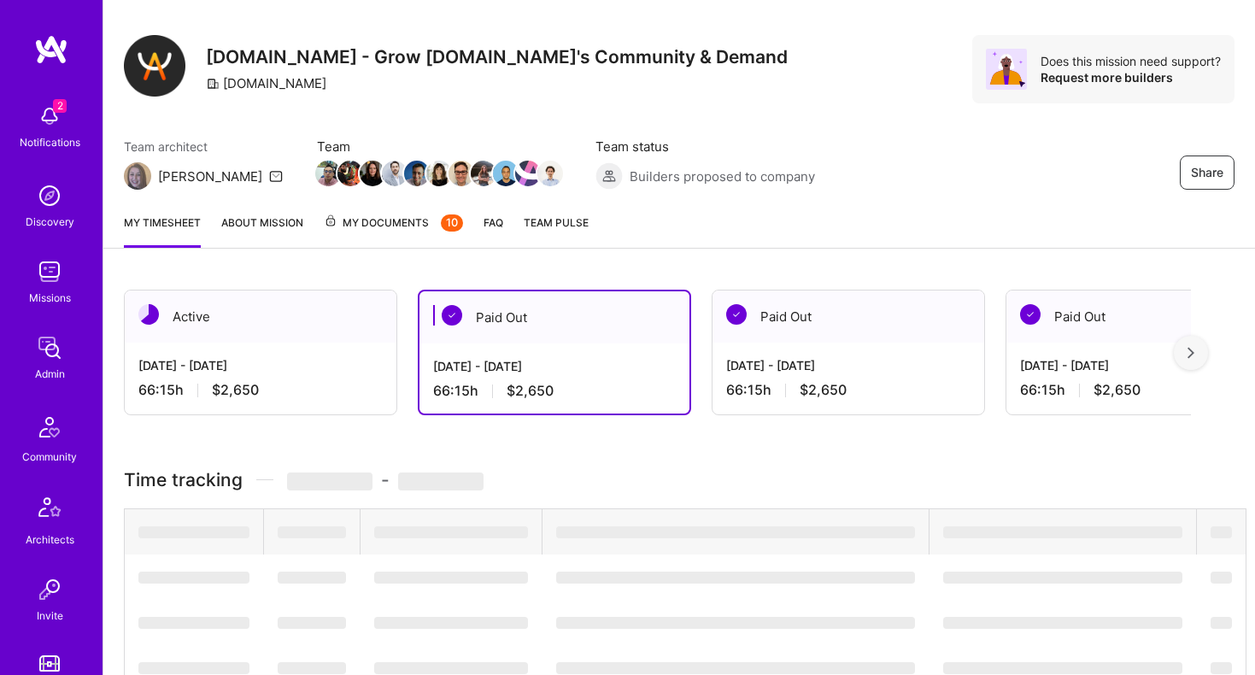
click at [280, 351] on div "[DATE] - [DATE] 66:15 h $2,650" at bounding box center [261, 378] width 272 height 70
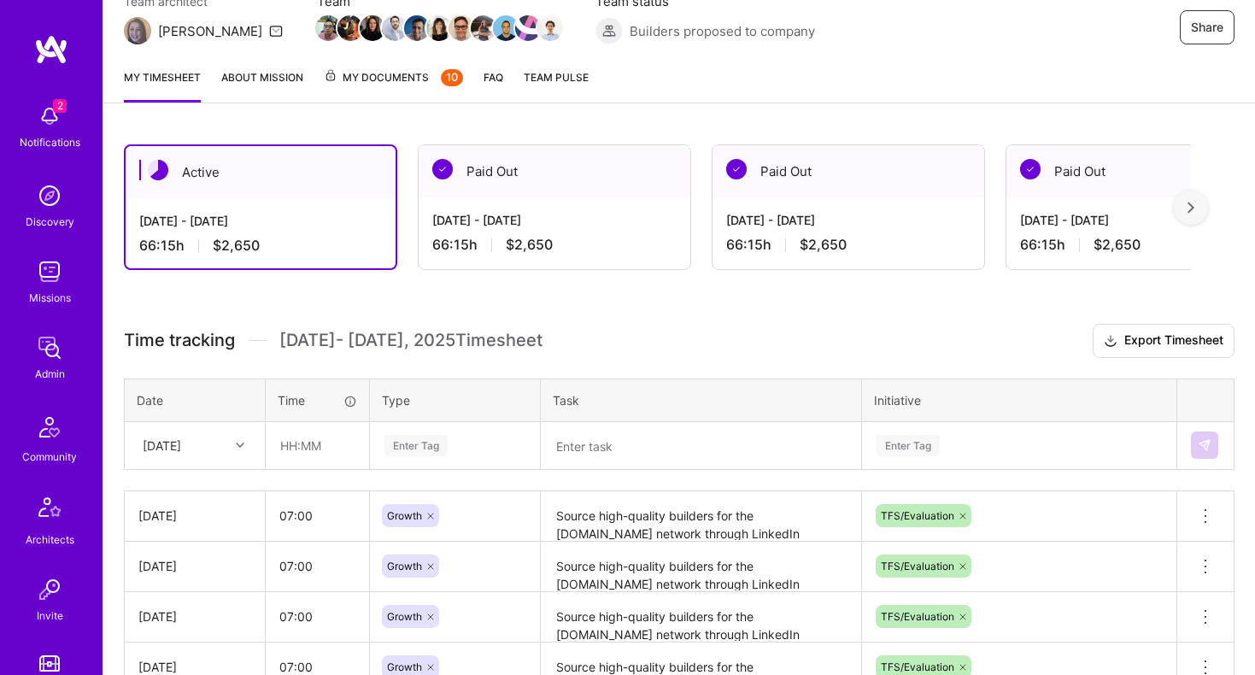
scroll to position [0, 0]
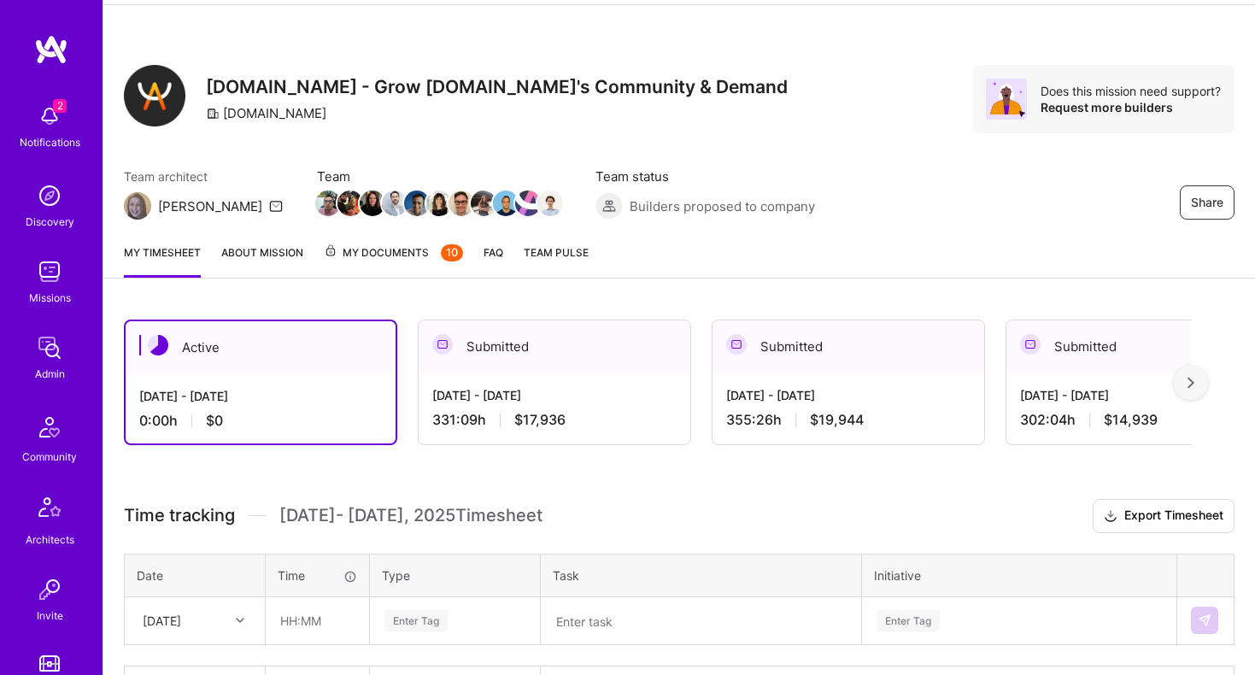
scroll to position [191, 0]
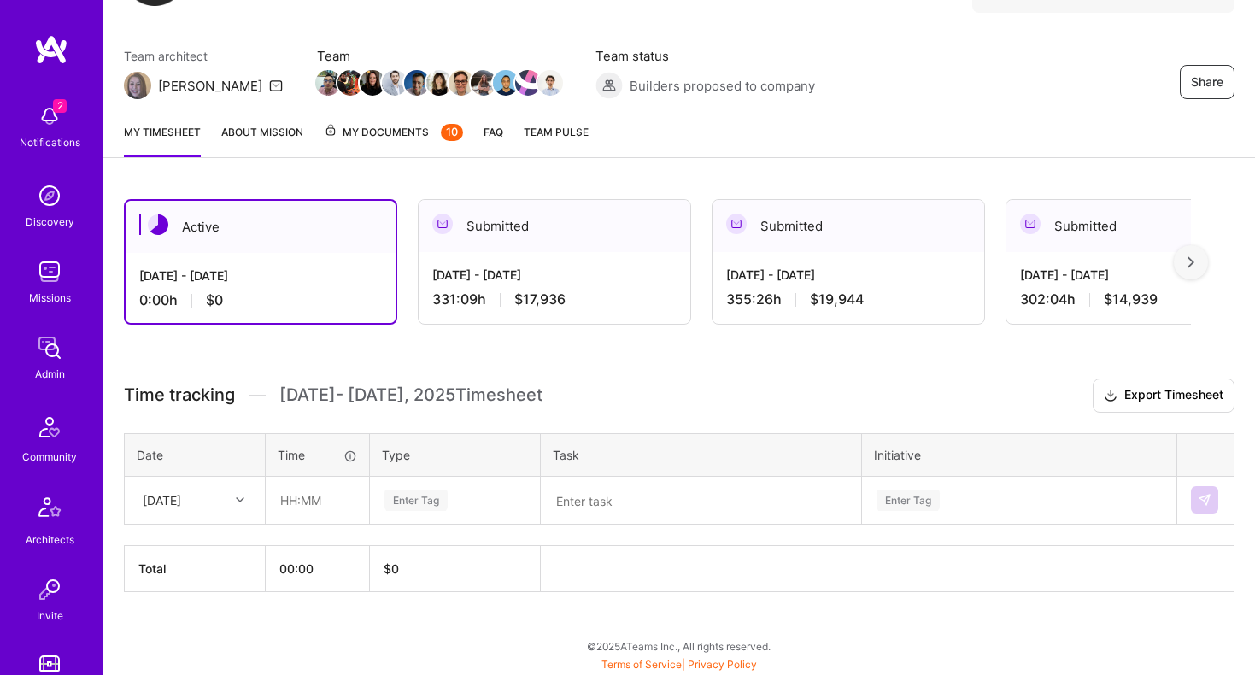
click at [537, 256] on div "[DATE] - [DATE] 331:09 h $17,936" at bounding box center [555, 287] width 272 height 70
click at [537, 254] on div "[DATE] - [DATE] 331:09 h $17,936" at bounding box center [555, 287] width 272 height 70
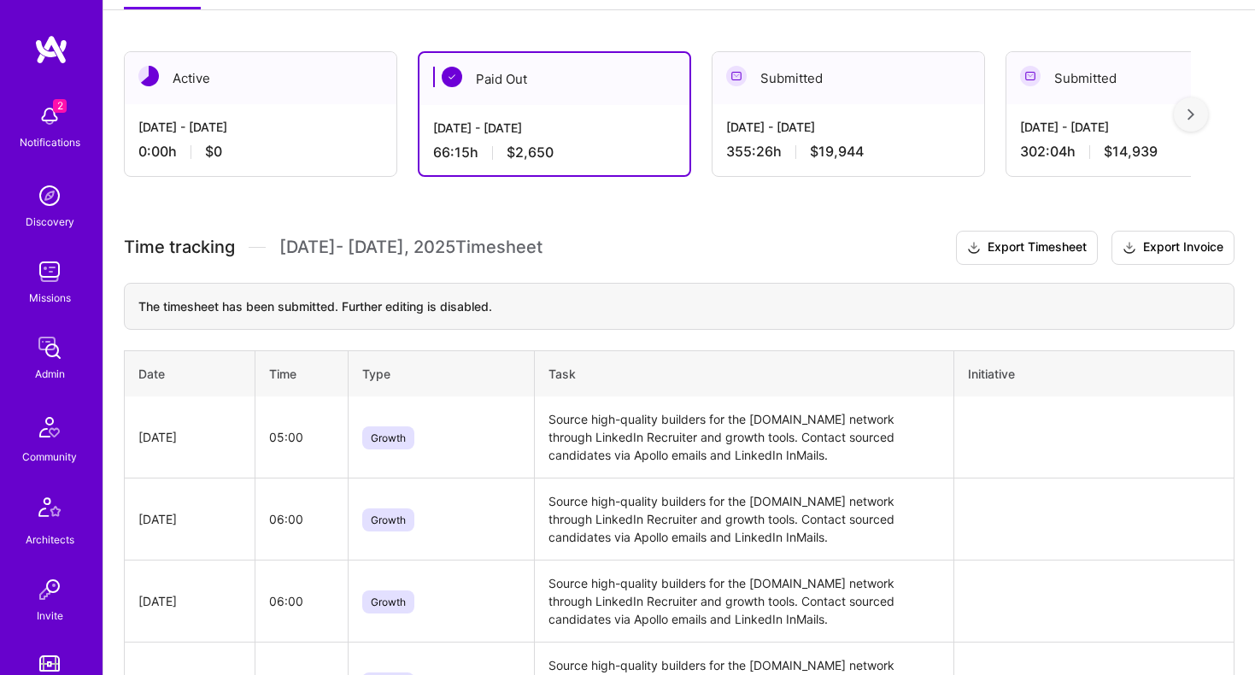
scroll to position [368, 0]
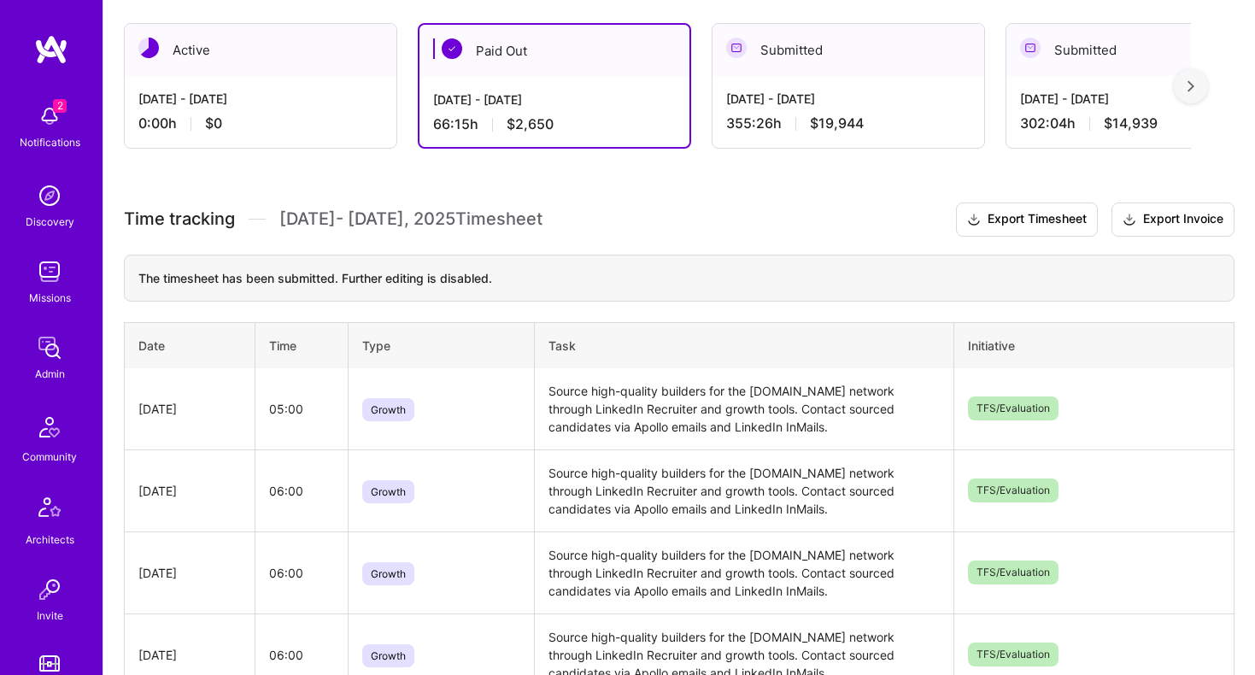
click at [579, 400] on td "Source high-quality builders for the [DOMAIN_NAME] network through LinkedIn Rec…" at bounding box center [745, 409] width 420 height 82
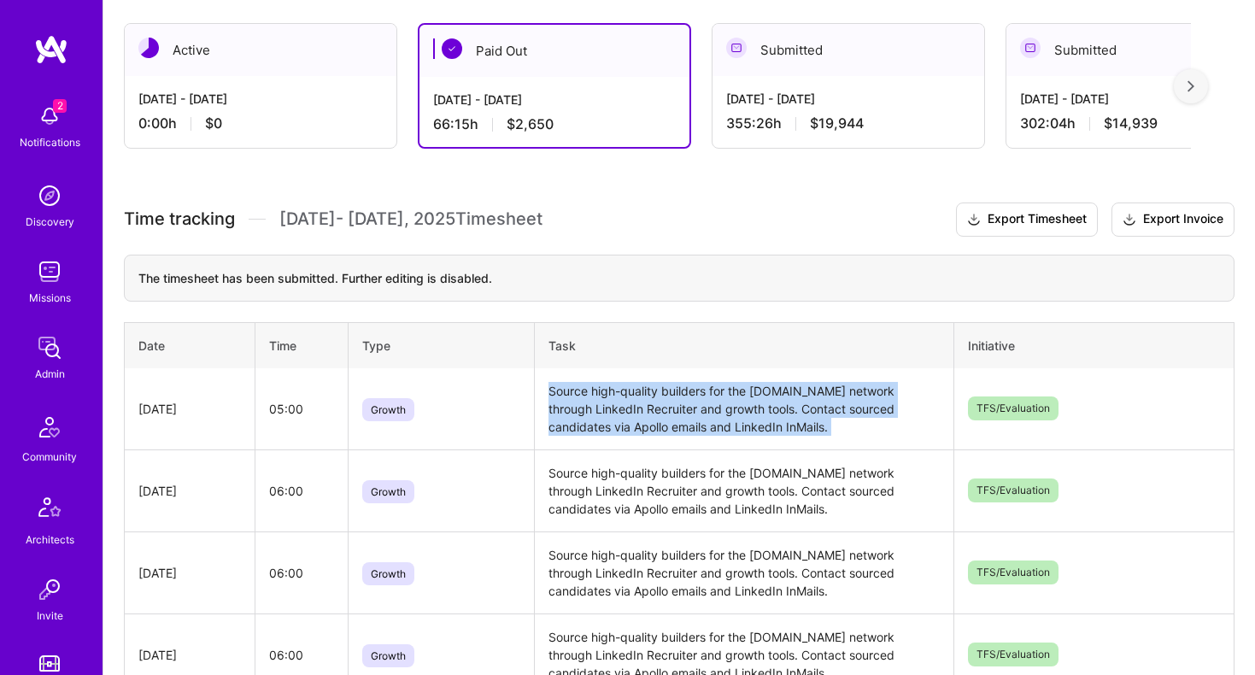
click at [579, 400] on td "Source high-quality builders for the [DOMAIN_NAME] network through LinkedIn Rec…" at bounding box center [745, 409] width 420 height 82
copy td "Source high-quality builders for the [DOMAIN_NAME] network through LinkedIn Rec…"
click at [679, 409] on td "Source high-quality builders for the [DOMAIN_NAME] network through LinkedIn Rec…" at bounding box center [745, 409] width 420 height 82
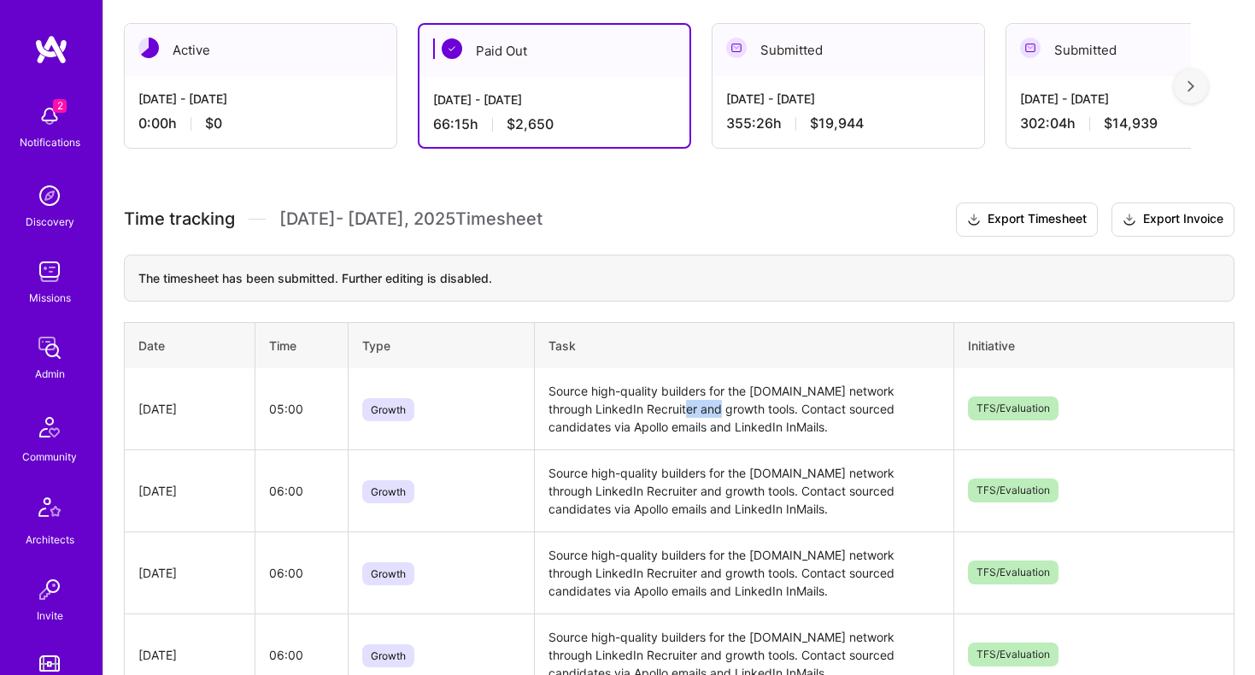
click at [679, 408] on td "Source high-quality builders for the [DOMAIN_NAME] network through LinkedIn Rec…" at bounding box center [745, 409] width 420 height 82
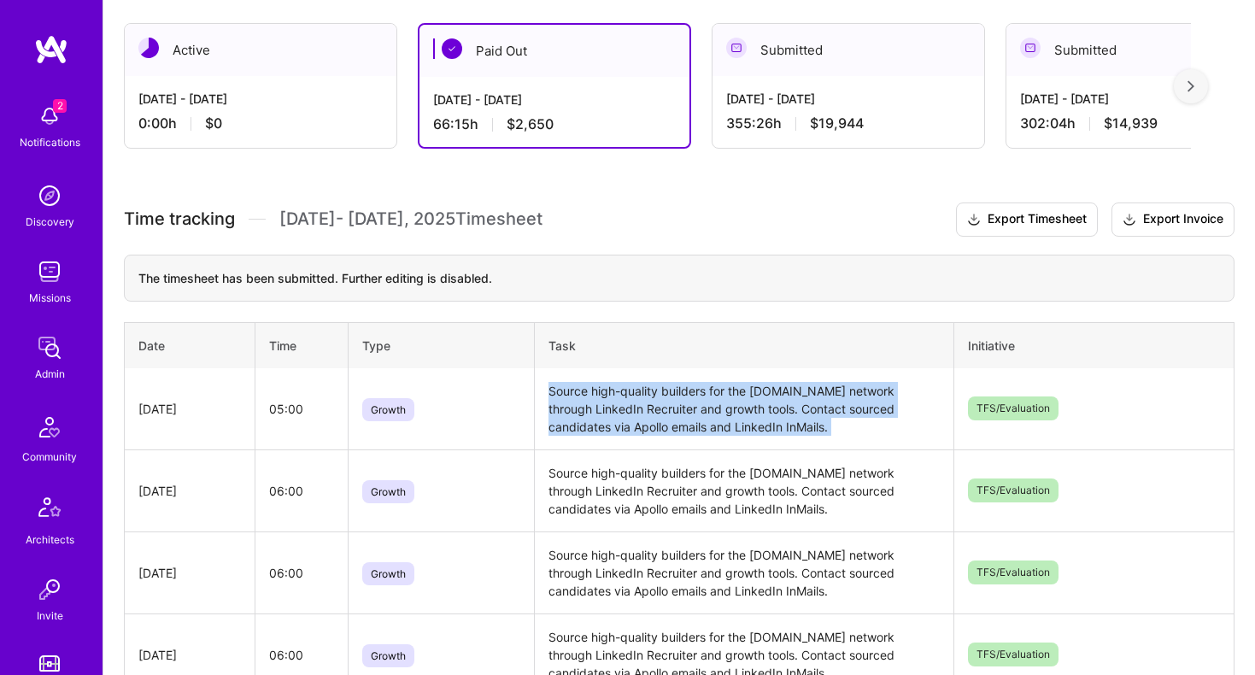
click at [679, 408] on td "Source high-quality builders for the [DOMAIN_NAME] network through LinkedIn Rec…" at bounding box center [745, 409] width 420 height 82
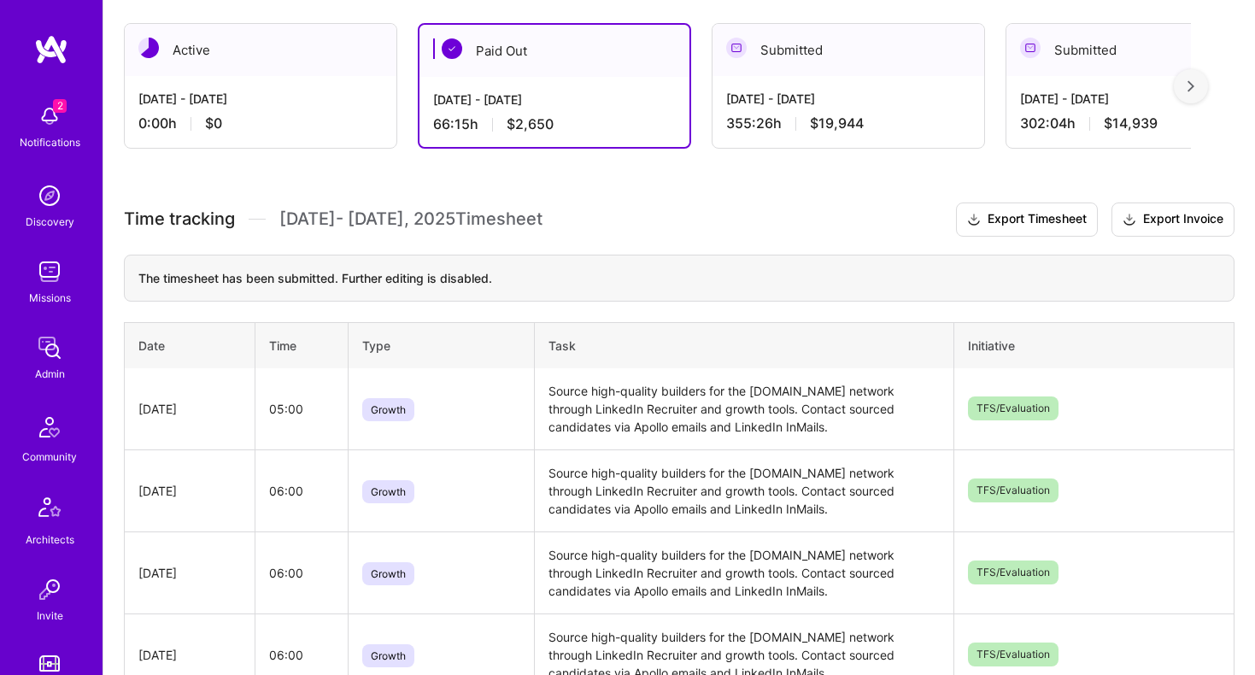
click at [624, 393] on td "Source high-quality builders for the [DOMAIN_NAME] network through LinkedIn Rec…" at bounding box center [745, 409] width 420 height 82
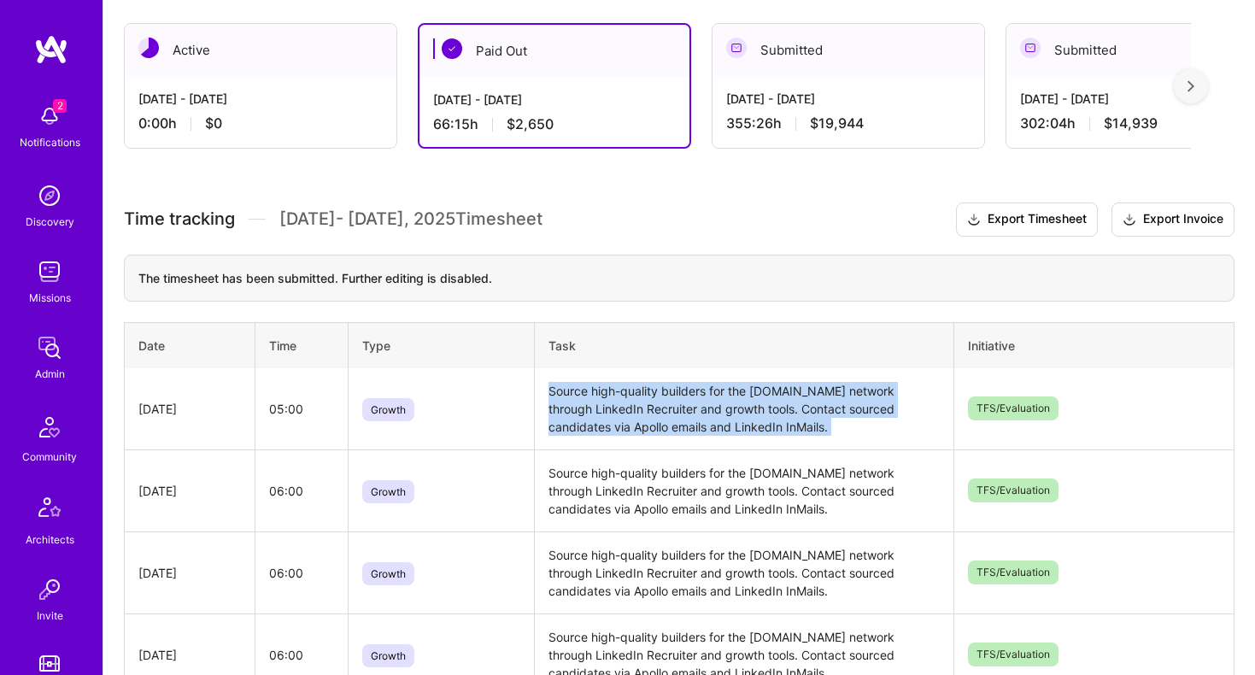
click at [624, 393] on td "Source high-quality builders for the [DOMAIN_NAME] network through LinkedIn Rec…" at bounding box center [745, 409] width 420 height 82
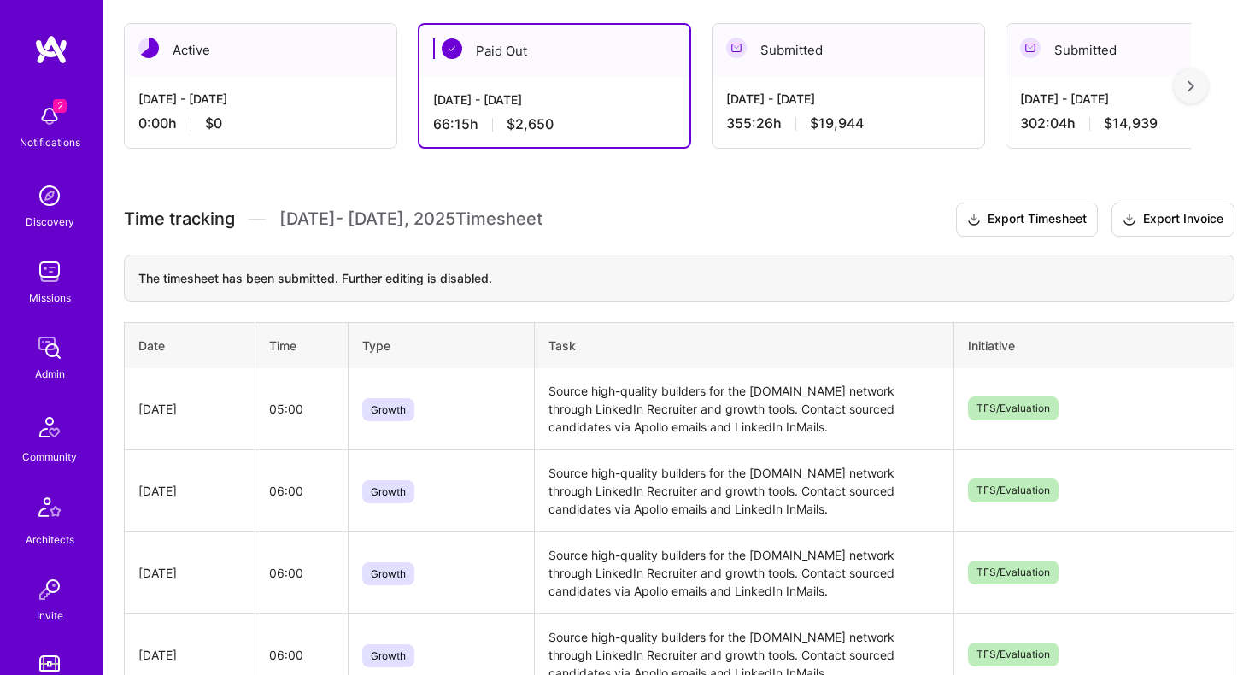
click at [619, 403] on td "Source high-quality builders for the [DOMAIN_NAME] network through LinkedIn Rec…" at bounding box center [745, 409] width 420 height 82
click at [619, 402] on td "Source high-quality builders for the [DOMAIN_NAME] network through LinkedIn Rec…" at bounding box center [745, 409] width 420 height 82
click at [604, 401] on td "Source high-quality builders for the [DOMAIN_NAME] network through LinkedIn Rec…" at bounding box center [745, 409] width 420 height 82
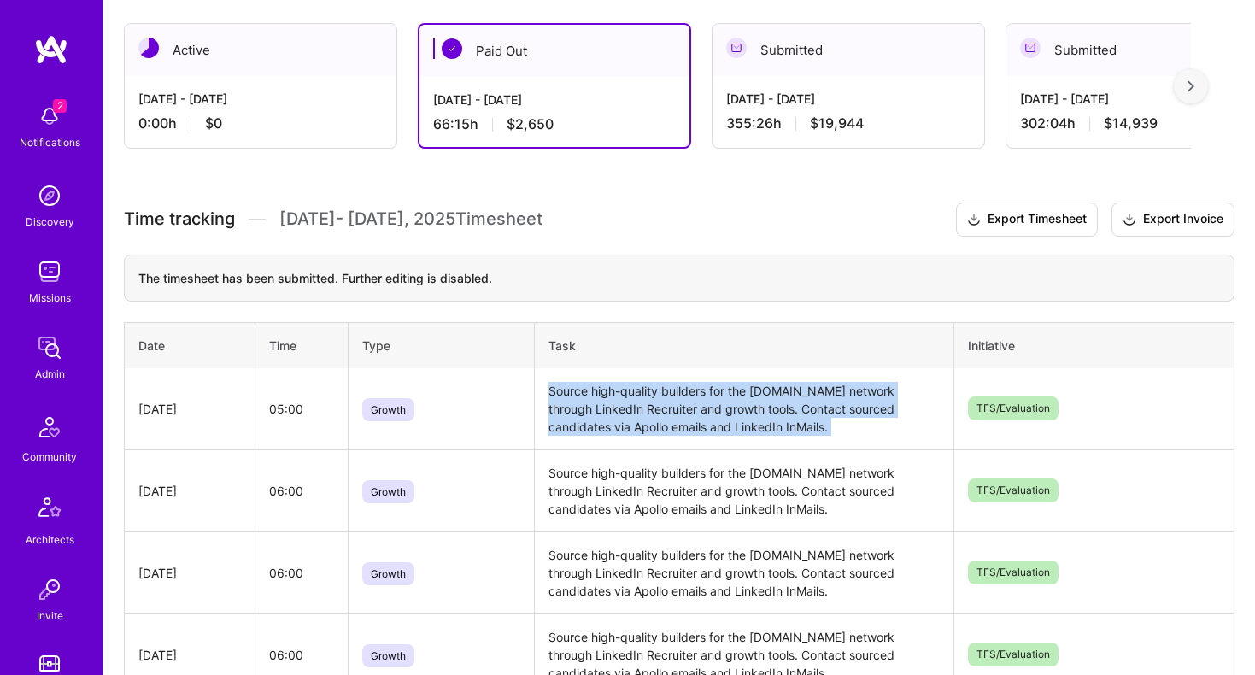
click at [604, 401] on td "Source high-quality builders for the [DOMAIN_NAME] network through LinkedIn Rec…" at bounding box center [745, 409] width 420 height 82
copy td "Source high-quality builders for the [DOMAIN_NAME] network through LinkedIn Rec…"
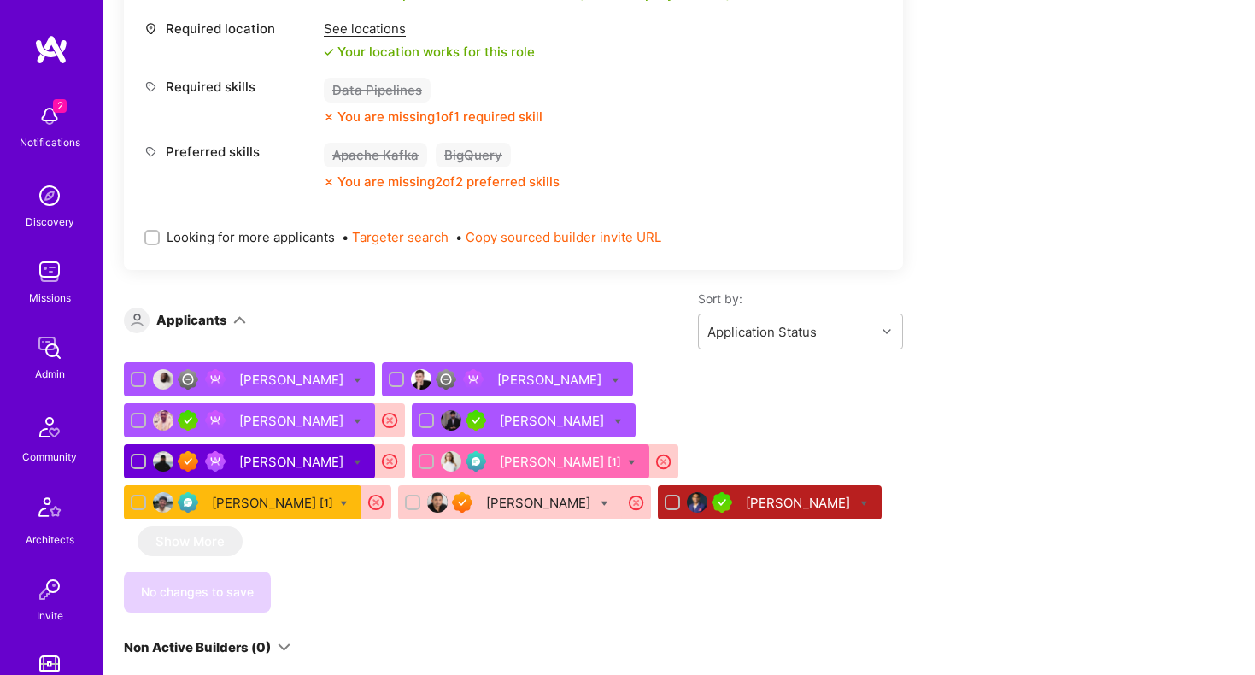
scroll to position [397, 0]
